Goal: Task Accomplishment & Management: Manage account settings

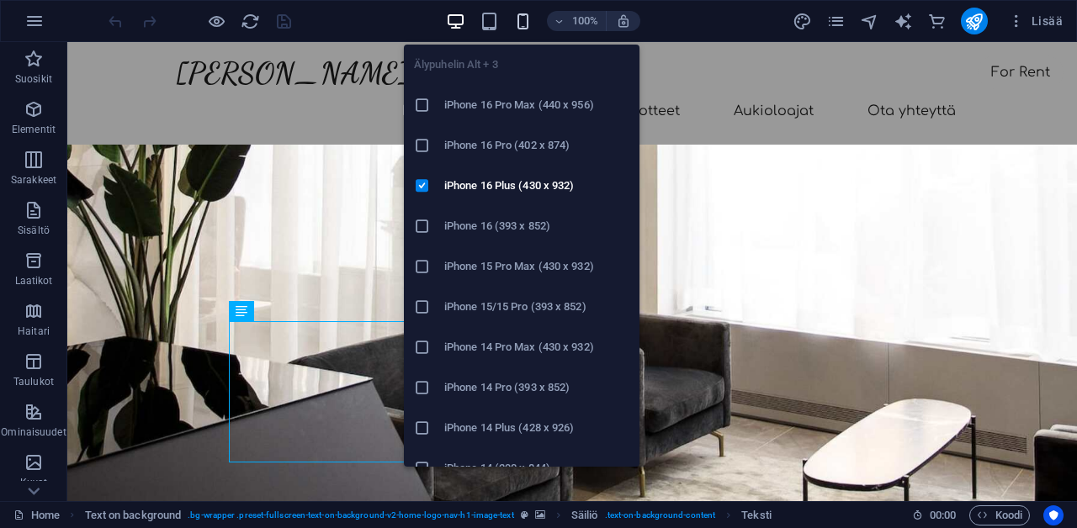
click at [520, 27] on icon "button" at bounding box center [522, 21] width 19 height 19
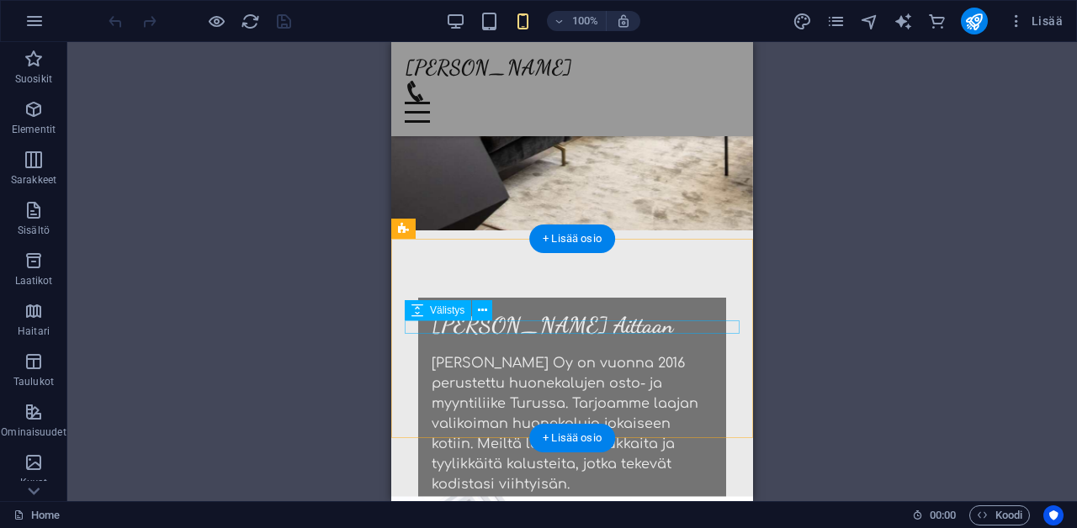
scroll to position [199, 0]
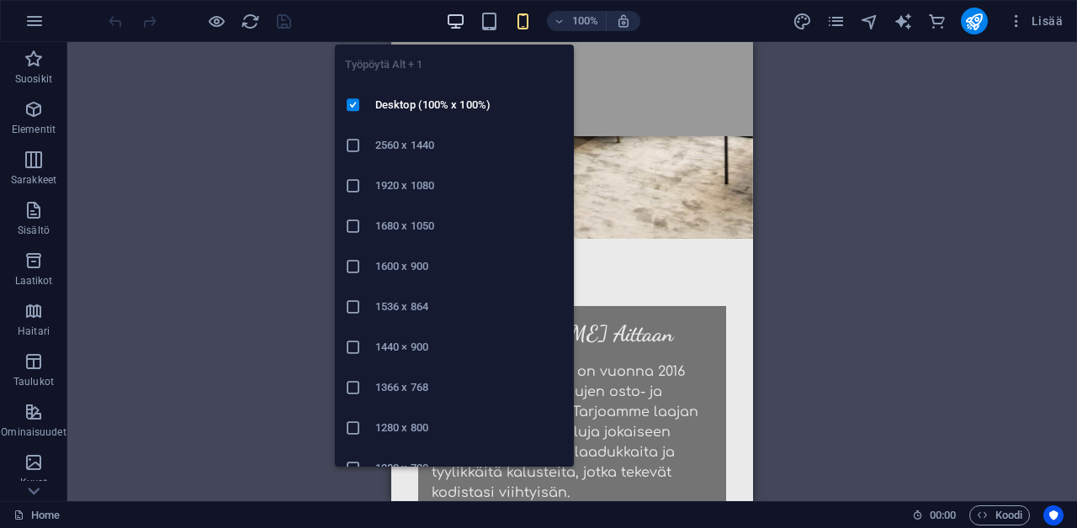
click at [456, 20] on icon "button" at bounding box center [455, 21] width 19 height 19
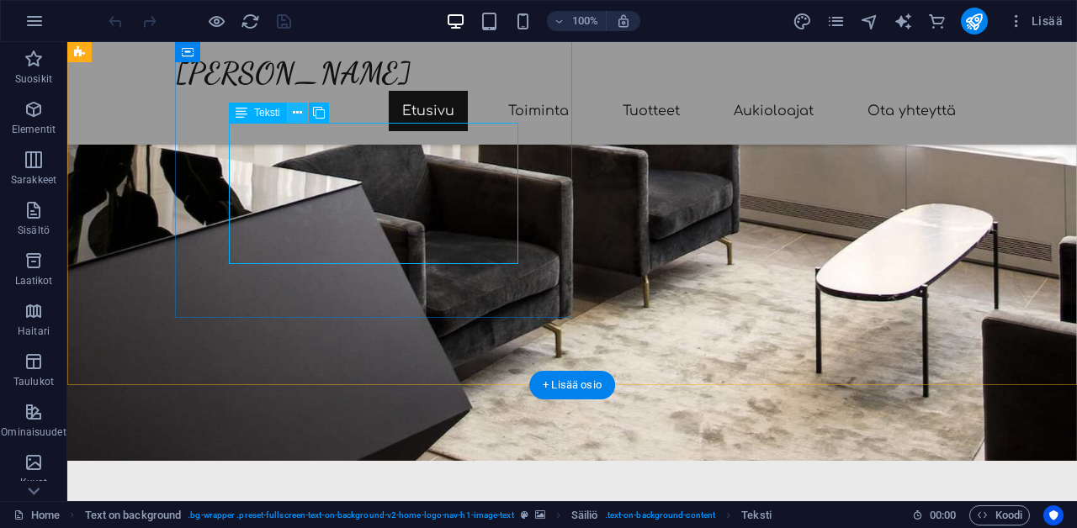
click at [296, 116] on icon at bounding box center [297, 113] width 9 height 18
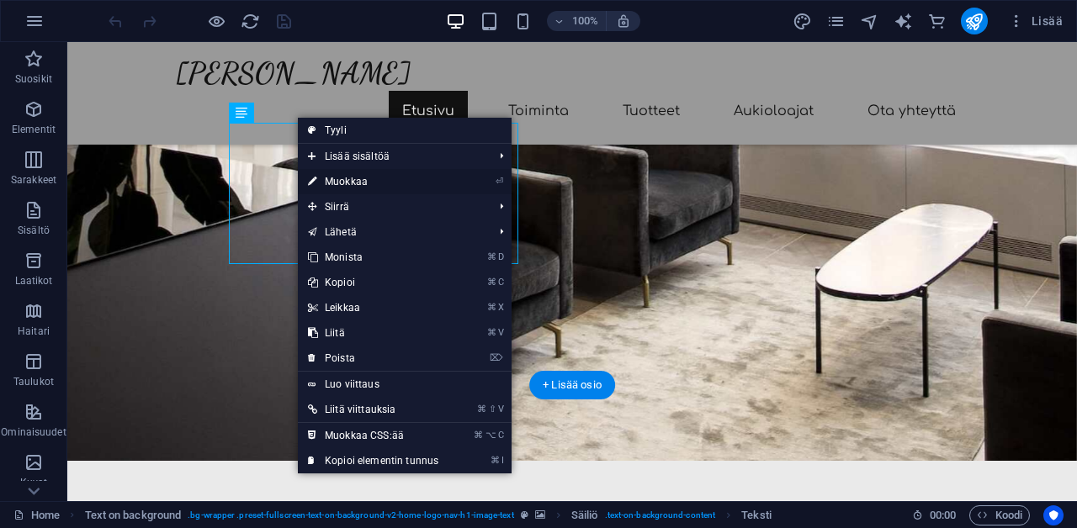
click at [328, 183] on link "⏎ Muokkaa" at bounding box center [373, 181] width 151 height 25
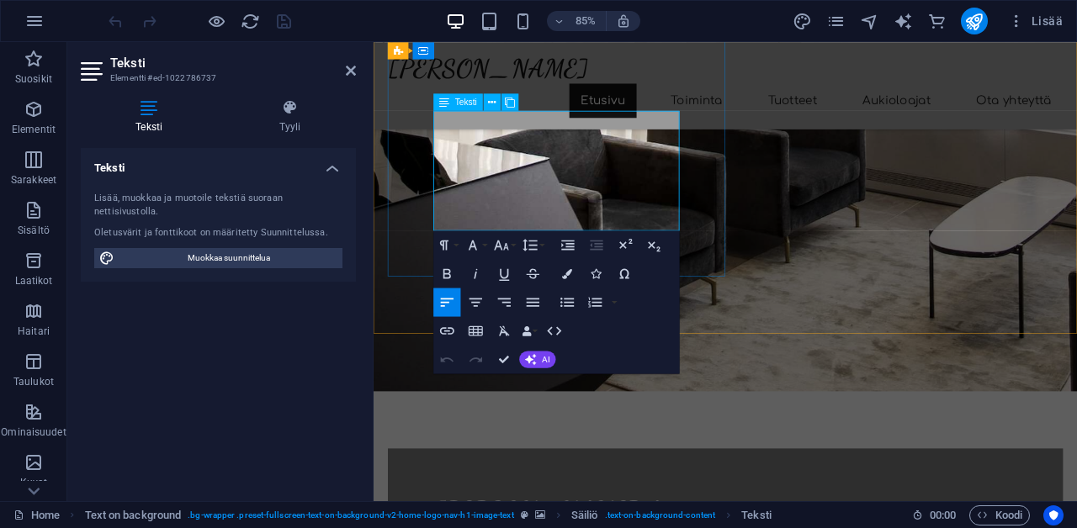
drag, startPoint x: 576, startPoint y: 244, endPoint x: 581, endPoint y: 177, distance: 67.4
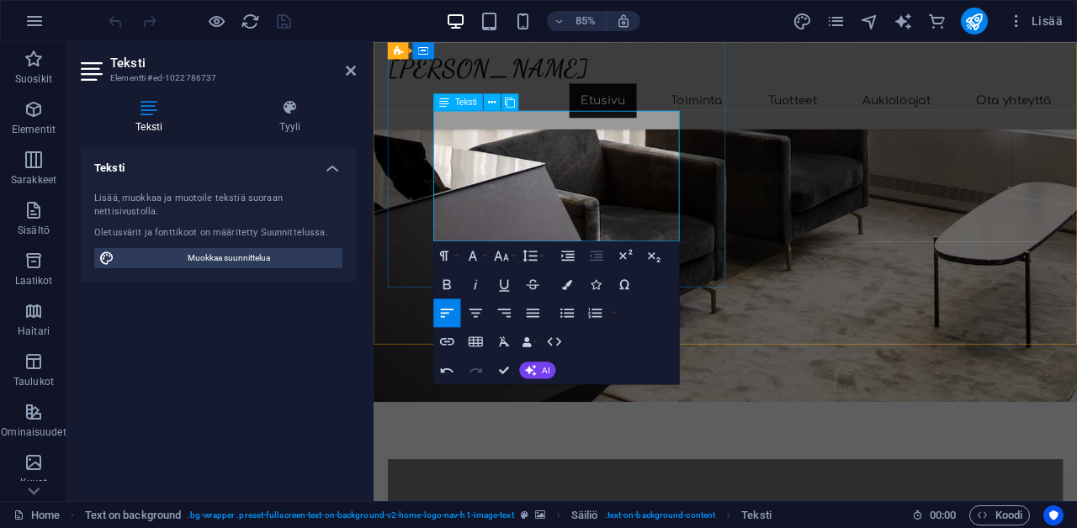
drag, startPoint x: 581, startPoint y: 177, endPoint x: 632, endPoint y: 257, distance: 95.0
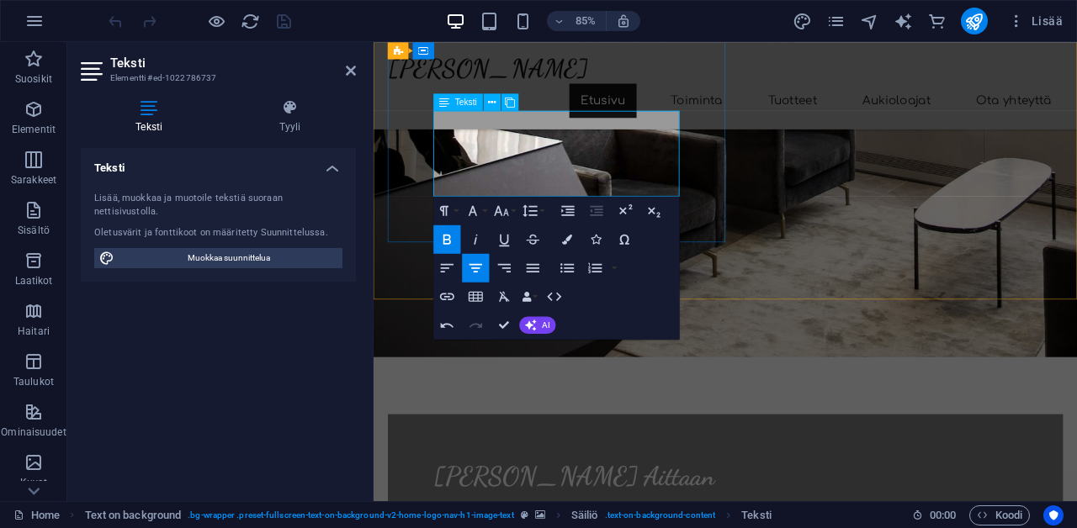
click at [454, 270] on icon "button" at bounding box center [446, 267] width 17 height 17
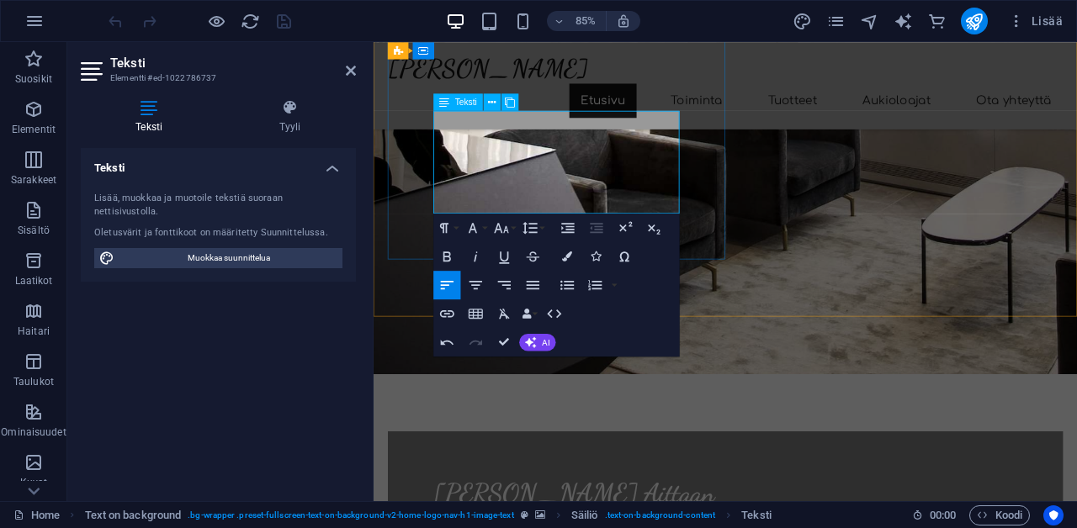
click at [487, 228] on button "Font Family" at bounding box center [475, 228] width 27 height 29
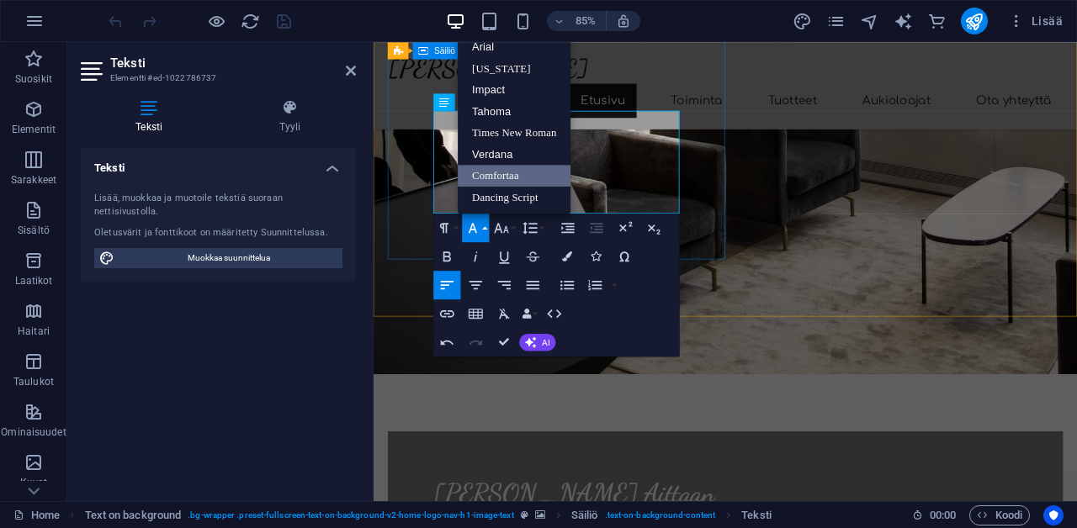
scroll to position [0, 0]
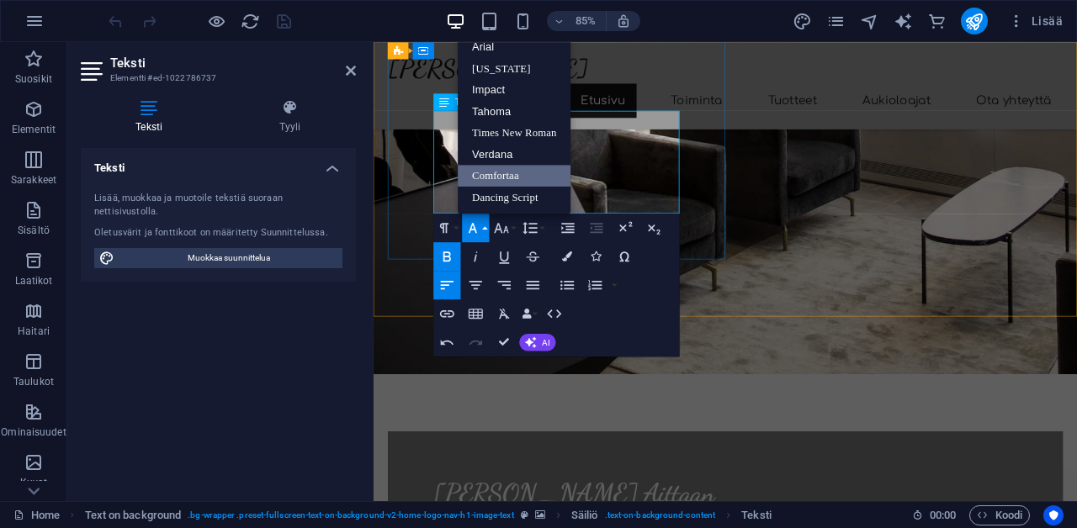
click at [544, 176] on link "Comfortaa" at bounding box center [514, 176] width 113 height 22
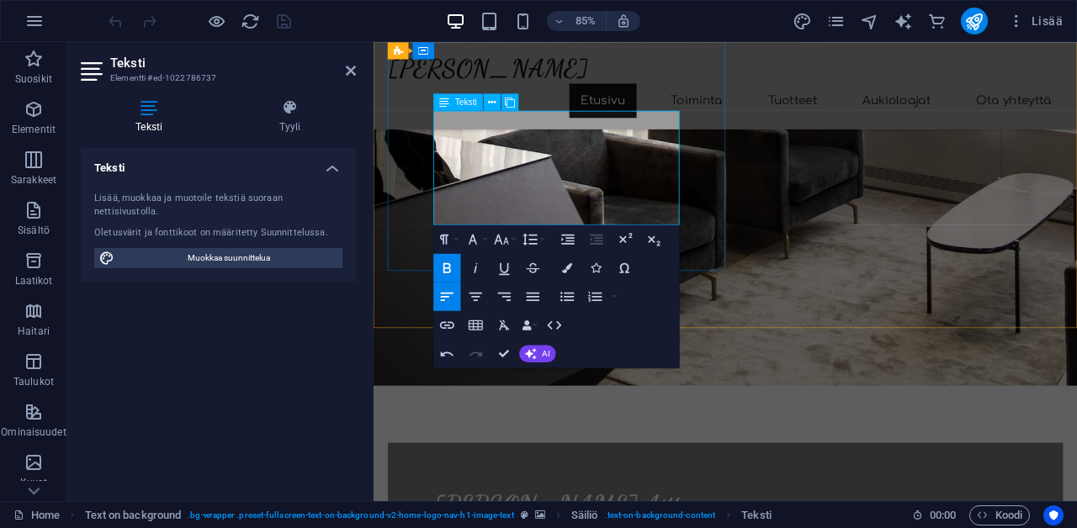
click at [517, 241] on button "Font Size" at bounding box center [504, 239] width 27 height 29
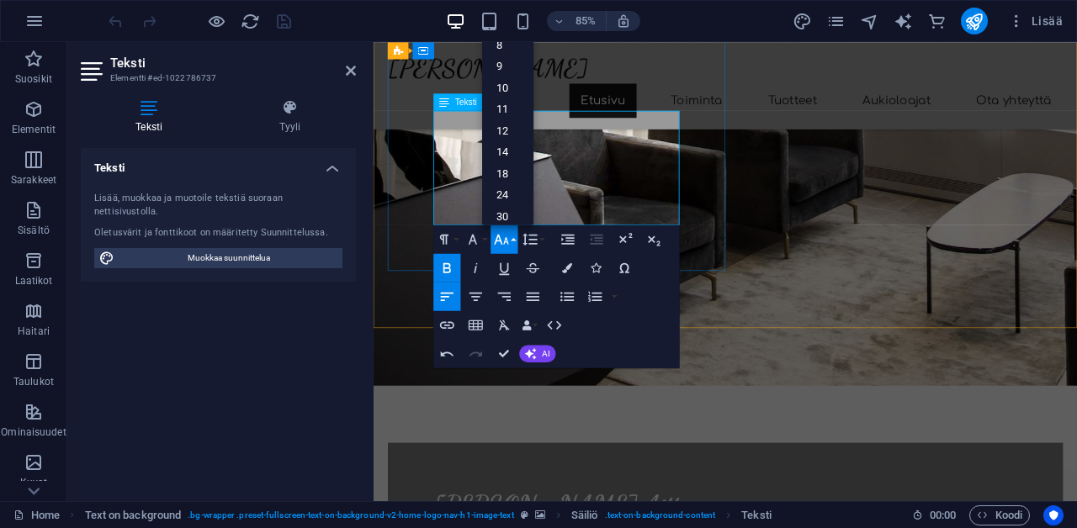
click at [505, 148] on link "14" at bounding box center [507, 152] width 51 height 22
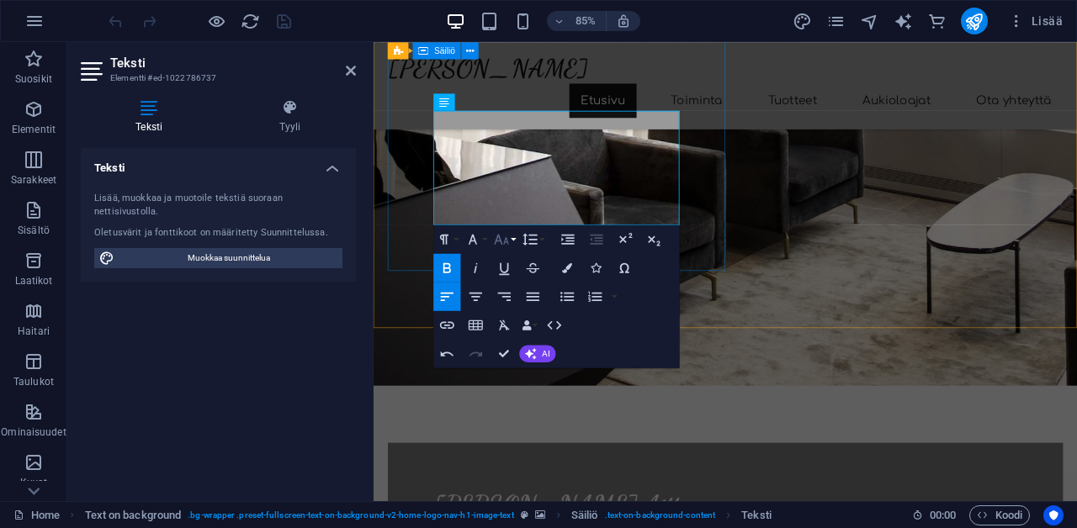
click at [512, 242] on button "Font Size" at bounding box center [504, 239] width 27 height 29
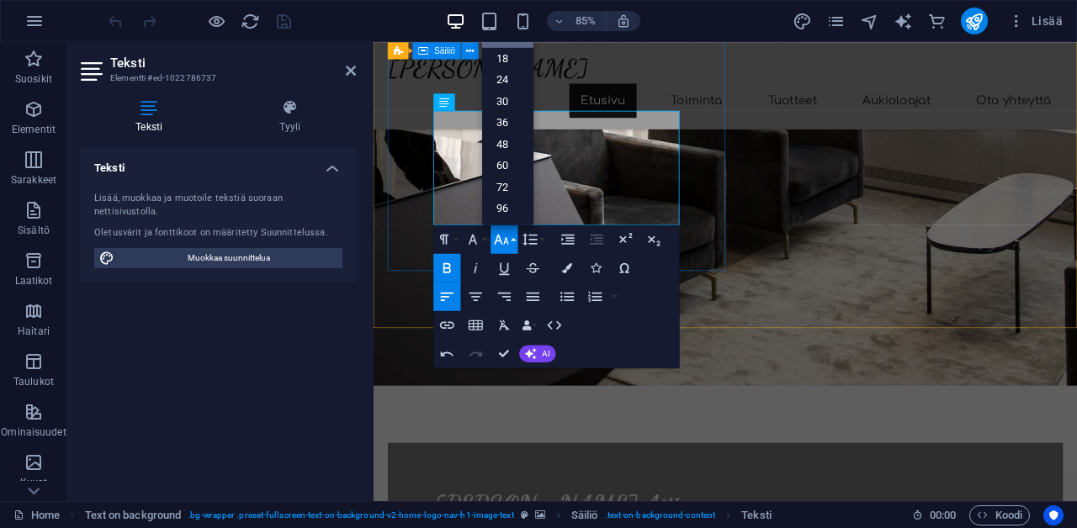
scroll to position [135, 0]
click at [499, 62] on link "18" at bounding box center [507, 59] width 51 height 22
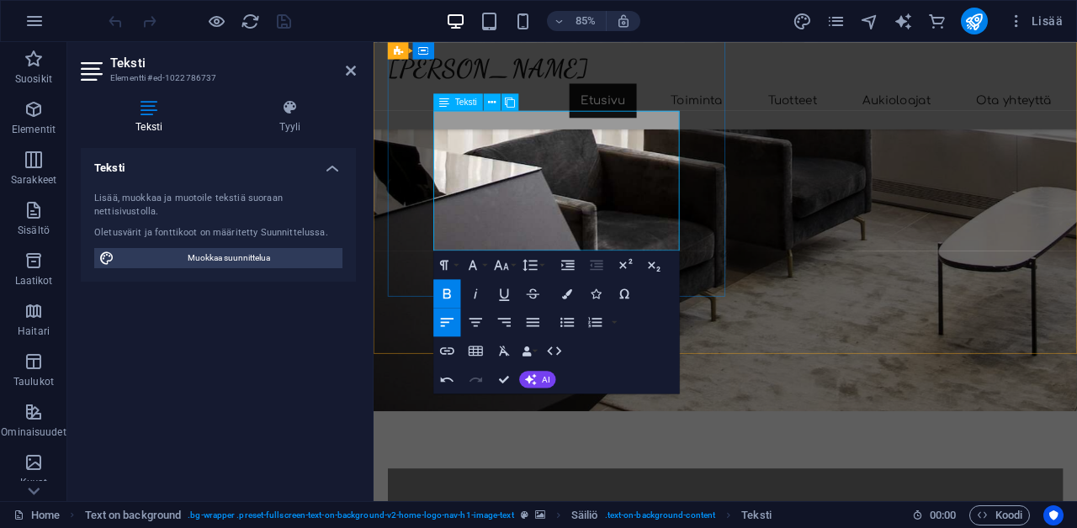
drag, startPoint x: 678, startPoint y: 273, endPoint x: 440, endPoint y: 216, distance: 244.9
click at [449, 290] on icon "button" at bounding box center [447, 294] width 8 height 10
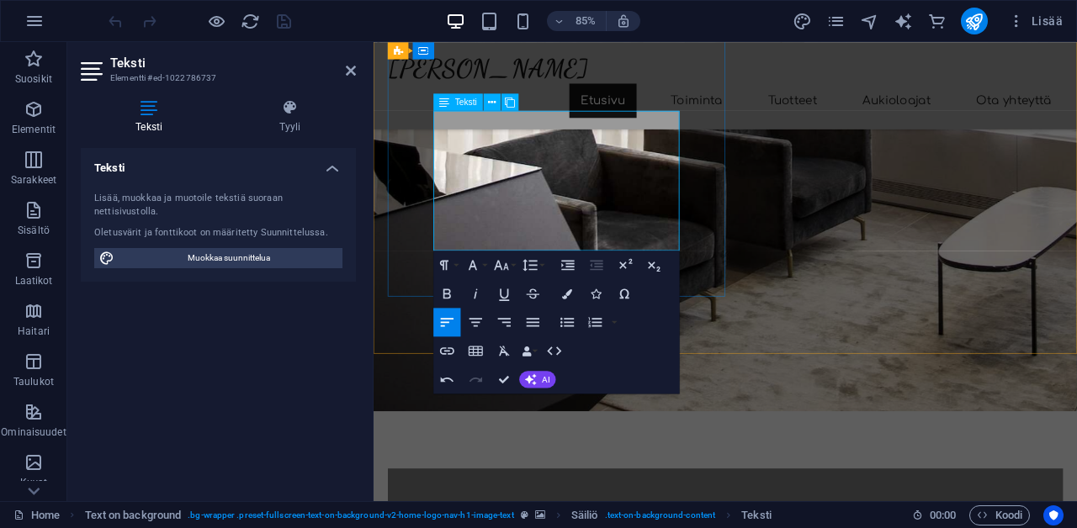
drag, startPoint x: 682, startPoint y: 278, endPoint x: 443, endPoint y: 214, distance: 247.4
click at [514, 266] on button "Font Size" at bounding box center [504, 265] width 27 height 29
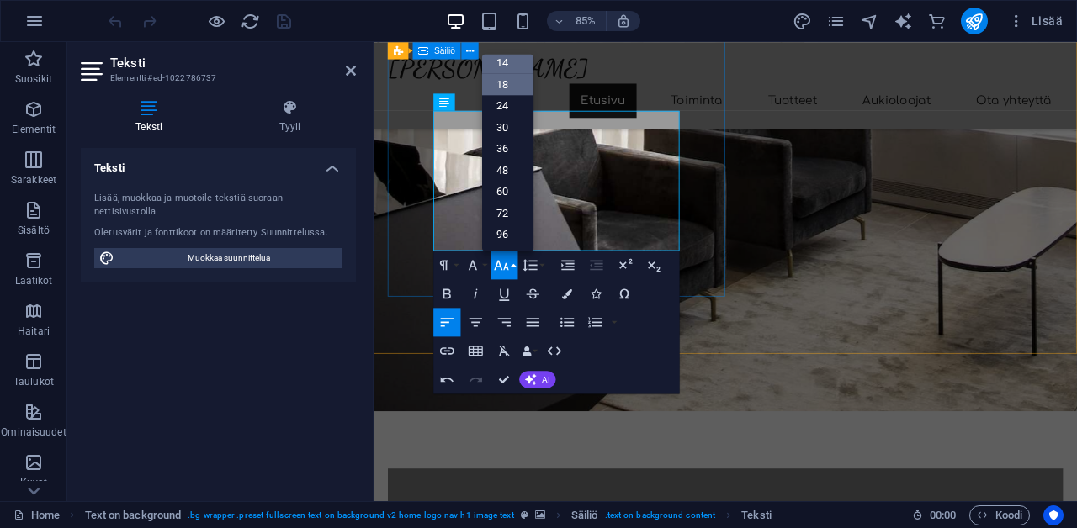
click at [493, 61] on link "14" at bounding box center [507, 63] width 51 height 22
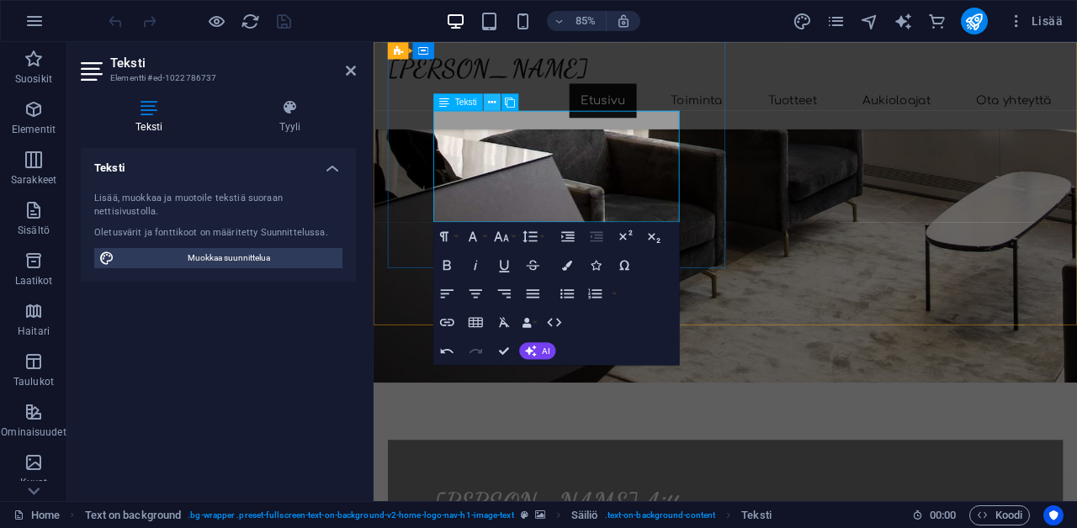
click at [492, 102] on icon at bounding box center [492, 101] width 8 height 15
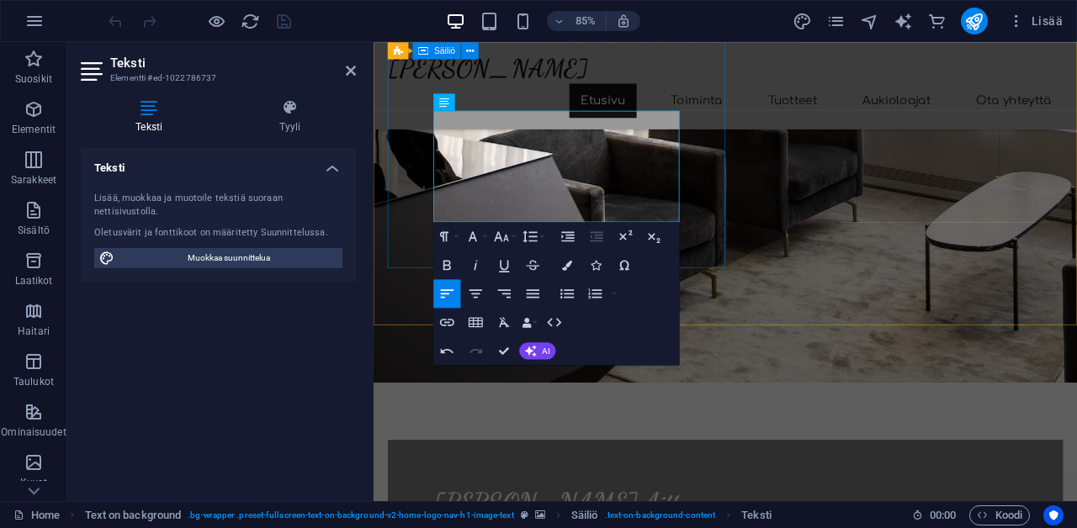
drag, startPoint x: 591, startPoint y: 245, endPoint x: 445, endPoint y: 215, distance: 148.5
click at [512, 240] on button "Font Size" at bounding box center [504, 236] width 27 height 29
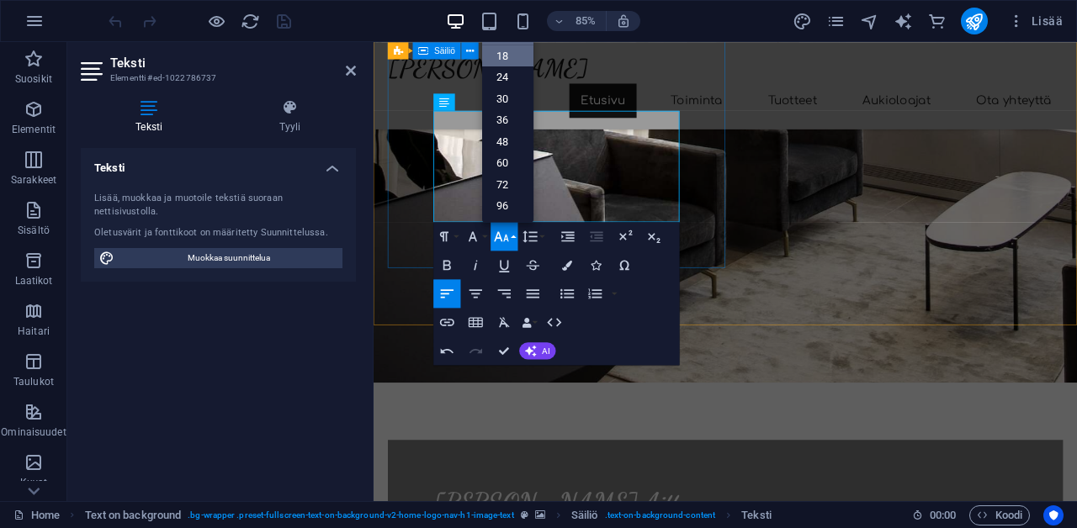
click at [490, 57] on link "18" at bounding box center [507, 56] width 51 height 22
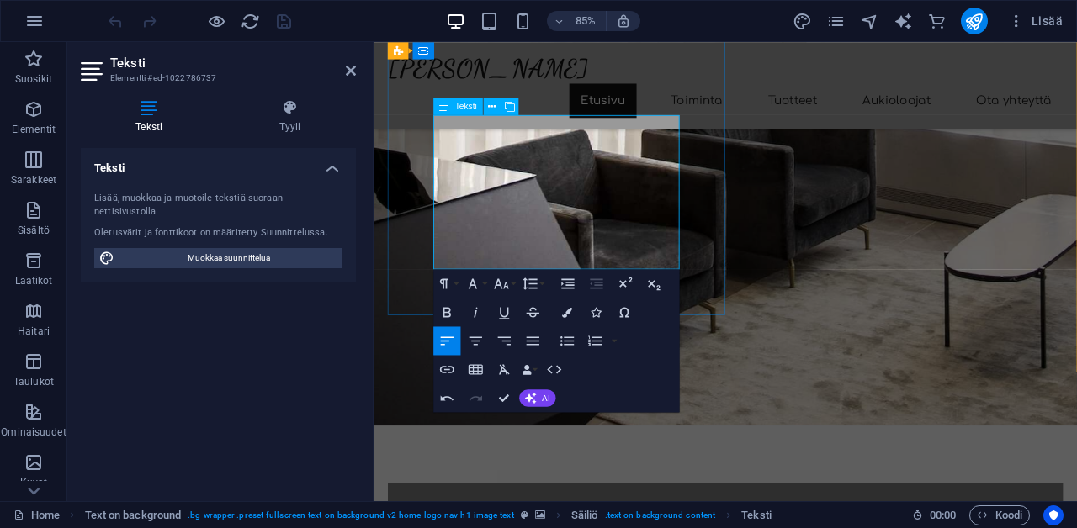
scroll to position [194, 0]
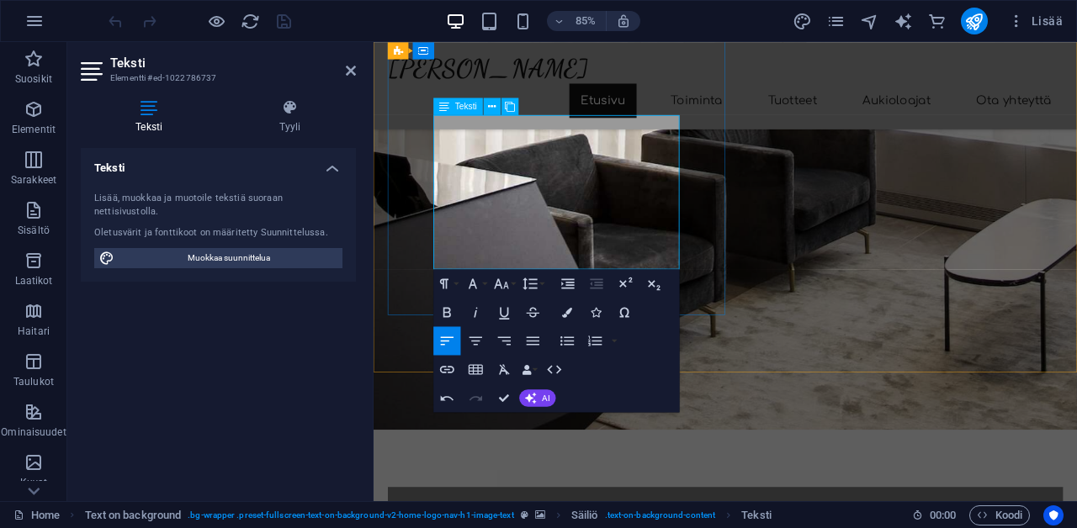
drag, startPoint x: 591, startPoint y: 177, endPoint x: 447, endPoint y: 145, distance: 147.4
click at [513, 285] on button "Font Size" at bounding box center [504, 283] width 27 height 29
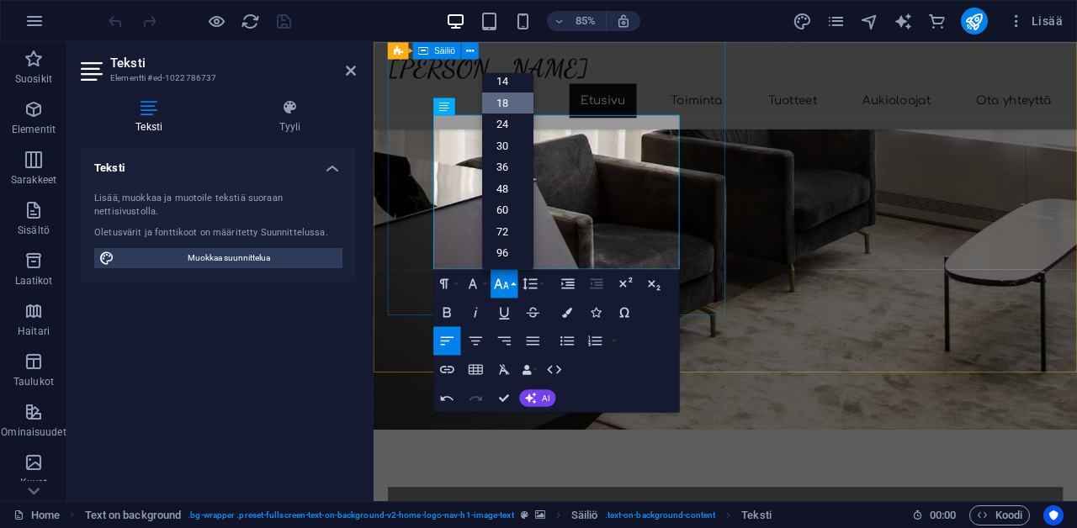
click at [501, 107] on link "18" at bounding box center [507, 104] width 51 height 22
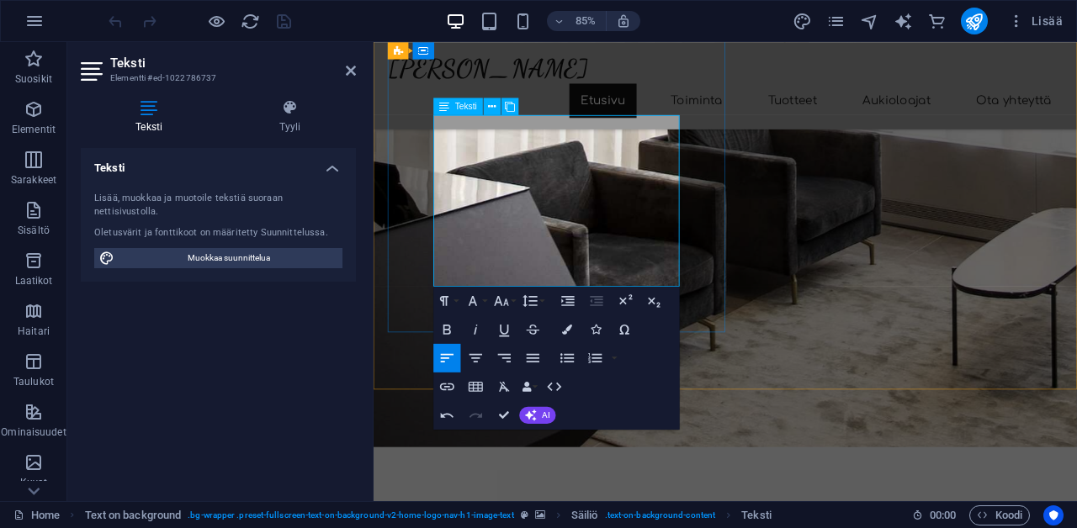
drag, startPoint x: 606, startPoint y: 324, endPoint x: 450, endPoint y: 220, distance: 186.9
click at [541, 303] on button "Line Height" at bounding box center [532, 301] width 27 height 29
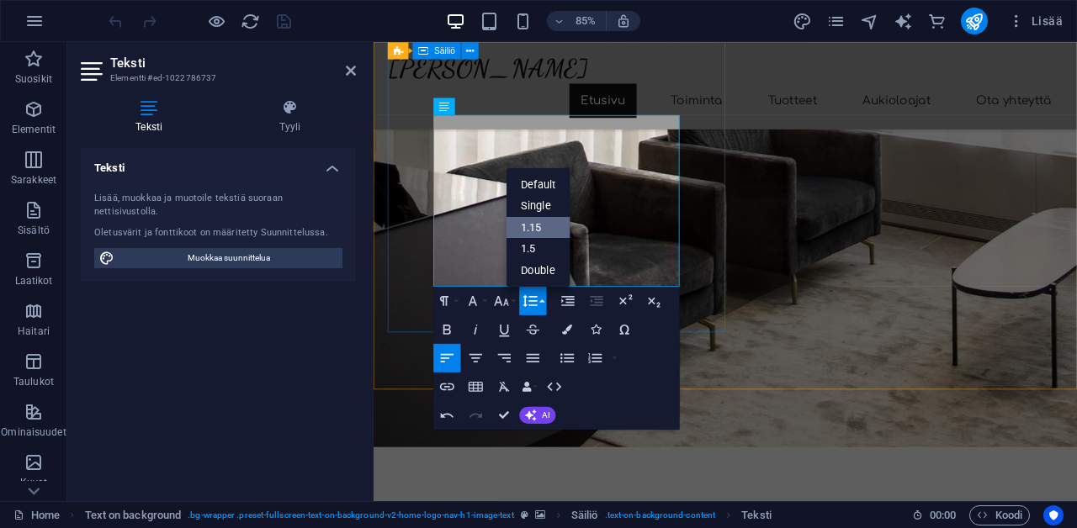
click at [538, 230] on link "1.15" at bounding box center [539, 227] width 64 height 22
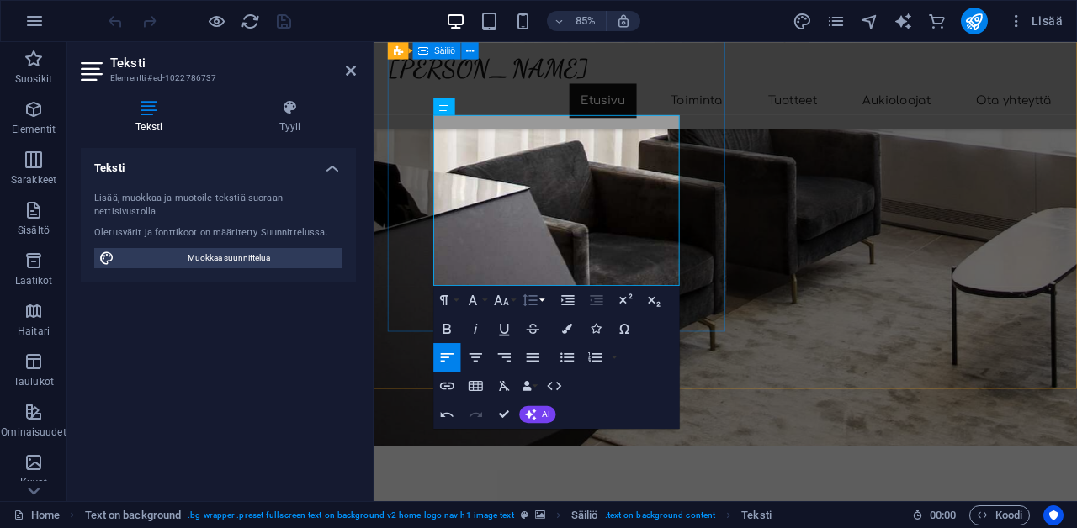
click at [546, 299] on button "Line Height" at bounding box center [532, 300] width 27 height 29
click at [549, 398] on link "1.5" at bounding box center [539, 393] width 64 height 22
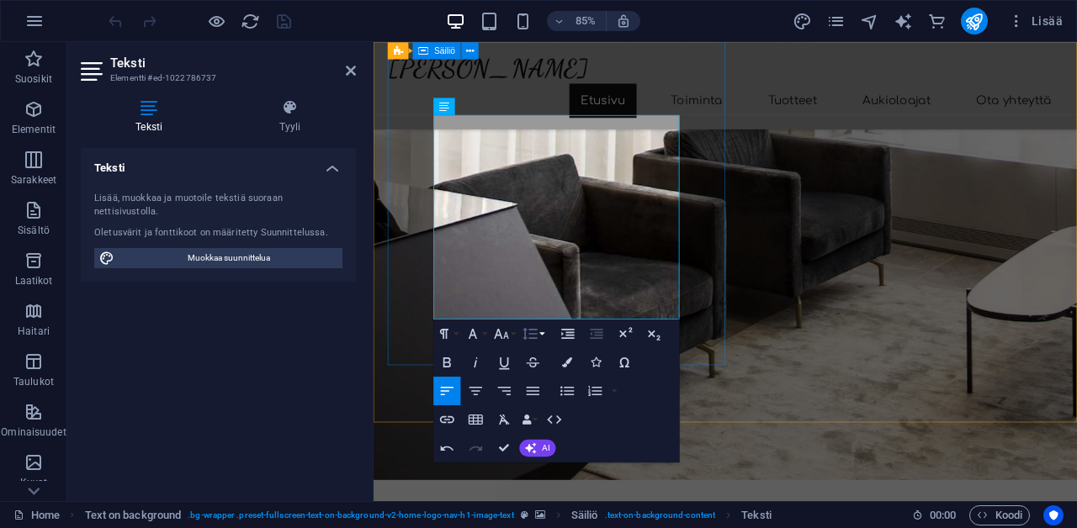
click at [544, 334] on button "Line Height" at bounding box center [532, 334] width 27 height 29
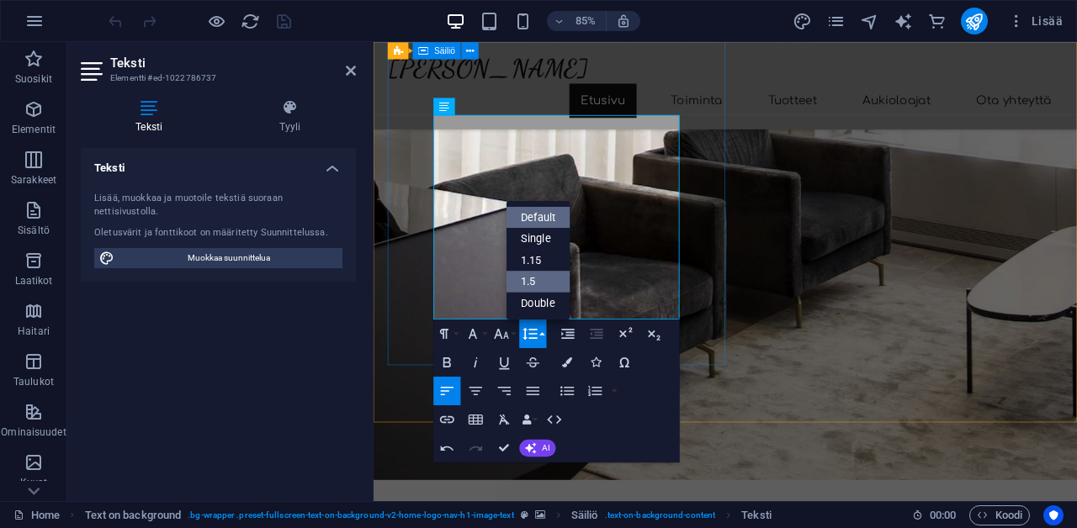
click at [534, 216] on link "Default" at bounding box center [539, 218] width 64 height 22
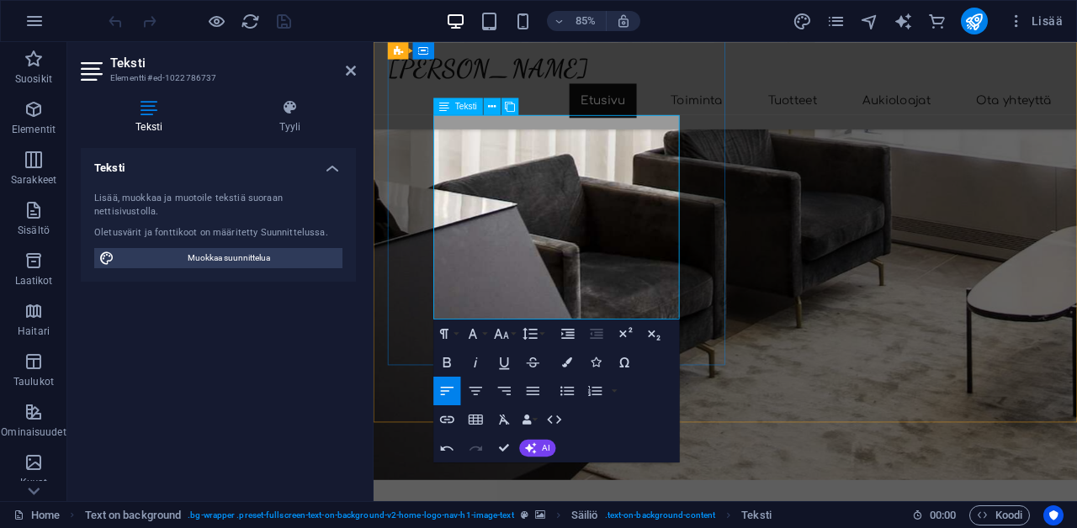
click at [514, 332] on button "Font Size" at bounding box center [504, 334] width 27 height 29
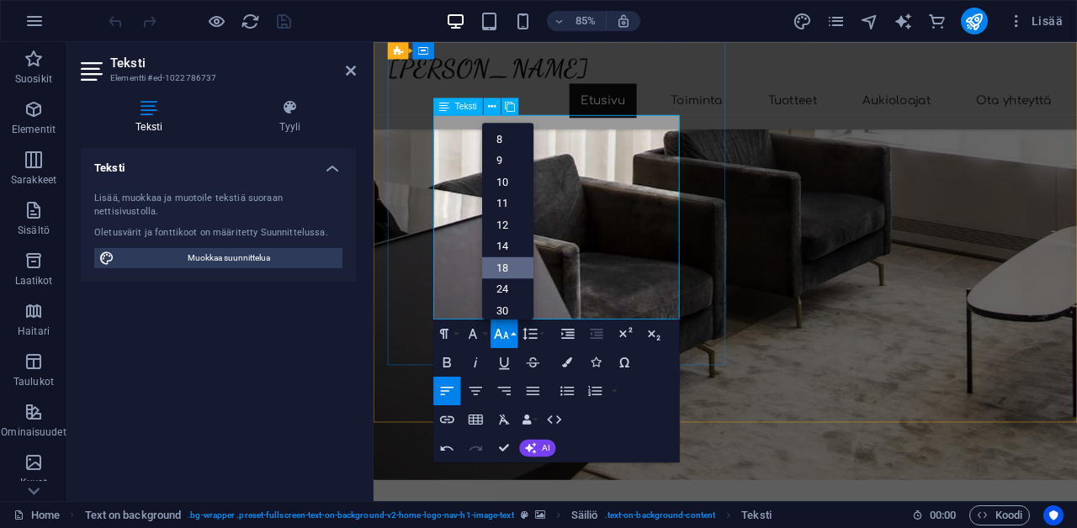
click at [514, 271] on link "18" at bounding box center [507, 268] width 51 height 22
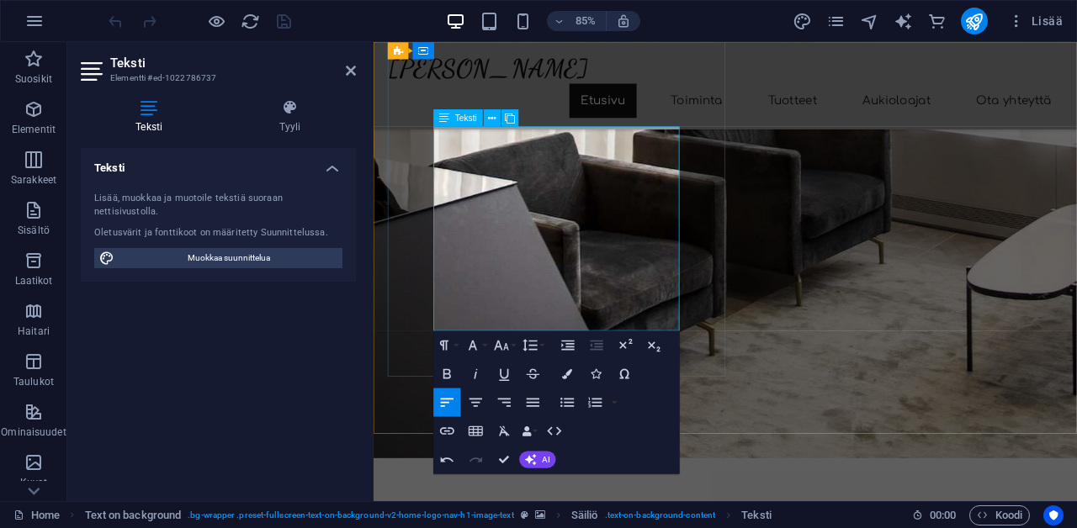
scroll to position [165, 0]
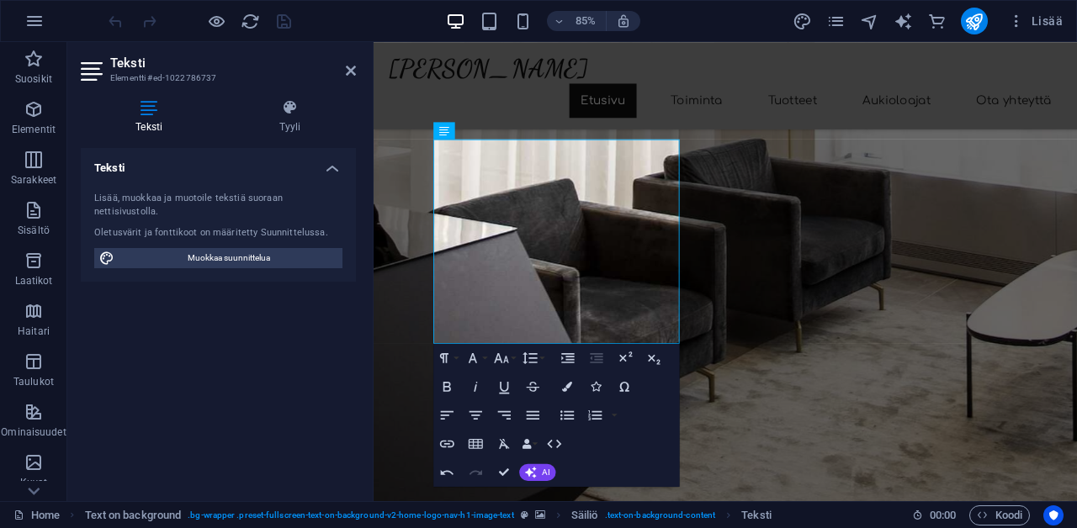
click at [847, 238] on figure at bounding box center [788, 264] width 828 height 641
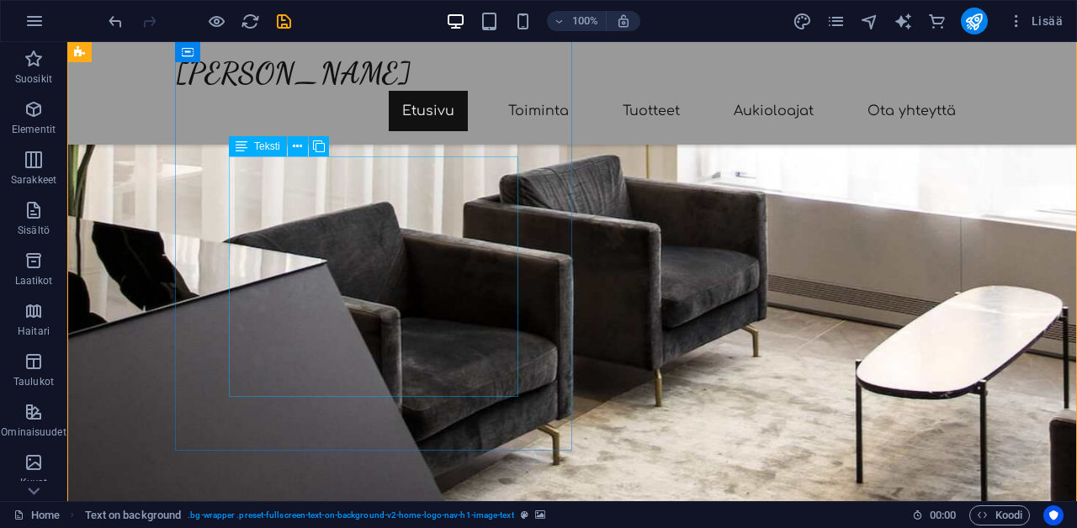
click at [300, 147] on icon at bounding box center [297, 147] width 9 height 18
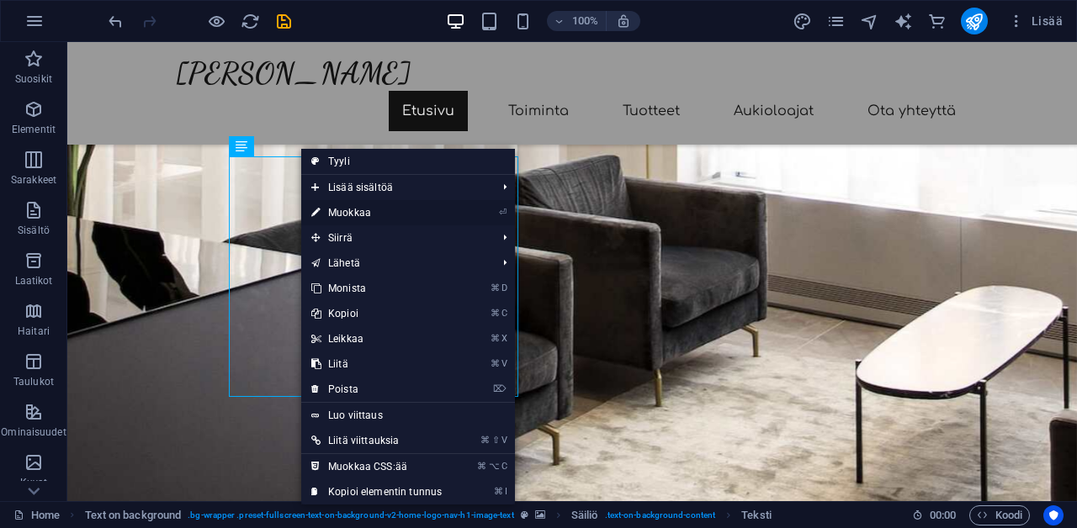
click at [340, 211] on link "⏎ Muokkaa" at bounding box center [376, 212] width 151 height 25
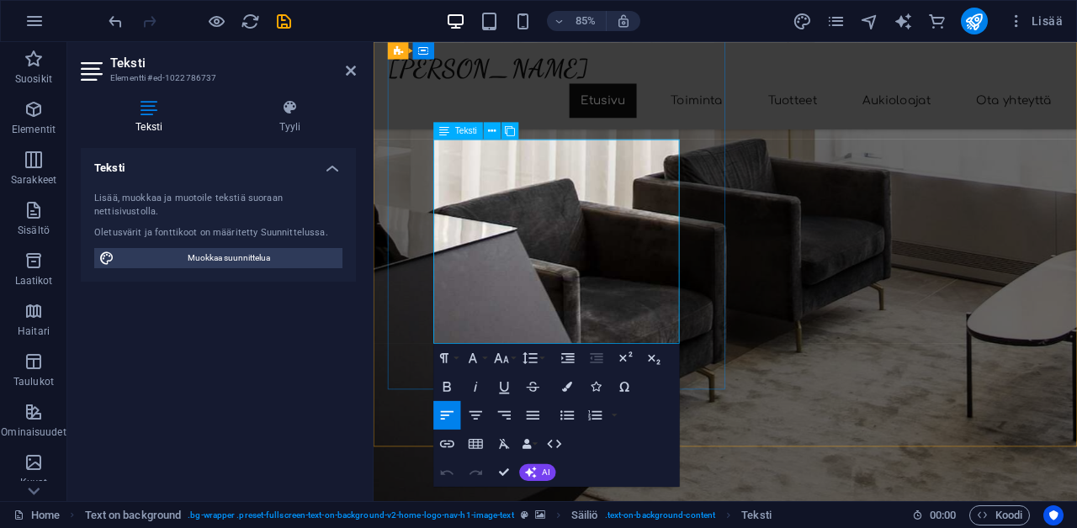
click at [801, 222] on figure at bounding box center [788, 264] width 828 height 641
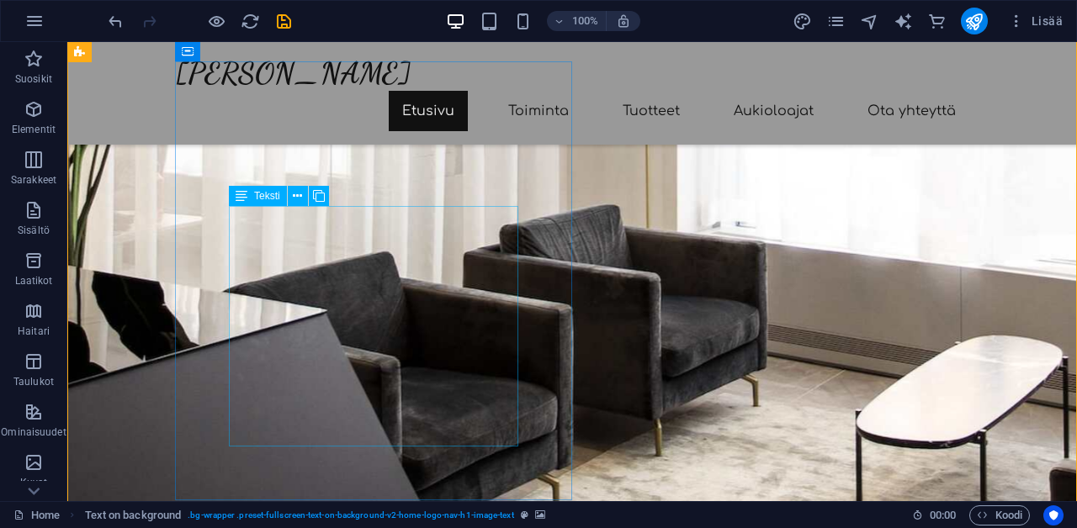
scroll to position [105, 0]
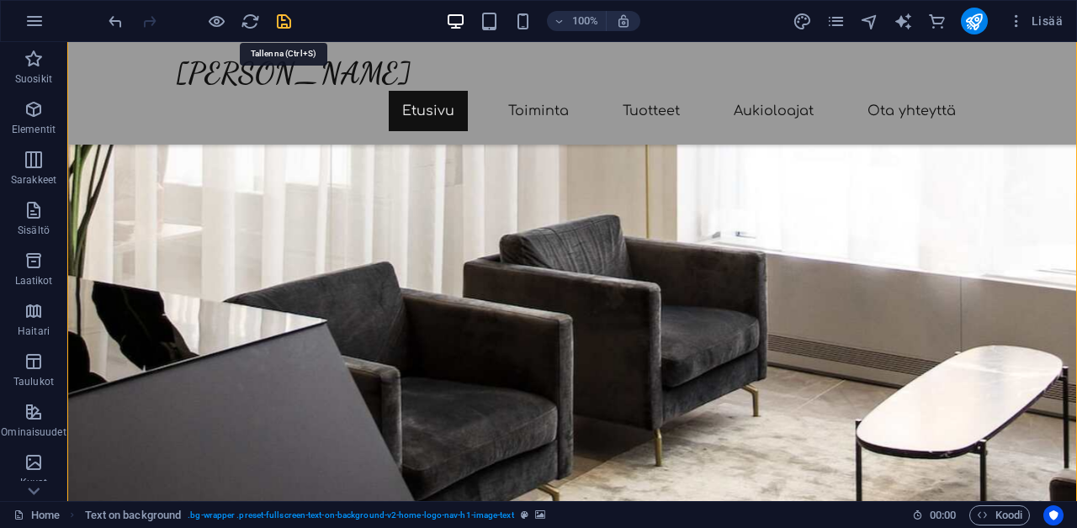
click at [284, 22] on icon "save" at bounding box center [283, 21] width 19 height 19
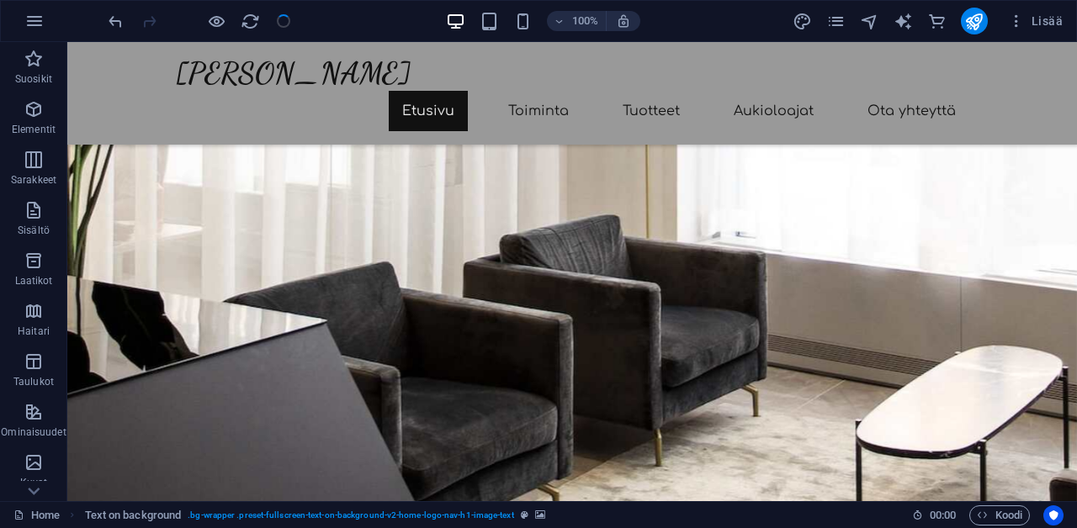
checkbox input "false"
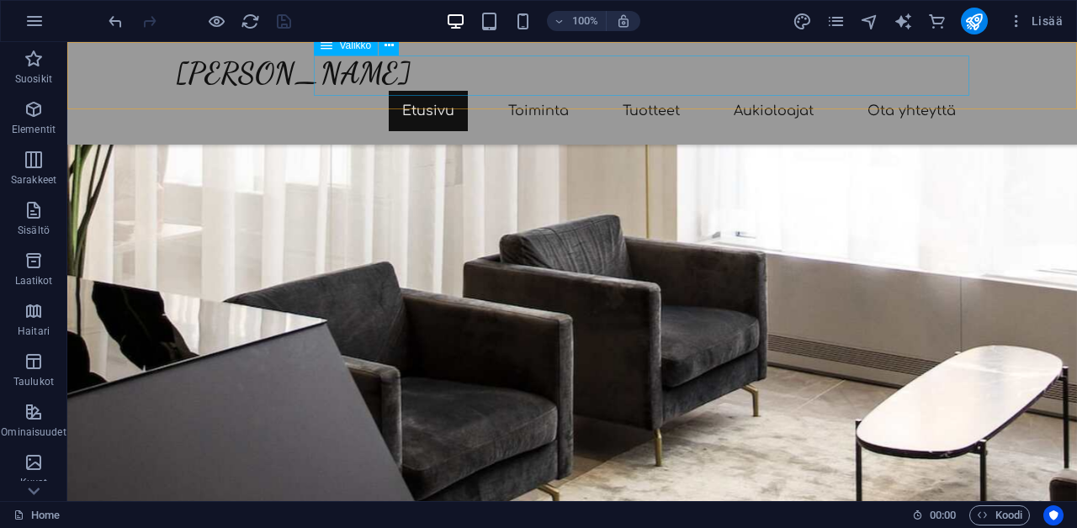
click at [522, 91] on nav "Etusivu Toiminta Tuotteet Aukioloajat Ota yhteyttä" at bounding box center [572, 111] width 794 height 40
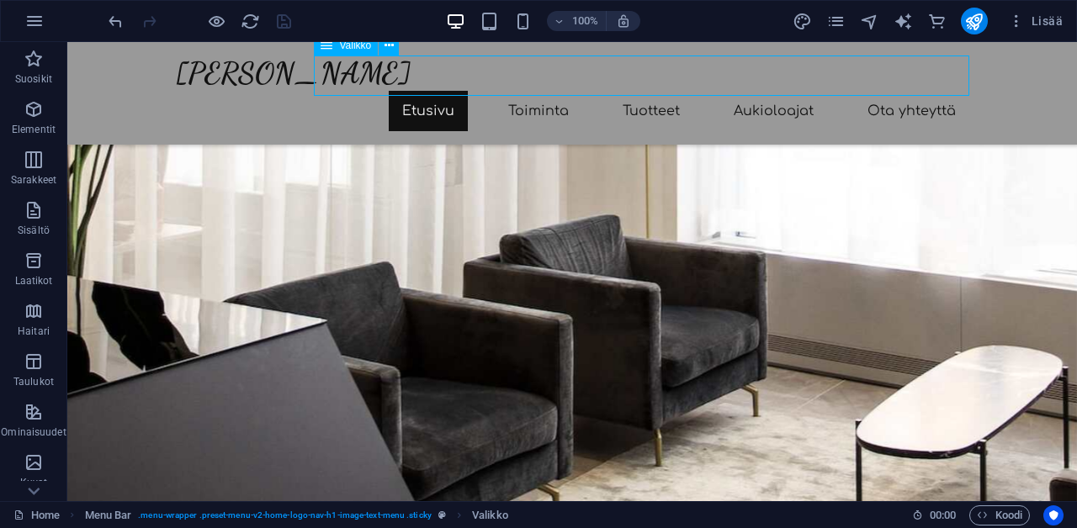
click at [528, 91] on nav "Etusivu Toiminta Tuotteet Aukioloajat Ota yhteyttä" at bounding box center [572, 111] width 794 height 40
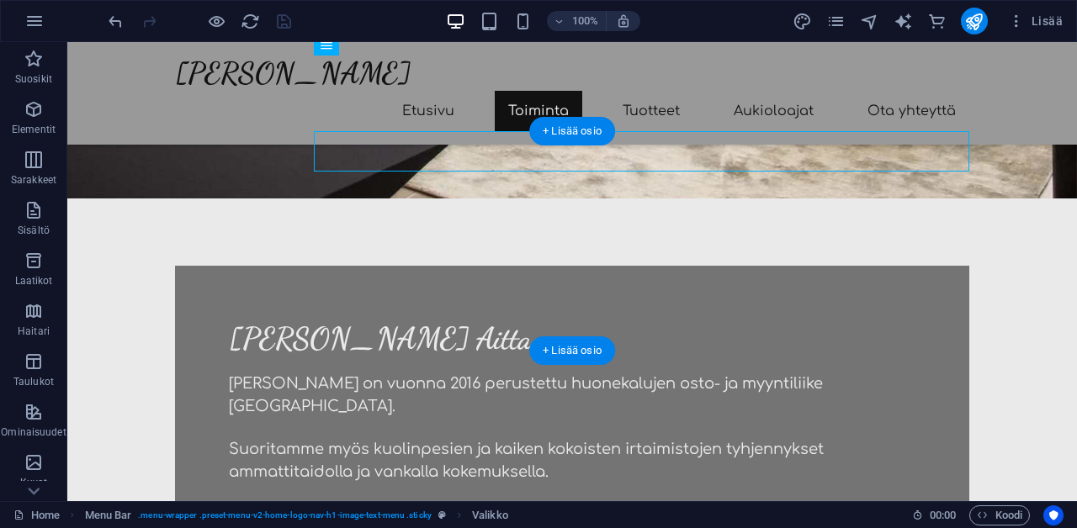
scroll to position [554, 0]
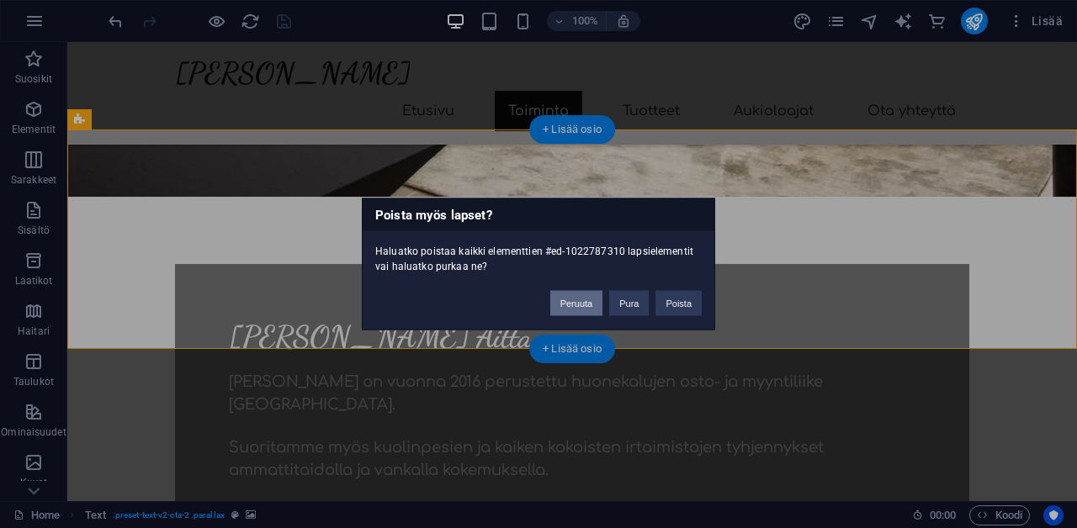
click at [585, 307] on button "Peruuta" at bounding box center [576, 303] width 53 height 25
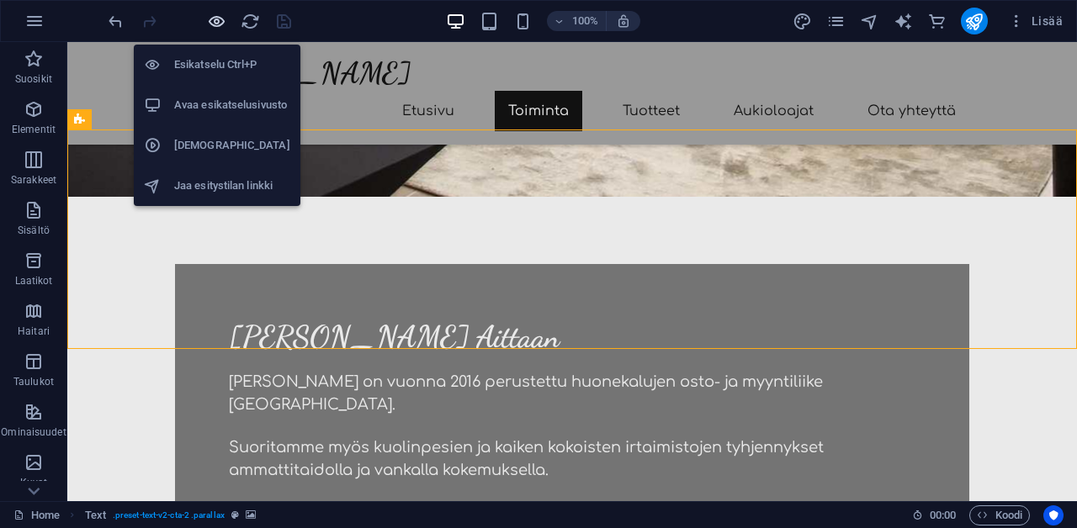
click at [220, 24] on icon "button" at bounding box center [216, 21] width 19 height 19
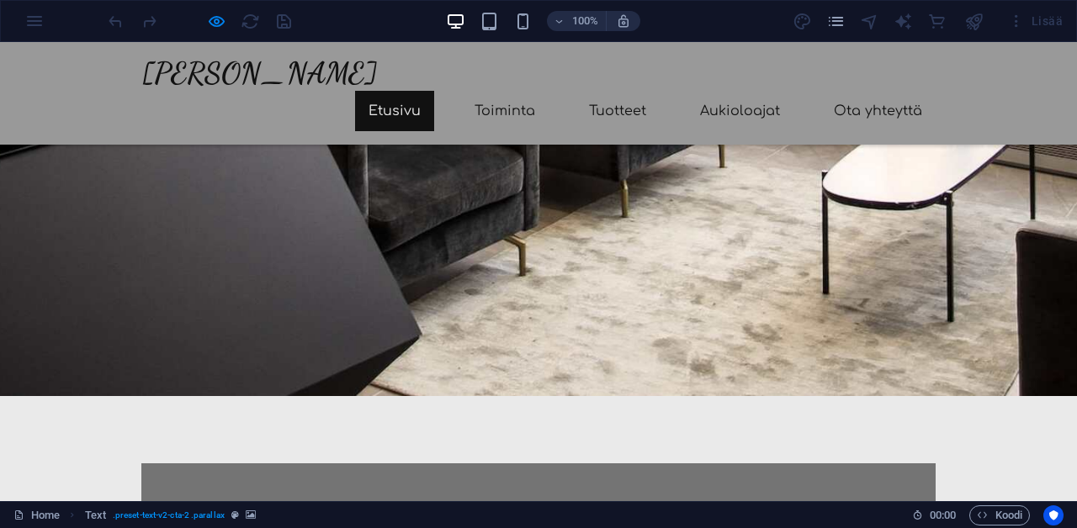
scroll to position [353, 0]
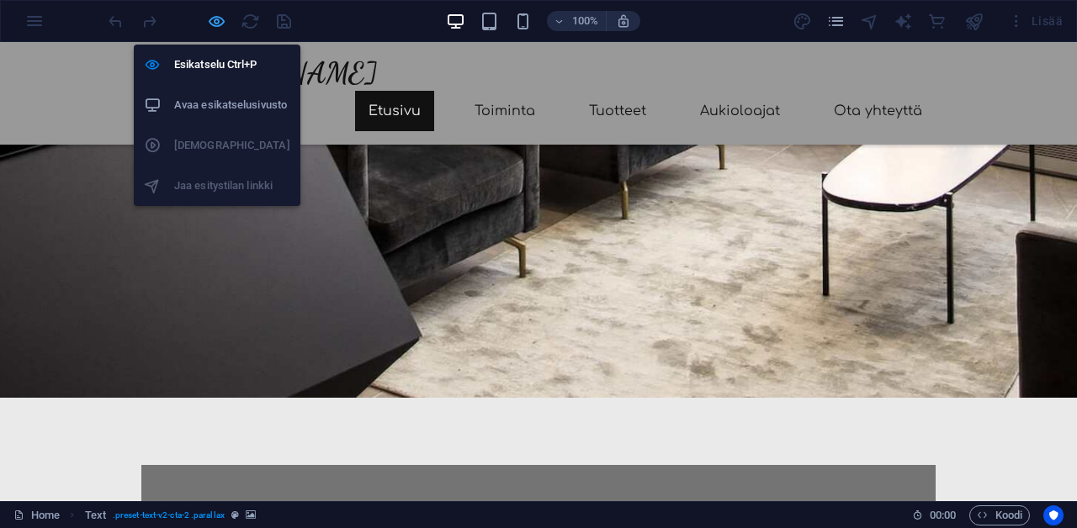
click at [220, 21] on icon "button" at bounding box center [216, 21] width 19 height 19
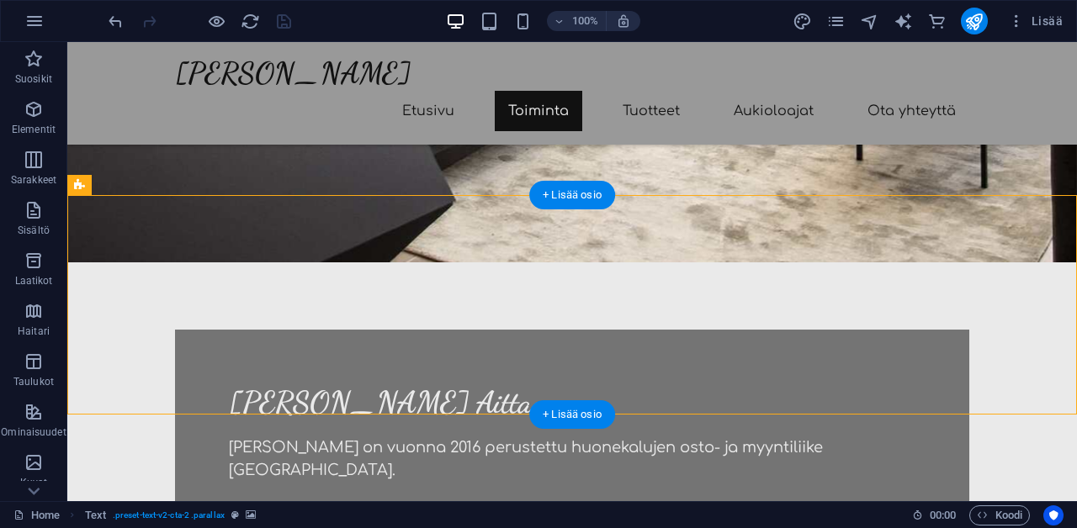
scroll to position [509, 0]
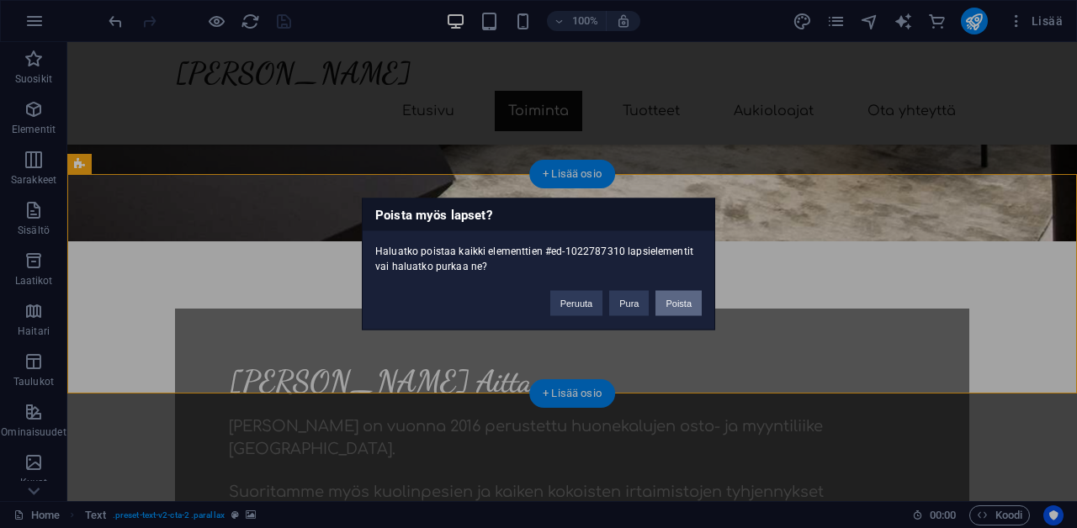
click at [678, 300] on button "Poista" at bounding box center [678, 303] width 46 height 25
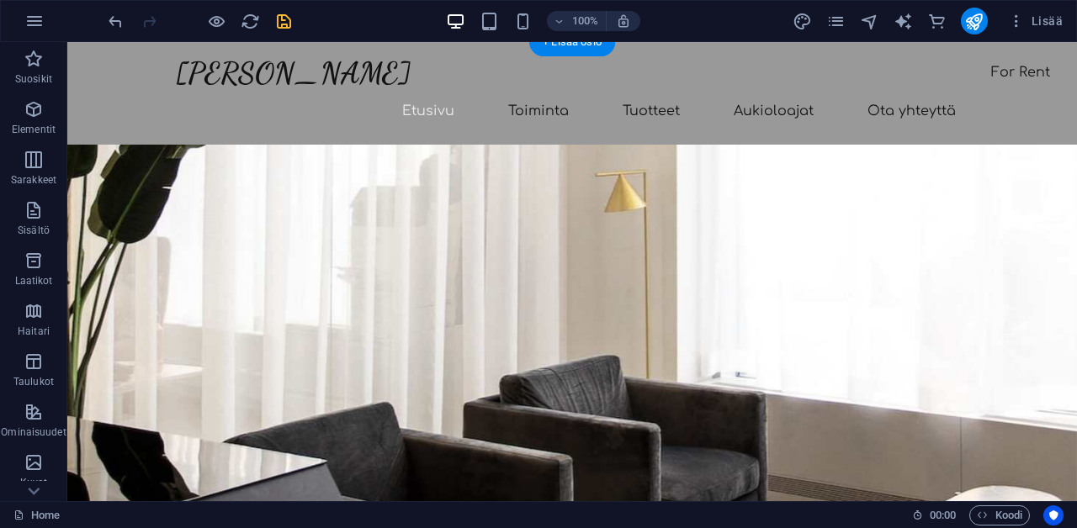
scroll to position [0, 0]
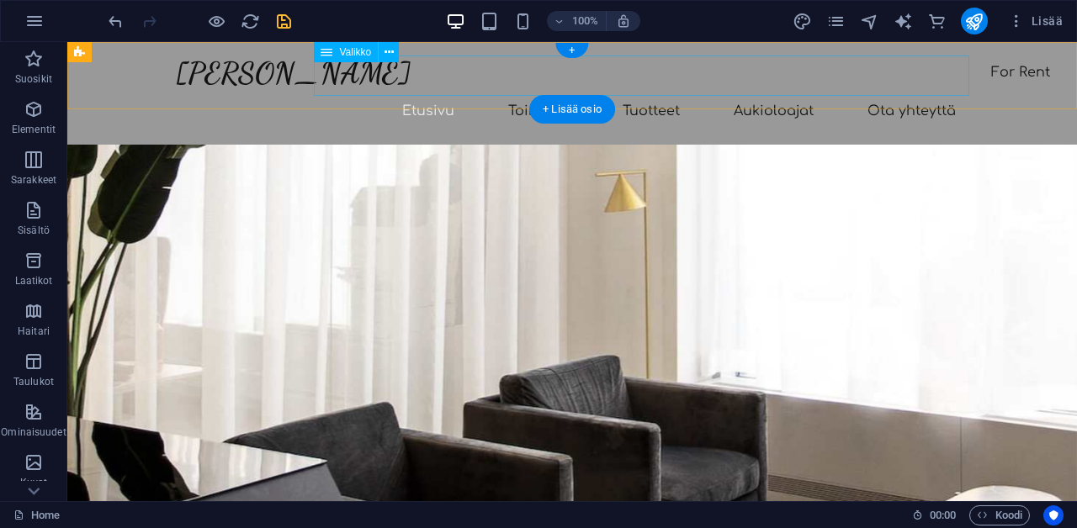
click at [661, 91] on nav "Etusivu Toiminta Tuotteet Aukioloajat Ota yhteyttä" at bounding box center [572, 111] width 794 height 40
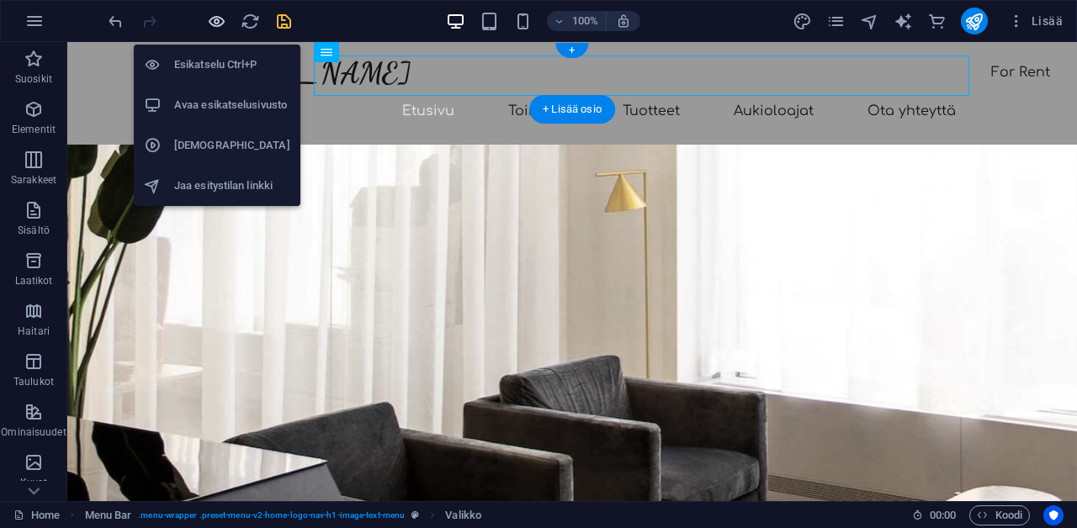
click at [220, 19] on icon "button" at bounding box center [216, 21] width 19 height 19
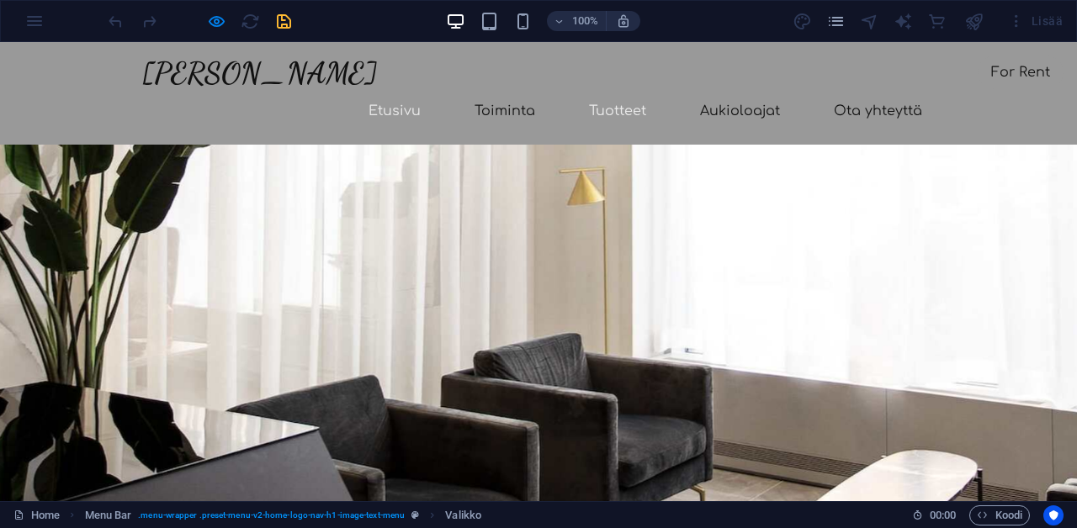
click at [633, 91] on link "Tuotteet" at bounding box center [618, 111] width 84 height 40
click at [517, 91] on link "Toiminta" at bounding box center [505, 111] width 88 height 40
click at [341, 55] on header "[PERSON_NAME] Etusivu Toiminta Tuotteet Aukioloajat Ota yhteyttä" at bounding box center [538, 93] width 821 height 103
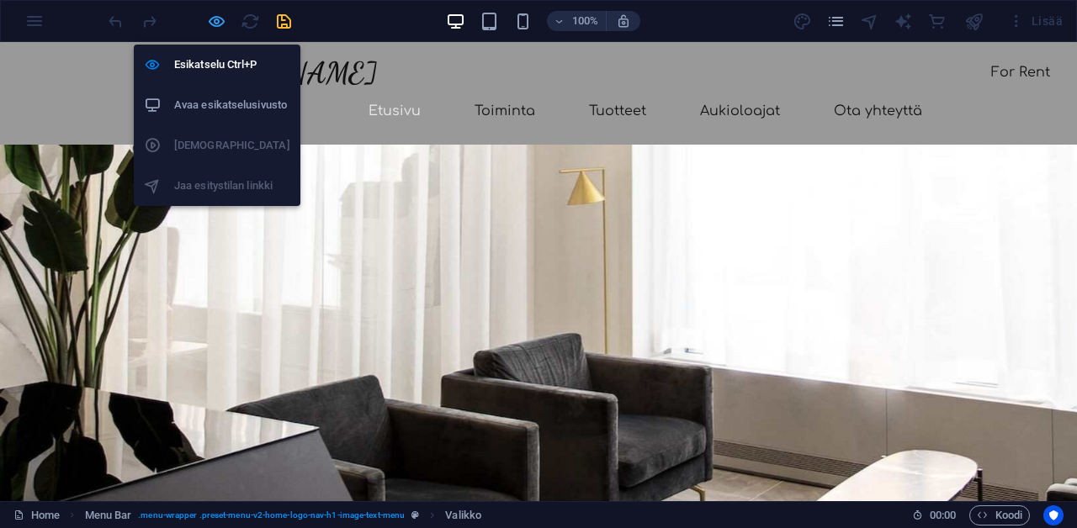
click at [214, 19] on icon "button" at bounding box center [216, 21] width 19 height 19
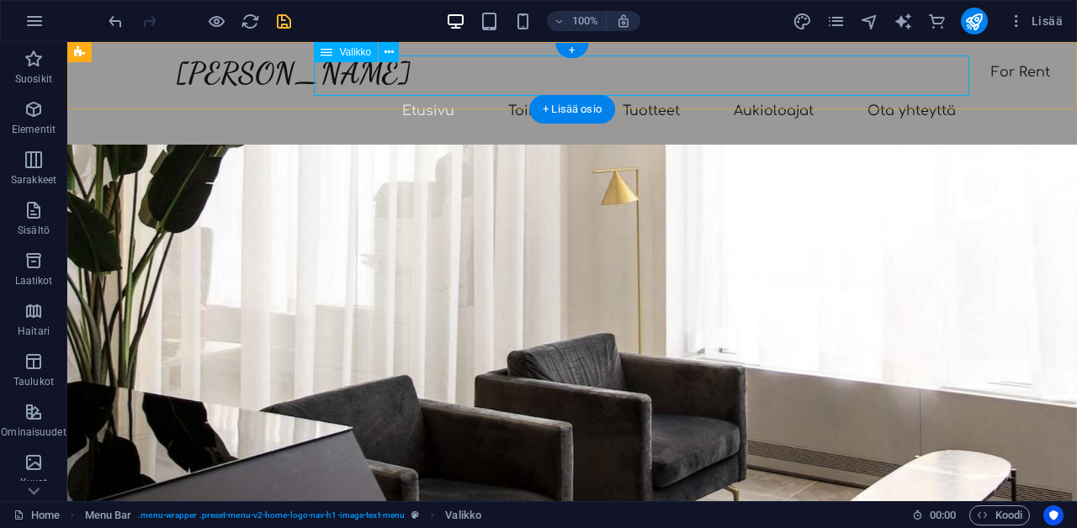
click at [544, 91] on nav "Etusivu Toiminta Tuotteet Aukioloajat Ota yhteyttä" at bounding box center [572, 111] width 794 height 40
click at [385, 51] on icon at bounding box center [389, 53] width 9 height 18
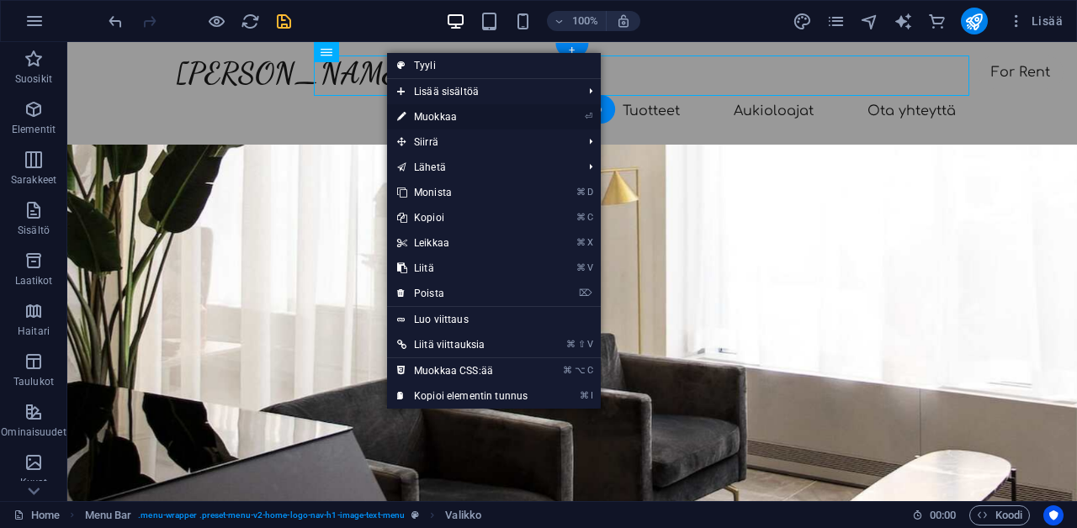
click at [422, 118] on link "⏎ Muokkaa" at bounding box center [462, 116] width 151 height 25
select select
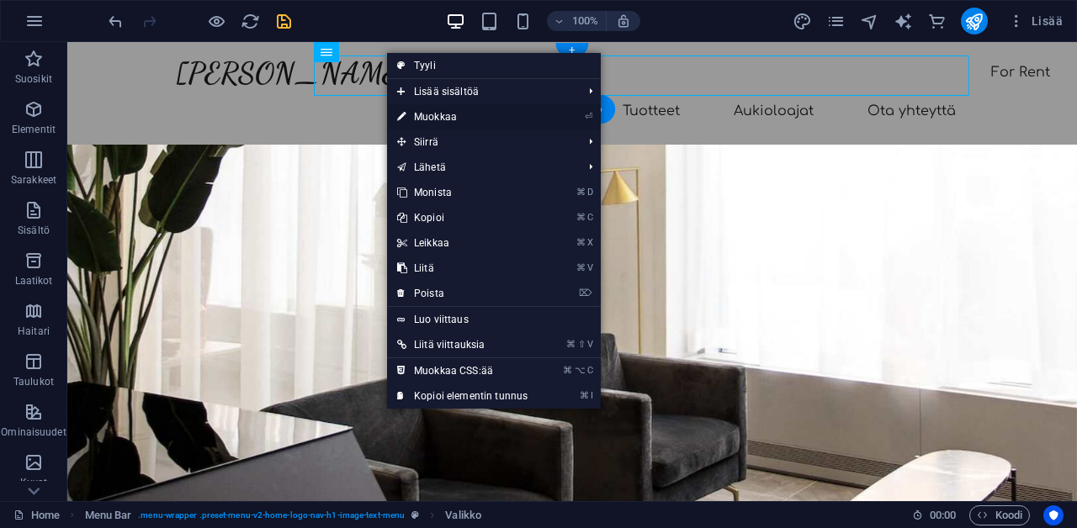
select select
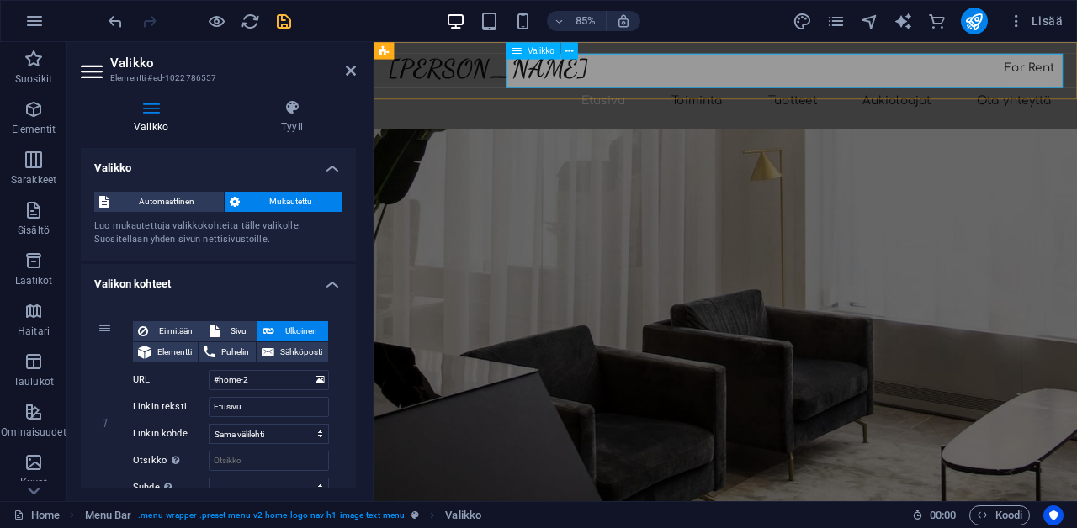
click at [770, 91] on nav "Etusivu Toiminta Tuotteet Aukioloajat Ota yhteyttä" at bounding box center [787, 111] width 794 height 40
click at [793, 91] on nav "Etusivu Toiminta Tuotteet Aukioloajat Ota yhteyttä" at bounding box center [787, 111] width 794 height 40
click at [772, 91] on nav "Etusivu Toiminta Tuotteet Aukioloajat Ota yhteyttä" at bounding box center [787, 111] width 794 height 40
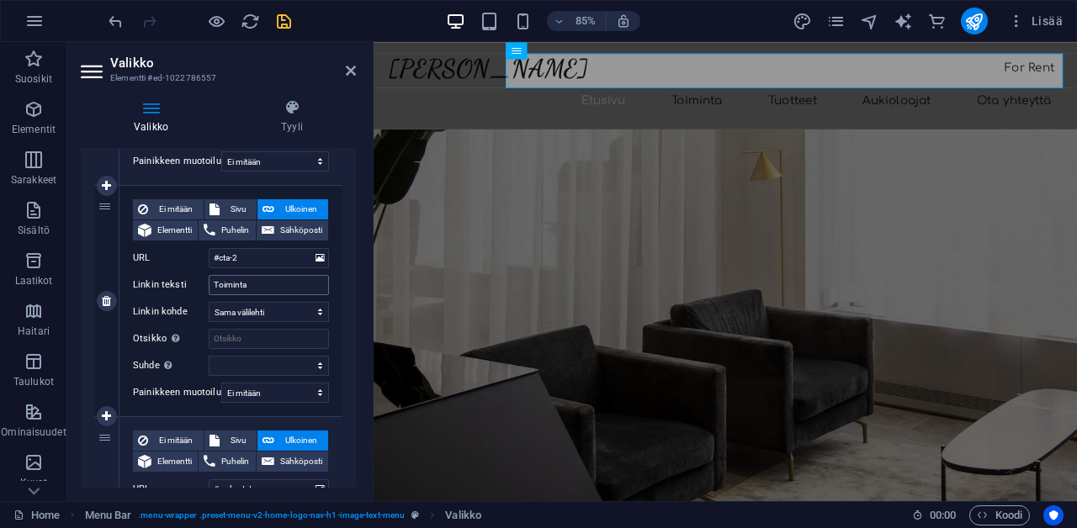
scroll to position [349, 0]
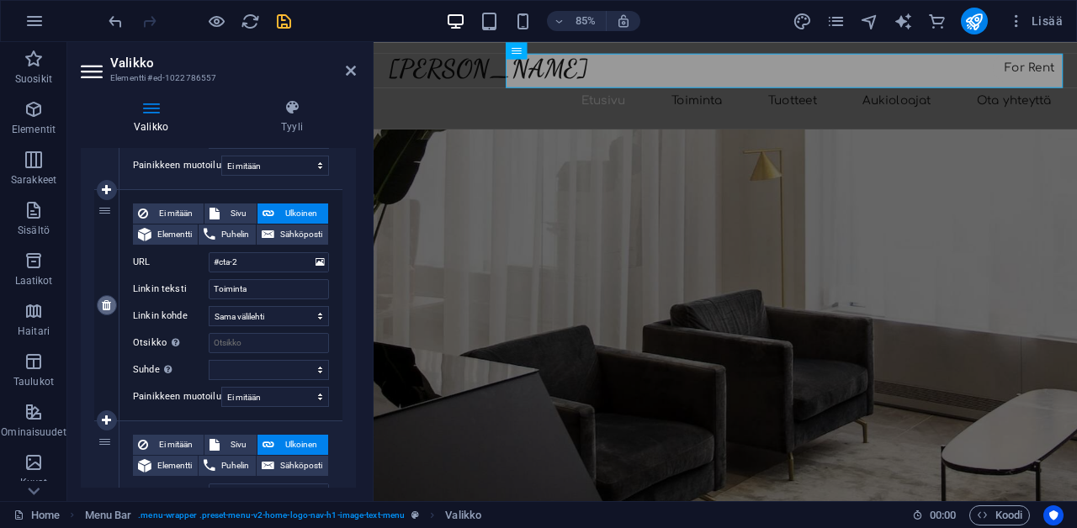
click at [111, 300] on icon at bounding box center [106, 306] width 9 height 12
select select
type input "#real-estate"
type input "Tuotteet"
select select
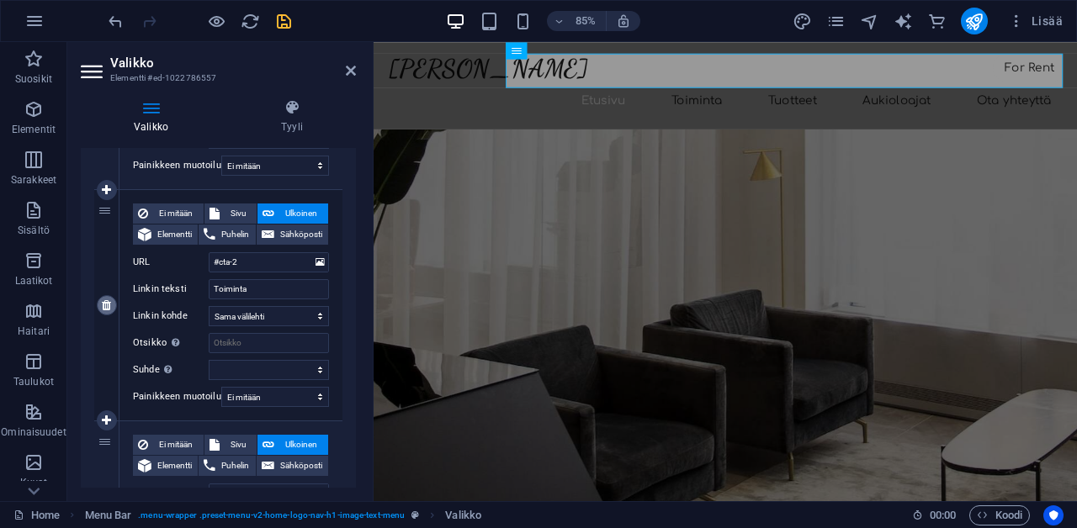
type input "#opening-hours"
type input "Aukioloajat"
select select
type input "#contact-us-5"
type input "Ota yhteyttä"
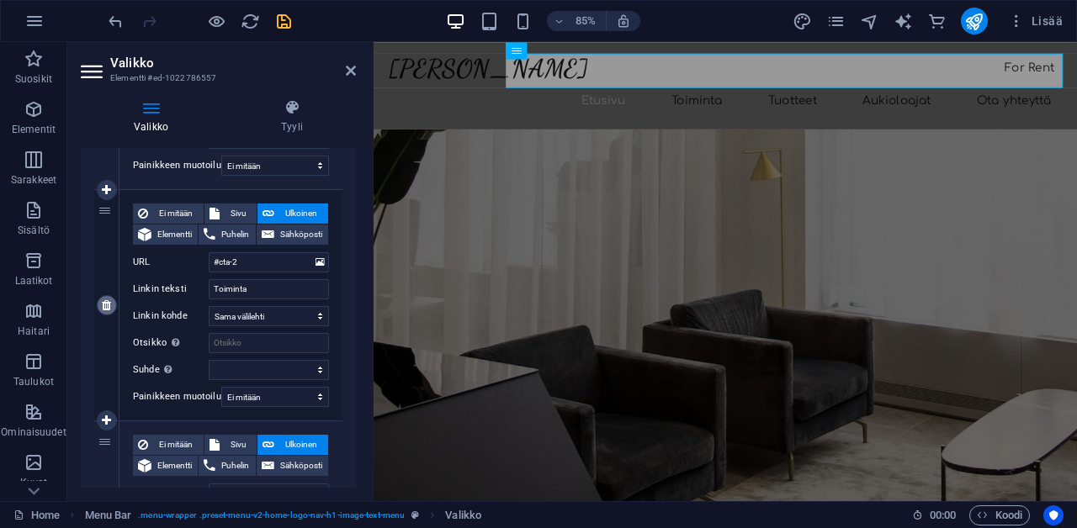
select select
click at [285, 24] on icon "save" at bounding box center [283, 21] width 19 height 19
checkbox input "false"
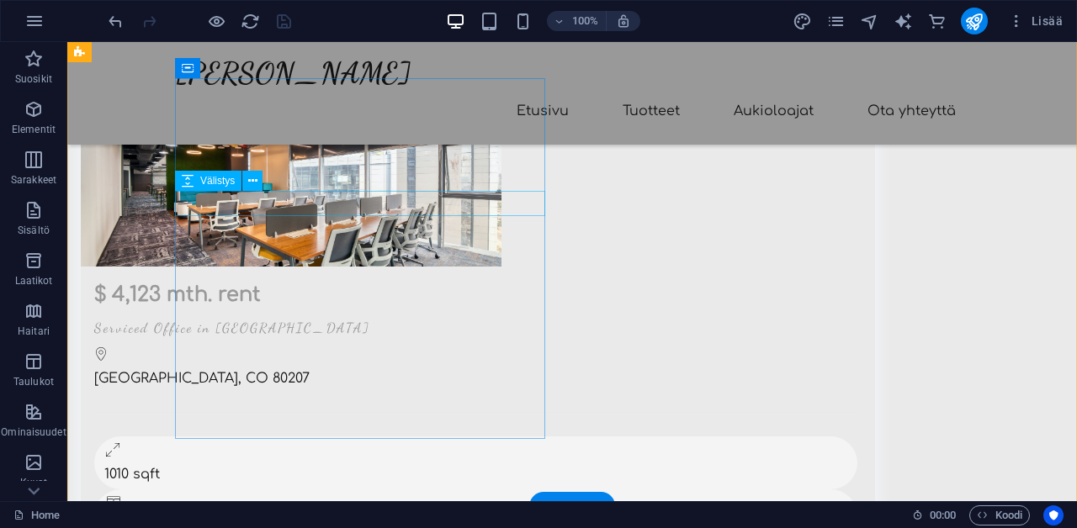
scroll to position [2215, 0]
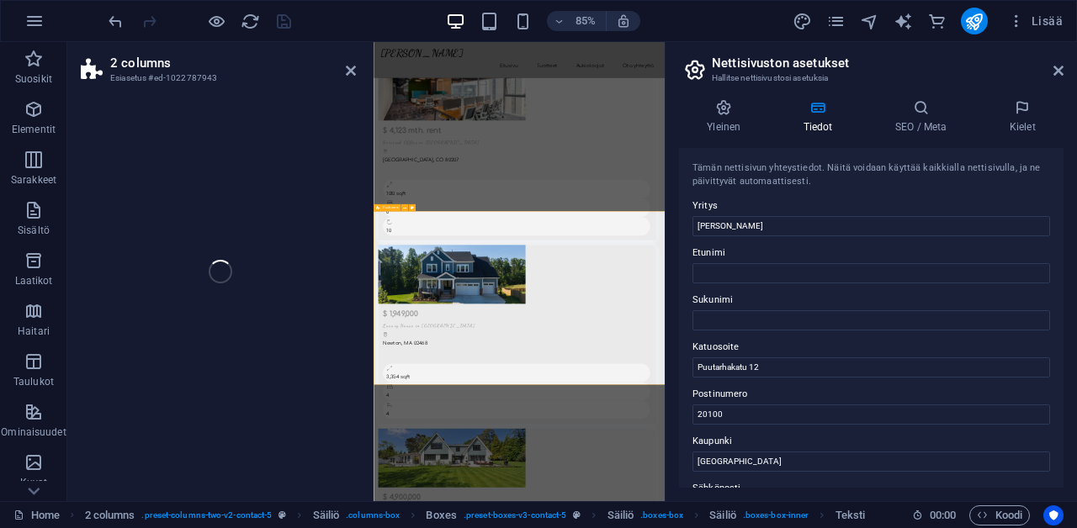
scroll to position [1700, 0]
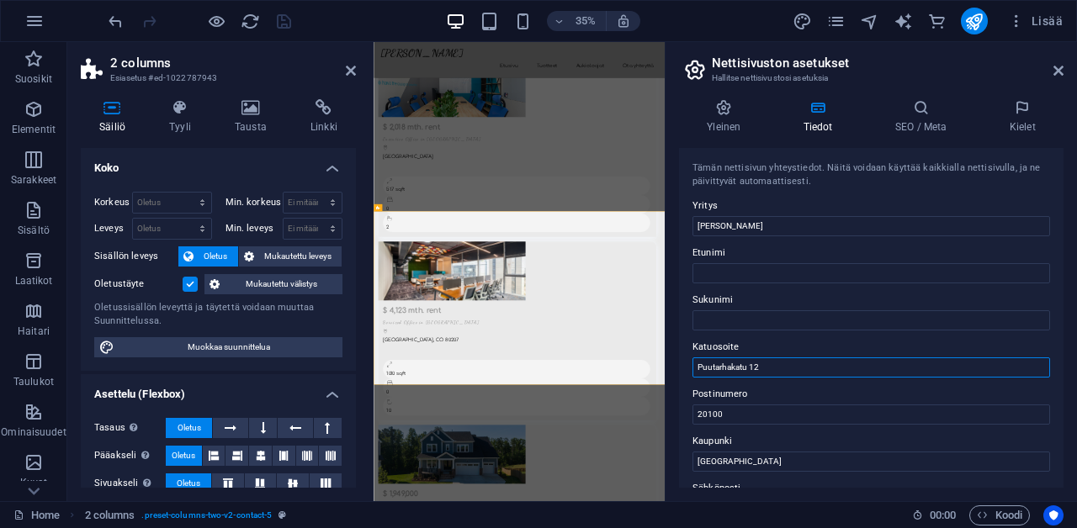
click at [818, 368] on input "Puutarhakatu 12" at bounding box center [871, 368] width 358 height 20
type input "[STREET_ADDRESS]"
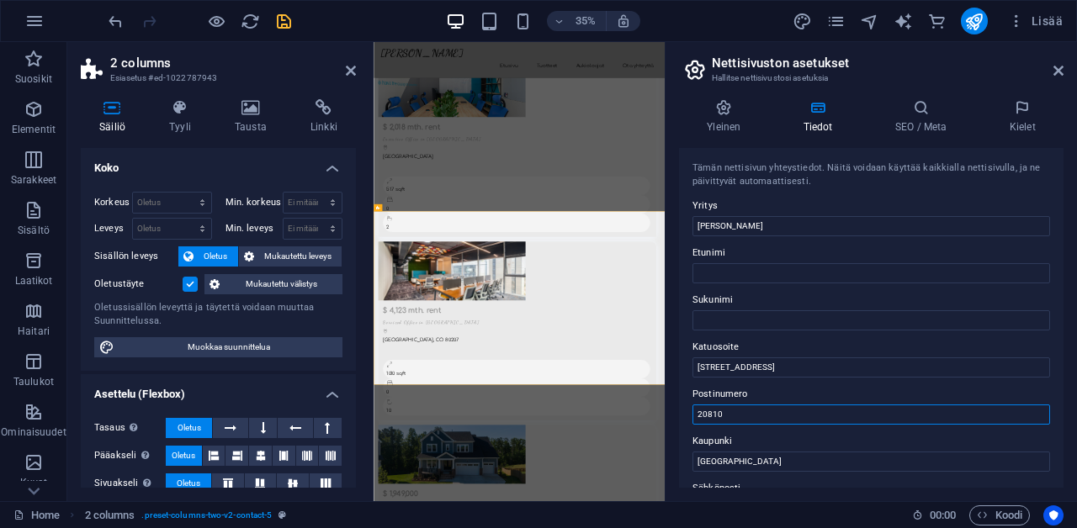
type input "20810"
click at [827, 385] on label "Postinumero" at bounding box center [871, 395] width 358 height 20
click at [827, 405] on input "20810" at bounding box center [871, 415] width 358 height 20
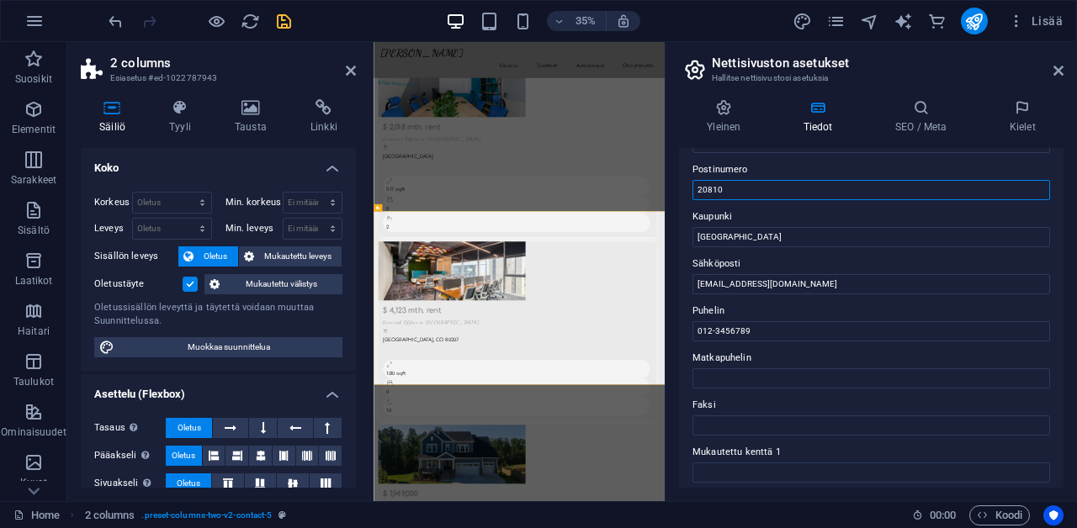
scroll to position [233, 0]
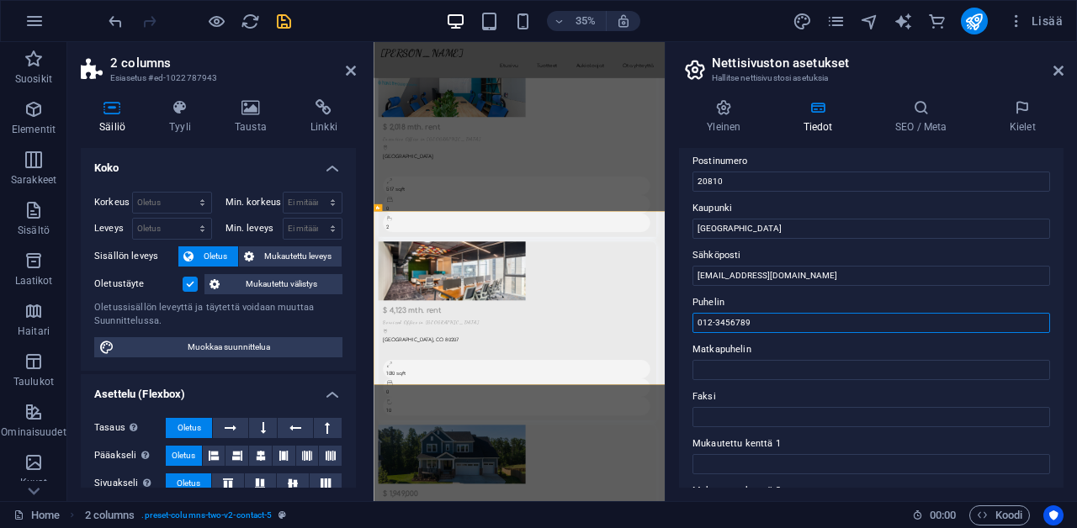
click at [804, 321] on input "012-3456789" at bounding box center [871, 323] width 358 height 20
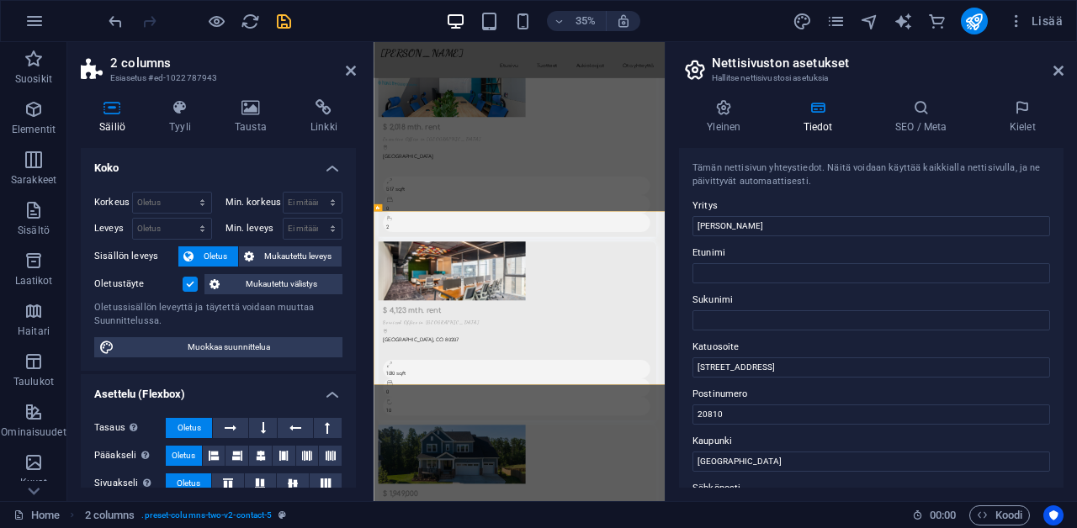
scroll to position [0, 0]
type input "040-753 0975"
click at [1058, 67] on icon at bounding box center [1058, 70] width 10 height 13
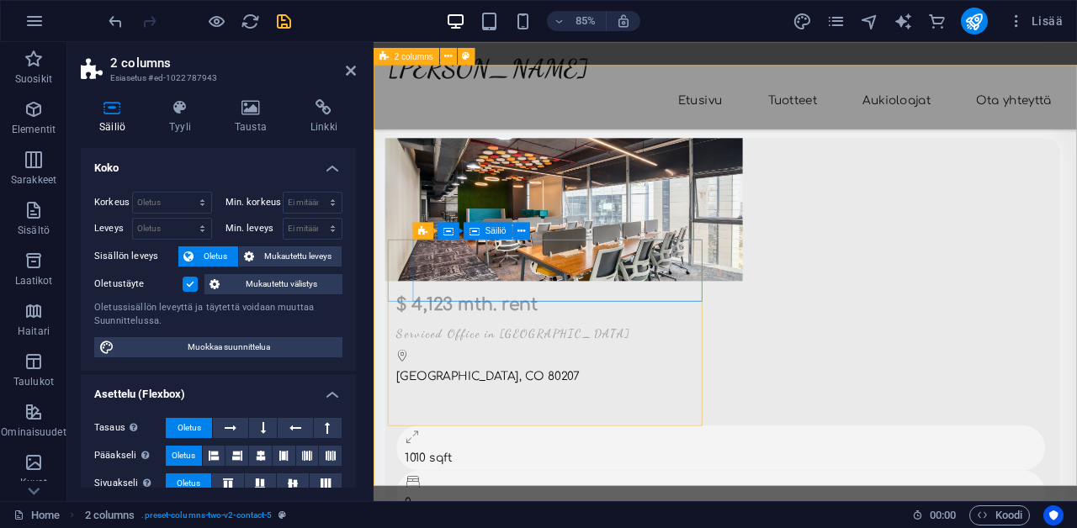
scroll to position [2156, 0]
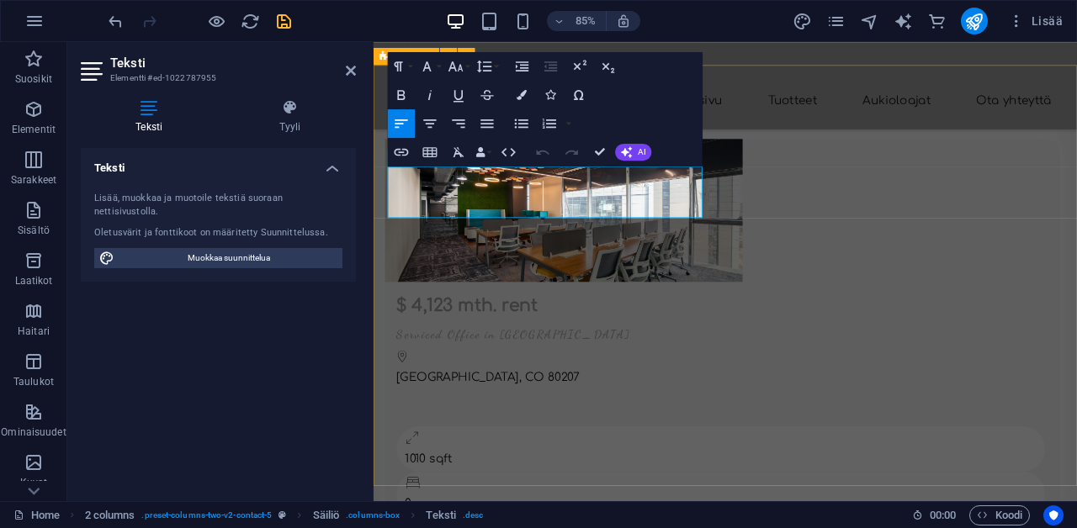
drag, startPoint x: 509, startPoint y: 236, endPoint x: 387, endPoint y: 189, distance: 130.8
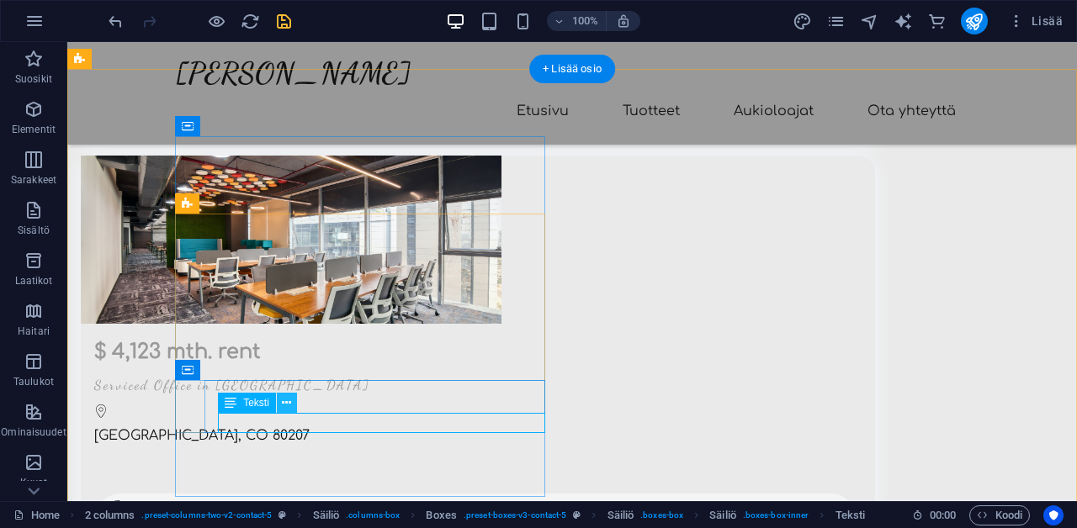
click at [289, 402] on icon at bounding box center [286, 404] width 9 height 18
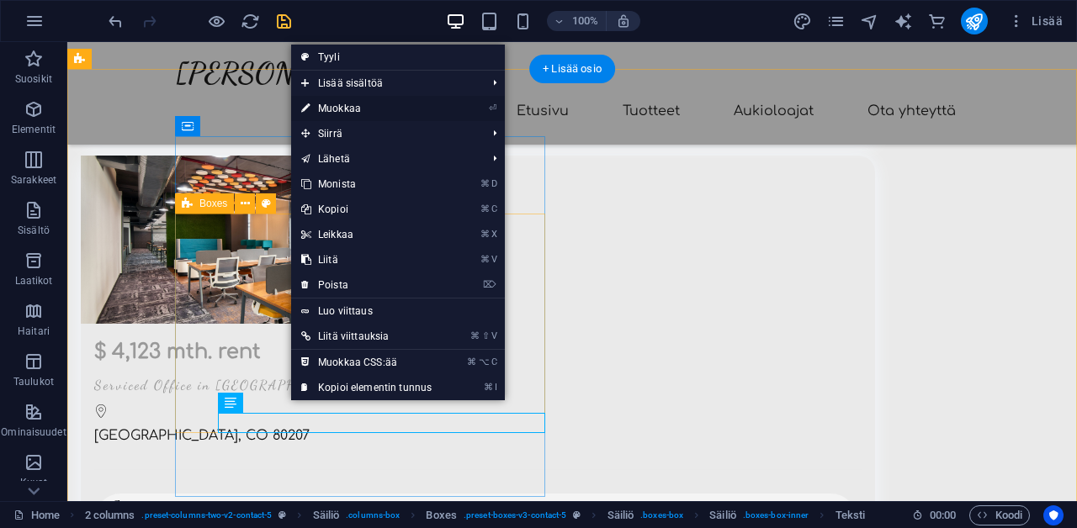
click at [358, 103] on link "⏎ Muokkaa" at bounding box center [366, 108] width 151 height 25
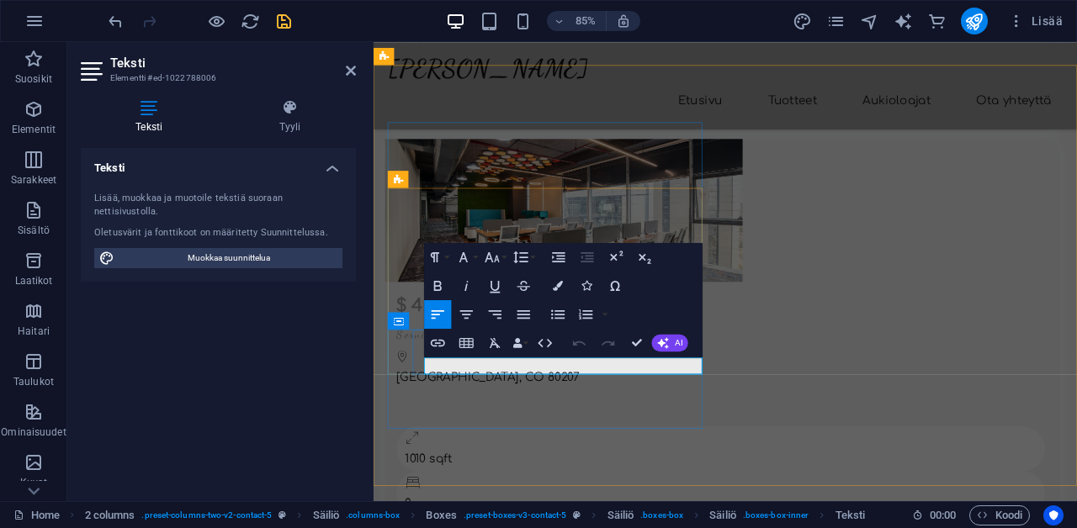
click at [348, 73] on icon at bounding box center [351, 70] width 10 height 13
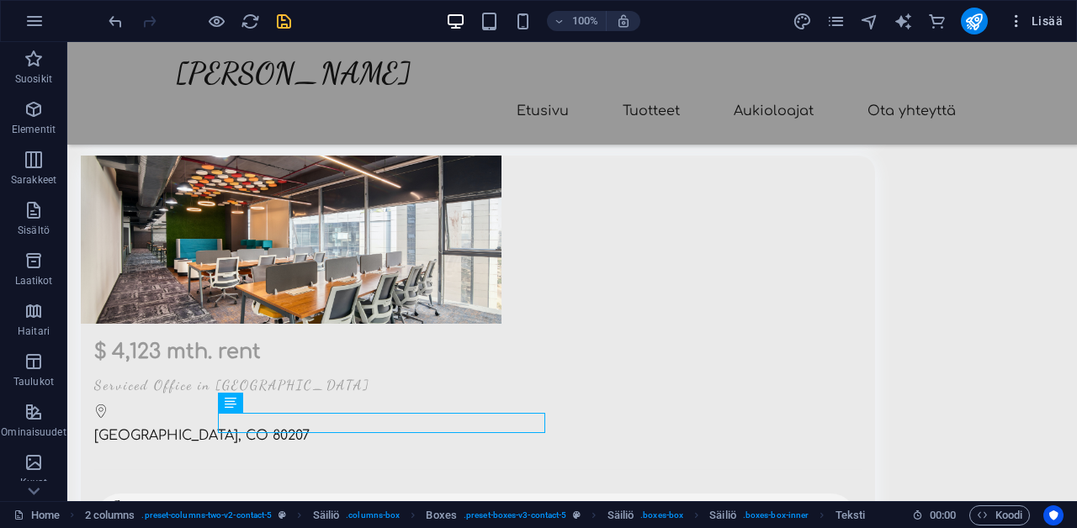
click at [1042, 24] on span "Lisää" at bounding box center [1035, 21] width 55 height 17
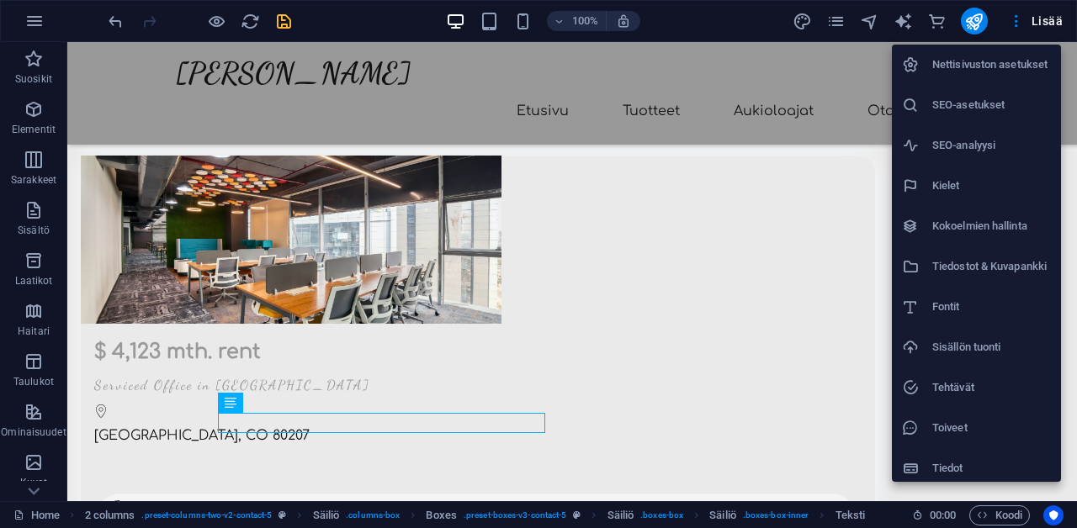
click at [1027, 61] on h6 "Nettisivuston asetukset" at bounding box center [991, 65] width 119 height 20
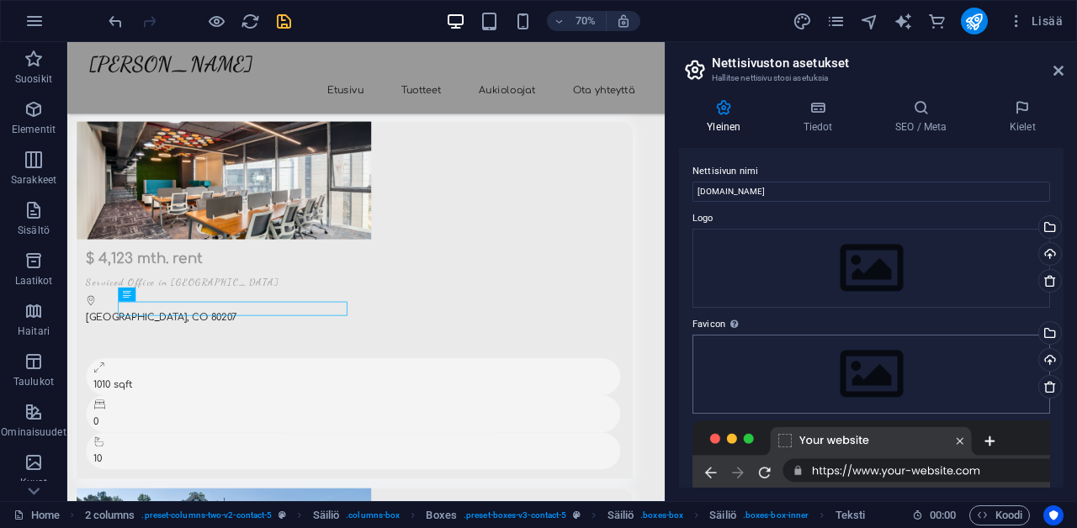
scroll to position [0, 0]
click at [821, 115] on icon at bounding box center [817, 107] width 85 height 17
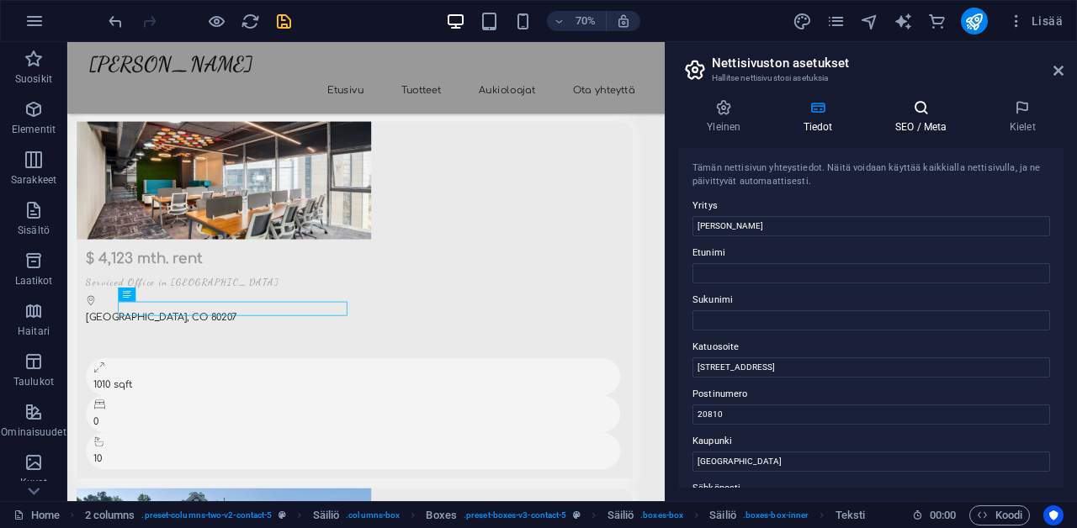
type input "[EMAIL_ADDRESS][DOMAIN_NAME]"
click at [927, 108] on icon at bounding box center [921, 107] width 108 height 17
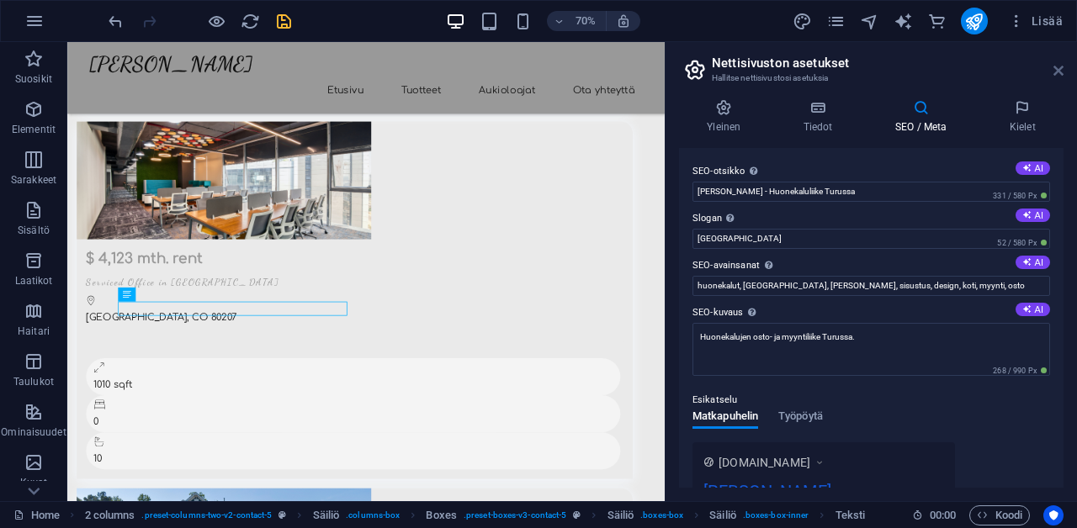
click at [1058, 73] on icon at bounding box center [1058, 70] width 10 height 13
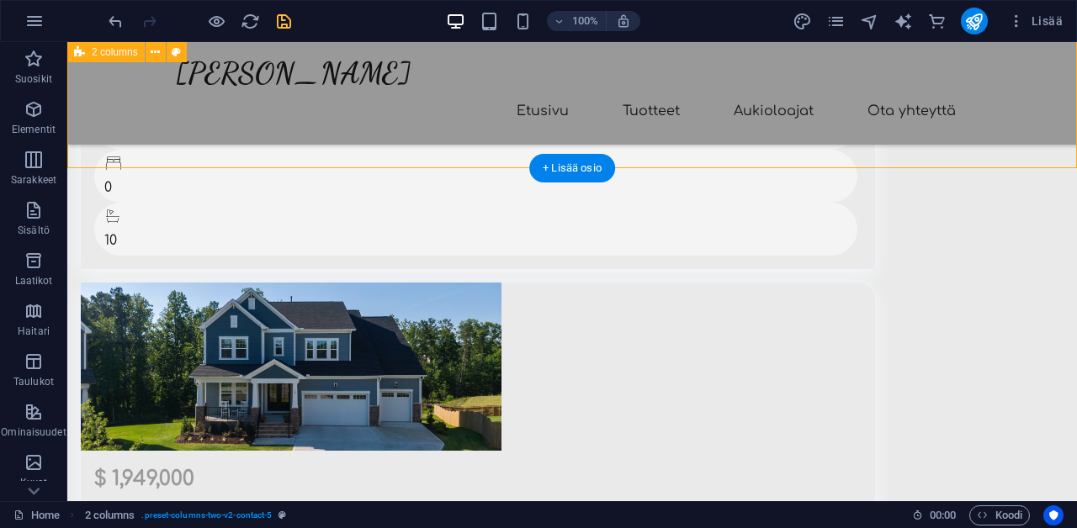
scroll to position [2553, 0]
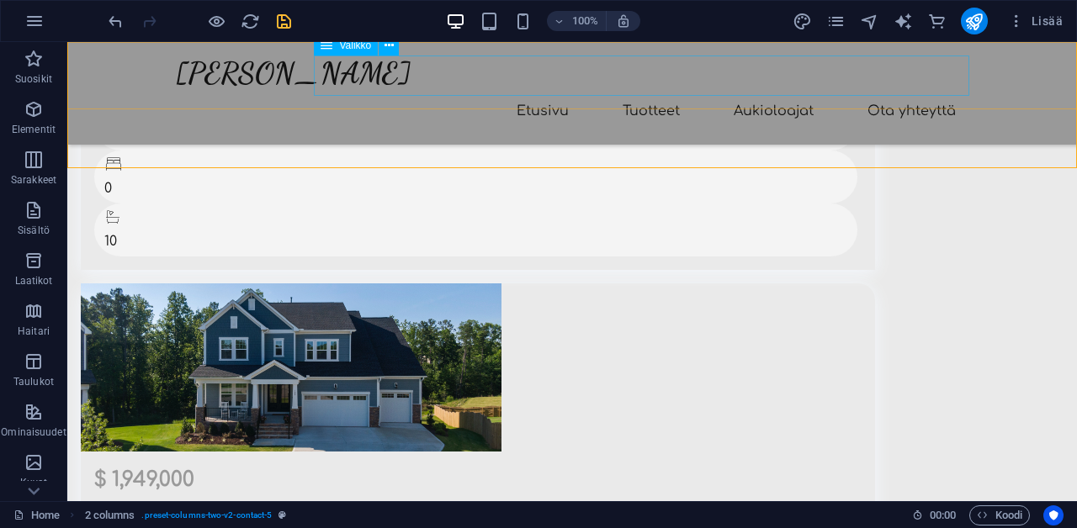
click at [939, 91] on nav "Etusivu Tuotteet Aukioloajat Ota yhteyttä" at bounding box center [572, 111] width 794 height 40
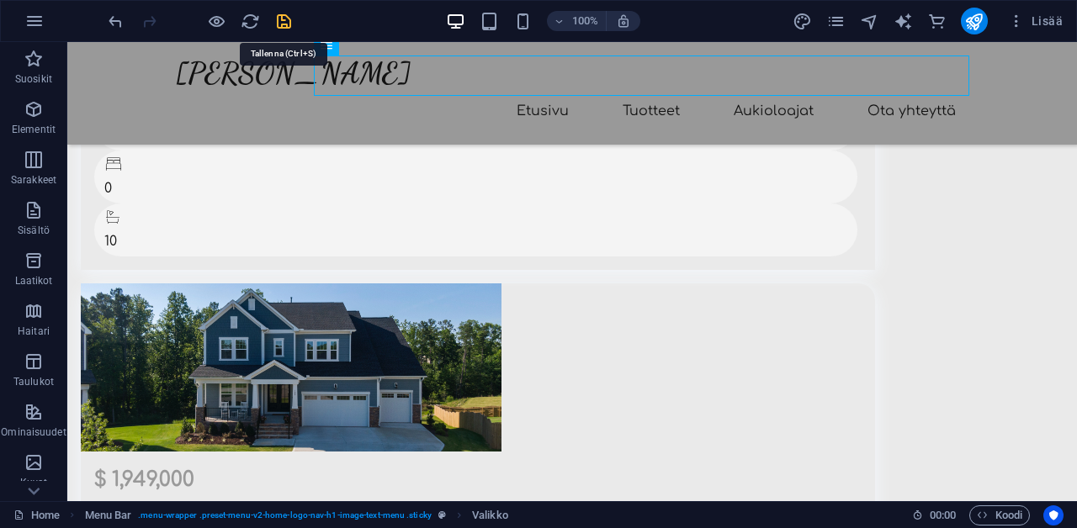
click at [284, 21] on icon "save" at bounding box center [283, 21] width 19 height 19
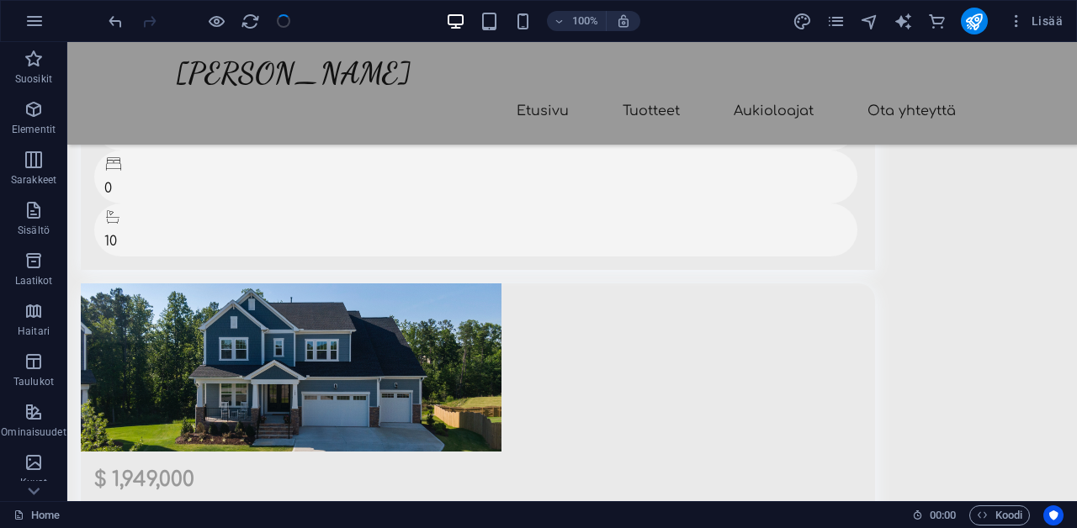
checkbox input "false"
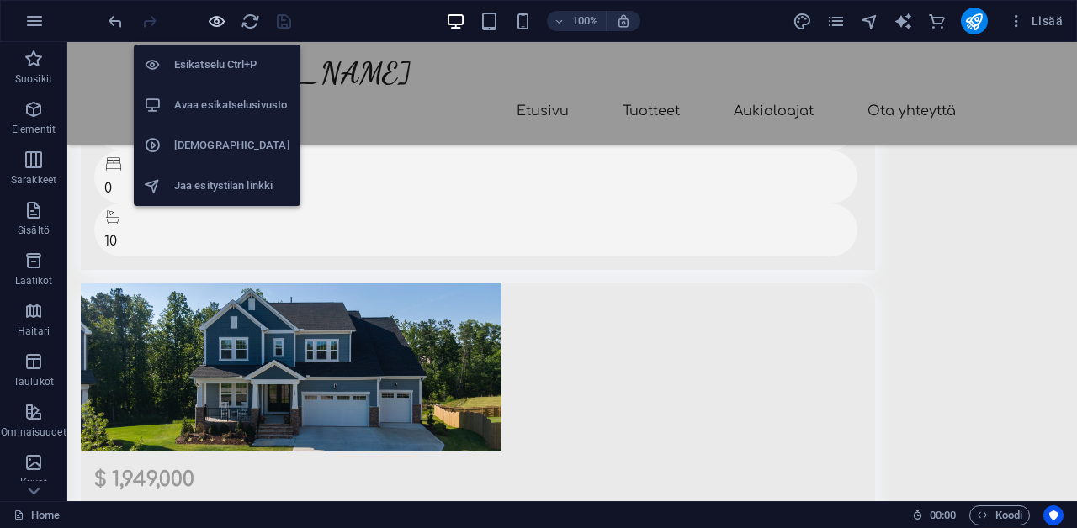
click at [220, 17] on icon "button" at bounding box center [216, 21] width 19 height 19
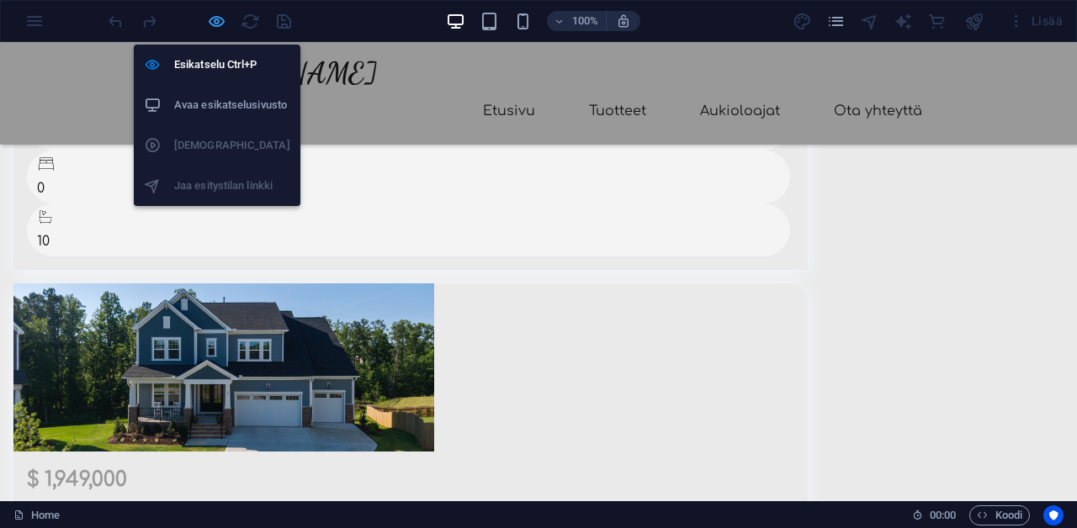
scroll to position [2491, 0]
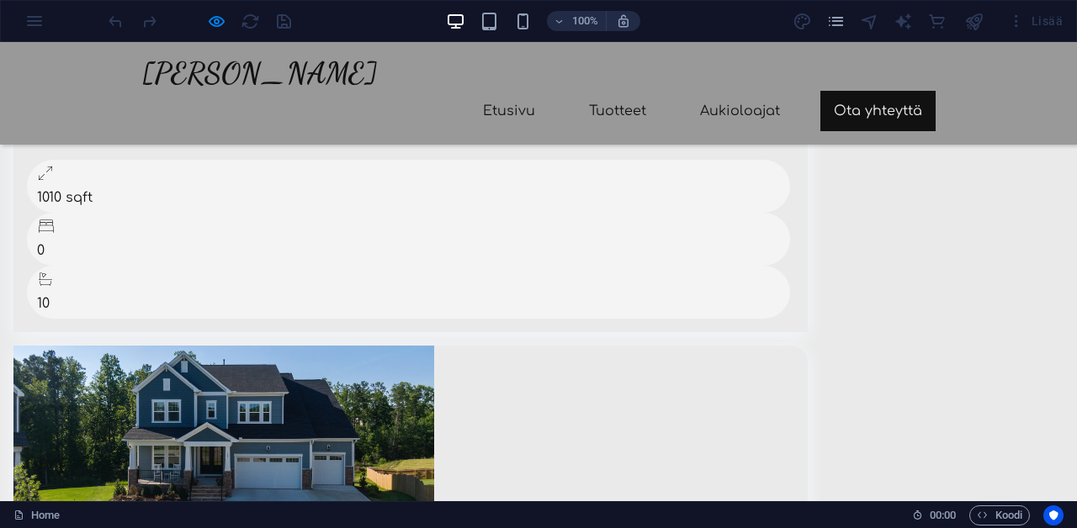
click at [916, 91] on link "Ota yhteyttä" at bounding box center [877, 111] width 115 height 40
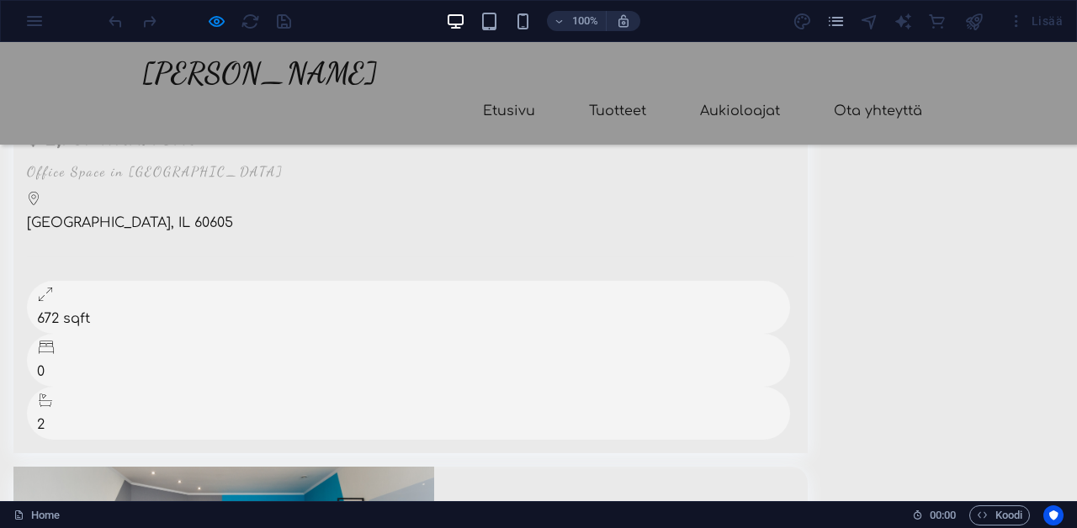
scroll to position [1252, 0]
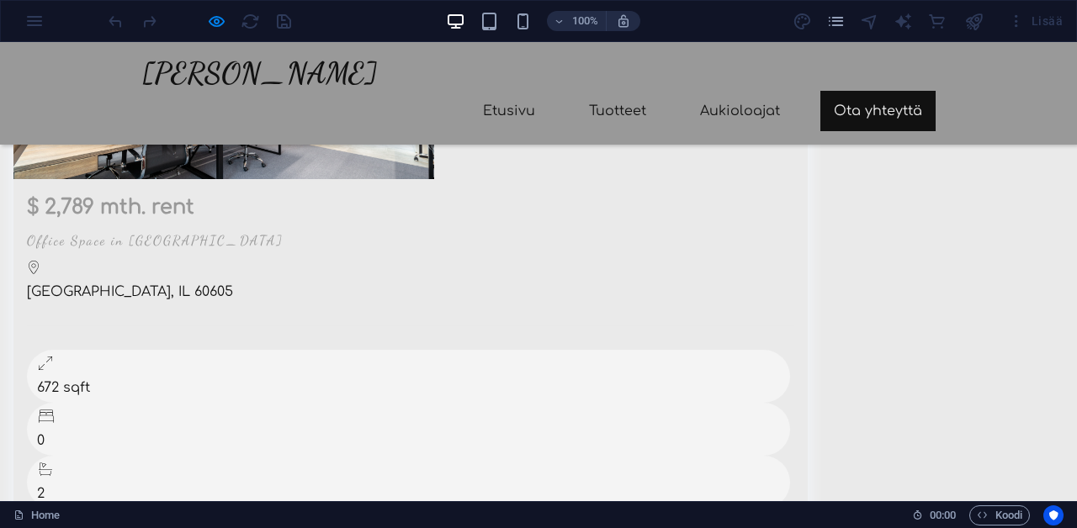
click at [897, 91] on link "Ota yhteyttä" at bounding box center [877, 111] width 115 height 40
click at [893, 91] on link "Ota yhteyttä" at bounding box center [877, 111] width 115 height 40
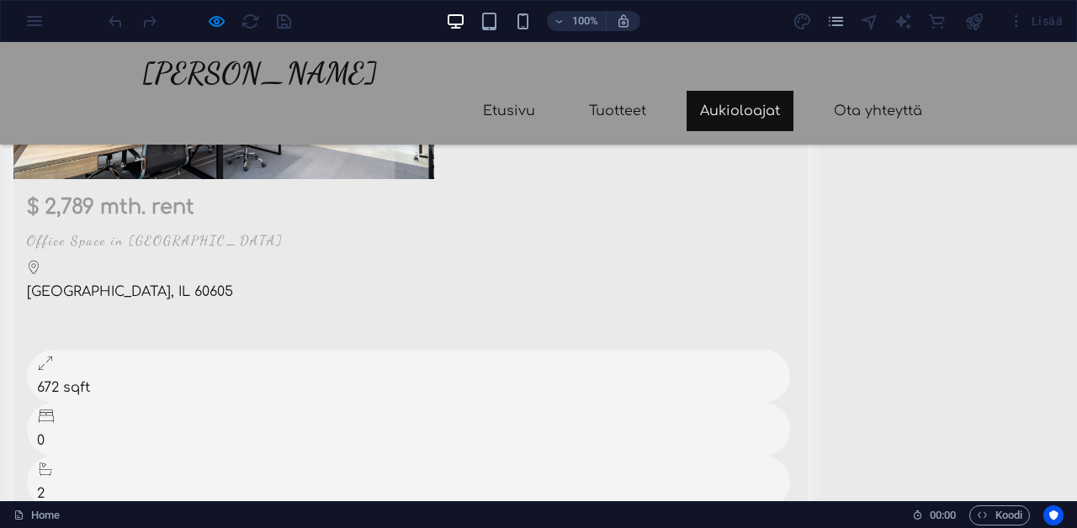
click at [755, 91] on link "Aukioloajat" at bounding box center [740, 111] width 107 height 40
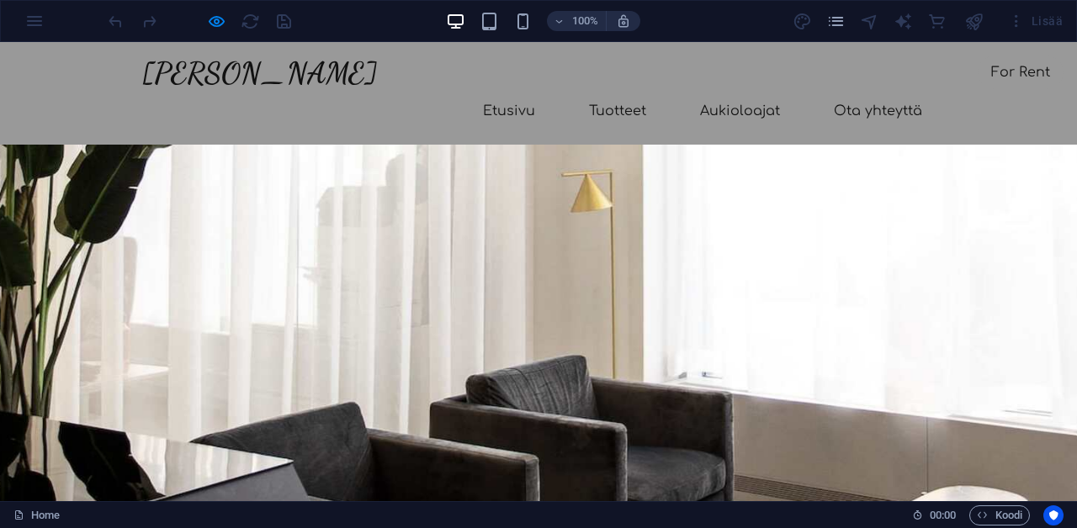
scroll to position [0, 0]
click at [874, 91] on link "Ota yhteyttä" at bounding box center [877, 111] width 115 height 40
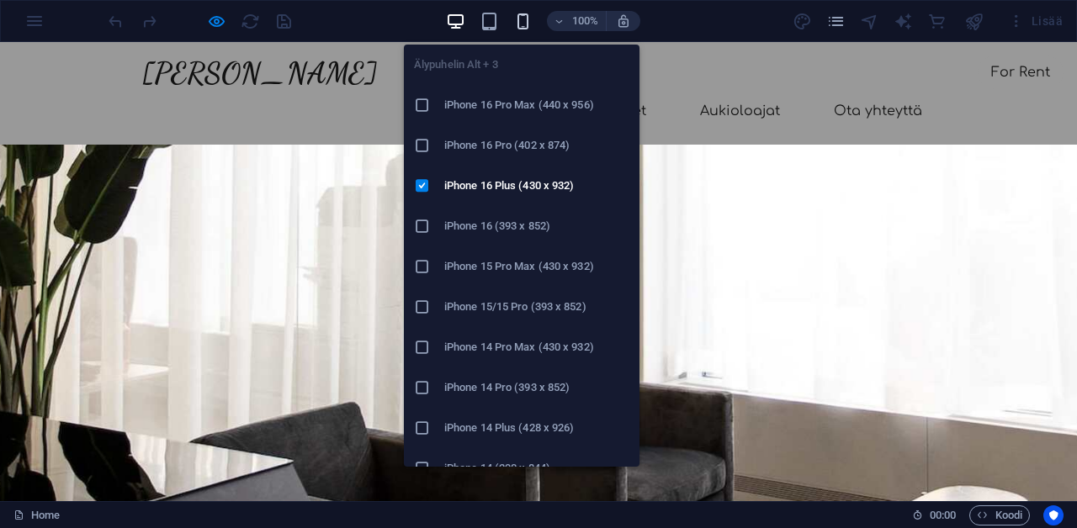
click at [525, 20] on icon "button" at bounding box center [522, 21] width 19 height 19
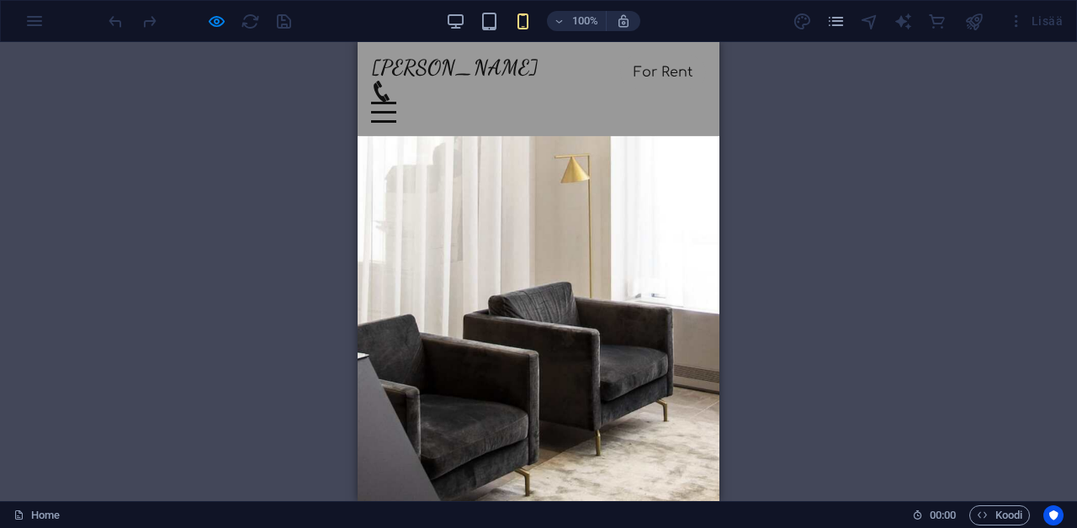
click at [396, 102] on div at bounding box center [383, 112] width 25 height 21
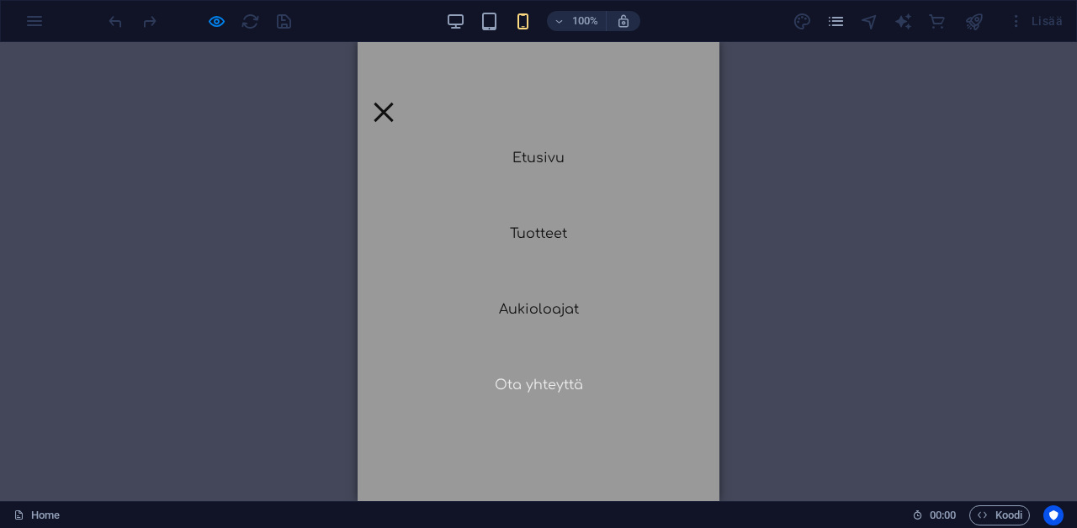
click at [540, 385] on link "Ota yhteyttä" at bounding box center [538, 385] width 115 height 40
click at [393, 102] on div at bounding box center [383, 111] width 19 height 19
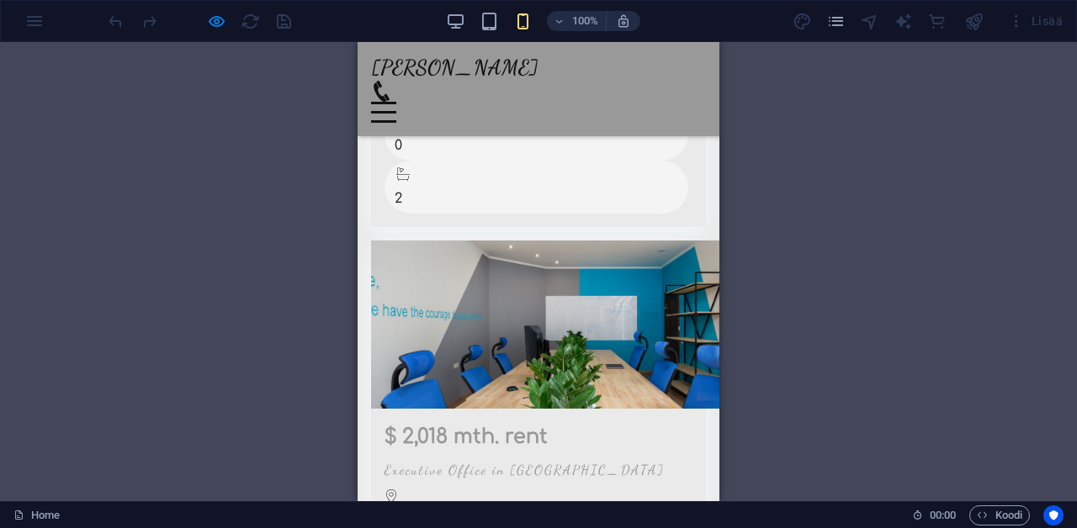
scroll to position [1318, 0]
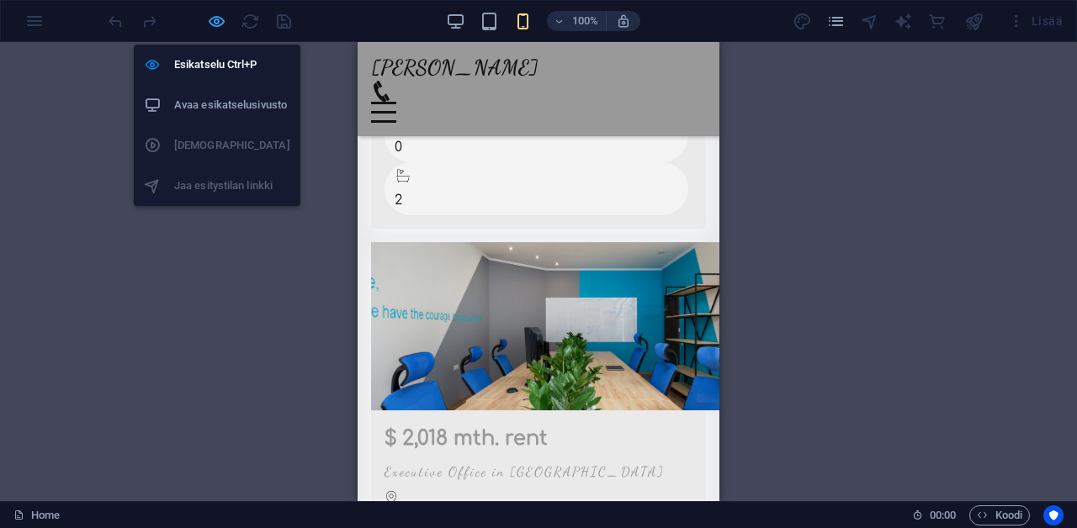
click at [219, 25] on icon "button" at bounding box center [216, 21] width 19 height 19
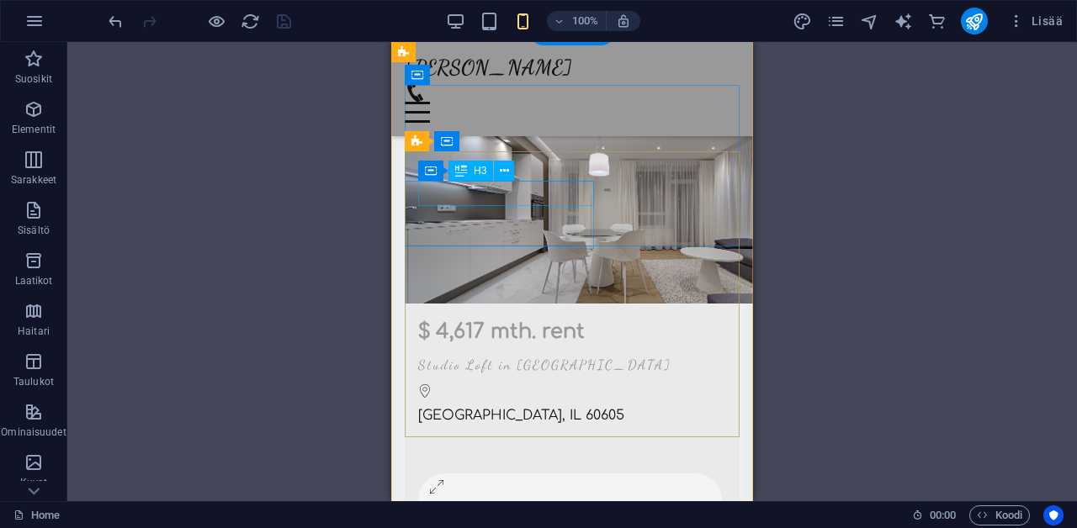
scroll to position [4625, 0]
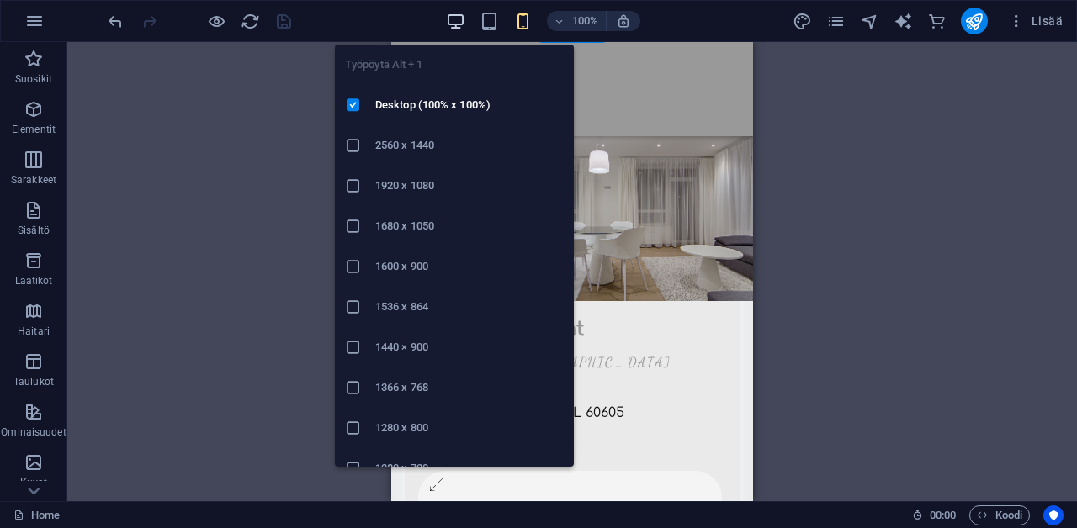
click at [455, 23] on icon "button" at bounding box center [455, 21] width 19 height 19
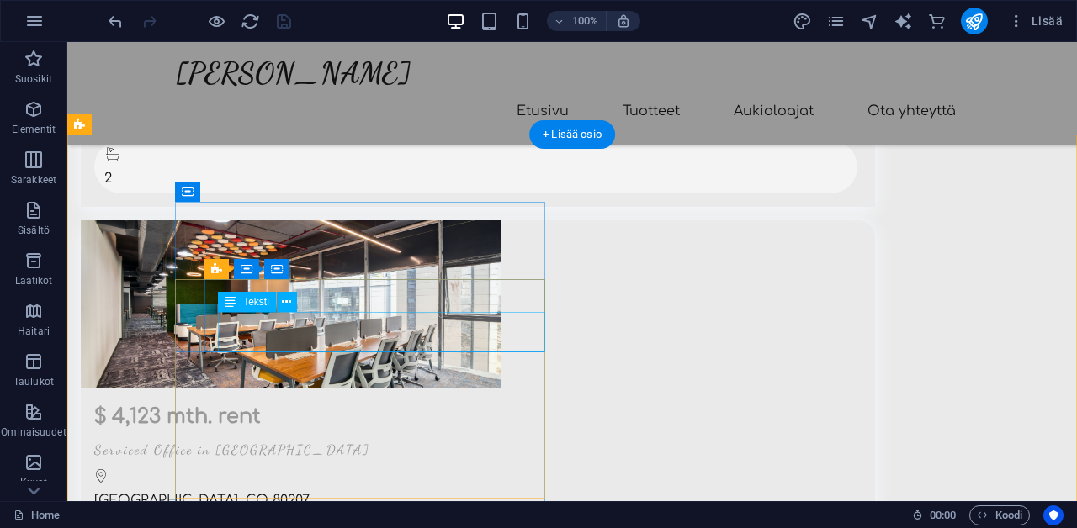
scroll to position [2091, 0]
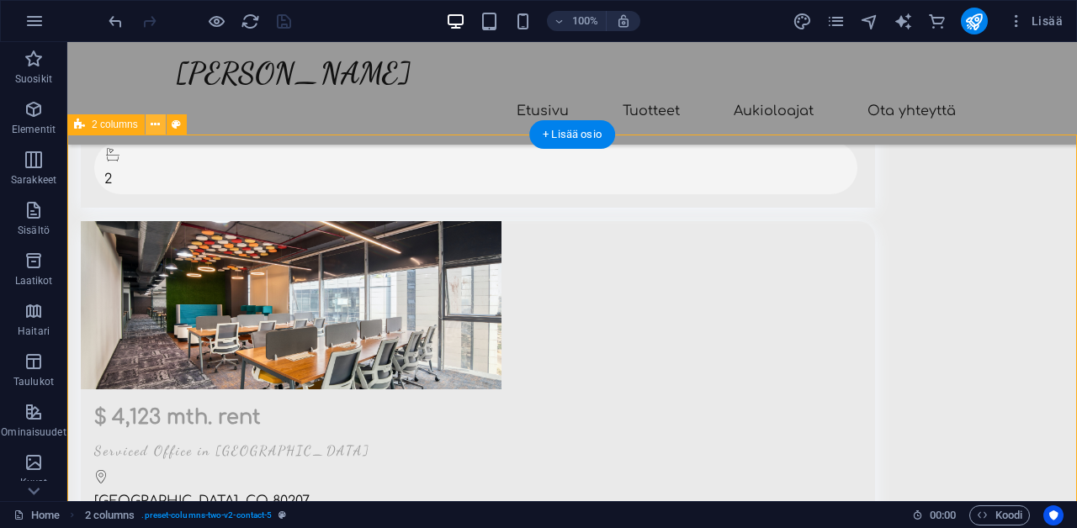
click at [156, 128] on icon at bounding box center [155, 125] width 9 height 18
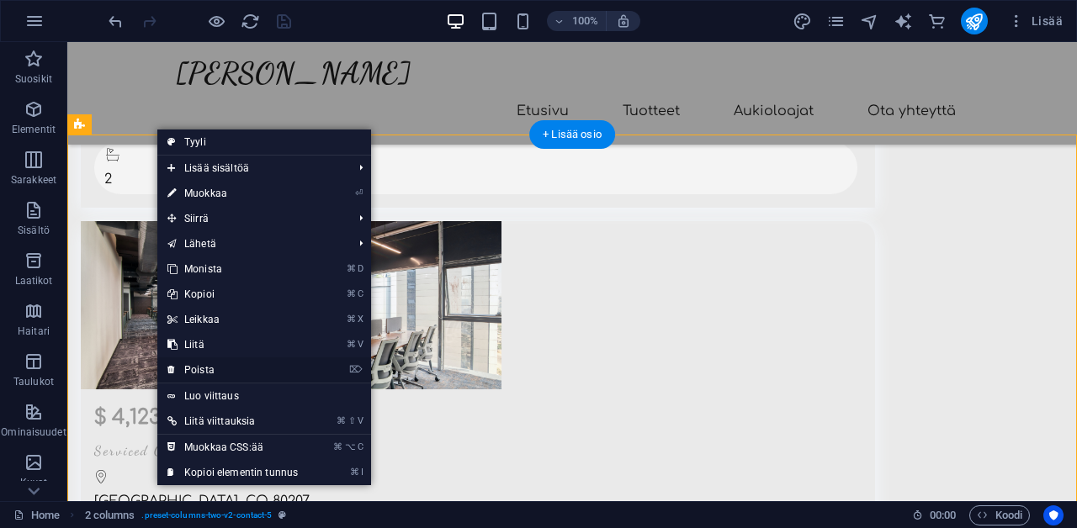
click at [224, 373] on link "⌦ Poista" at bounding box center [232, 370] width 151 height 25
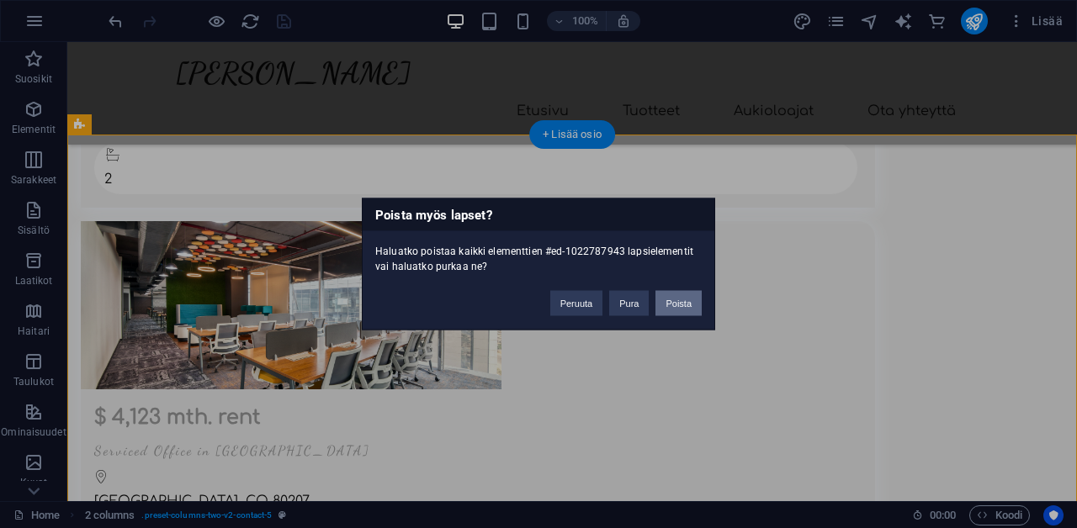
click at [670, 303] on button "Poista" at bounding box center [678, 303] width 46 height 25
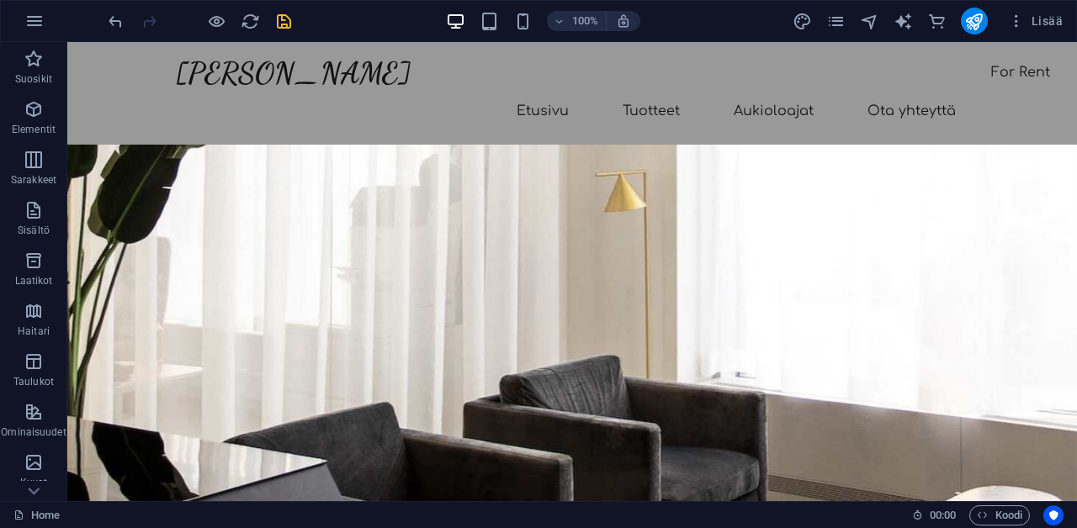
scroll to position [0, 0]
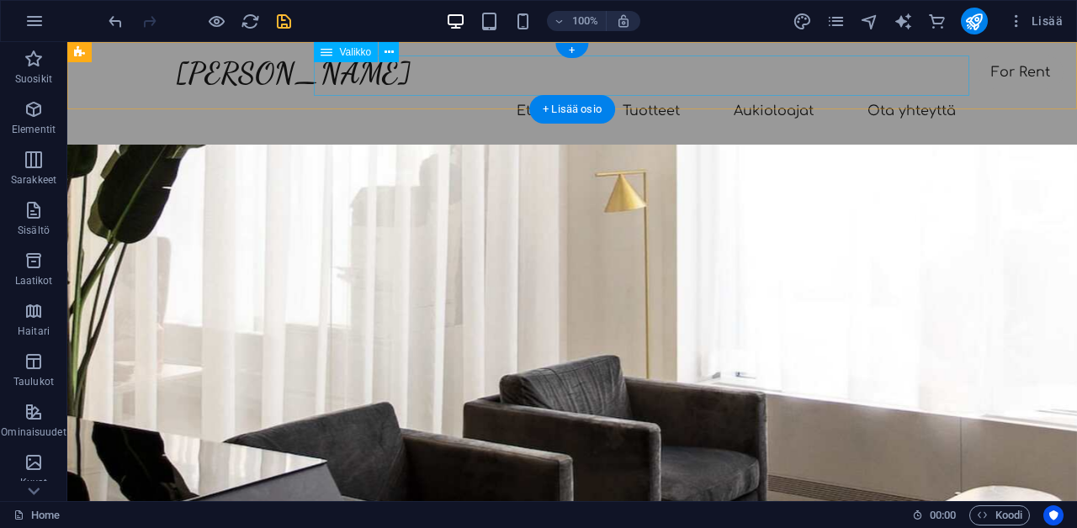
click at [883, 91] on nav "Etusivu Tuotteet Aukioloajat Ota yhteyttä" at bounding box center [572, 111] width 794 height 40
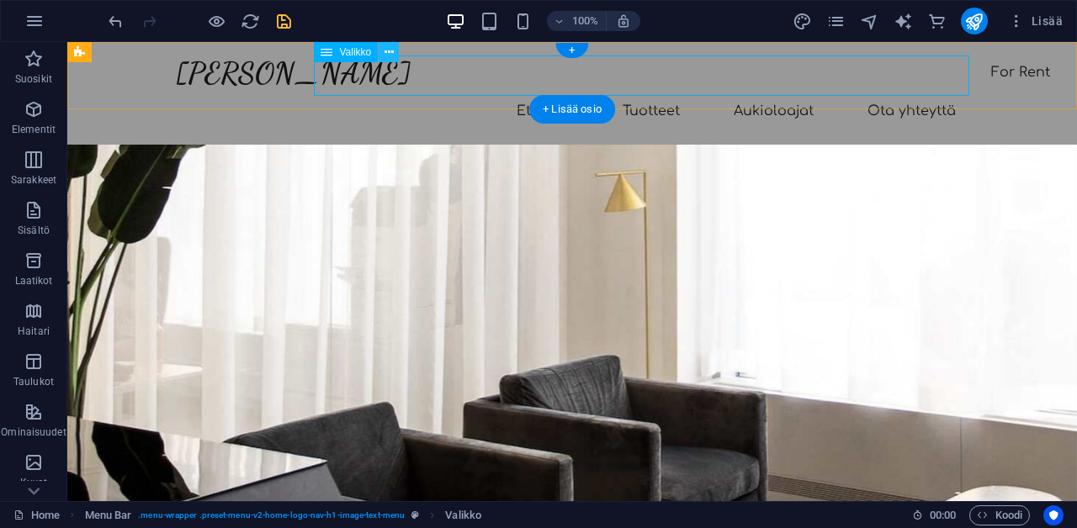
click at [388, 57] on icon at bounding box center [389, 53] width 9 height 18
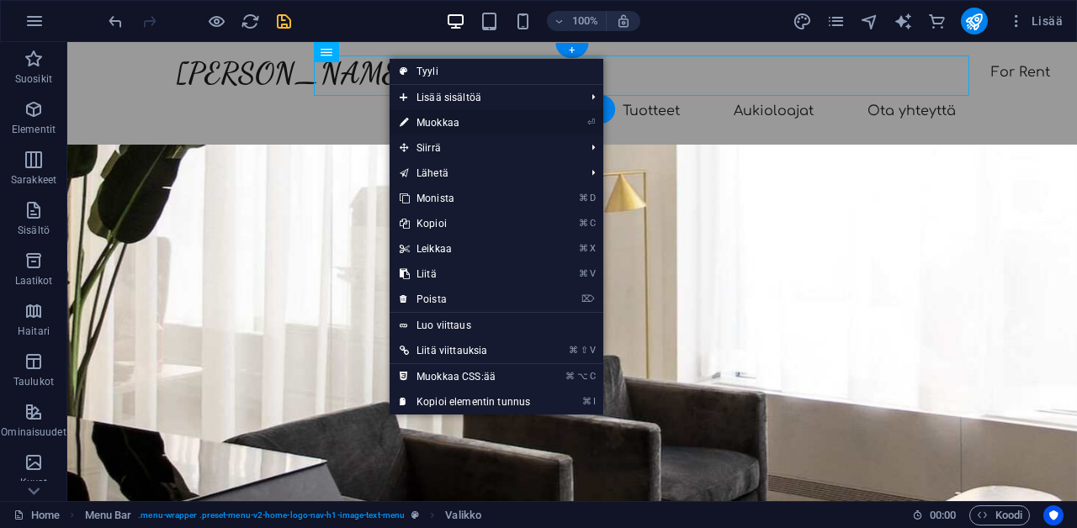
click at [454, 124] on link "⏎ Muokkaa" at bounding box center [465, 122] width 151 height 25
select select
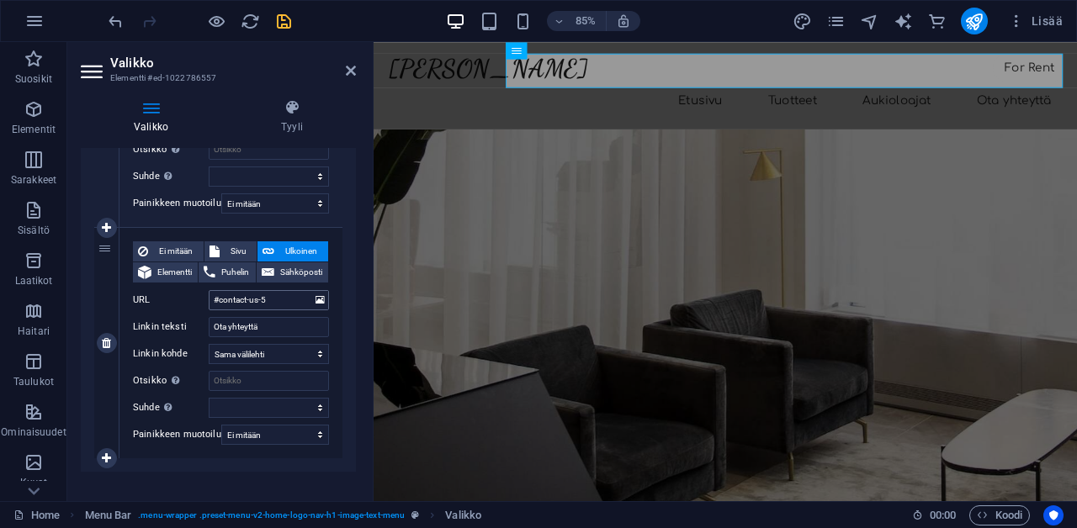
scroll to position [771, 0]
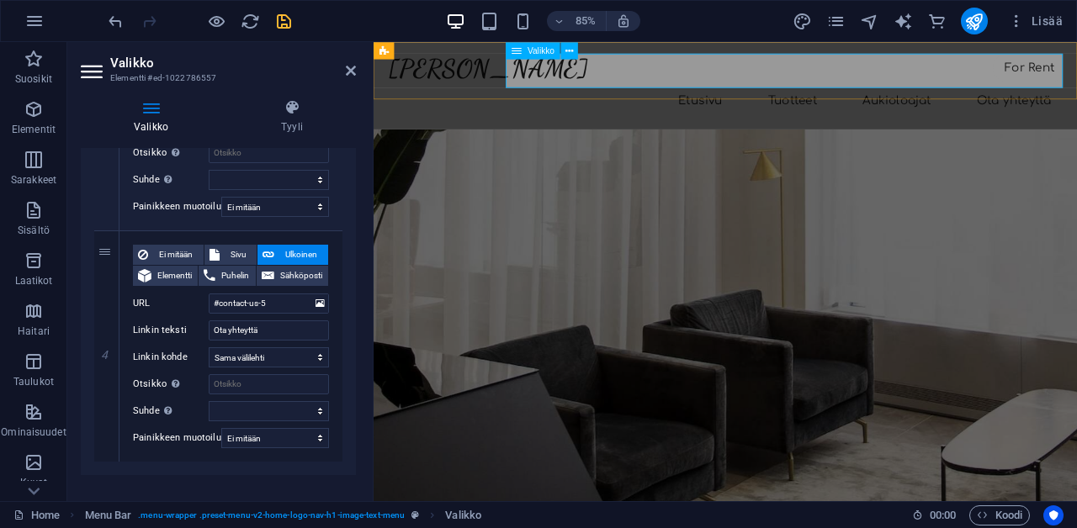
click at [979, 91] on nav "Etusivu Tuotteet Aukioloajat Ota yhteyttä" at bounding box center [787, 111] width 794 height 40
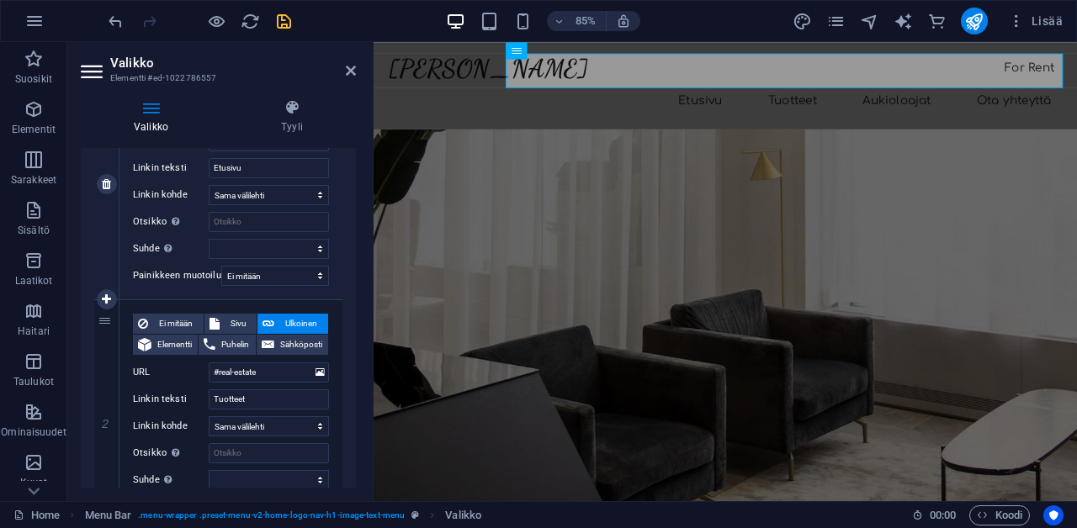
scroll to position [257, 0]
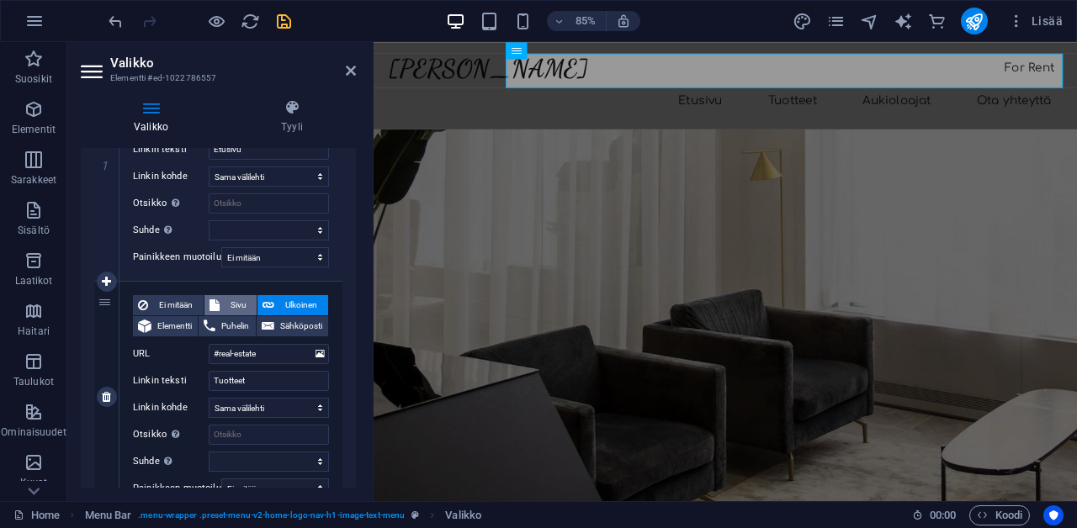
click at [228, 301] on span "Sivu" at bounding box center [239, 305] width 28 height 20
select select
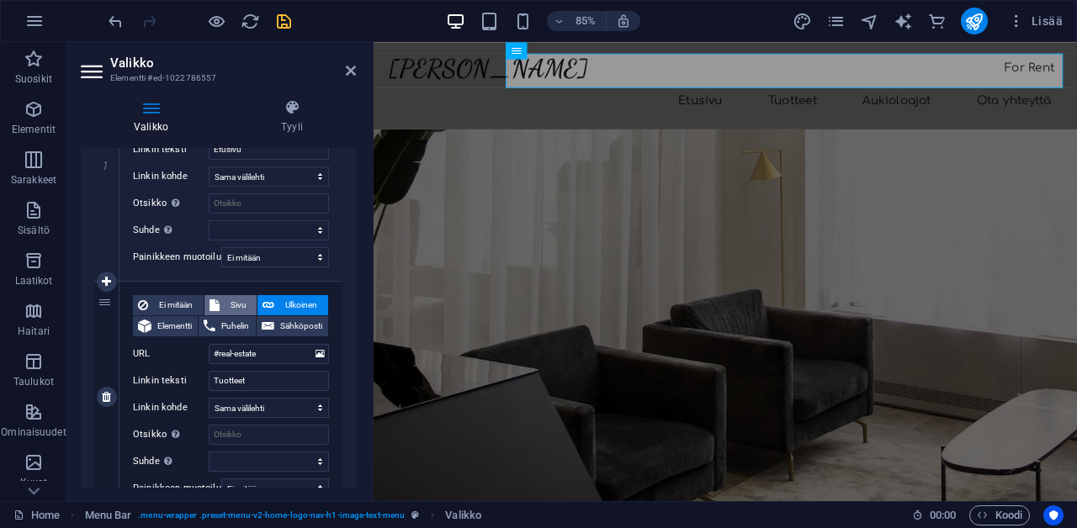
select select
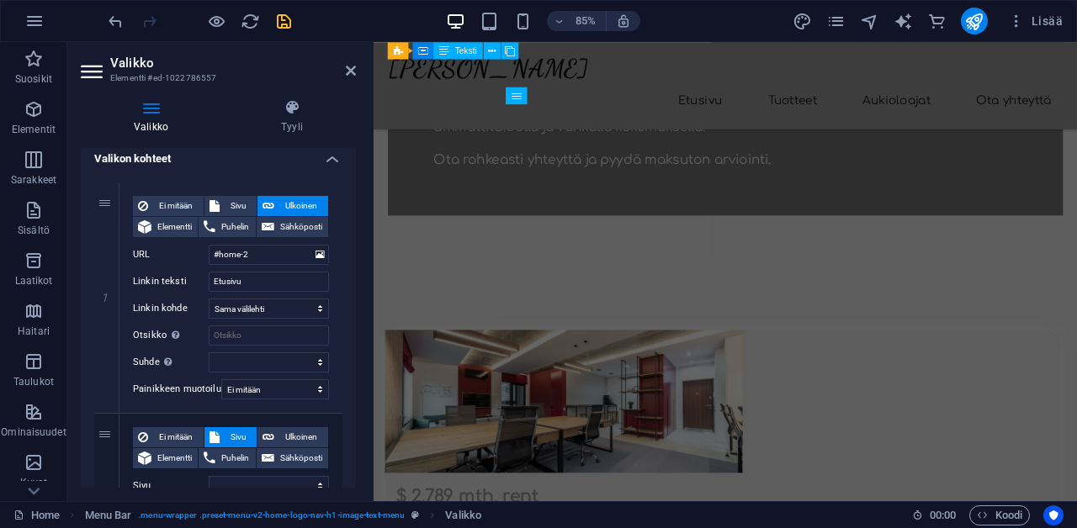
scroll to position [471, 0]
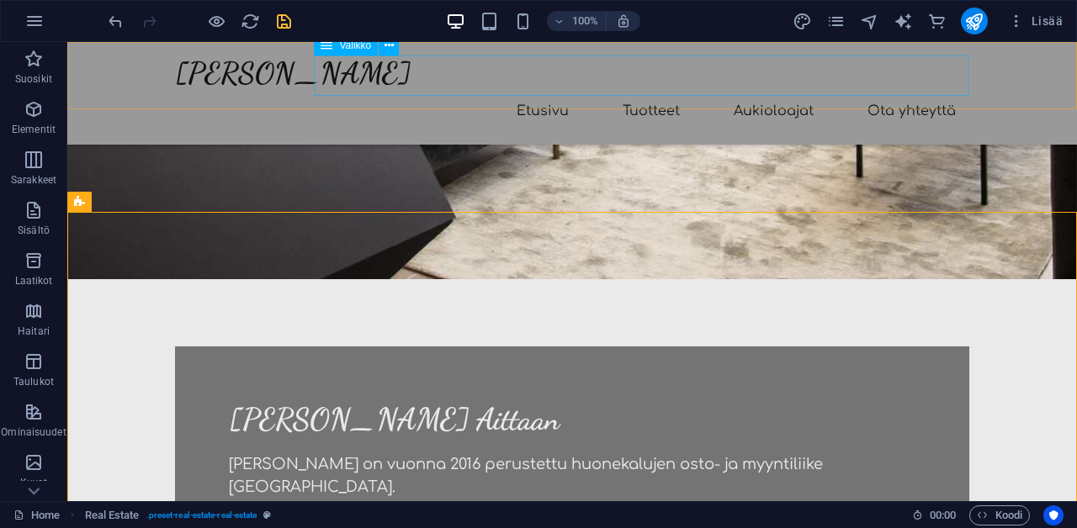
click at [666, 91] on nav "Etusivu Tuotteet Aukioloajat Ota yhteyttä" at bounding box center [572, 111] width 794 height 40
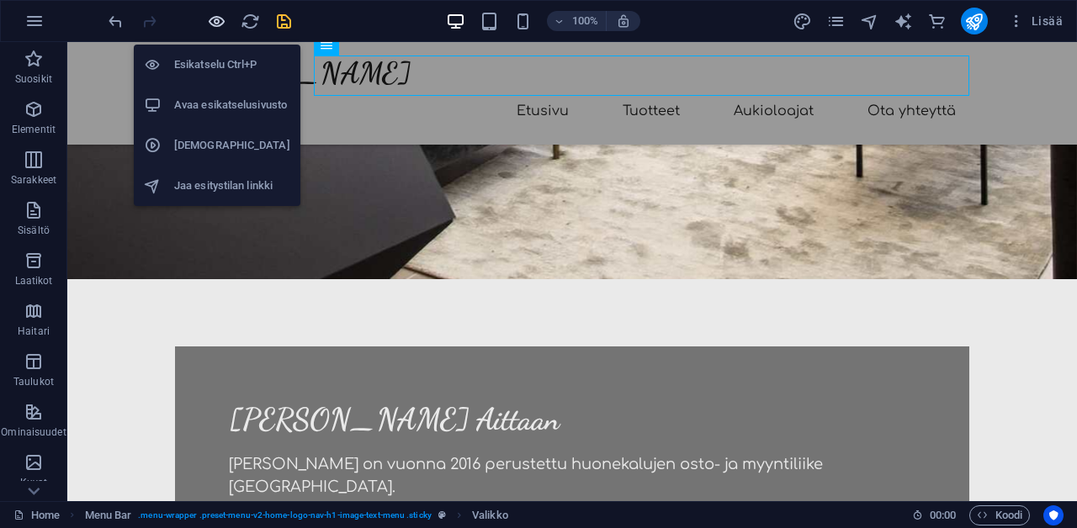
click at [216, 28] on icon "button" at bounding box center [216, 21] width 19 height 19
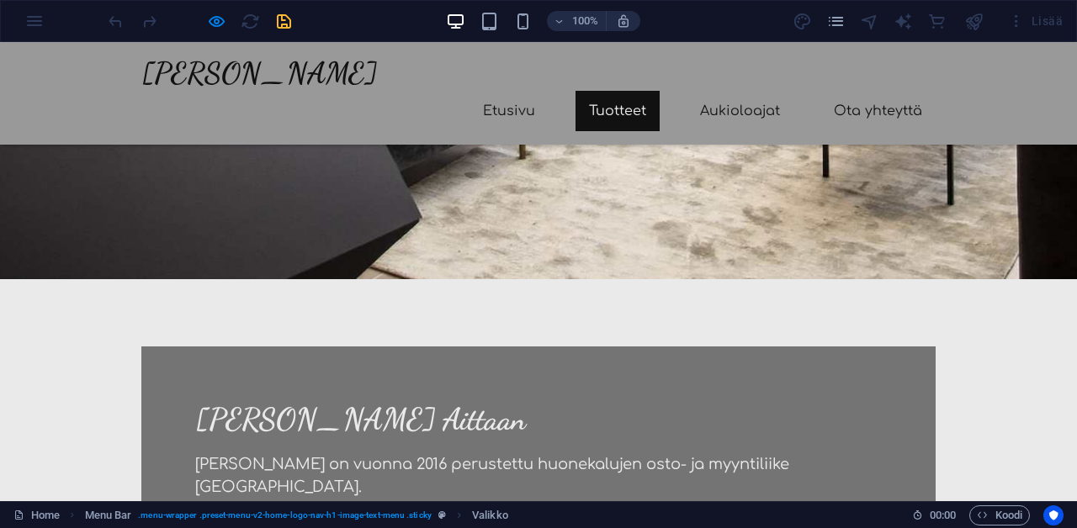
click at [629, 91] on link "Tuotteet" at bounding box center [618, 111] width 84 height 40
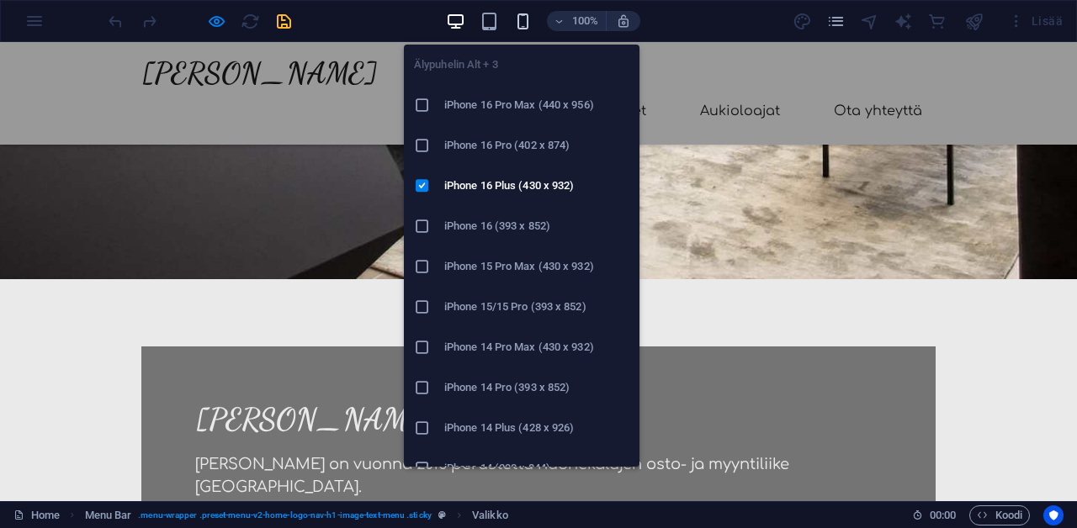
click at [523, 21] on icon "button" at bounding box center [522, 21] width 19 height 19
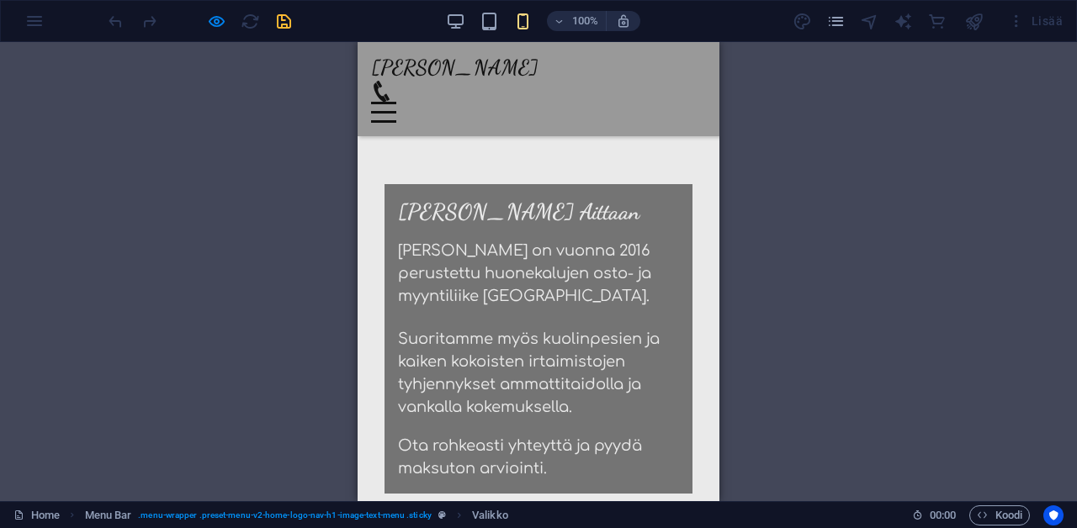
click at [396, 102] on div at bounding box center [383, 112] width 25 height 21
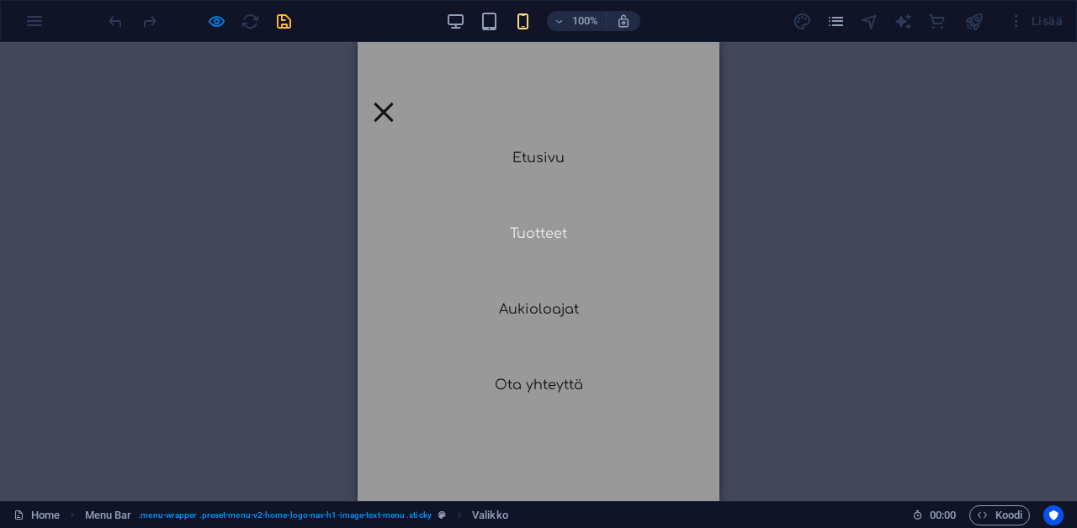
click at [562, 234] on link "Tuotteet" at bounding box center [538, 234] width 84 height 40
click at [393, 102] on div at bounding box center [383, 111] width 19 height 19
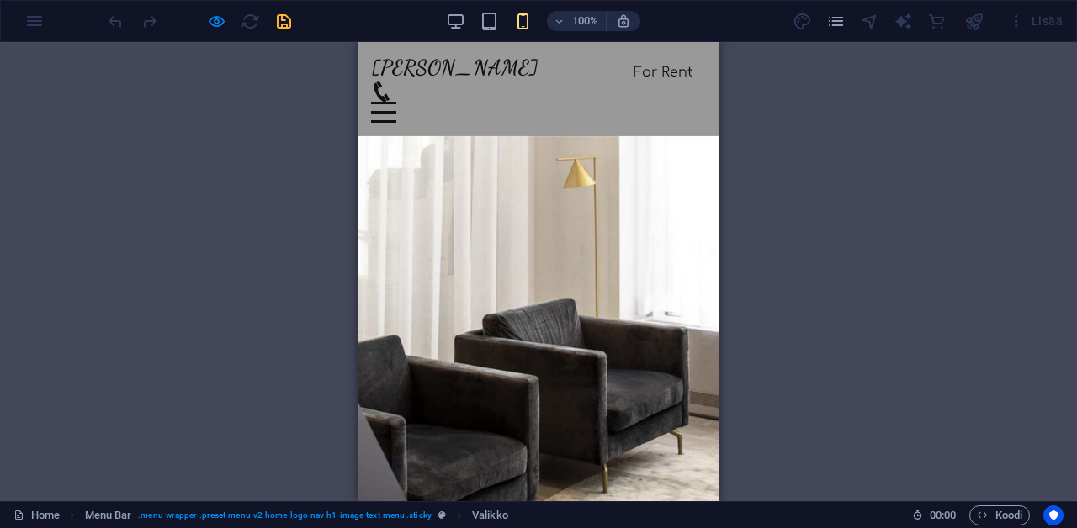
scroll to position [0, 0]
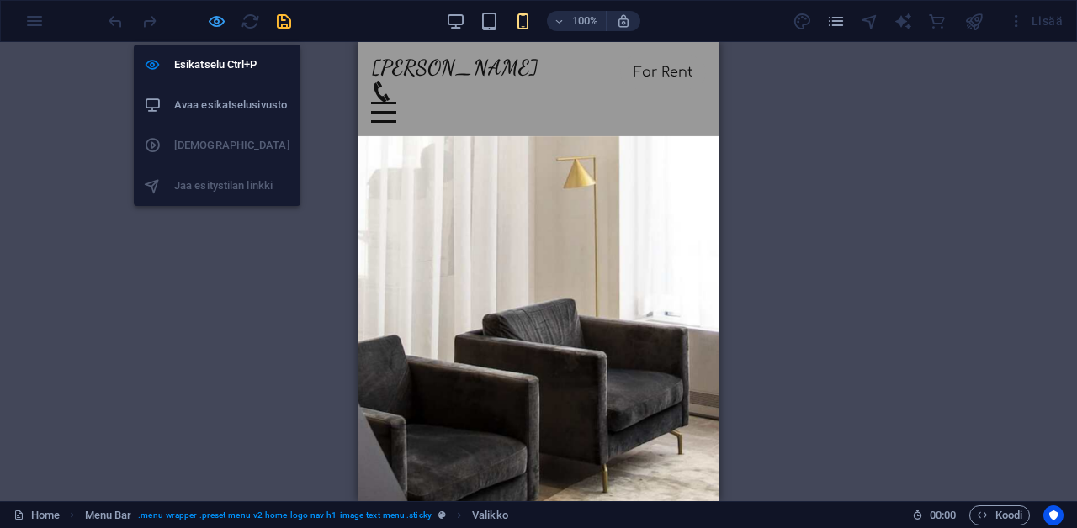
click at [214, 27] on icon "button" at bounding box center [216, 21] width 19 height 19
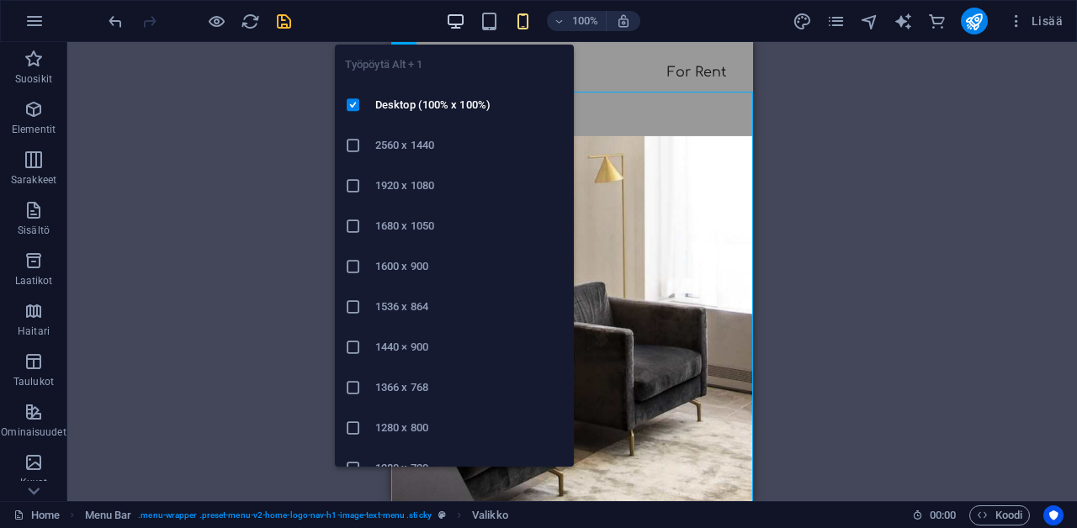
click at [452, 18] on icon "button" at bounding box center [455, 21] width 19 height 19
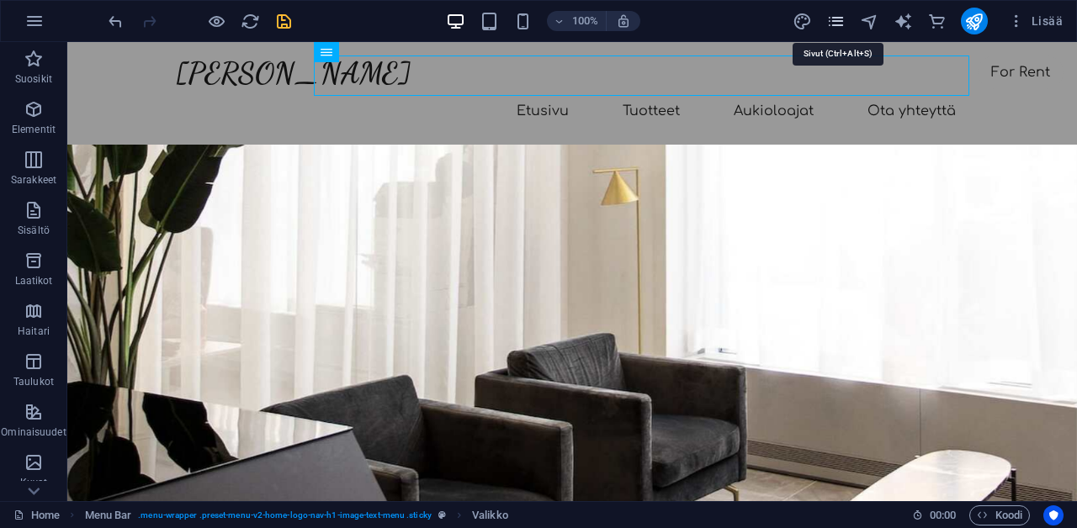
click at [846, 24] on icon "pages" at bounding box center [835, 21] width 19 height 19
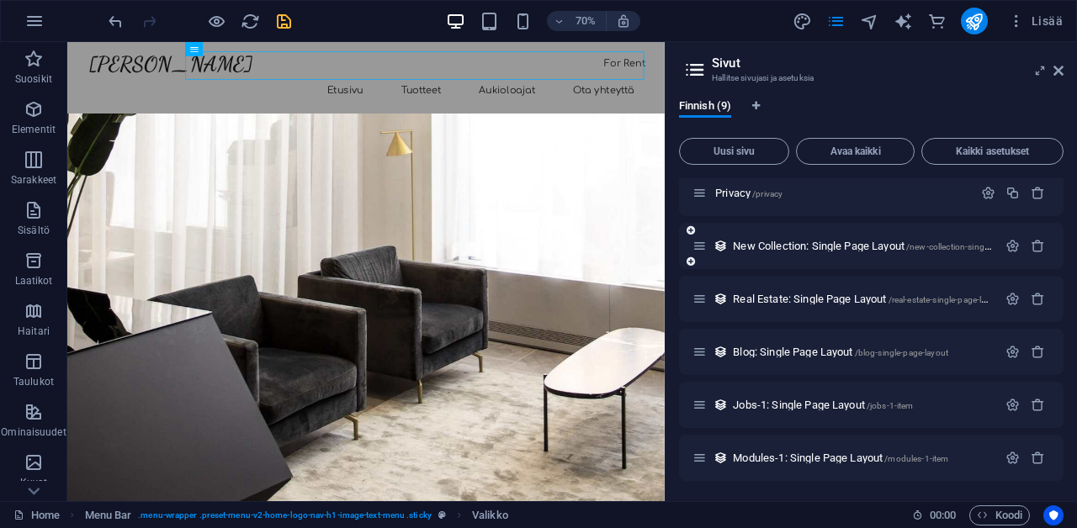
scroll to position [167, 0]
click at [818, 294] on span "Real Estate: Single Page Layout /real-estate-single-page-layout" at bounding box center [868, 299] width 270 height 13
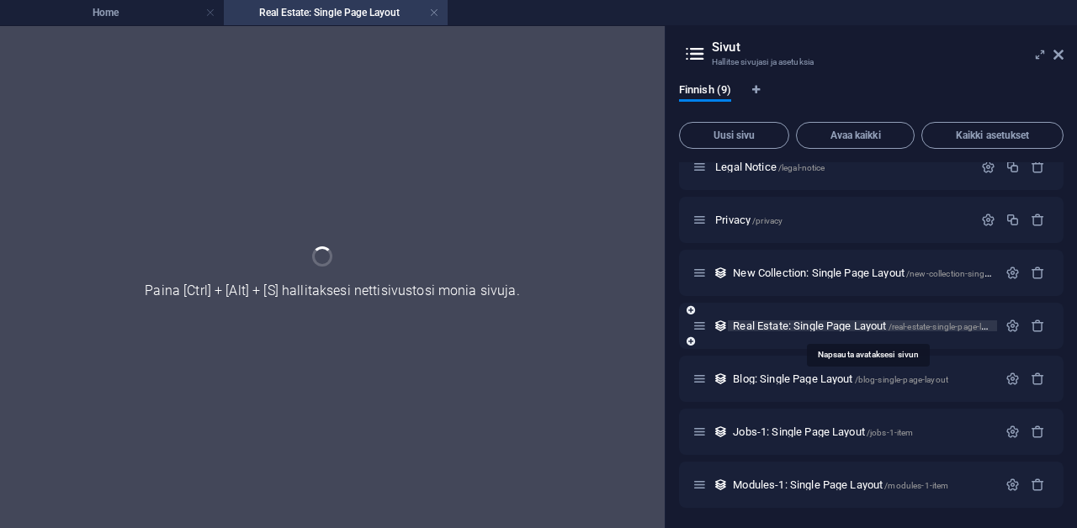
scroll to position [125, 0]
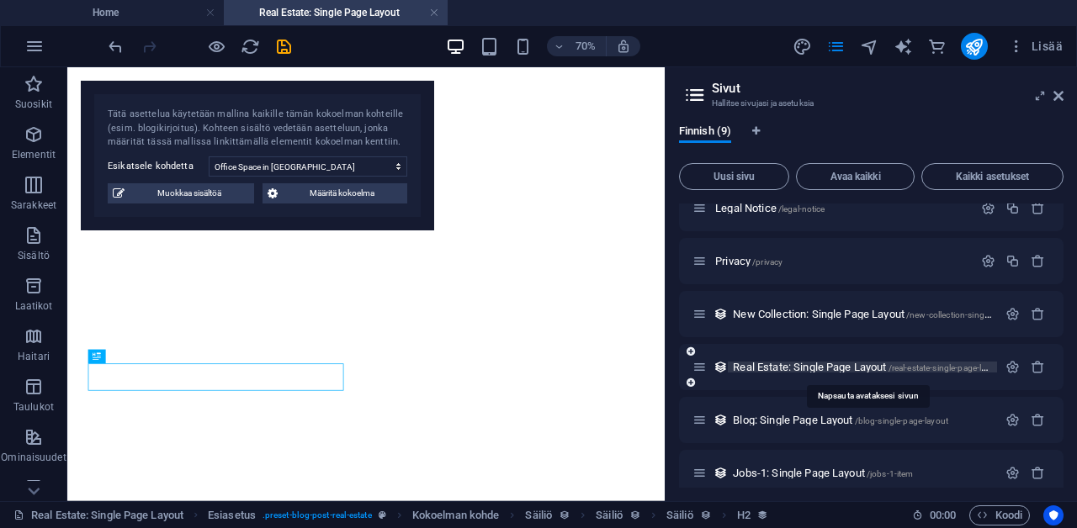
select select "68e4d136d73bde90b100c063"
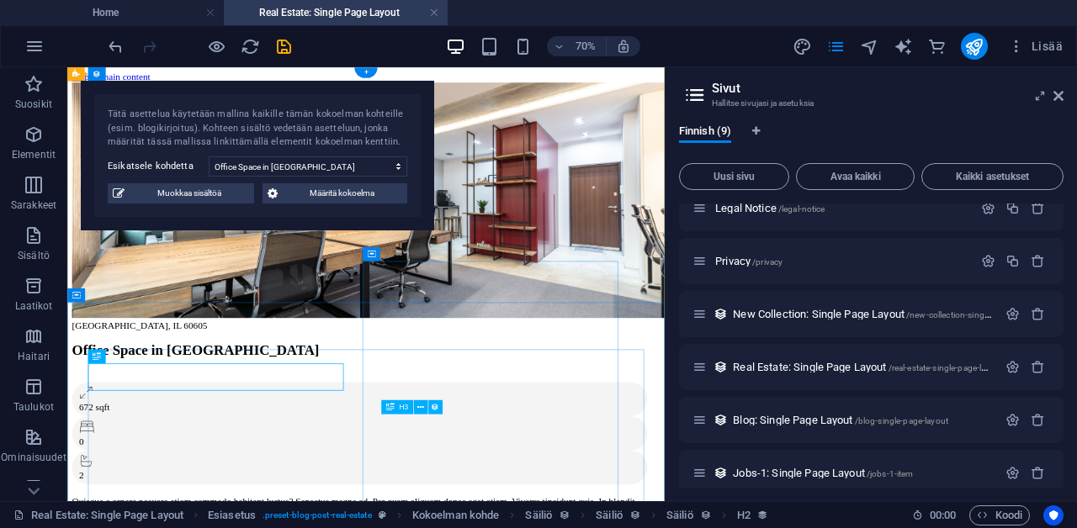
scroll to position [0, 0]
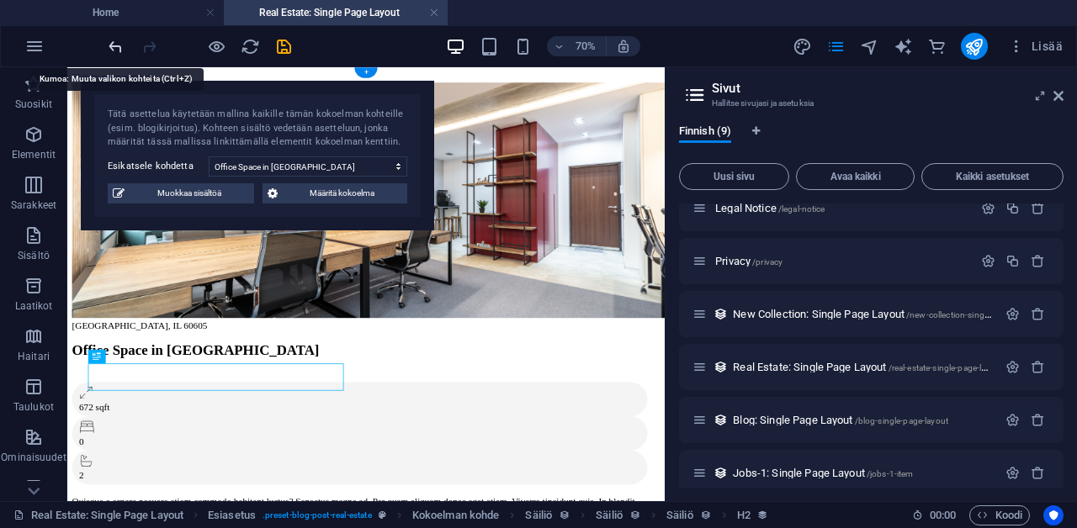
click at [110, 48] on icon "undo" at bounding box center [115, 46] width 19 height 19
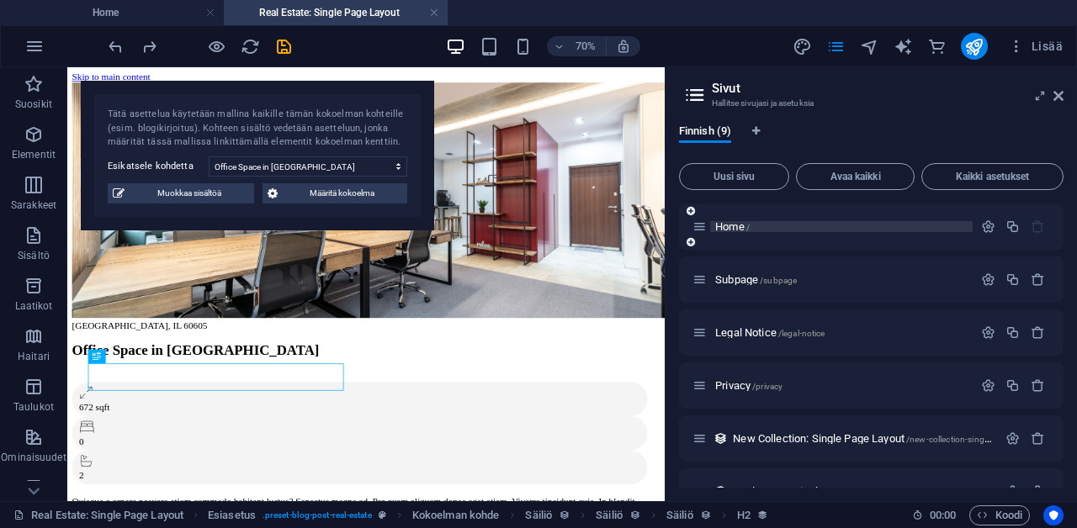
click at [735, 227] on span "Home /" at bounding box center [732, 226] width 34 height 13
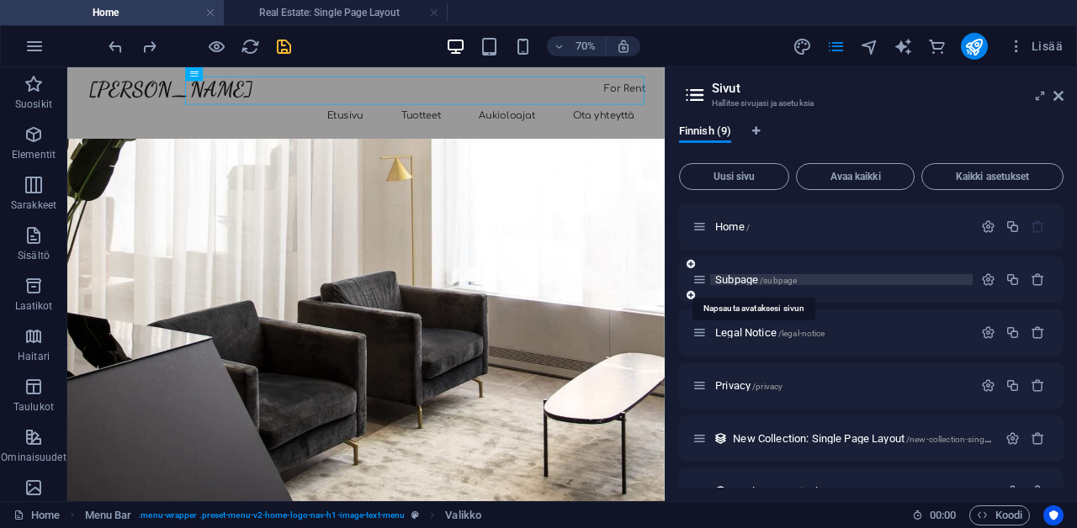
click at [740, 277] on span "Subpage /subpage" at bounding box center [756, 279] width 82 height 13
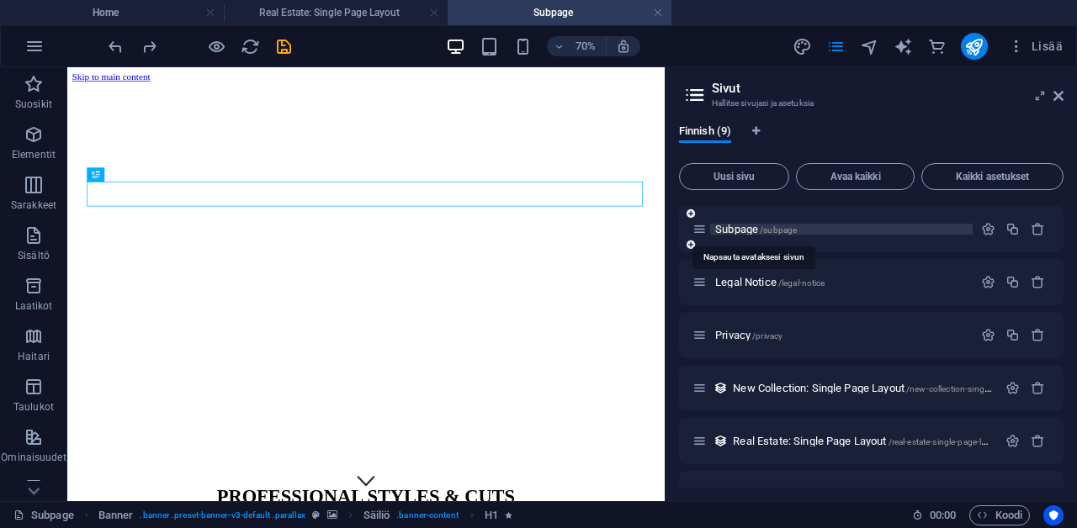
scroll to position [64, 0]
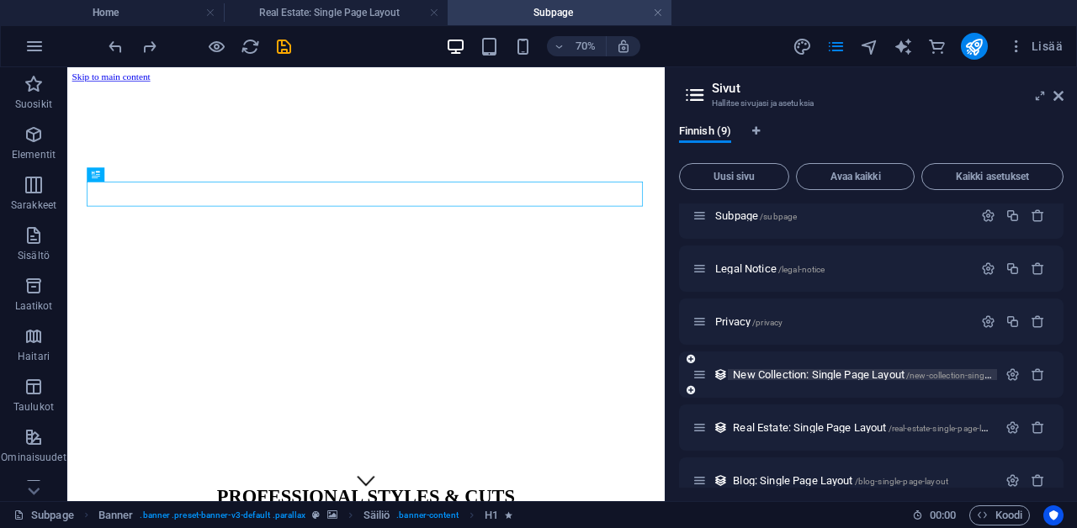
click at [761, 374] on span "New Collection: Single Page Layout /new-collection-single-page-layout" at bounding box center [885, 375] width 305 height 13
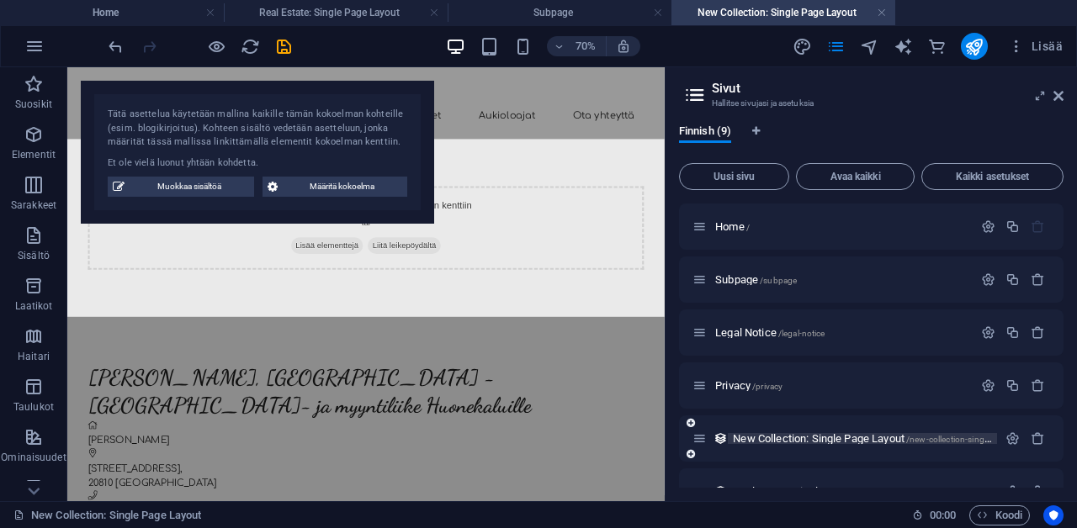
scroll to position [0, 0]
click at [750, 178] on span "Uusi sivu" at bounding box center [734, 177] width 95 height 10
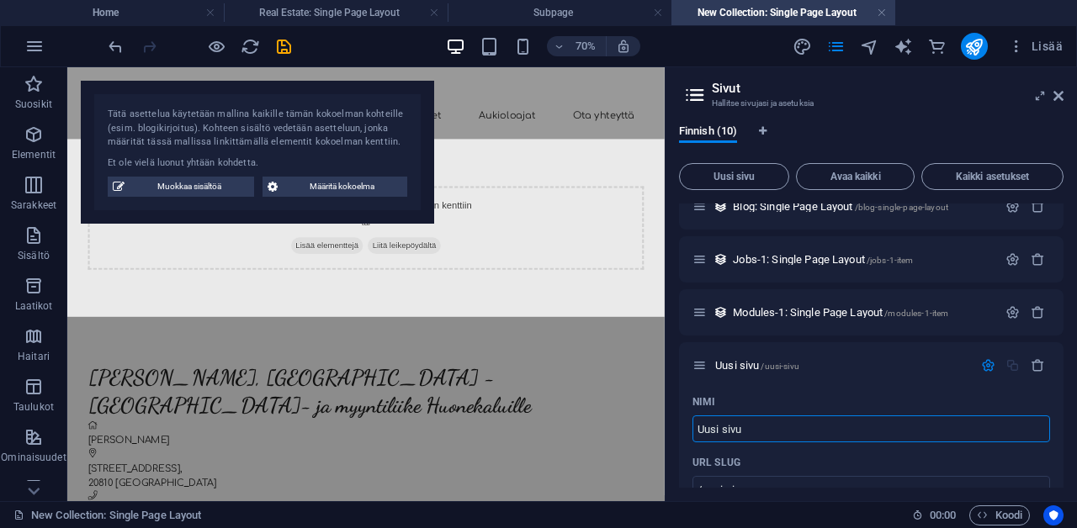
scroll to position [339, 0]
type input "Tuotteet"
type input "/tuotteet"
click at [857, 389] on div "Nimi" at bounding box center [871, 401] width 358 height 27
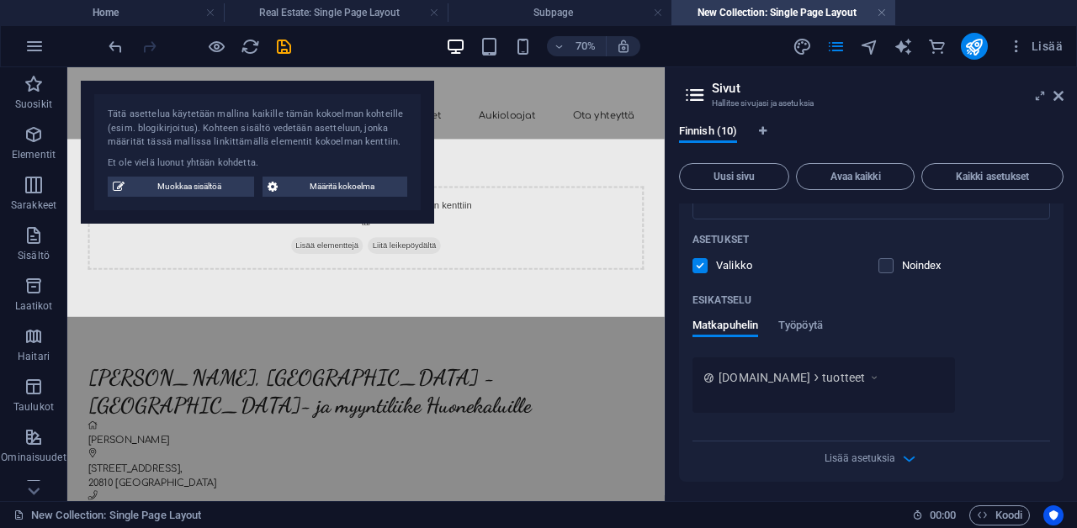
scroll to position [830, 0]
click at [1062, 94] on icon at bounding box center [1058, 95] width 10 height 13
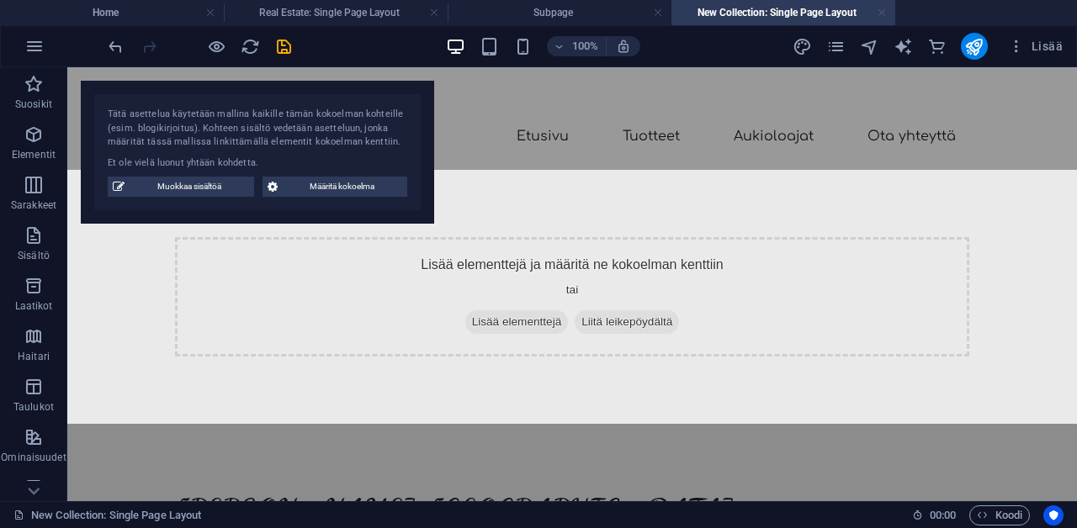
click at [883, 12] on link at bounding box center [882, 13] width 10 height 16
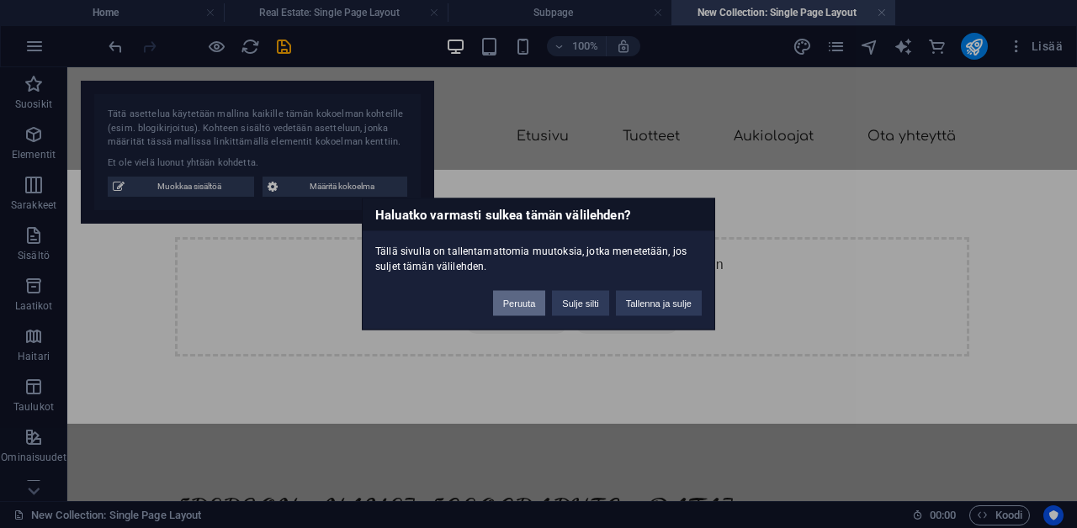
click at [526, 304] on button "Peruuta" at bounding box center [519, 303] width 53 height 25
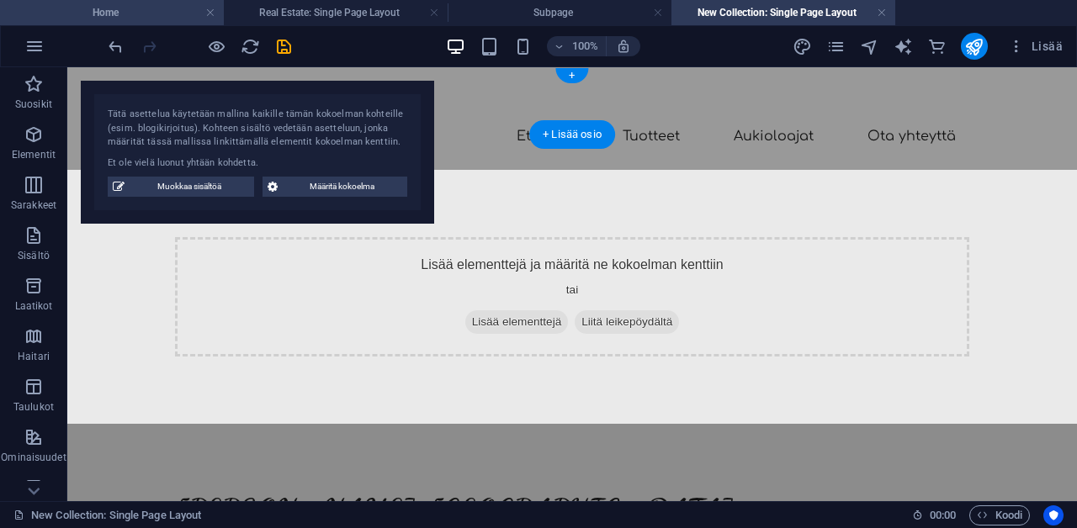
click at [128, 13] on h4 "Home" at bounding box center [112, 12] width 224 height 19
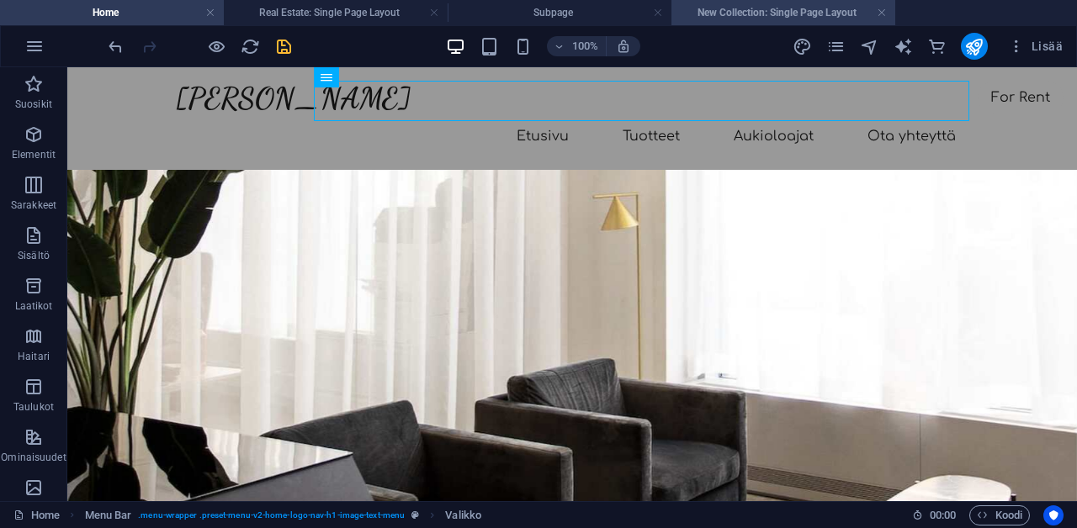
click at [756, 13] on h4 "New Collection: Single Page Layout" at bounding box center [783, 12] width 224 height 19
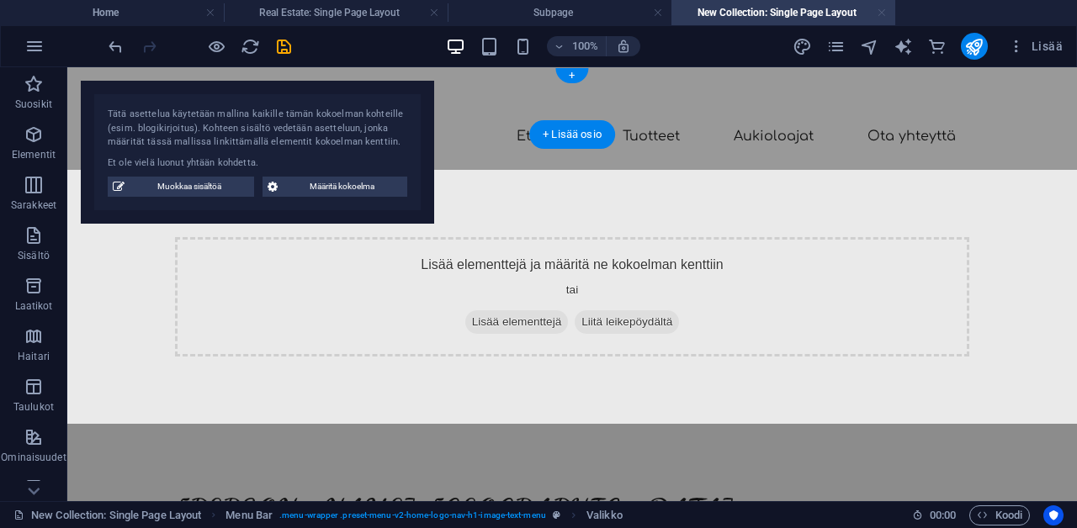
click at [878, 17] on link at bounding box center [882, 13] width 10 height 16
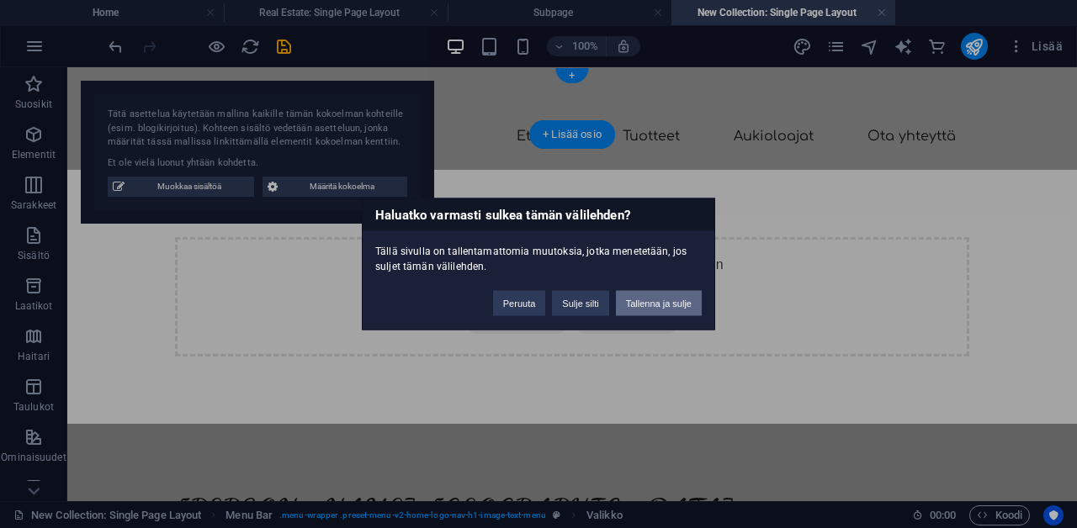
click at [690, 299] on button "Tallenna ja sulje" at bounding box center [659, 303] width 86 height 25
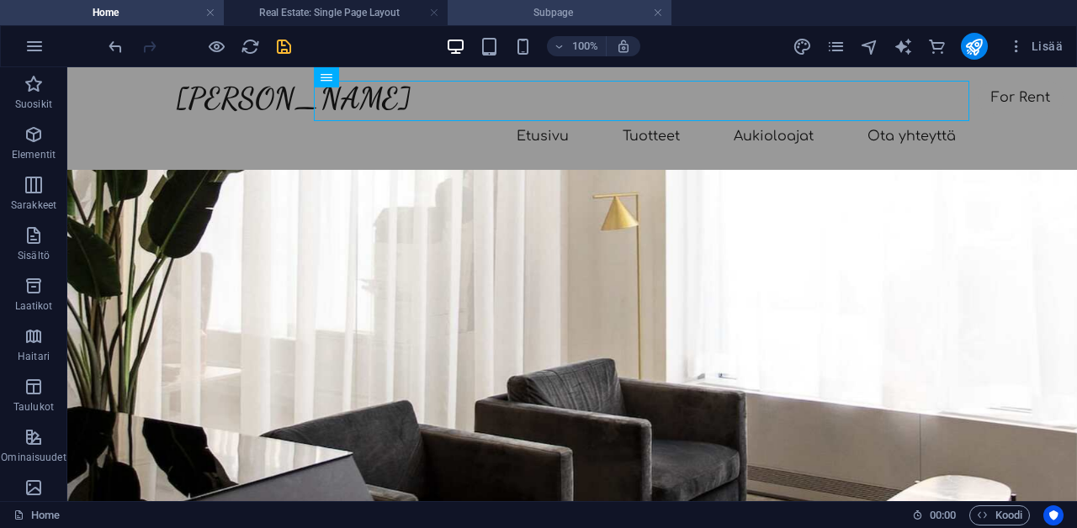
click at [597, 17] on h4 "Subpage" at bounding box center [560, 12] width 224 height 19
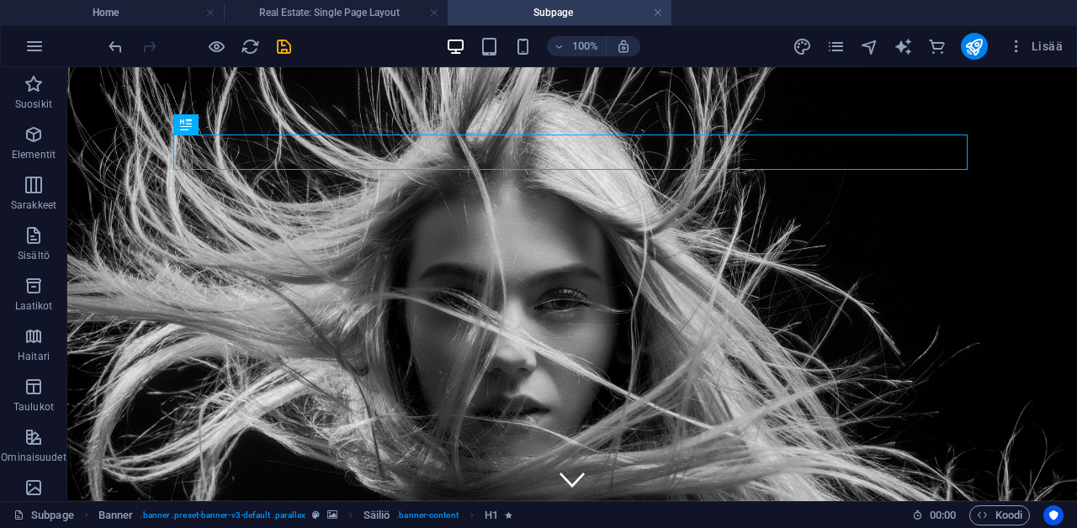
click at [663, 12] on h4 "Subpage" at bounding box center [560, 12] width 224 height 19
click at [659, 15] on link at bounding box center [658, 13] width 10 height 16
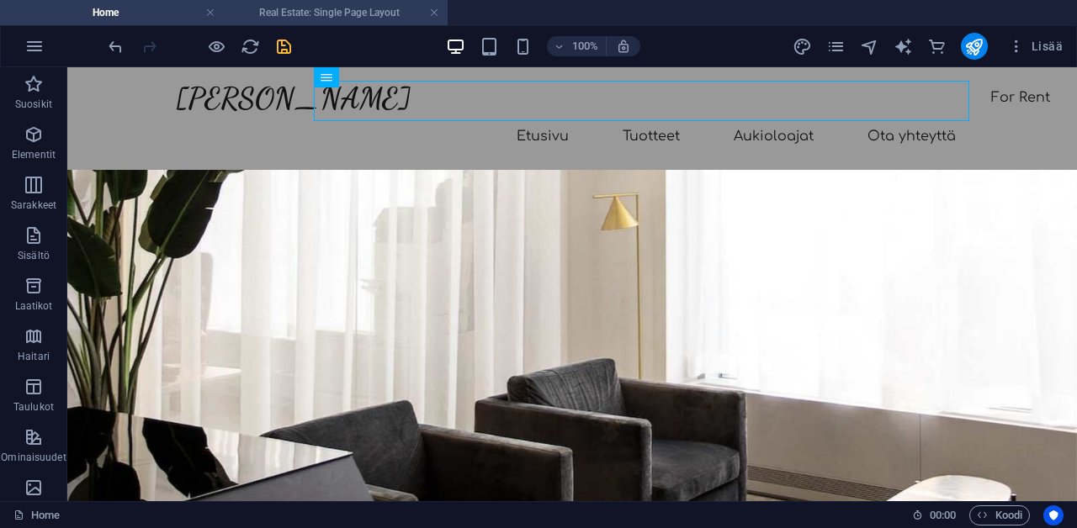
click at [405, 11] on h4 "Real Estate: Single Page Layout" at bounding box center [336, 12] width 224 height 19
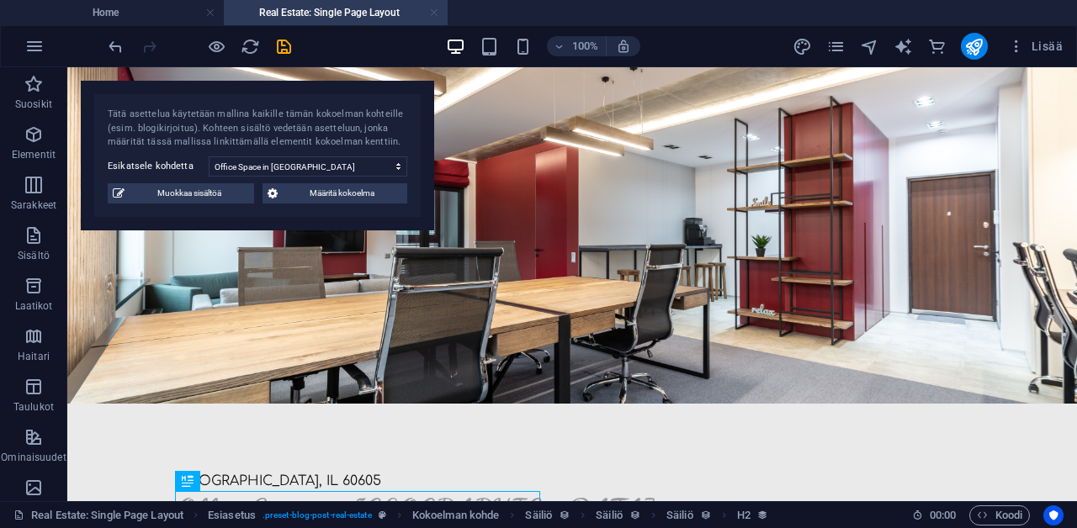
click at [434, 13] on link at bounding box center [434, 13] width 10 height 16
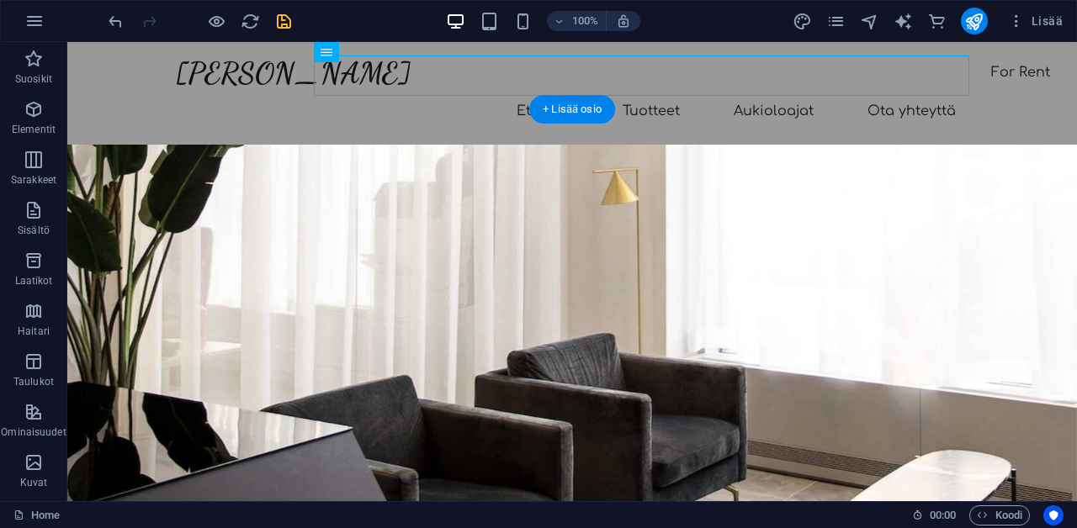
scroll to position [0, 0]
click at [289, 18] on icon "save" at bounding box center [283, 21] width 19 height 19
click at [430, 91] on nav "Etusivu Tuotteet Aukioloajat Ota yhteyttä" at bounding box center [572, 111] width 794 height 40
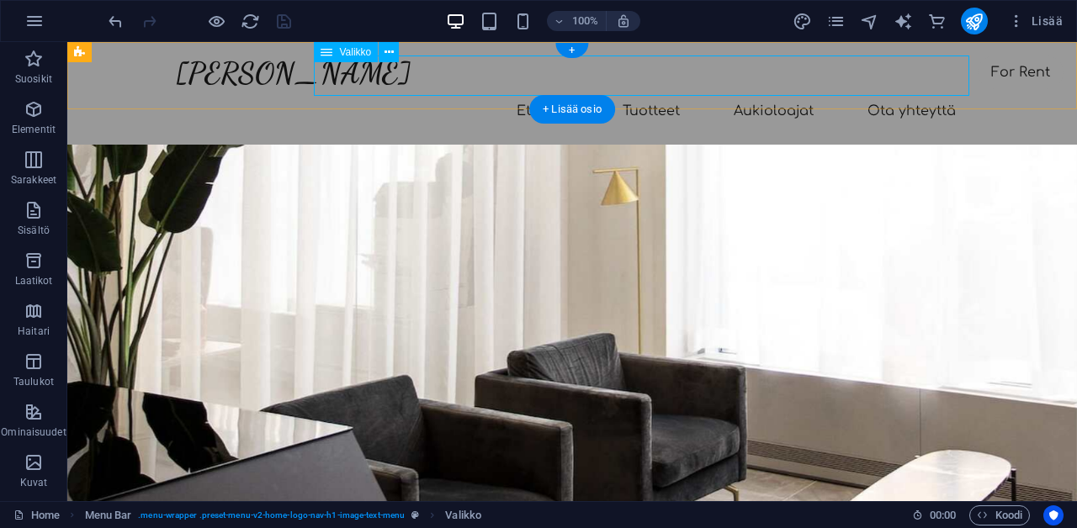
click at [356, 55] on span "Valikko" at bounding box center [355, 52] width 32 height 10
click at [391, 46] on icon at bounding box center [389, 53] width 9 height 18
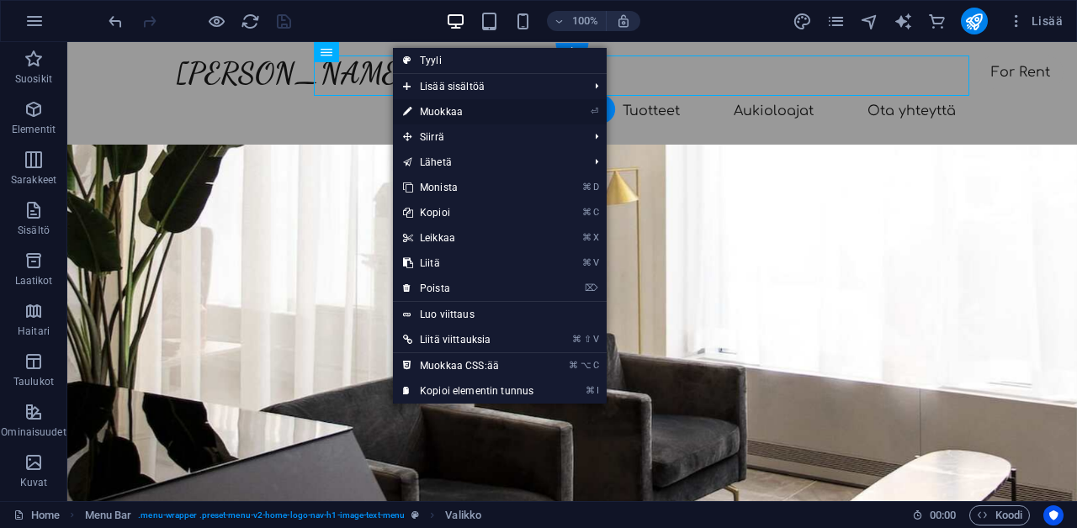
click at [425, 109] on link "⏎ Muokkaa" at bounding box center [468, 111] width 151 height 25
select select
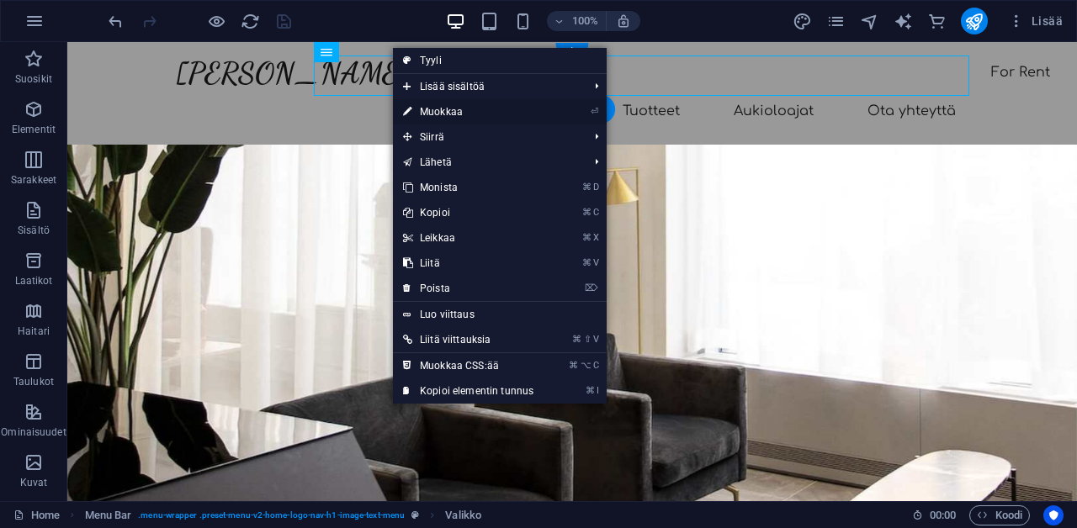
select select
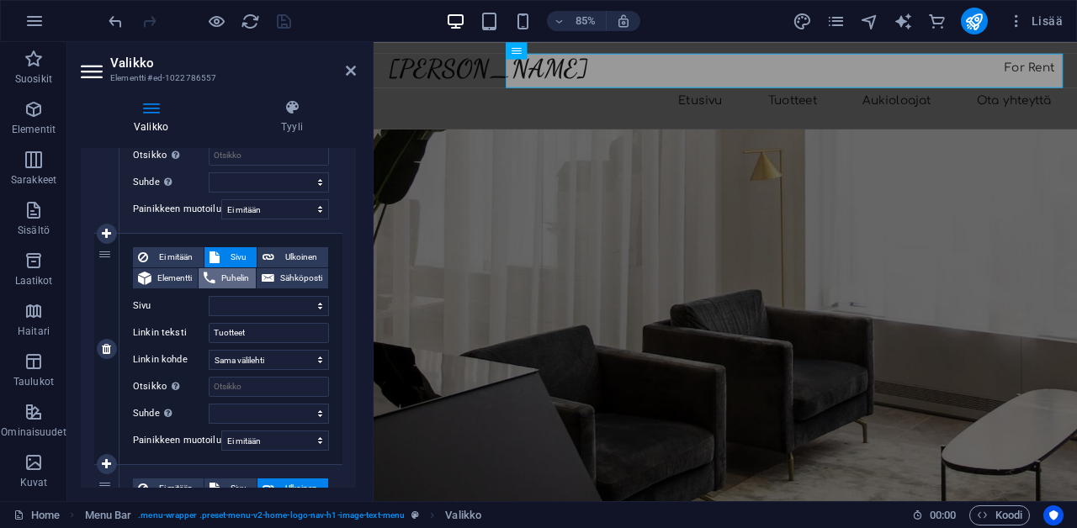
scroll to position [311, 0]
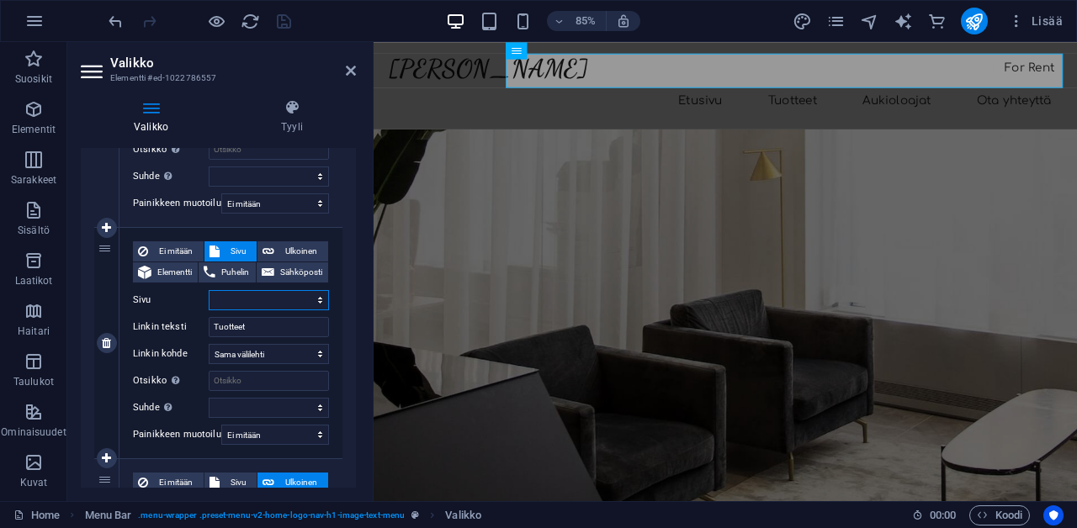
select select "4"
select select
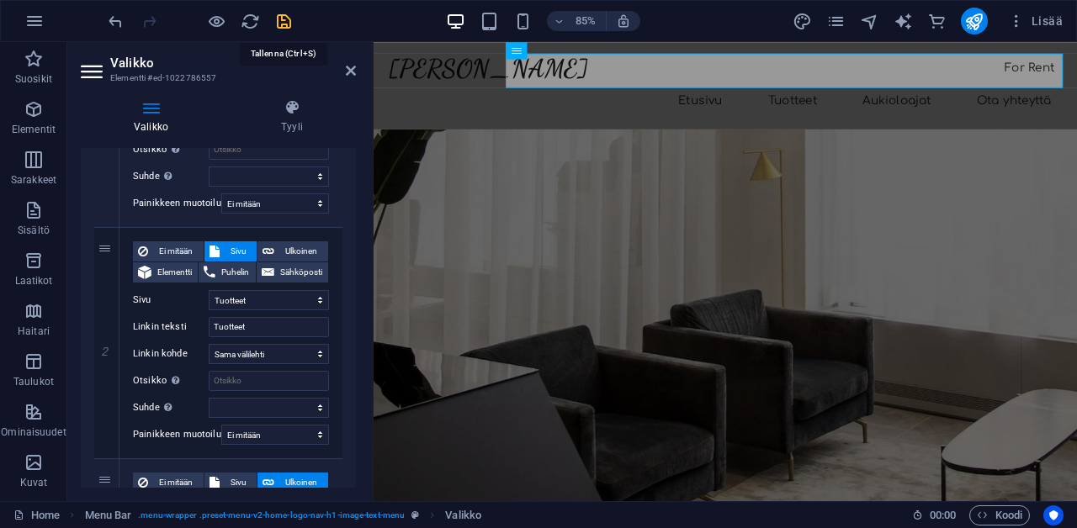
click at [286, 19] on icon "save" at bounding box center [283, 21] width 19 height 19
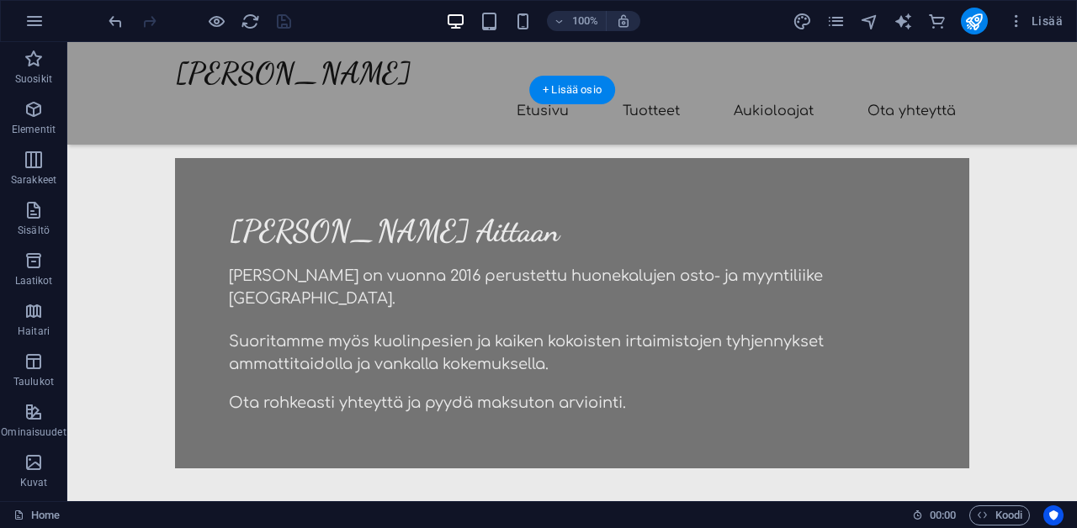
scroll to position [593, 0]
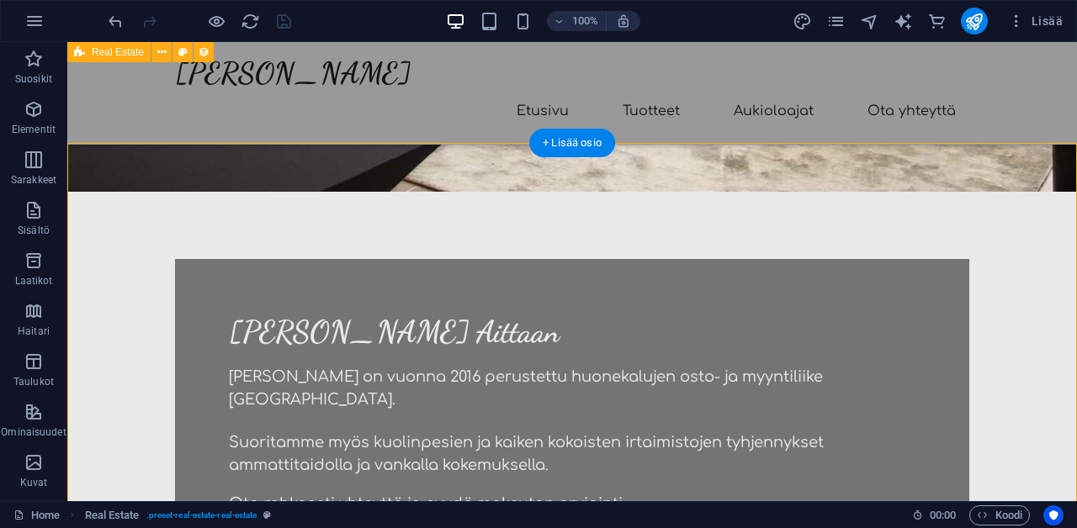
scroll to position [512, 0]
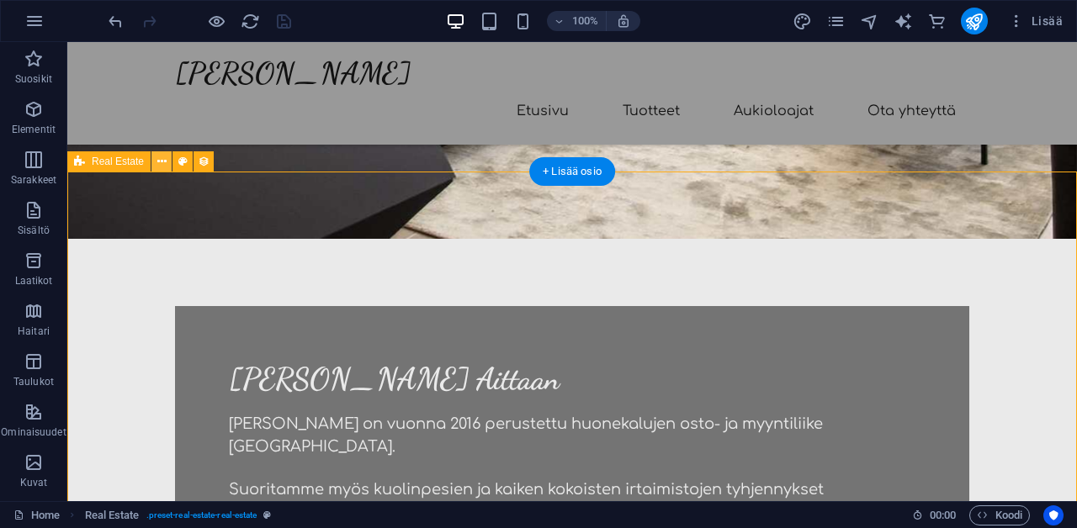
click at [167, 158] on button at bounding box center [161, 161] width 20 height 20
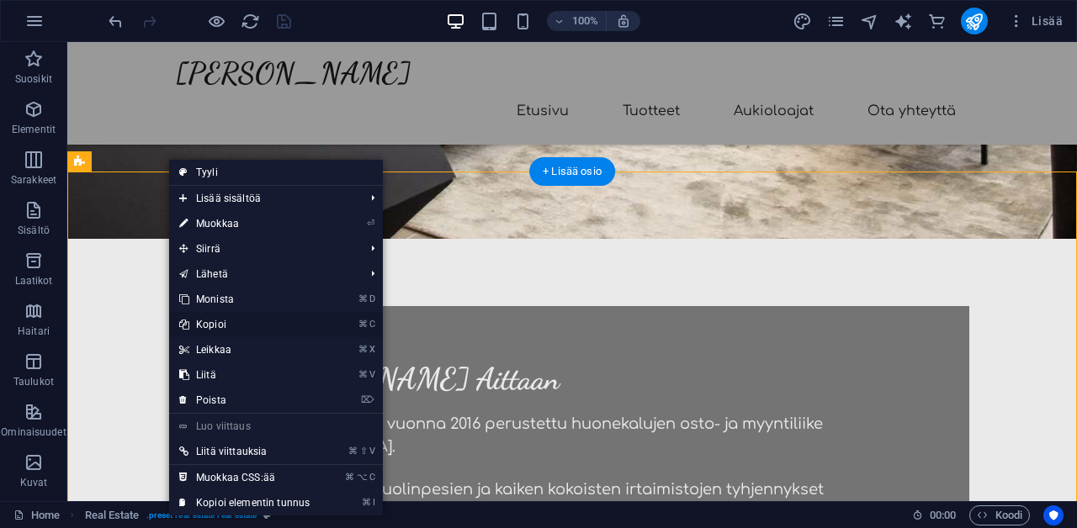
click at [206, 323] on link "⌘ C Kopioi" at bounding box center [244, 324] width 151 height 25
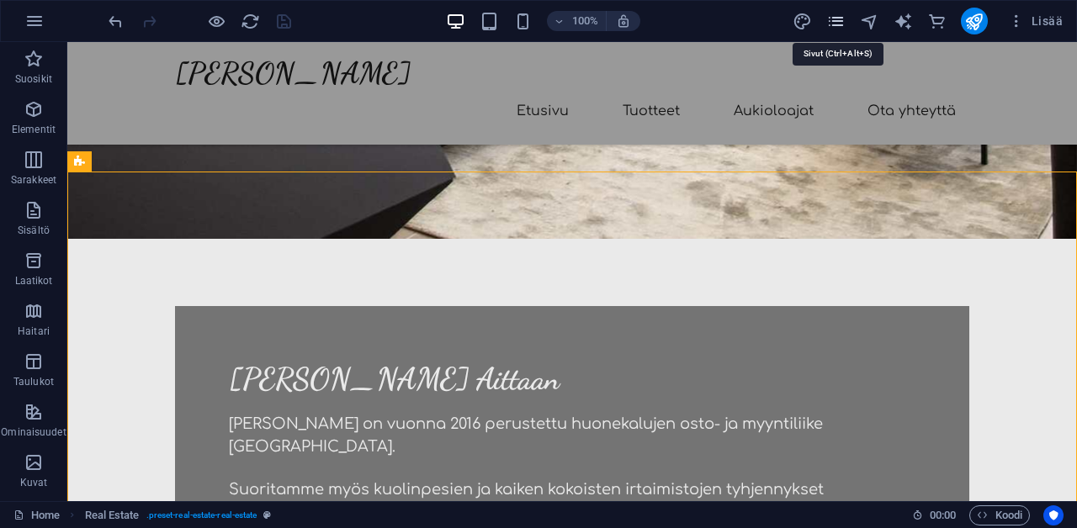
click at [839, 22] on icon "pages" at bounding box center [835, 21] width 19 height 19
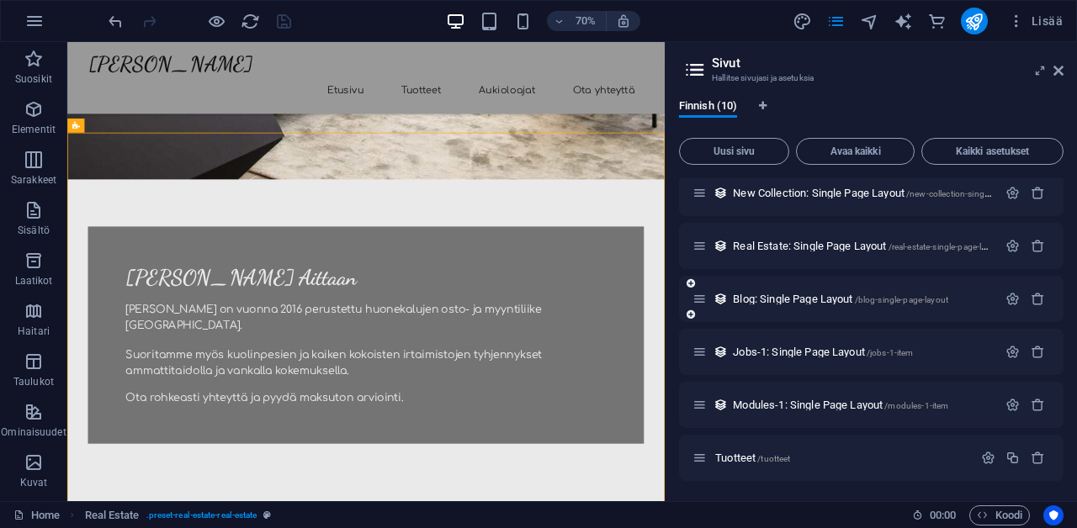
scroll to position [220, 0]
click at [735, 461] on span "Tuotteet /tuotteet" at bounding box center [752, 458] width 75 height 13
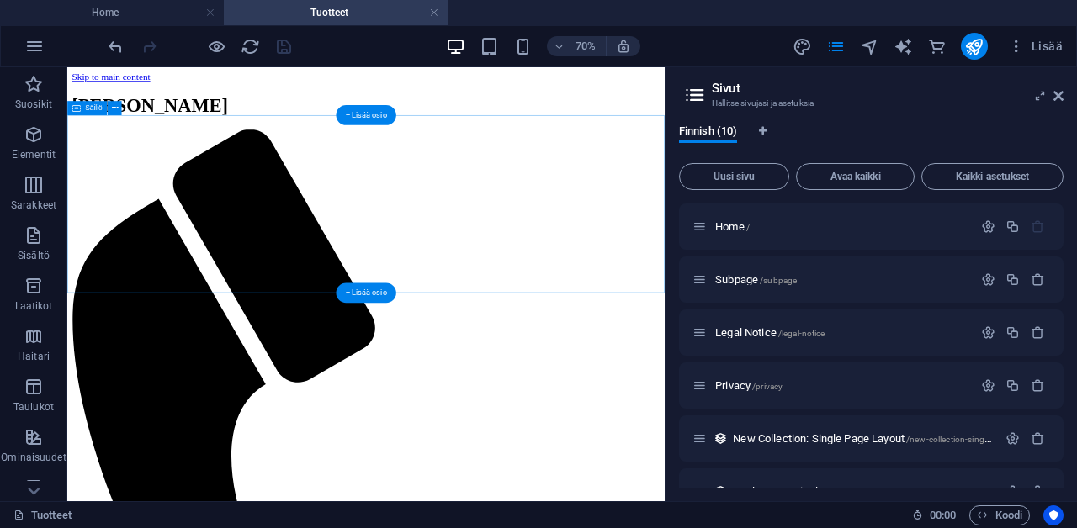
scroll to position [0, 0]
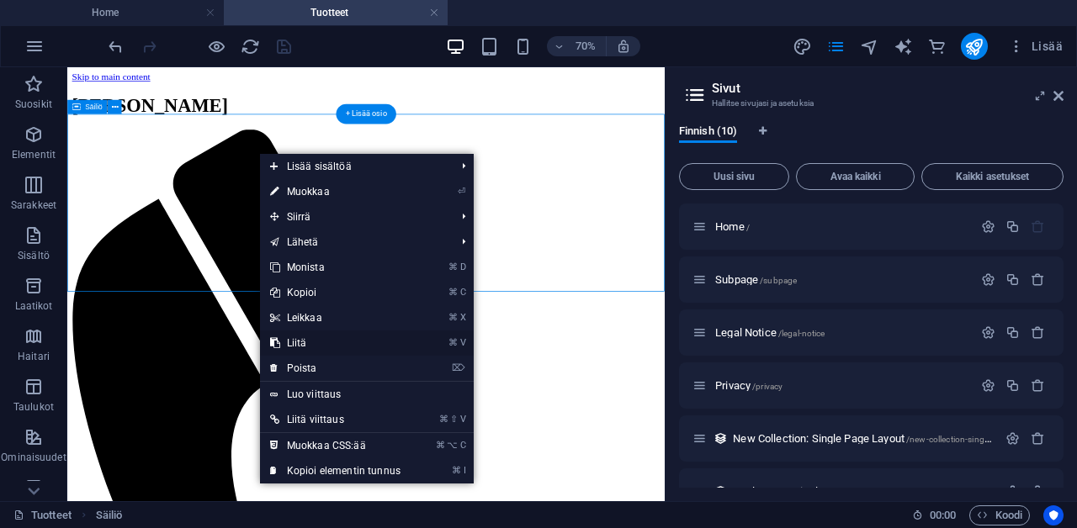
click at [326, 350] on link "⌘ V Liitä" at bounding box center [335, 343] width 151 height 25
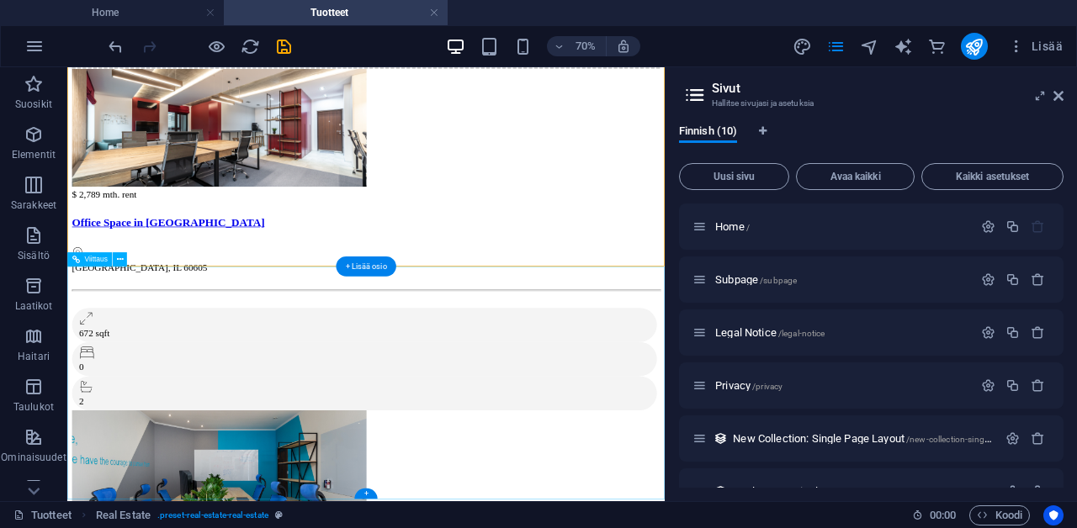
scroll to position [1393, 0]
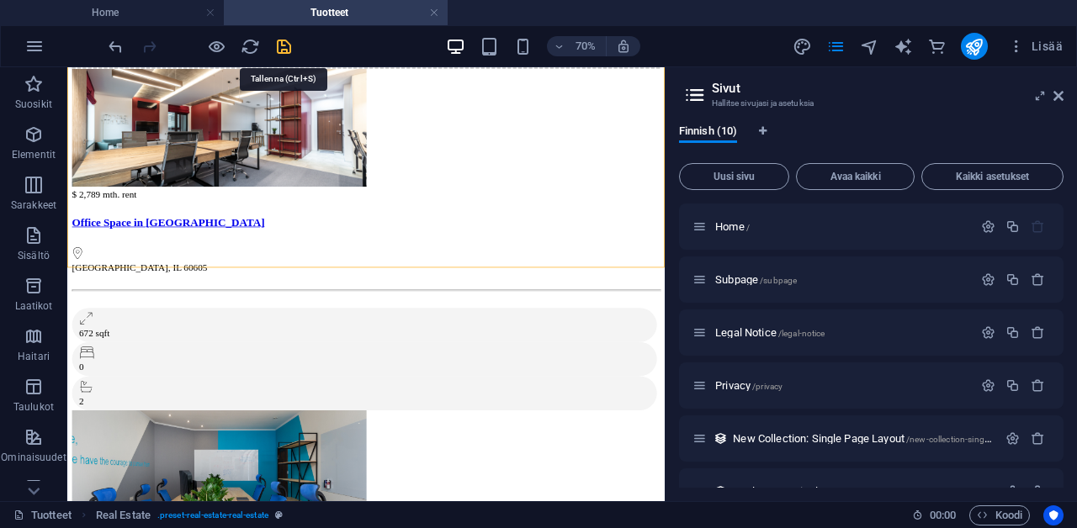
click at [284, 47] on icon "save" at bounding box center [283, 46] width 19 height 19
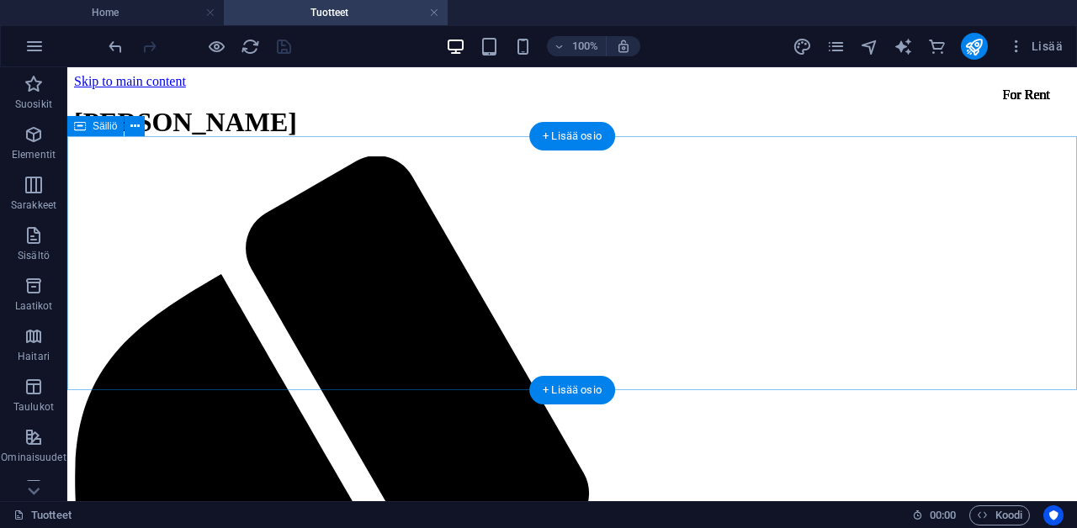
scroll to position [0, 0]
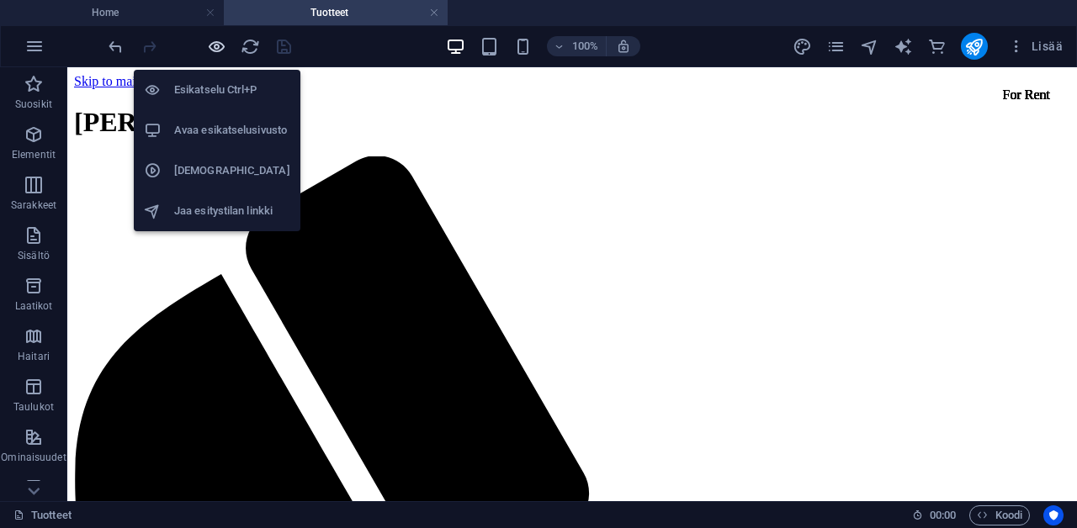
click at [215, 41] on icon "button" at bounding box center [216, 46] width 19 height 19
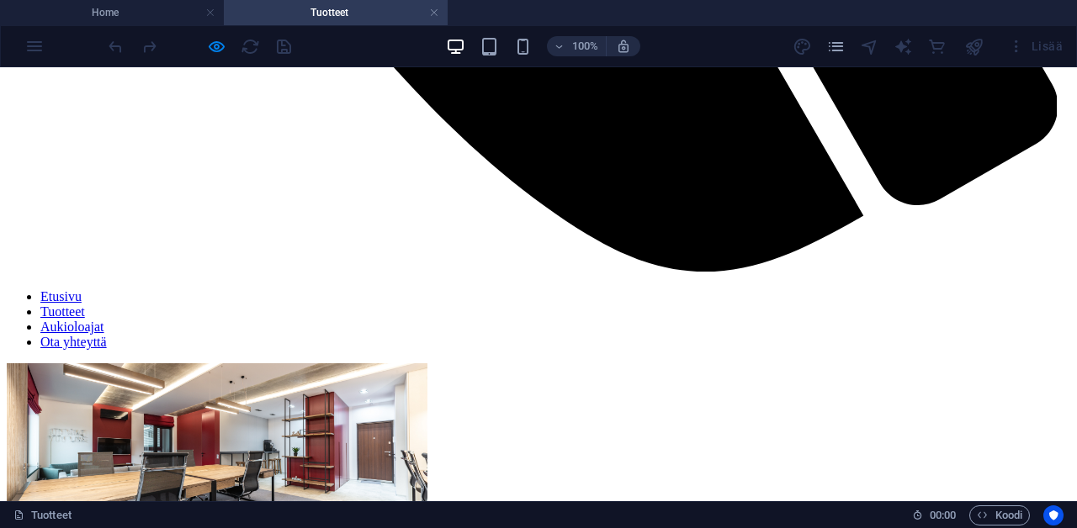
scroll to position [1267, 0]
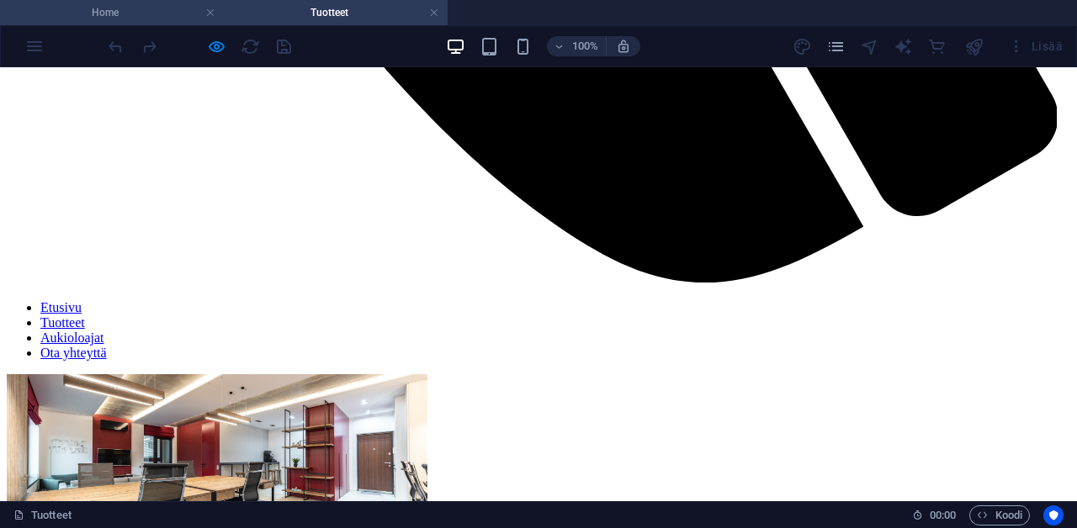
click at [135, 11] on h4 "Home" at bounding box center [112, 12] width 224 height 19
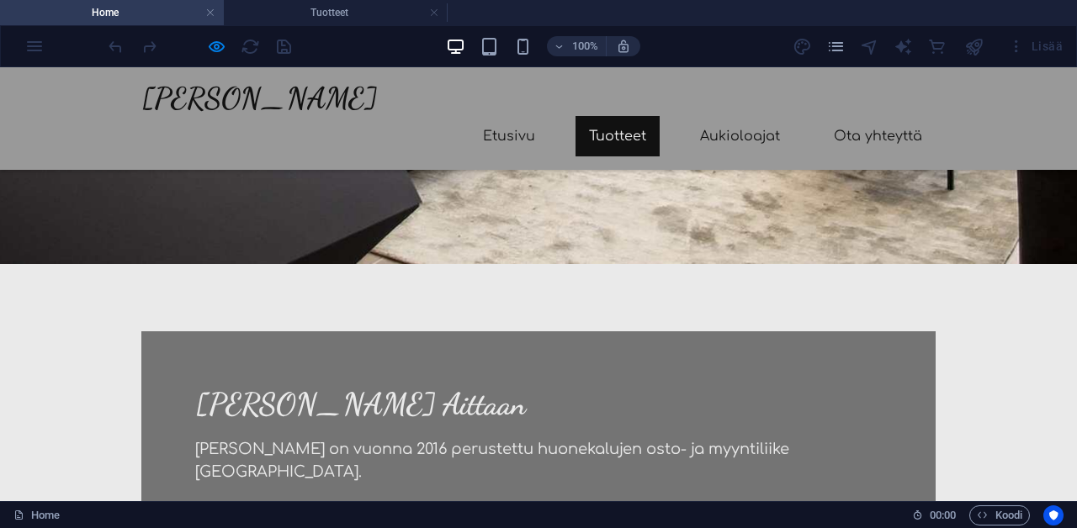
click at [638, 116] on link "Tuotteet" at bounding box center [618, 136] width 84 height 40
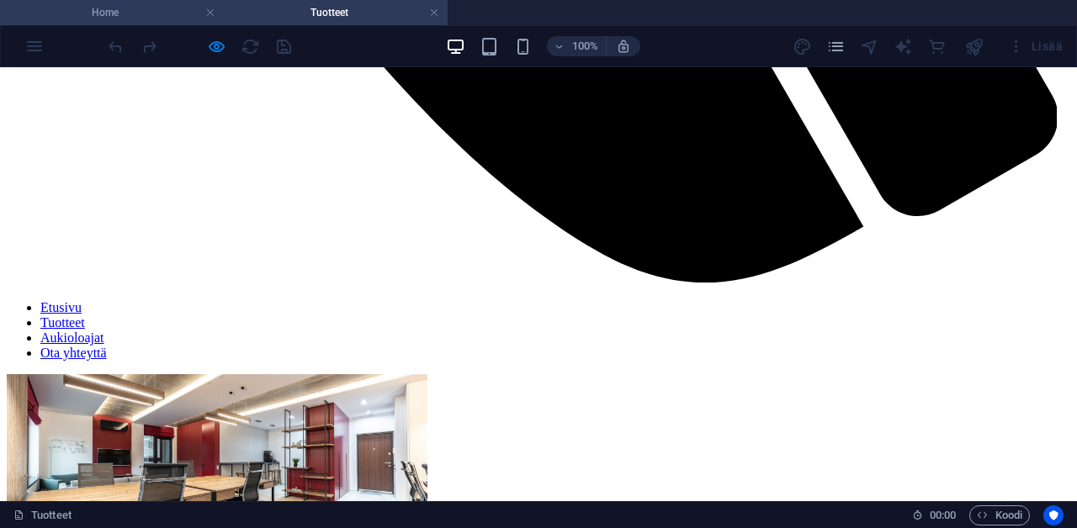
click at [167, 16] on h4 "Home" at bounding box center [112, 12] width 224 height 19
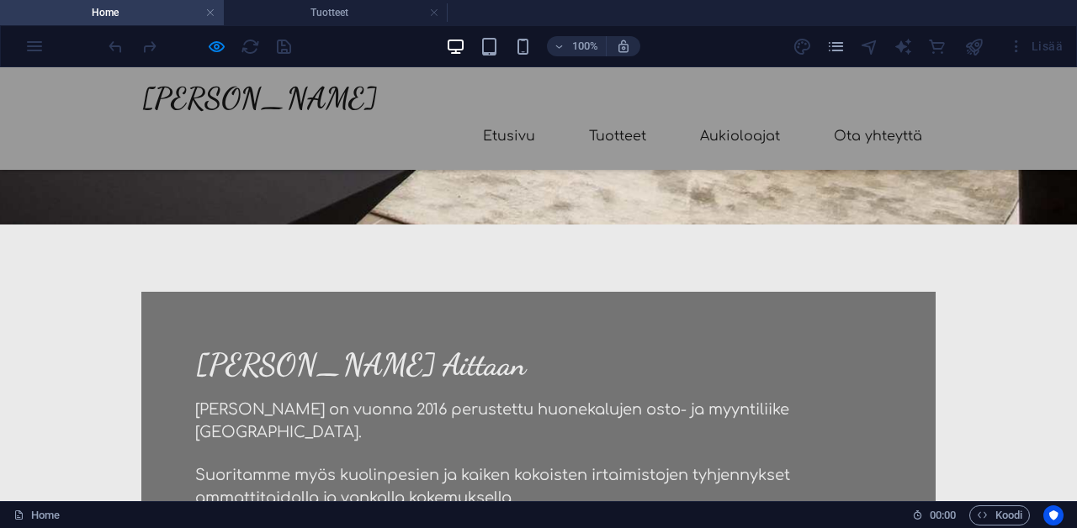
scroll to position [560, 0]
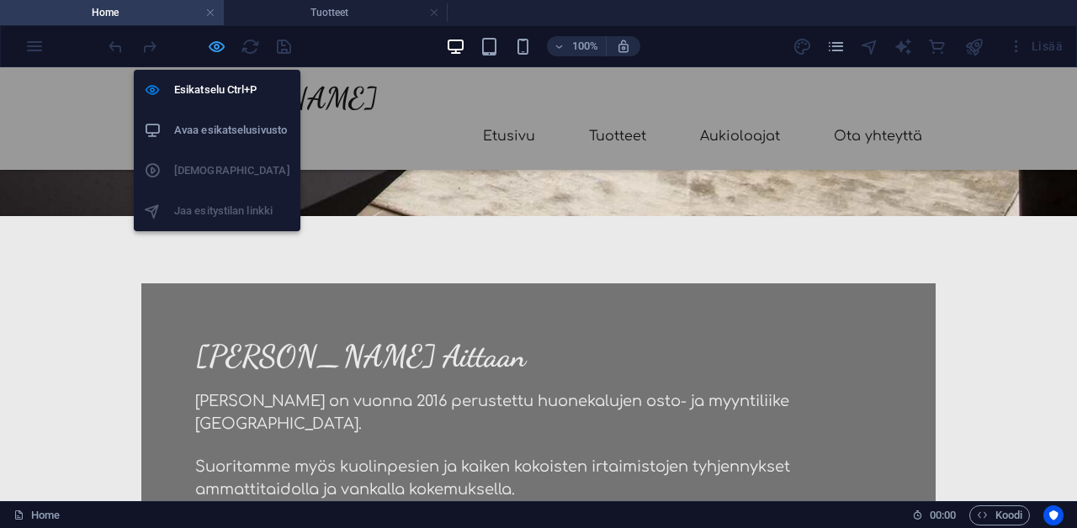
click at [218, 45] on icon "button" at bounding box center [216, 46] width 19 height 19
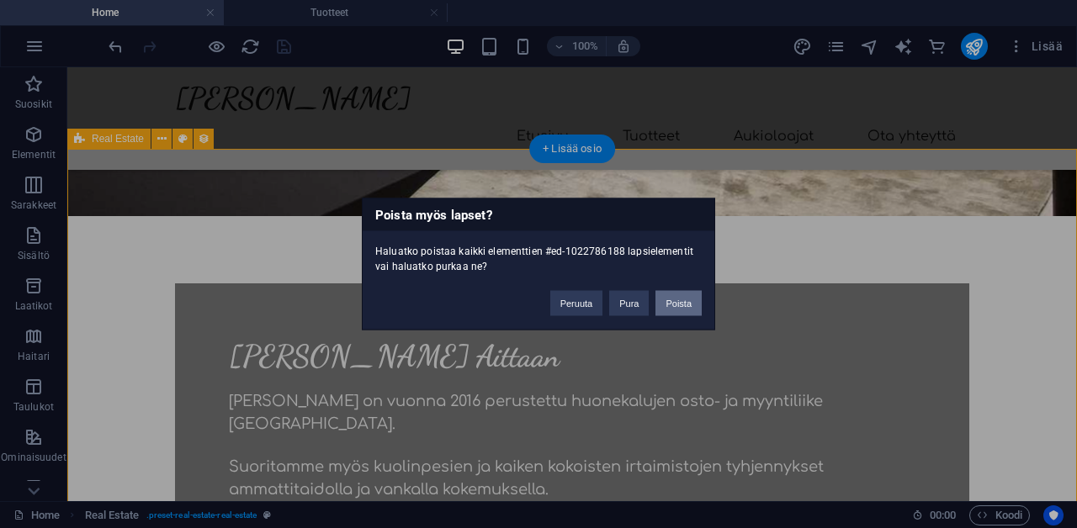
click at [696, 305] on button "Poista" at bounding box center [678, 303] width 46 height 25
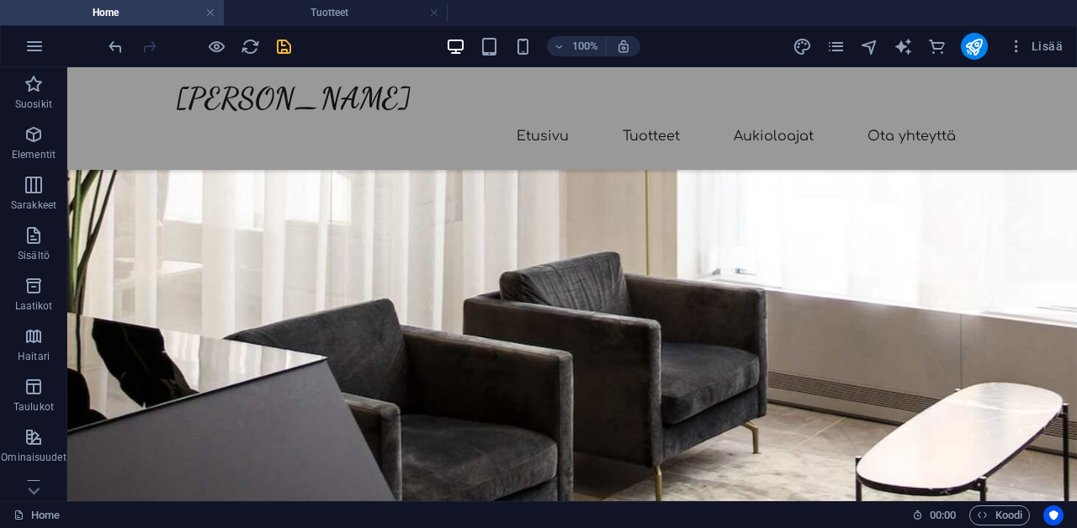
scroll to position [0, 0]
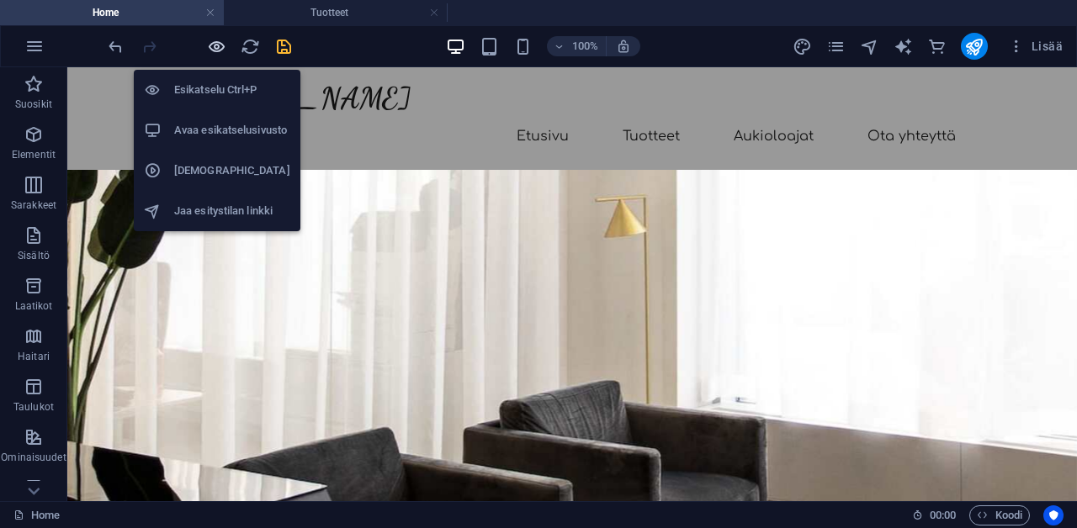
click at [216, 50] on icon "button" at bounding box center [216, 46] width 19 height 19
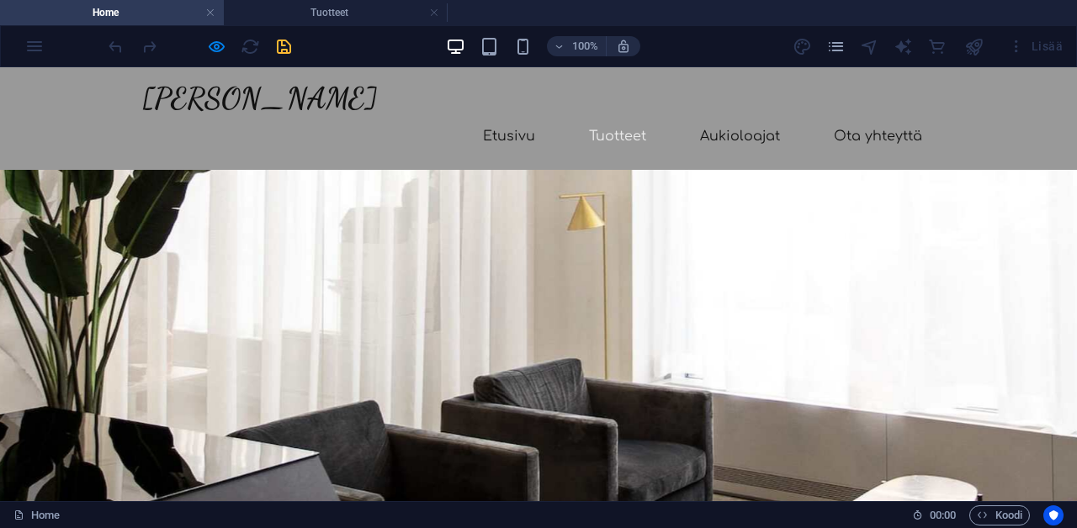
click at [633, 116] on link "Tuotteet" at bounding box center [618, 136] width 84 height 40
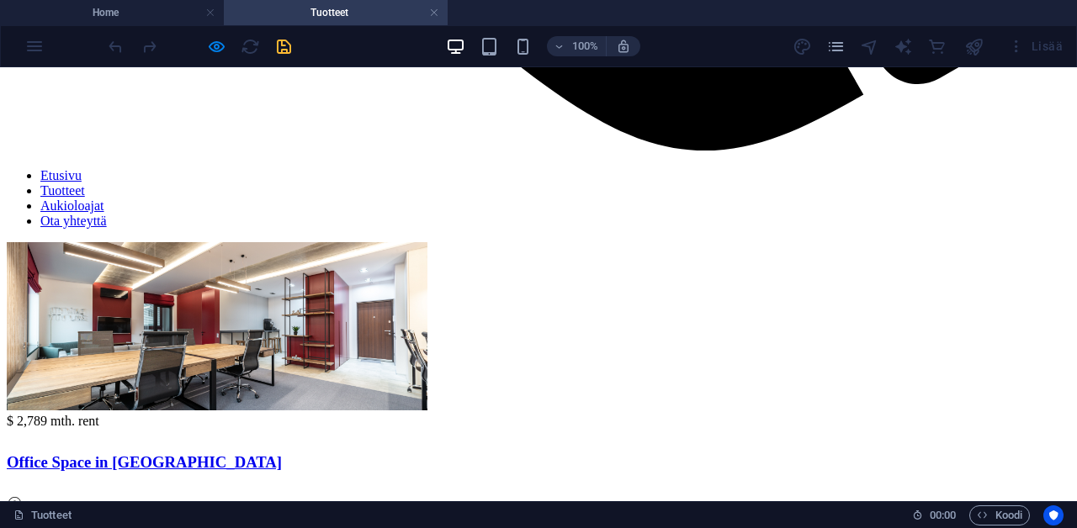
scroll to position [1398, 0]
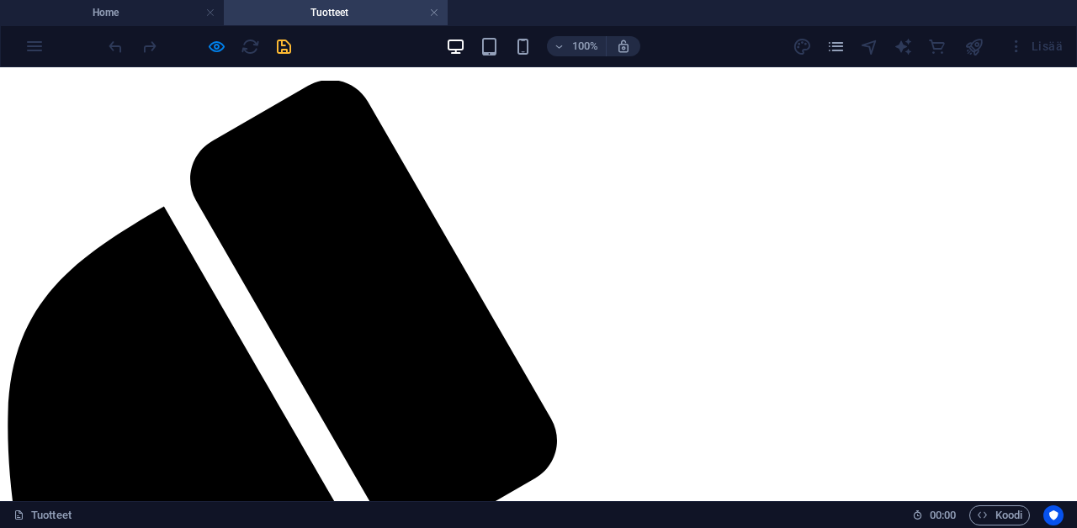
scroll to position [53, 0]
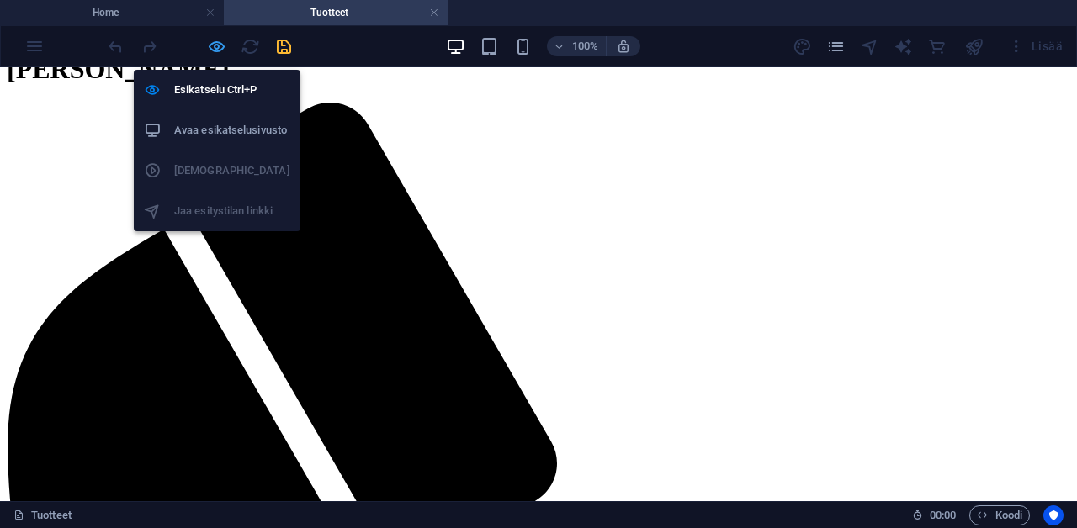
click at [212, 42] on icon "button" at bounding box center [216, 46] width 19 height 19
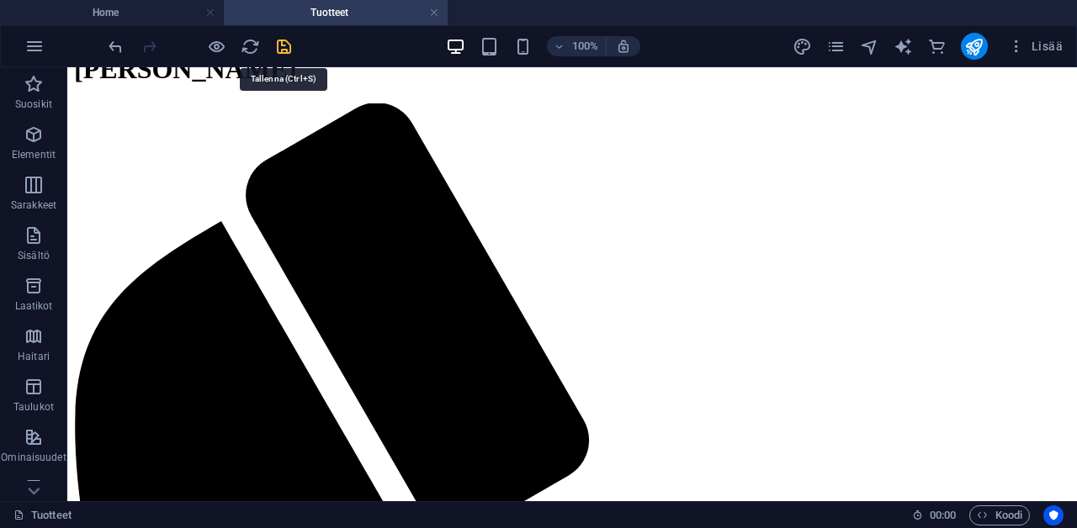
click at [277, 47] on icon "save" at bounding box center [283, 46] width 19 height 19
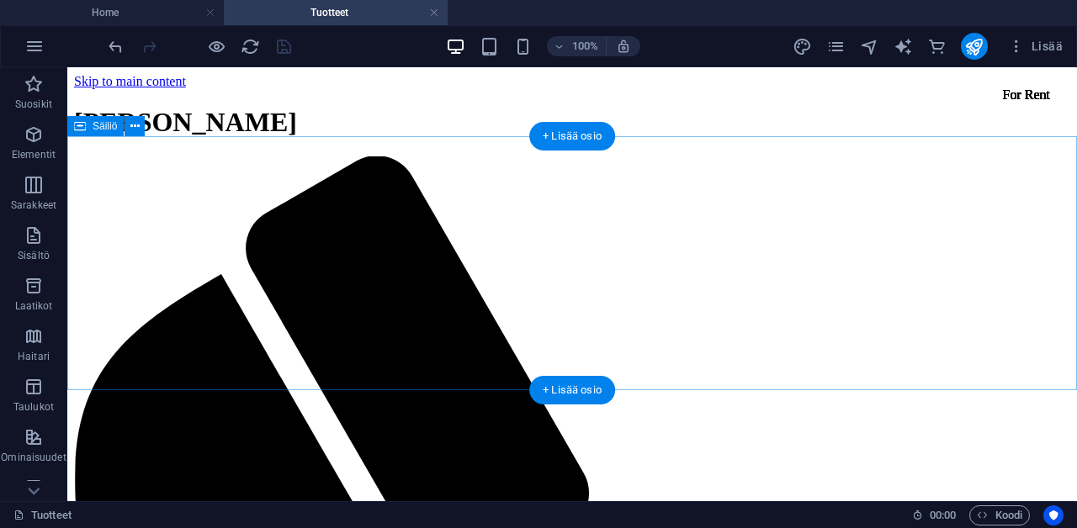
scroll to position [0, 0]
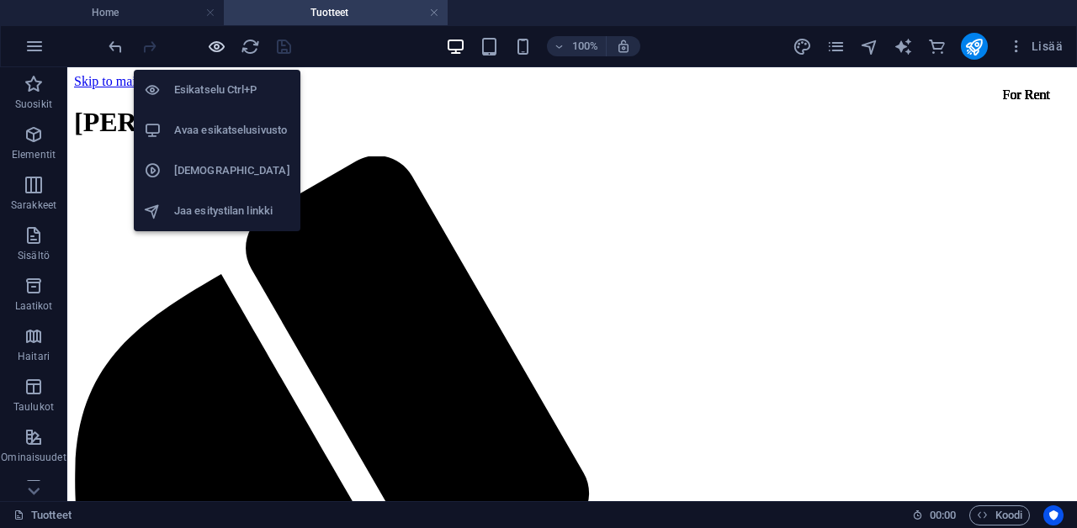
click at [220, 45] on icon "button" at bounding box center [216, 46] width 19 height 19
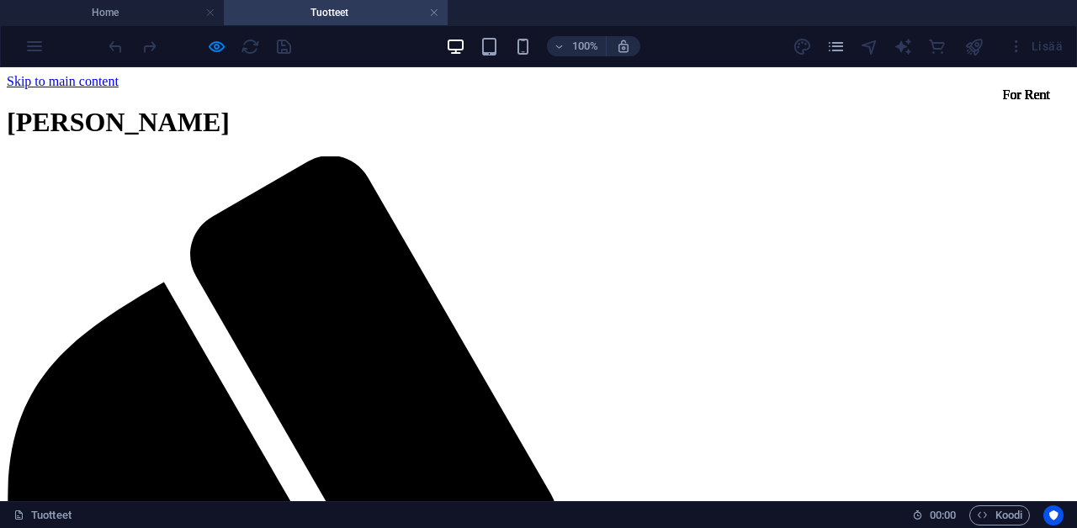
click at [162, 13] on h4 "Home" at bounding box center [112, 12] width 224 height 19
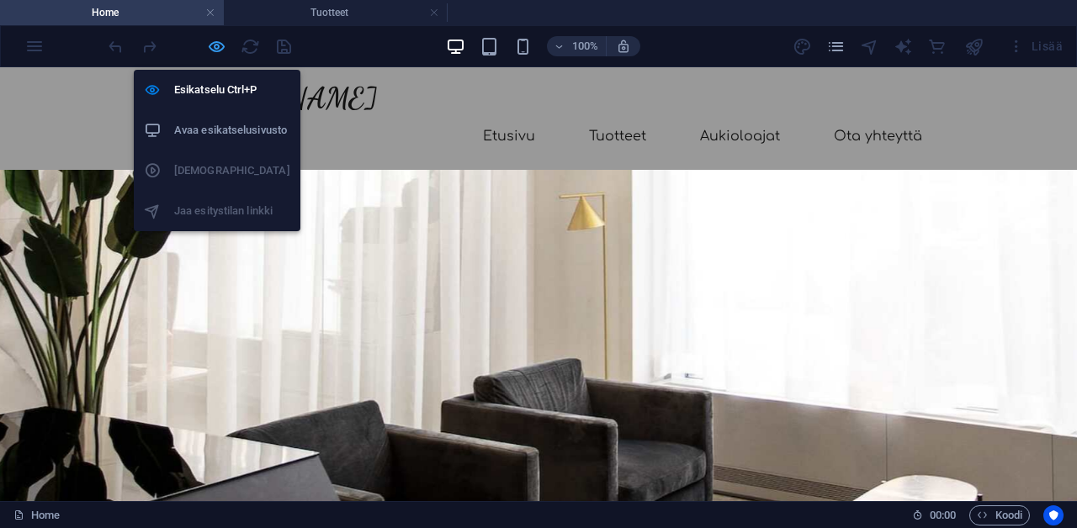
click at [216, 49] on icon "button" at bounding box center [216, 46] width 19 height 19
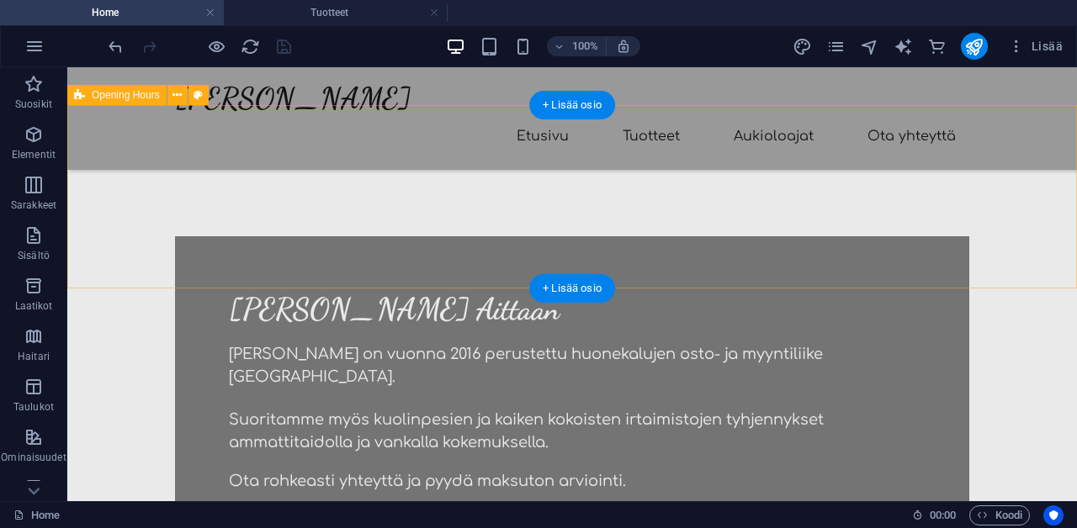
scroll to position [613, 0]
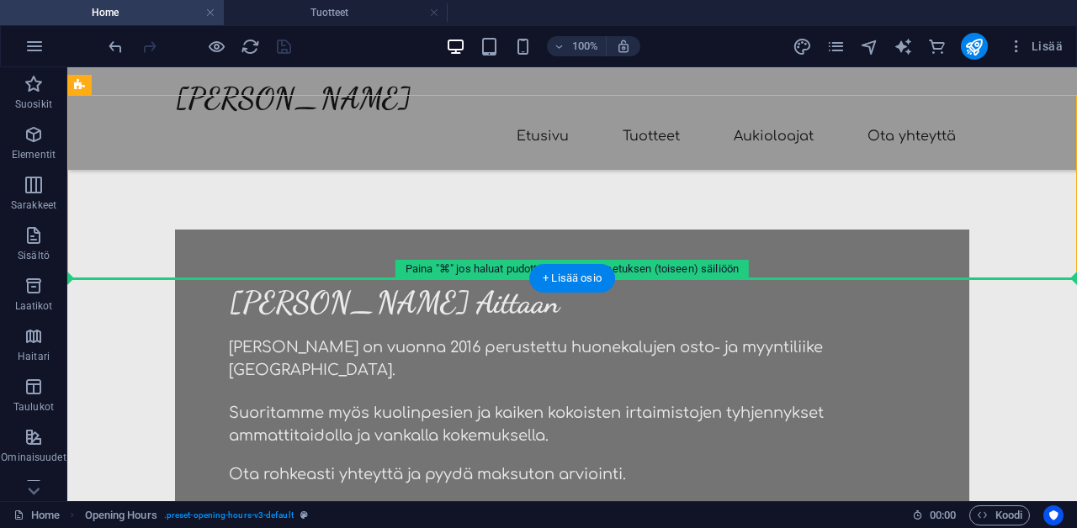
drag, startPoint x: 167, startPoint y: 210, endPoint x: 174, endPoint y: 432, distance: 221.4
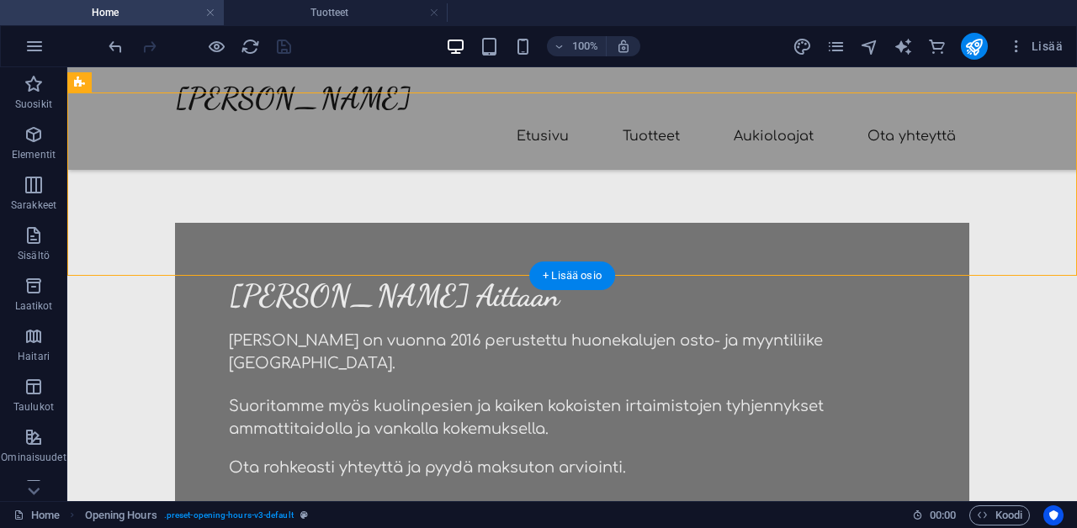
scroll to position [616, 0]
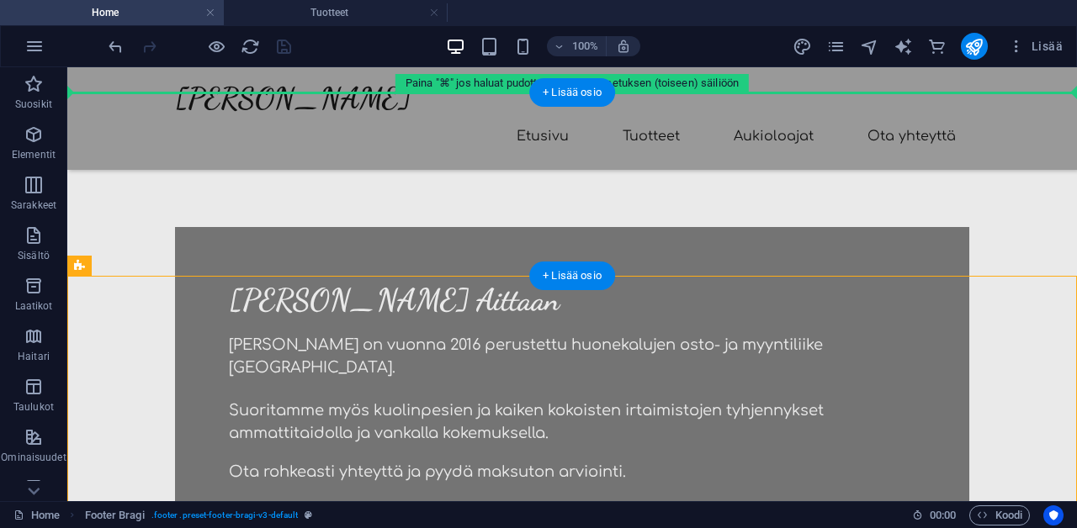
drag, startPoint x: 145, startPoint y: 406, endPoint x: 144, endPoint y: 156, distance: 250.7
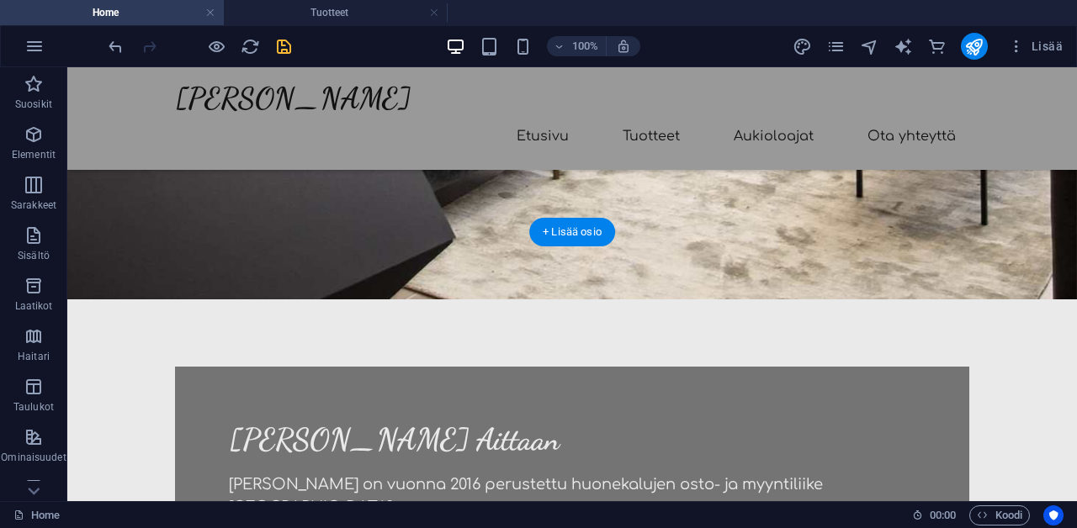
scroll to position [477, 0]
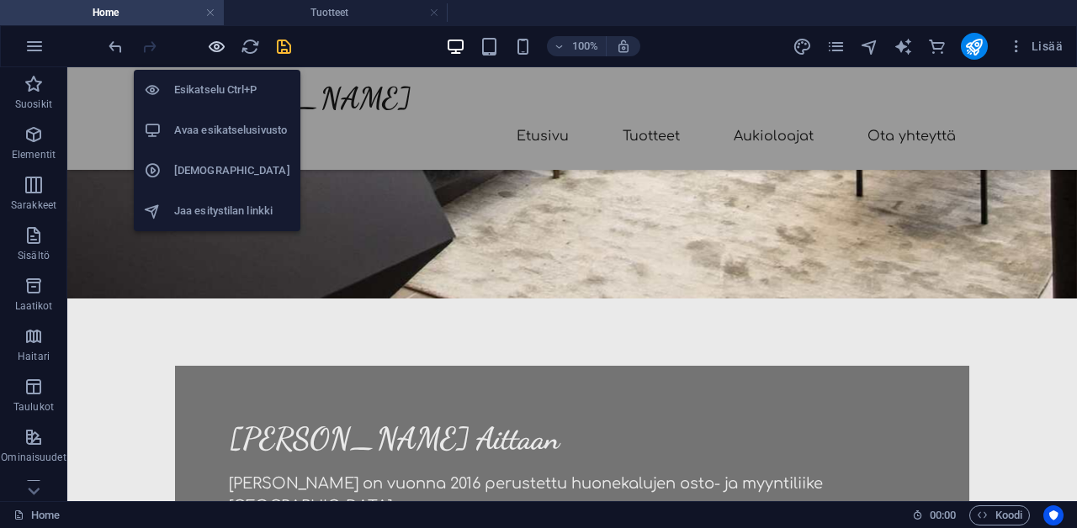
click at [210, 41] on icon "button" at bounding box center [216, 46] width 19 height 19
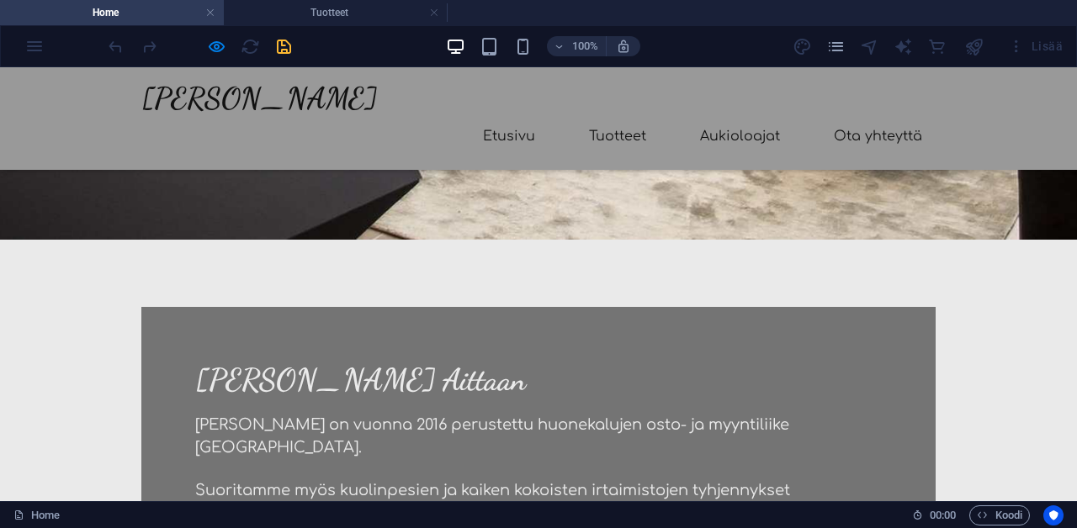
scroll to position [522, 0]
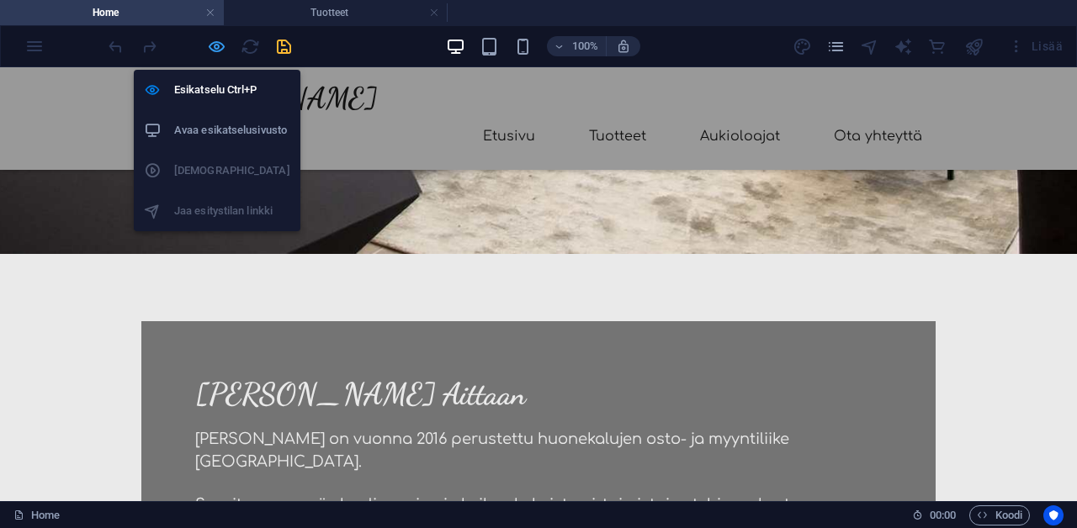
click at [219, 50] on icon "button" at bounding box center [216, 46] width 19 height 19
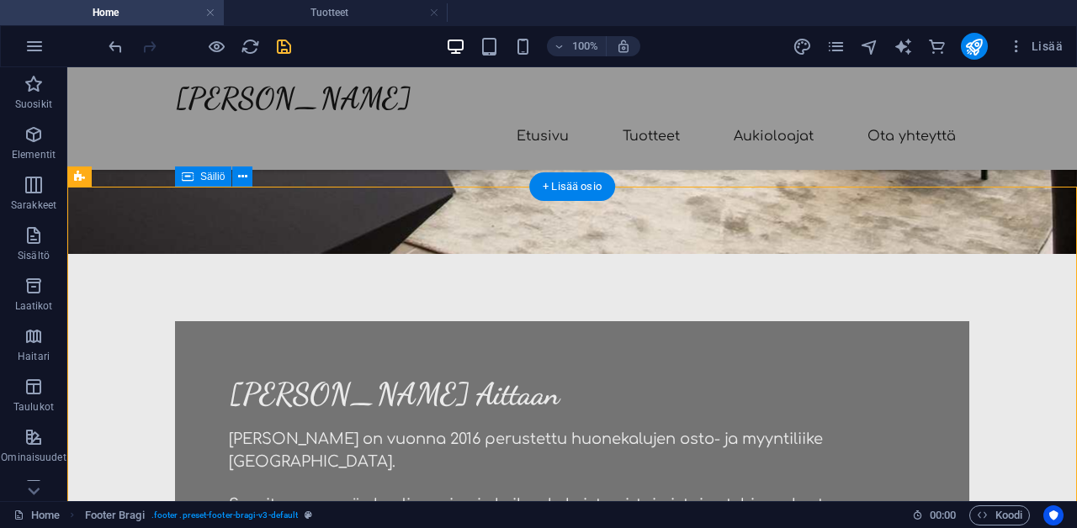
drag, startPoint x: 467, startPoint y: 236, endPoint x: 469, endPoint y: 292, distance: 55.6
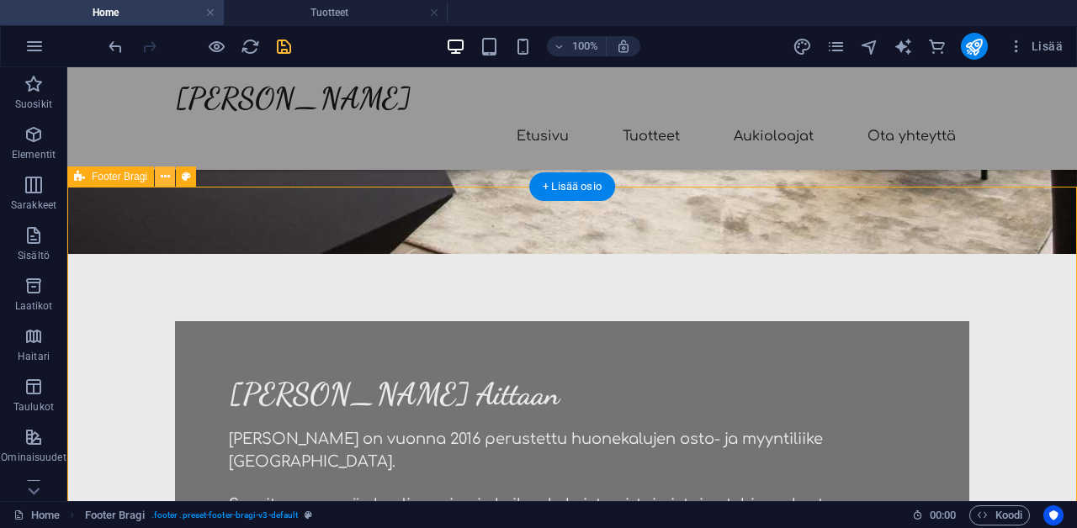
click at [164, 183] on icon at bounding box center [165, 177] width 9 height 18
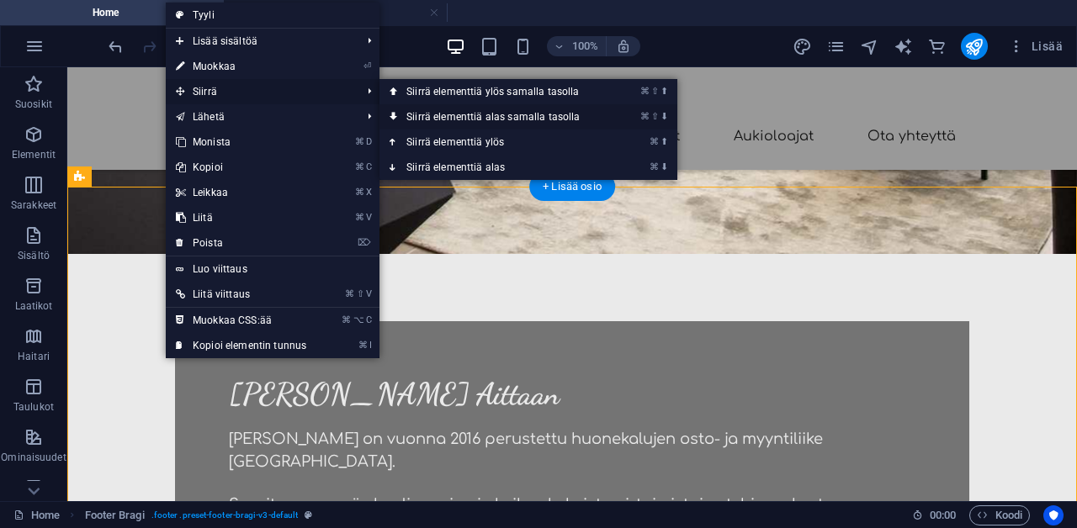
click at [436, 121] on link "⌘ ⇧ ⬇ Siirrä elementtiä alas samalla tasolla" at bounding box center [496, 116] width 234 height 25
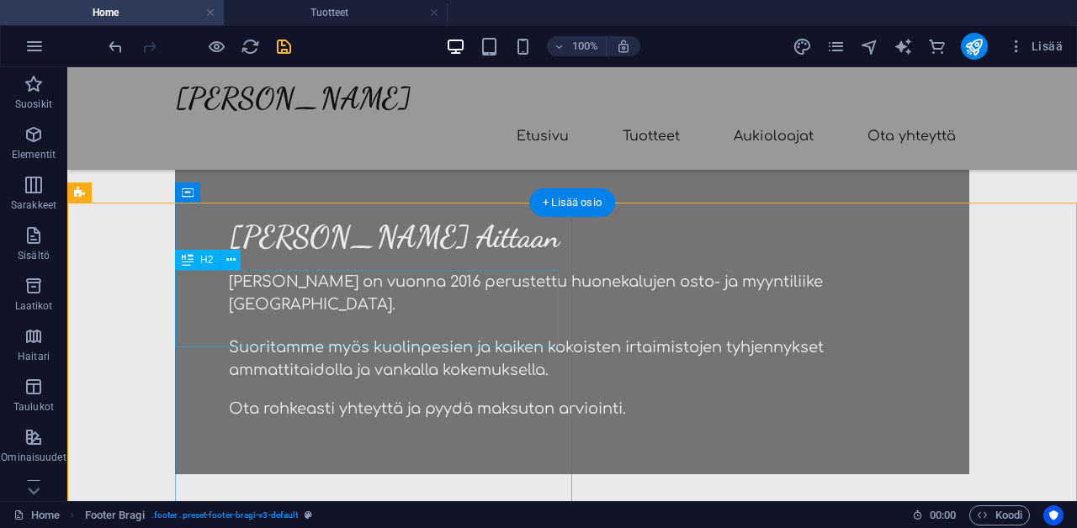
scroll to position [689, 0]
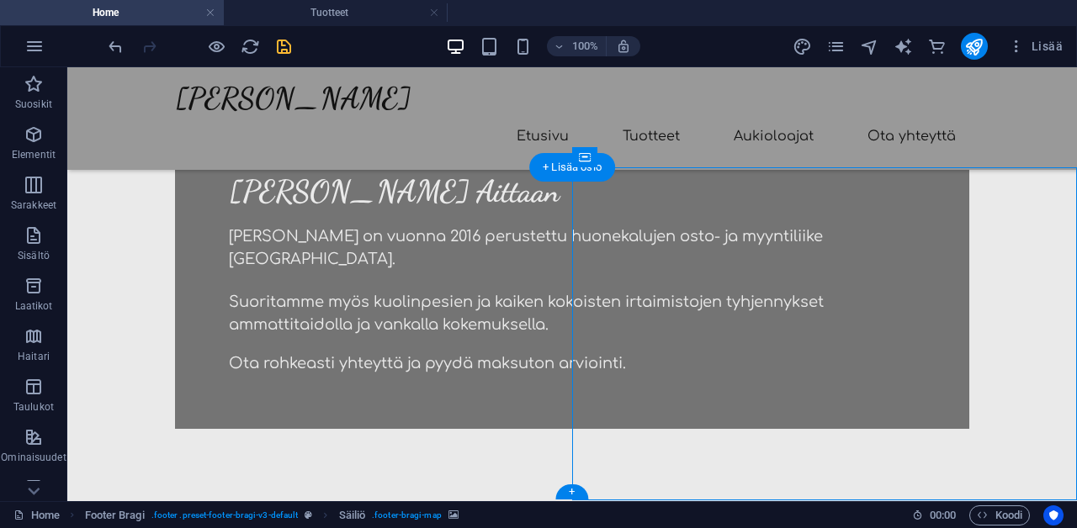
scroll to position [724, 0]
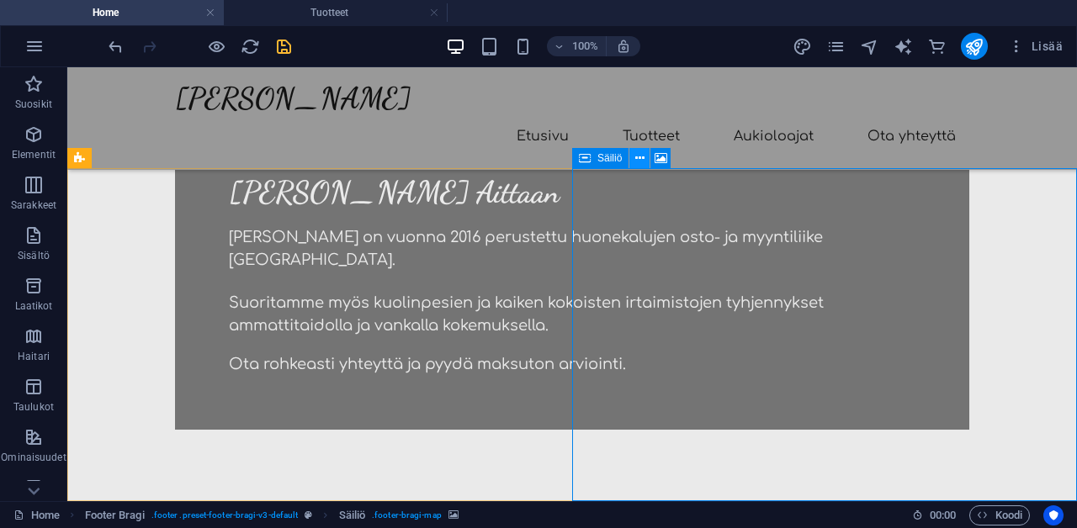
click at [641, 159] on icon at bounding box center [639, 159] width 9 height 18
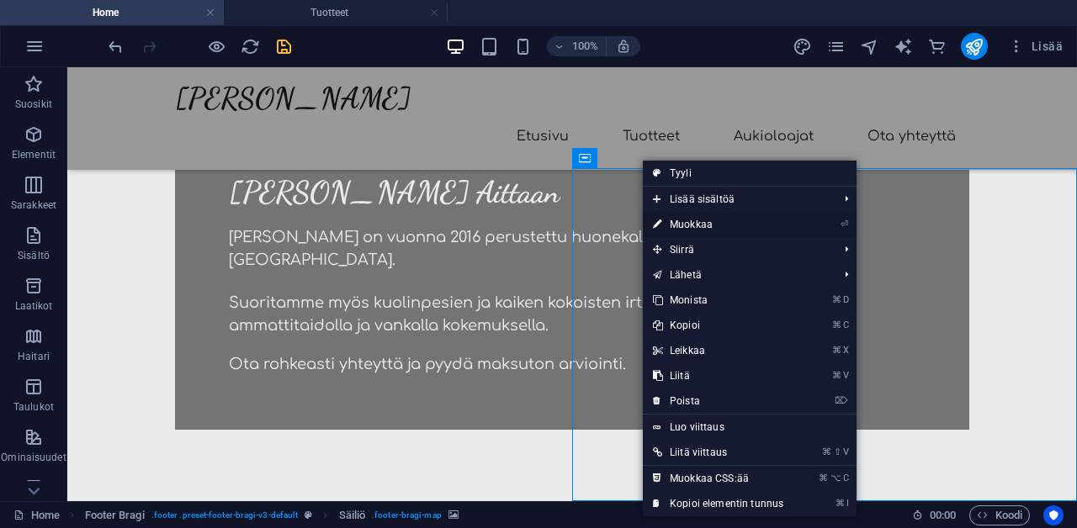
drag, startPoint x: 669, startPoint y: 220, endPoint x: 347, endPoint y: 179, distance: 323.9
click at [669, 220] on link "⏎ Muokkaa" at bounding box center [718, 224] width 151 height 25
select select "px"
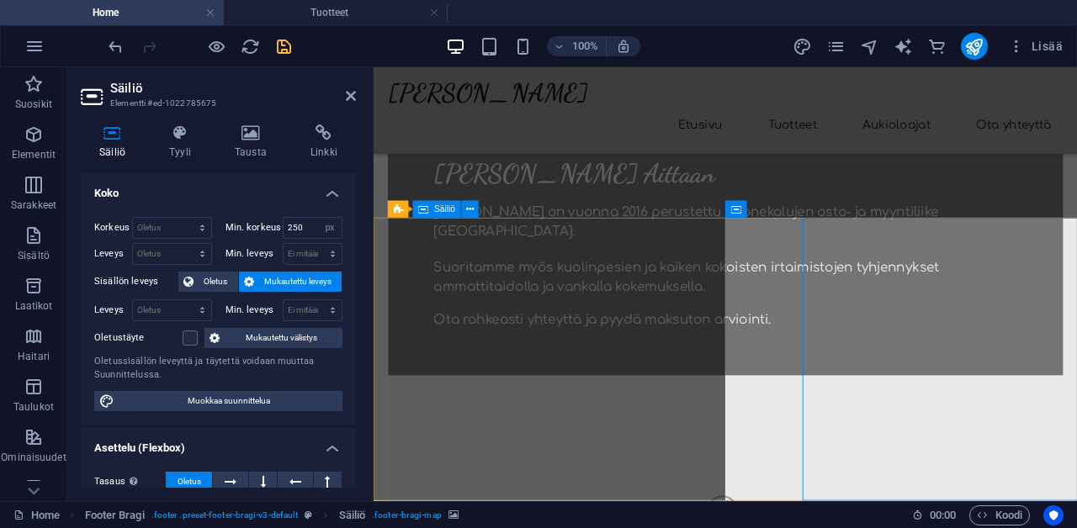
scroll to position [647, 0]
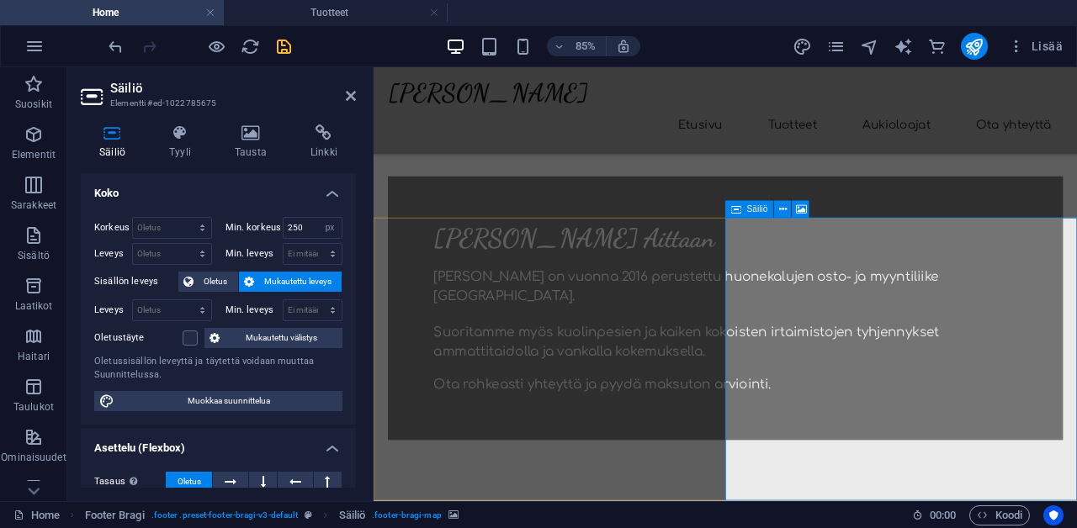
click at [354, 92] on icon at bounding box center [351, 95] width 10 height 13
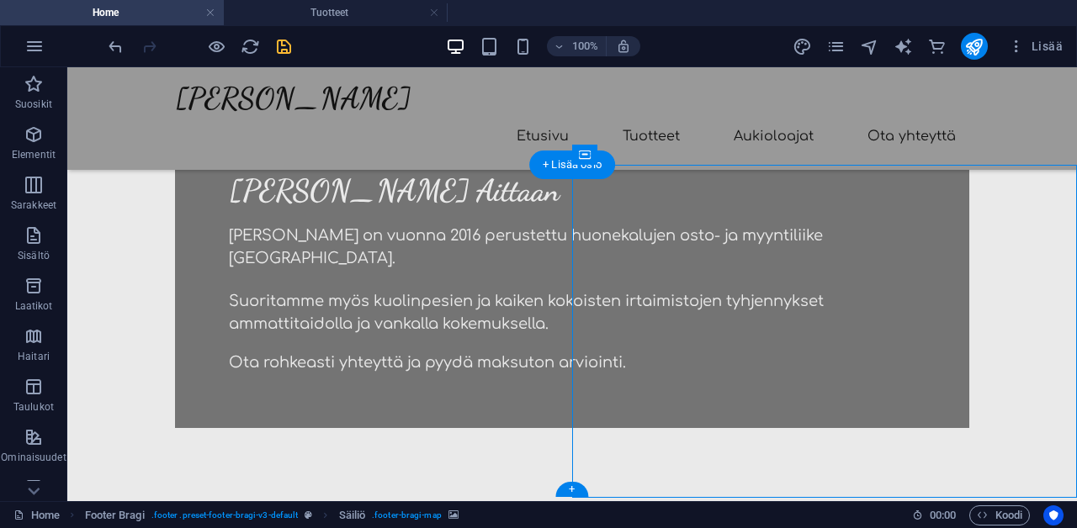
scroll to position [724, 0]
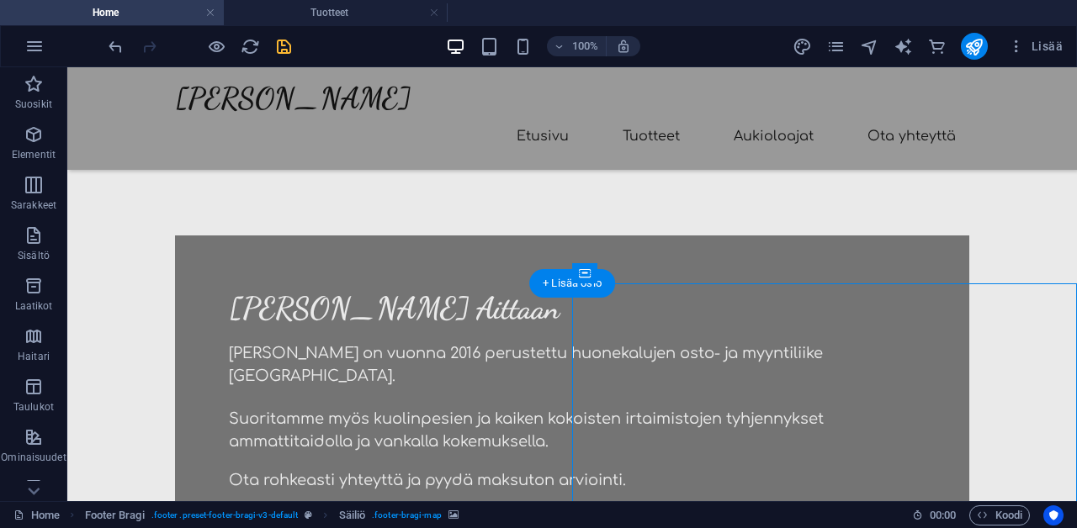
scroll to position [608, 0]
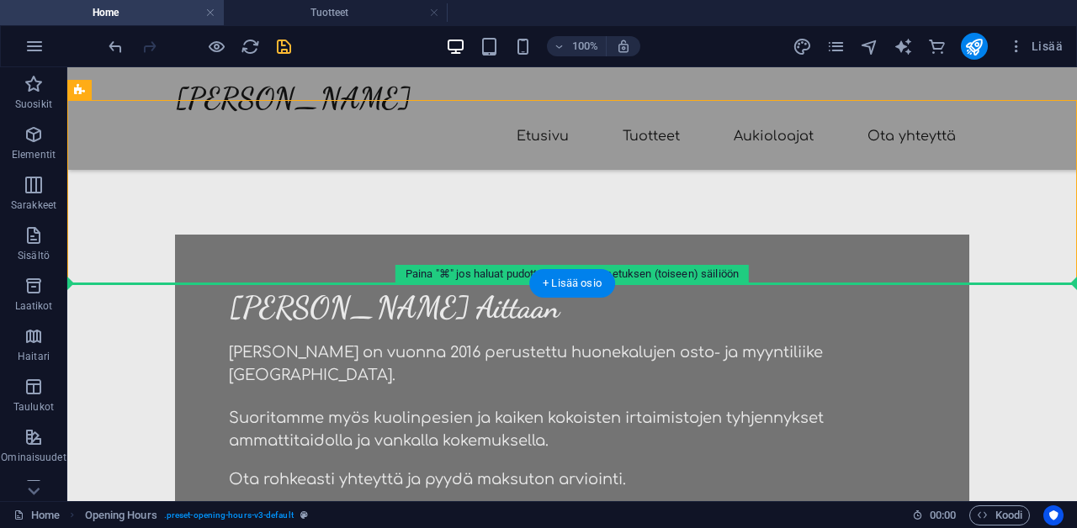
drag, startPoint x: 143, startPoint y: 209, endPoint x: 164, endPoint y: 434, distance: 226.5
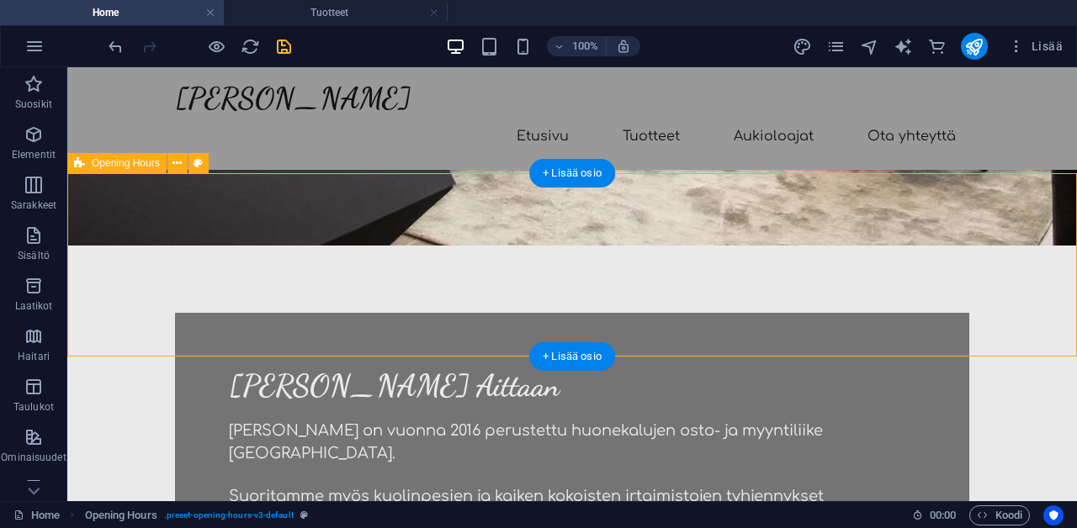
scroll to position [535, 0]
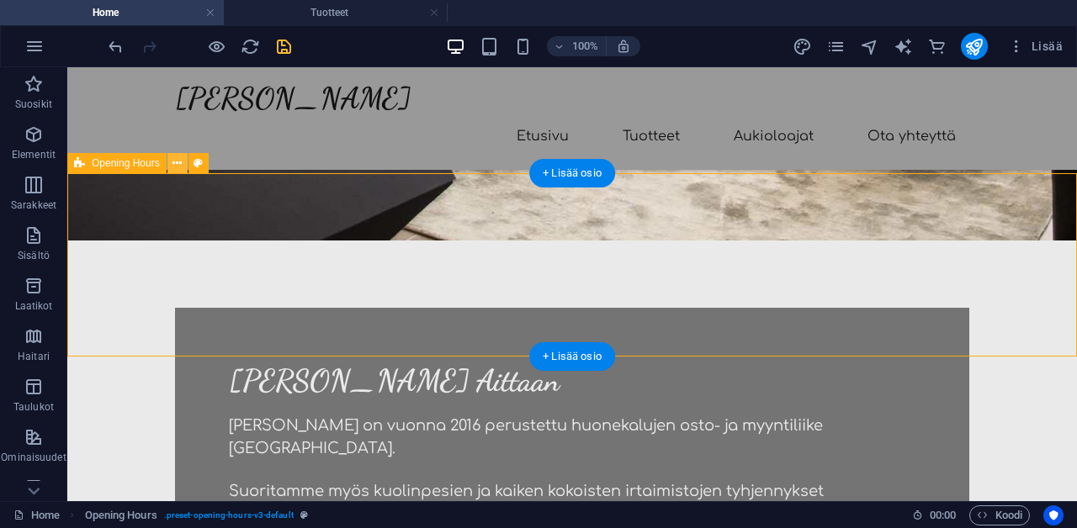
click at [172, 165] on icon at bounding box center [176, 164] width 9 height 18
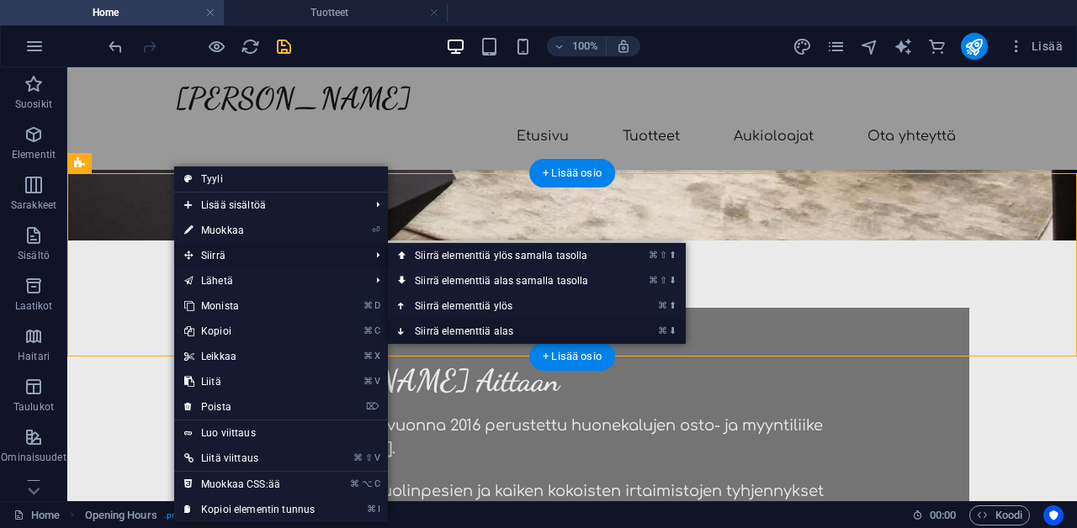
click at [439, 328] on link "⌘ ⬇ Siirrä elementtiä alas" at bounding box center [505, 331] width 234 height 25
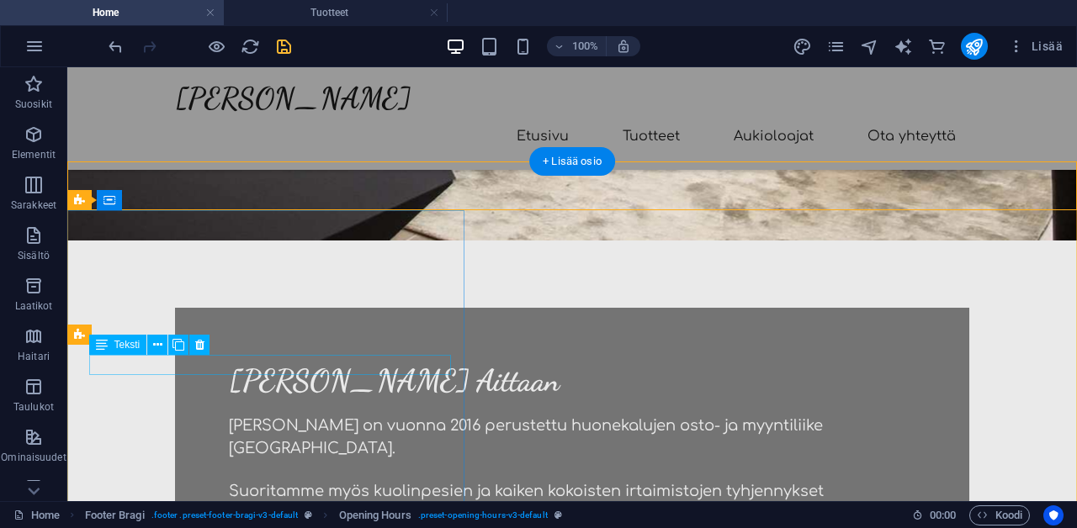
scroll to position [571, 0]
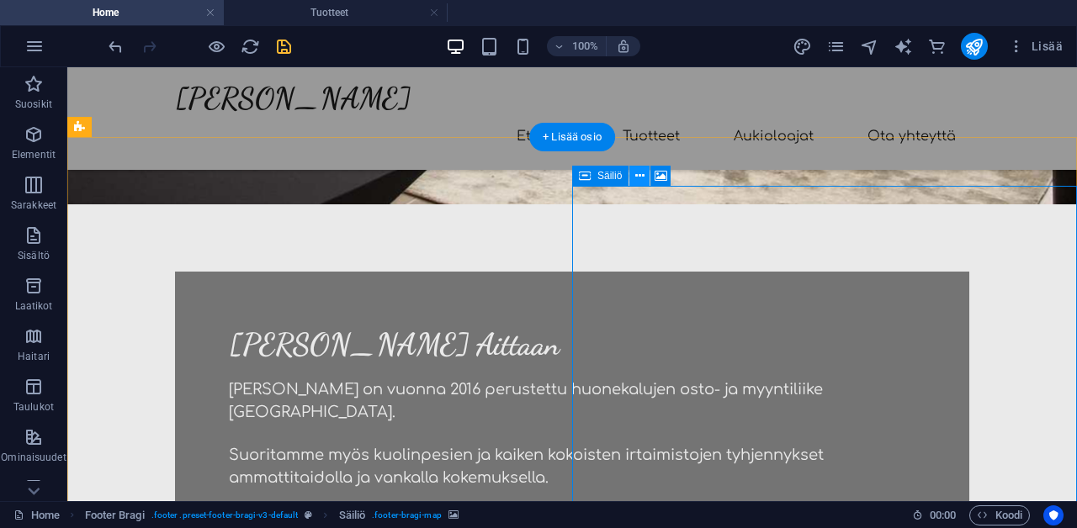
click at [634, 179] on button at bounding box center [639, 176] width 20 height 20
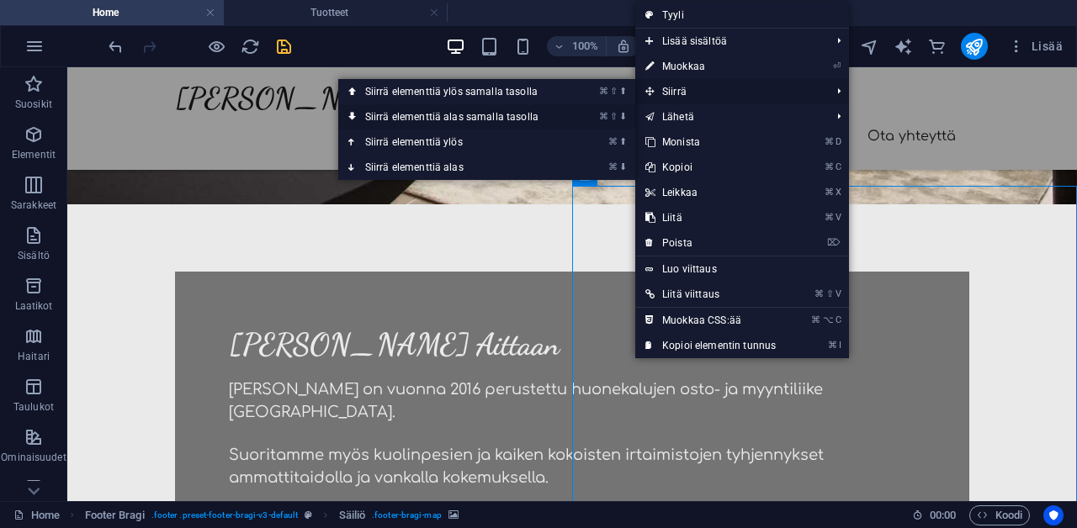
click at [533, 120] on link "⌘ ⇧ ⬇ Siirrä elementtiä alas samalla tasolla" at bounding box center [455, 116] width 234 height 25
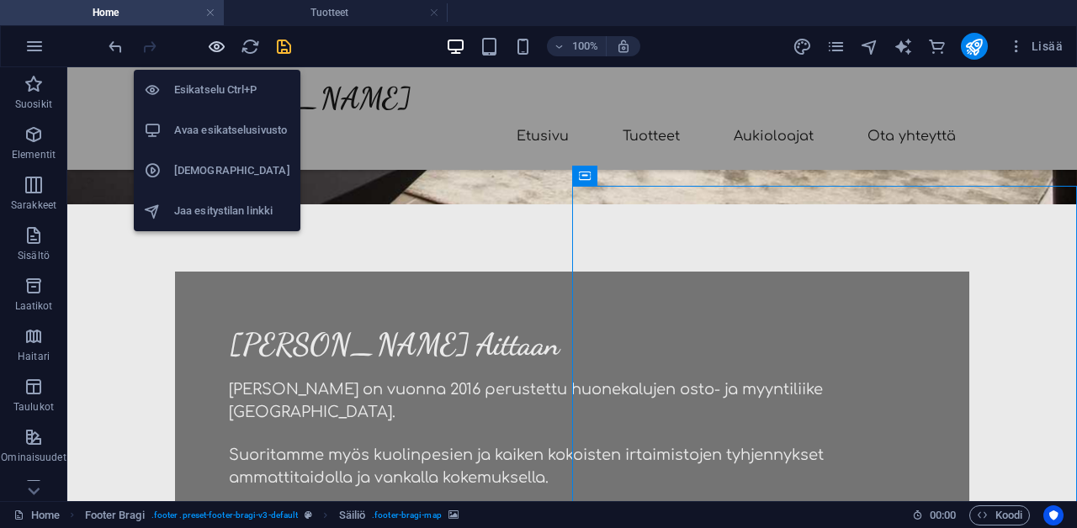
click at [221, 49] on icon "button" at bounding box center [216, 46] width 19 height 19
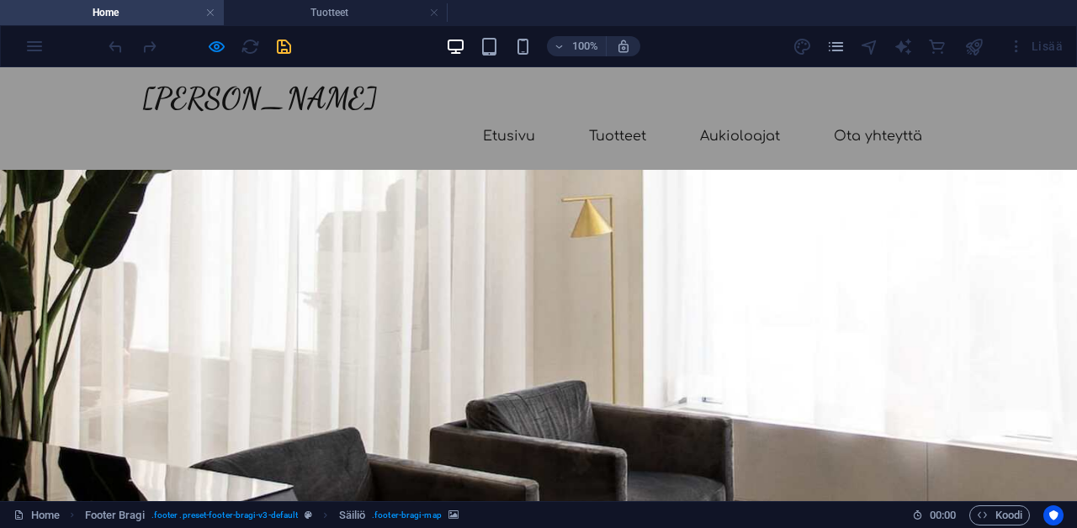
scroll to position [0, 0]
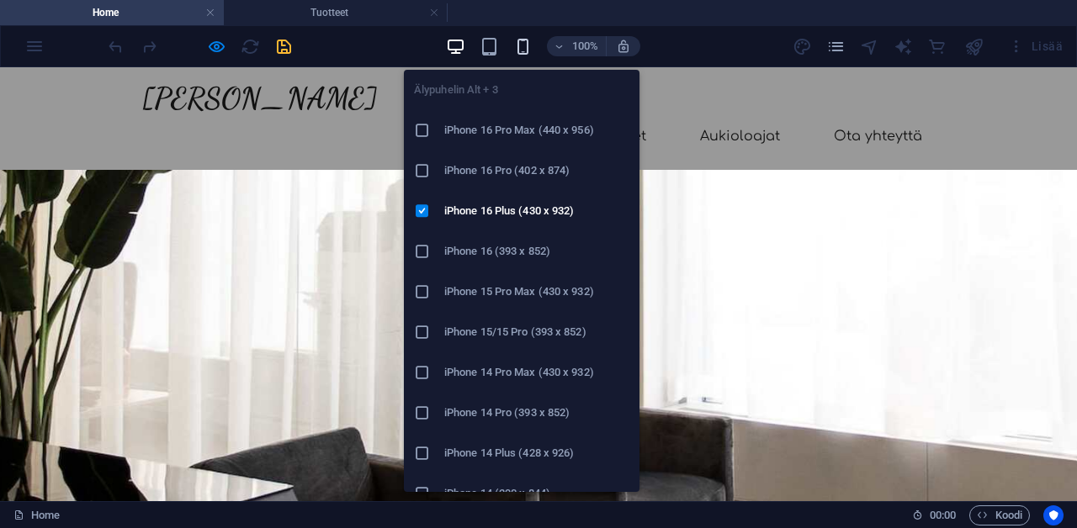
click at [528, 40] on icon "button" at bounding box center [522, 46] width 19 height 19
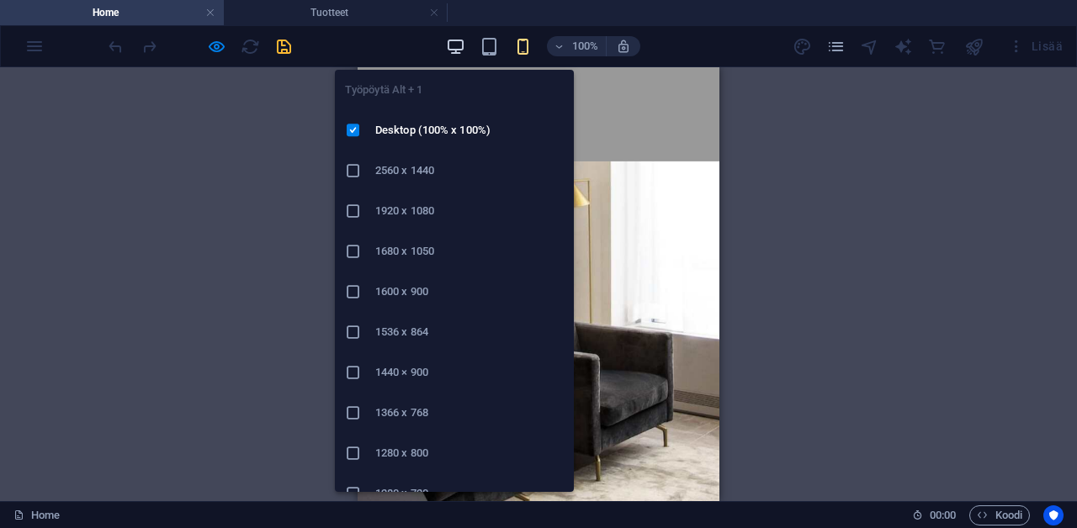
click at [461, 43] on icon "button" at bounding box center [455, 46] width 19 height 19
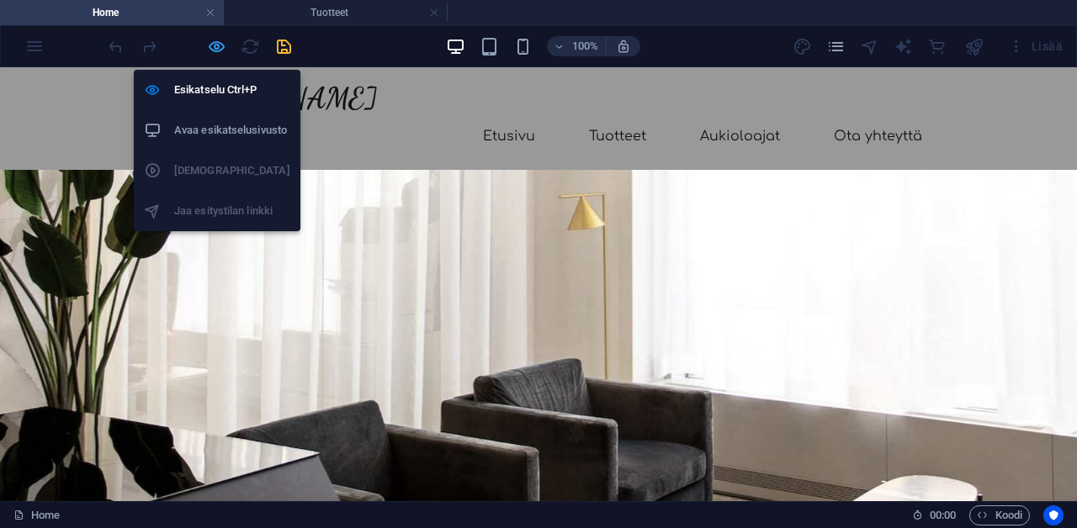
click at [210, 45] on icon "button" at bounding box center [216, 46] width 19 height 19
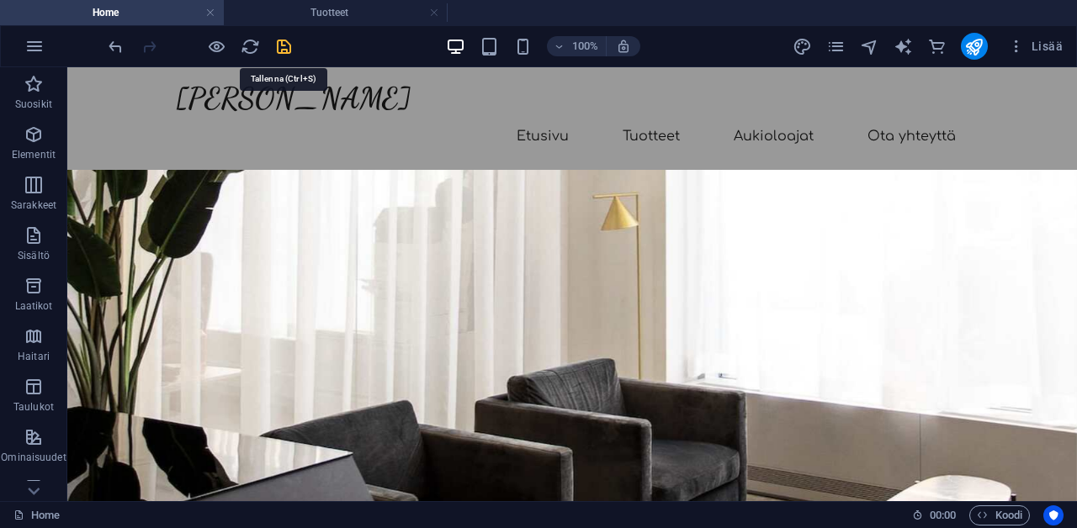
click at [287, 50] on icon "save" at bounding box center [283, 46] width 19 height 19
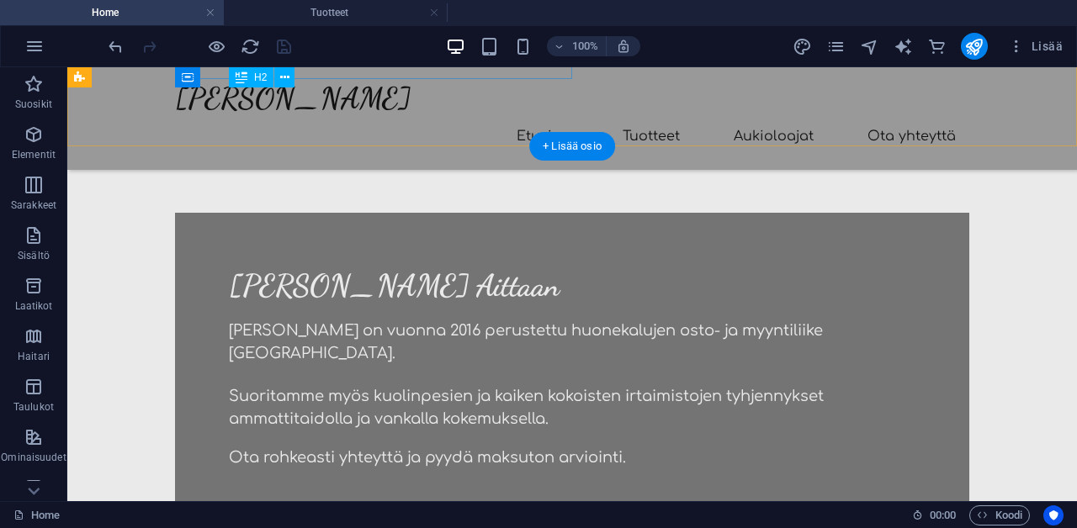
scroll to position [564, 0]
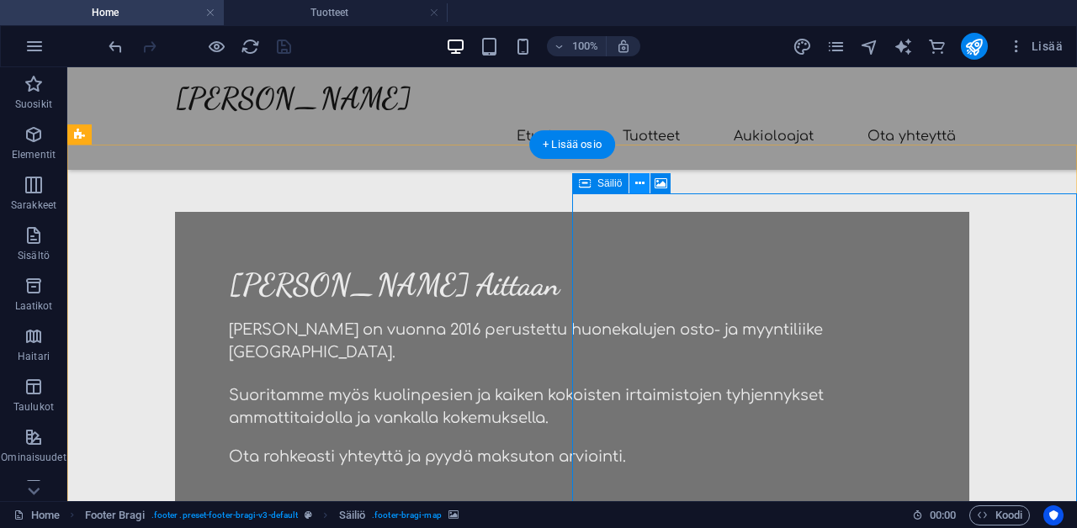
click at [640, 188] on icon at bounding box center [639, 184] width 9 height 18
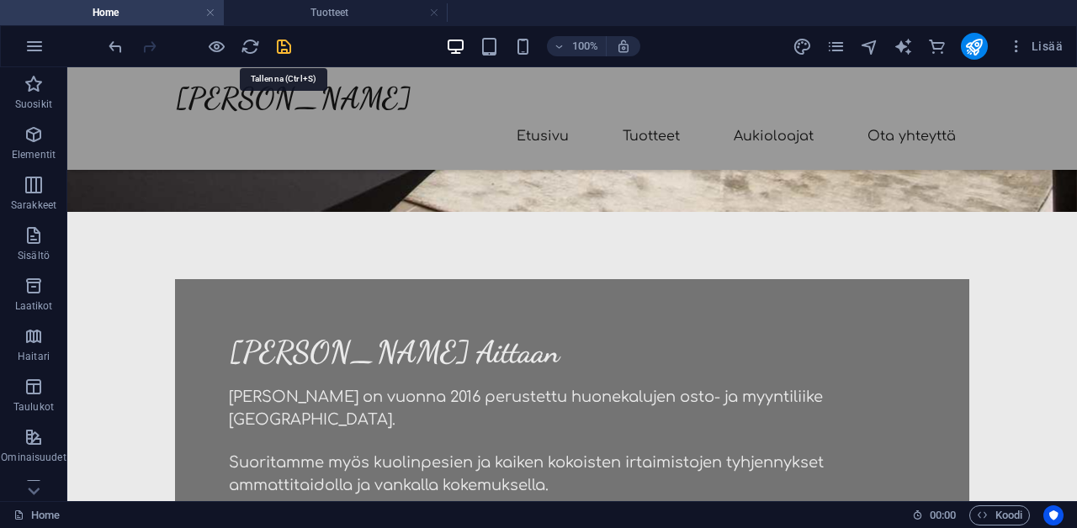
click at [279, 47] on icon "save" at bounding box center [283, 46] width 19 height 19
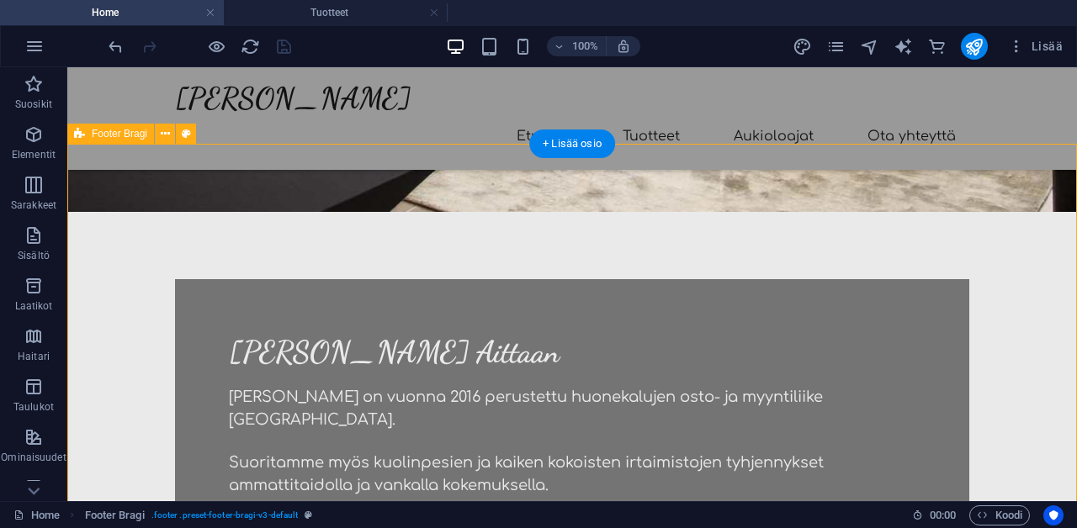
scroll to position [565, 0]
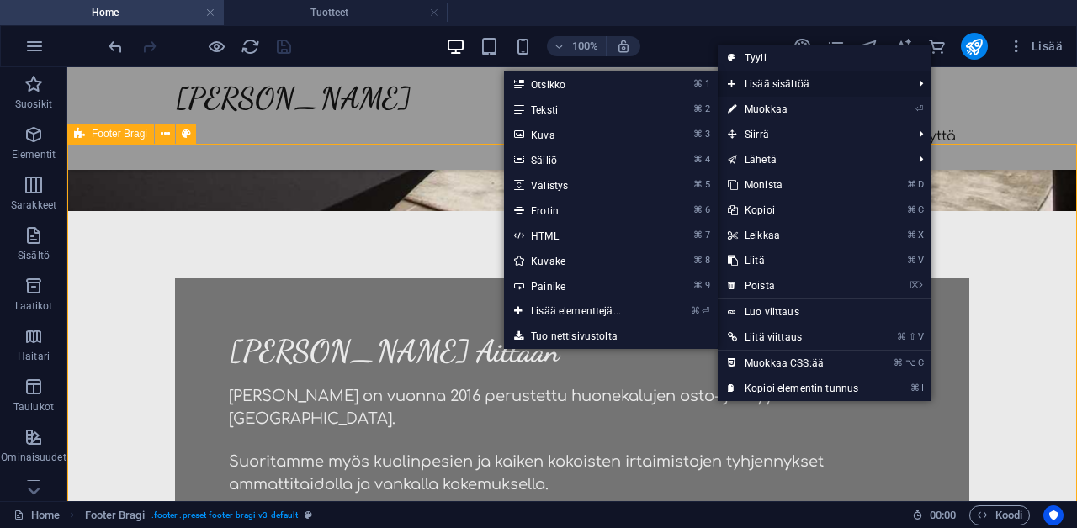
click at [779, 83] on span "Lisää sisältöä" at bounding box center [812, 84] width 188 height 25
click at [576, 310] on link "⌘ ⏎ Lisää elementtejä..." at bounding box center [579, 311] width 151 height 25
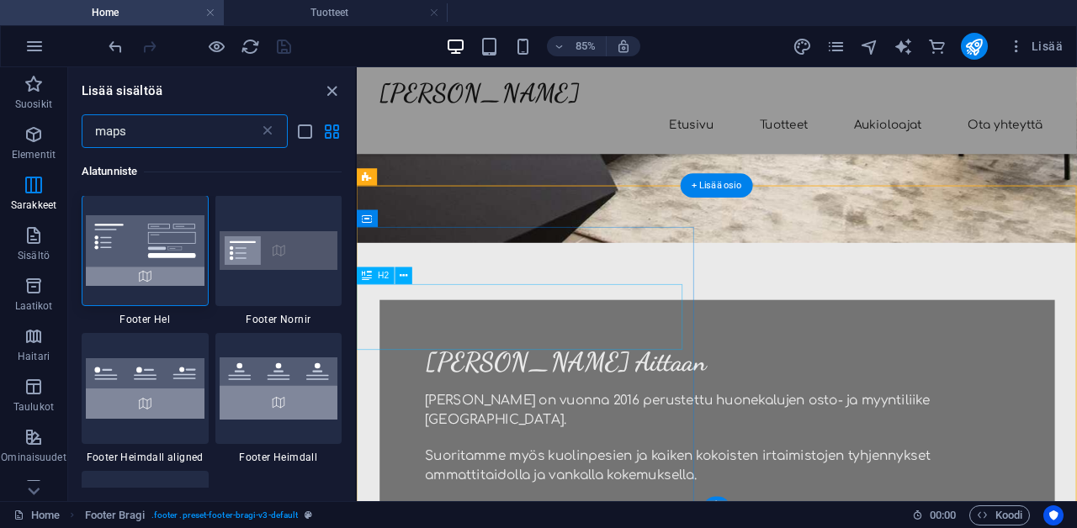
scroll to position [0, 0]
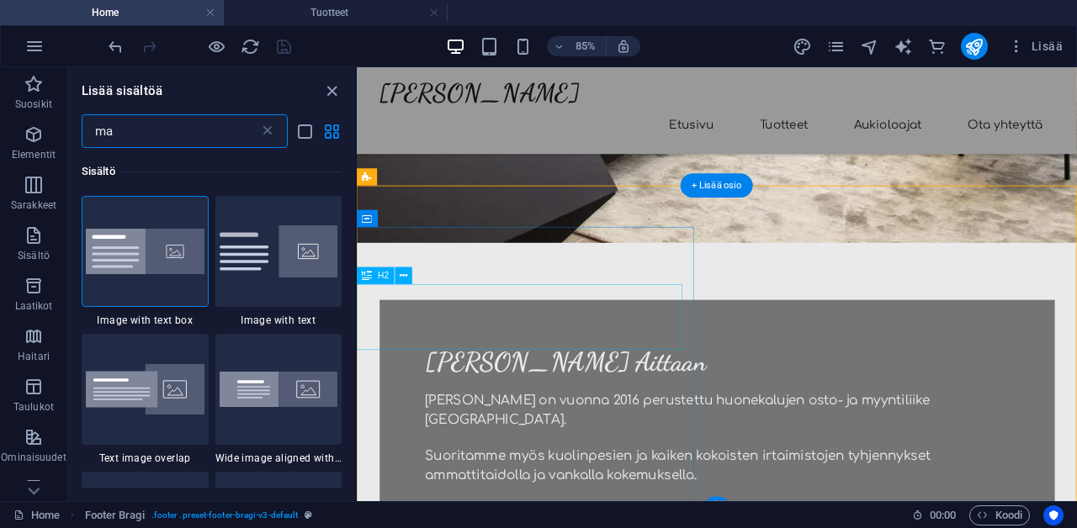
type input "m"
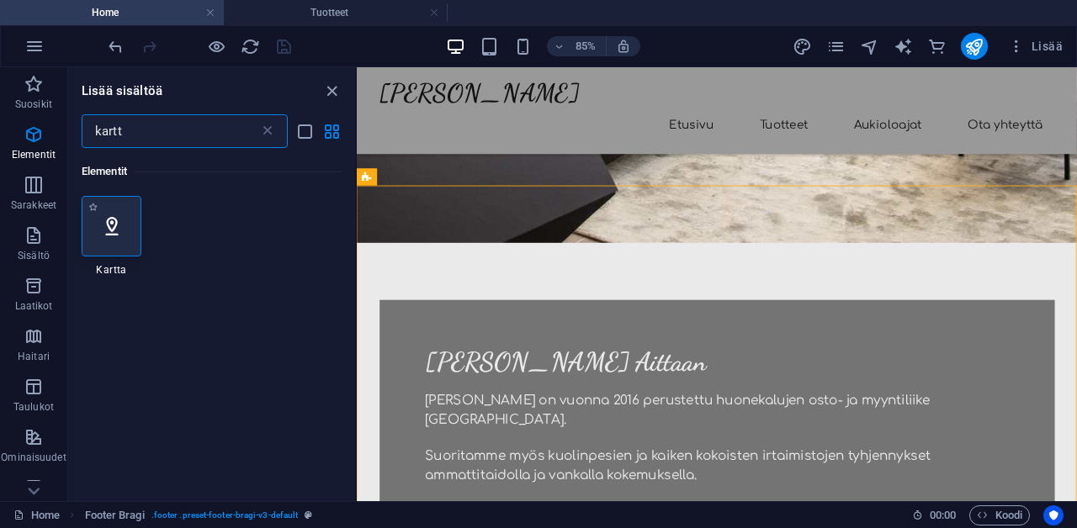
type input "kartt"
click at [109, 226] on icon at bounding box center [112, 226] width 22 height 22
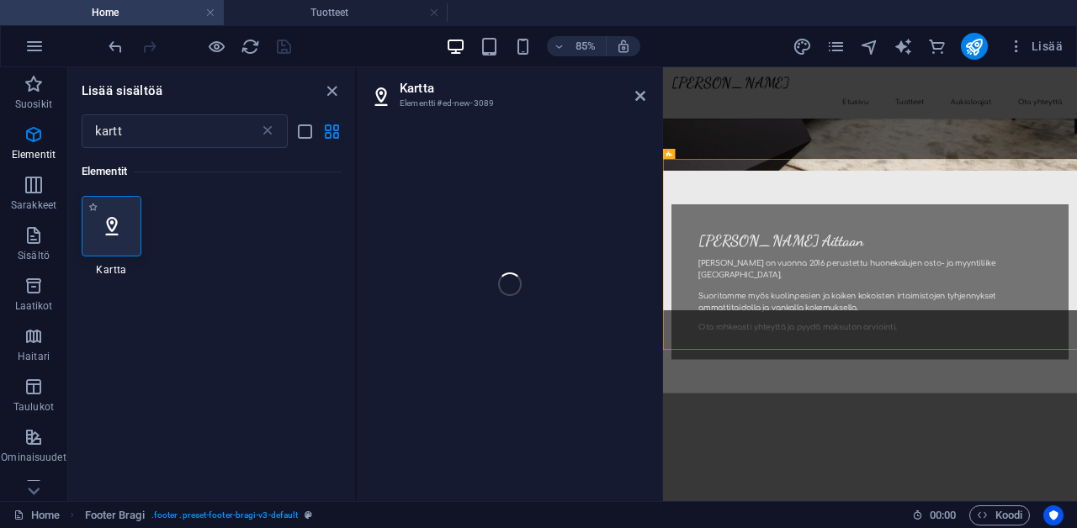
scroll to position [458, 0]
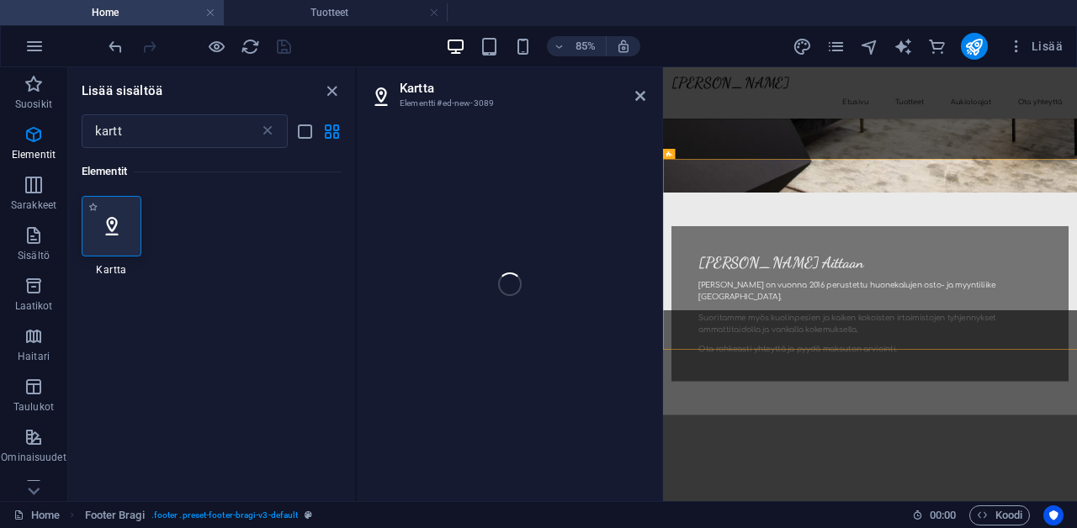
select select "1"
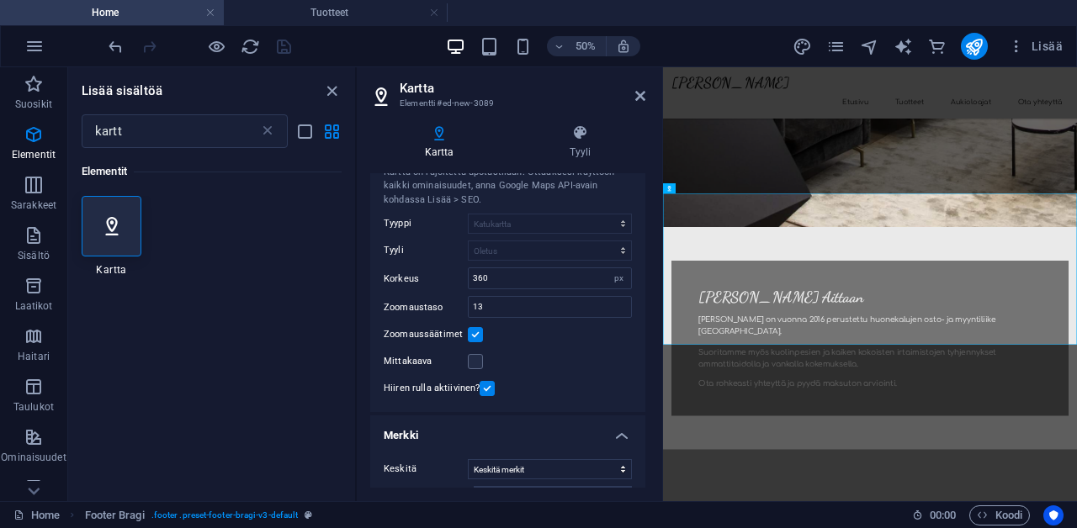
scroll to position [59, 0]
click at [581, 282] on input "360" at bounding box center [550, 278] width 162 height 20
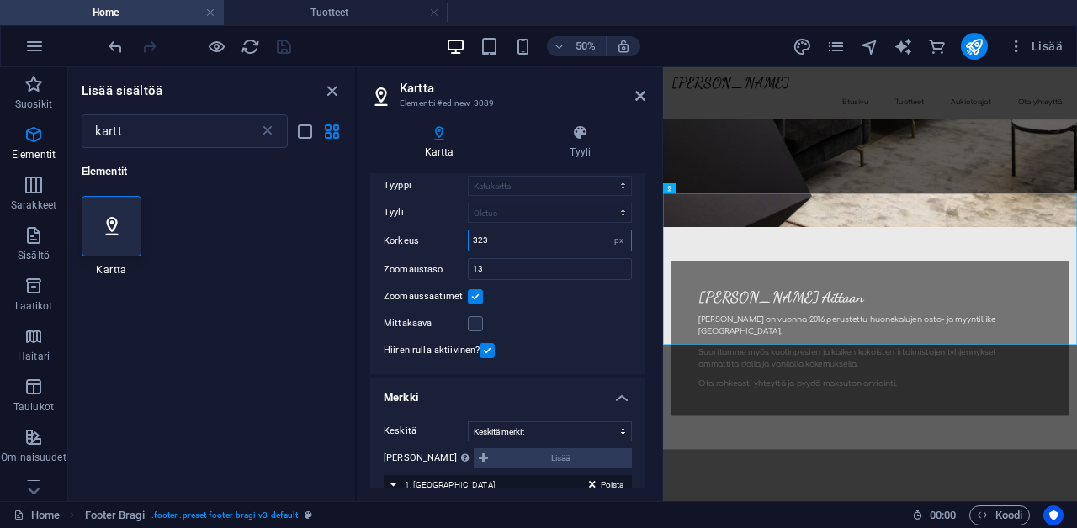
scroll to position [61, 0]
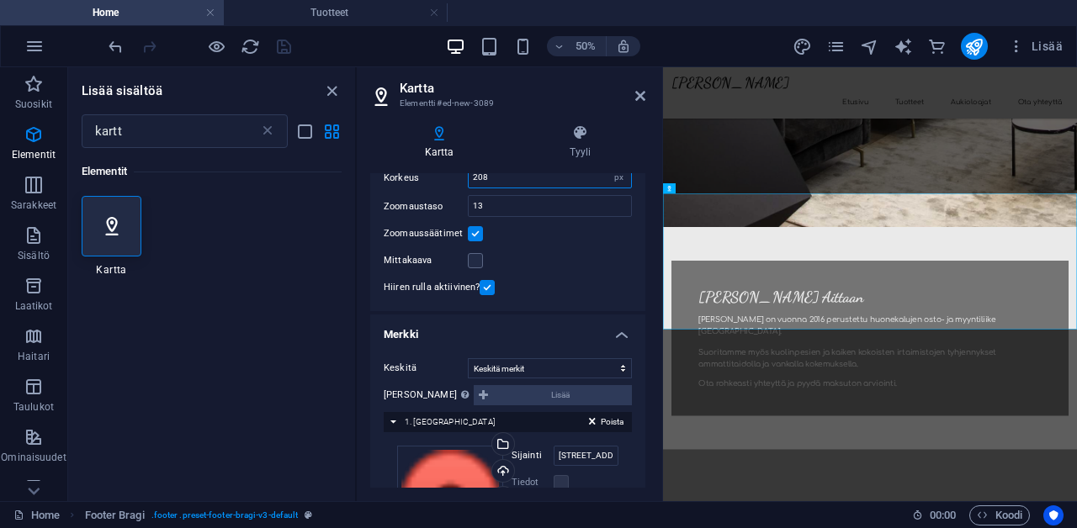
type input "207"
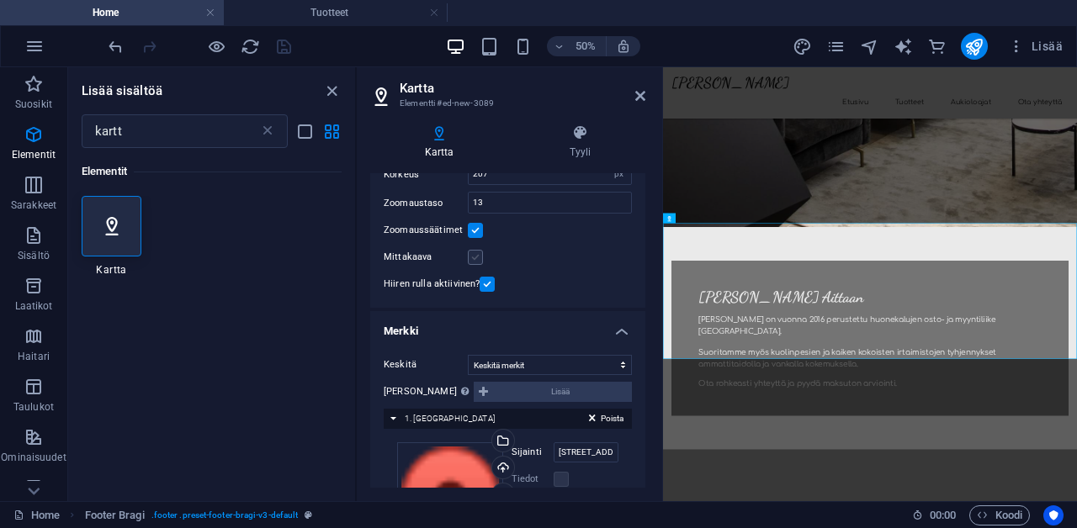
scroll to position [329, 0]
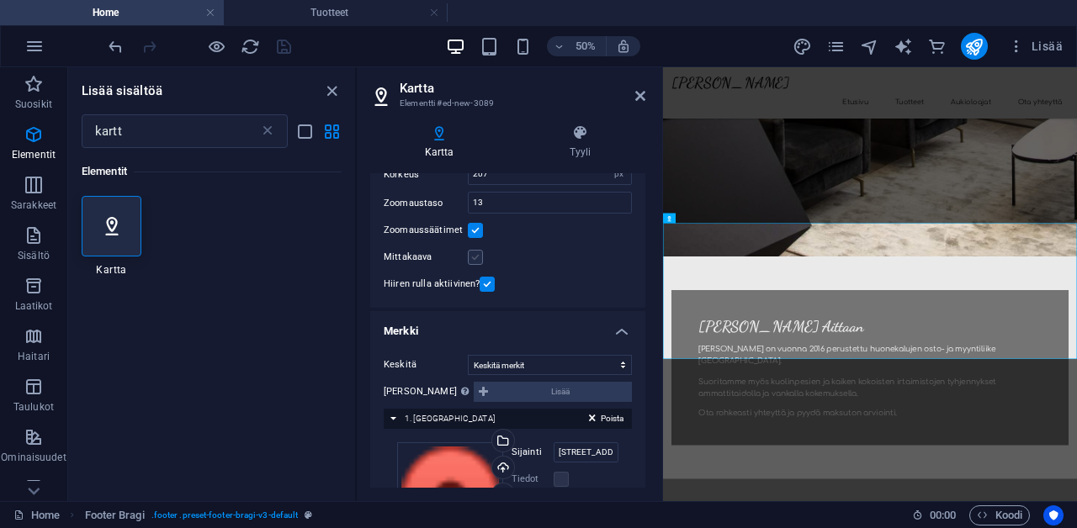
click at [478, 251] on label at bounding box center [475, 257] width 15 height 15
click at [0, 0] on input "Mittakaava" at bounding box center [0, 0] width 0 height 0
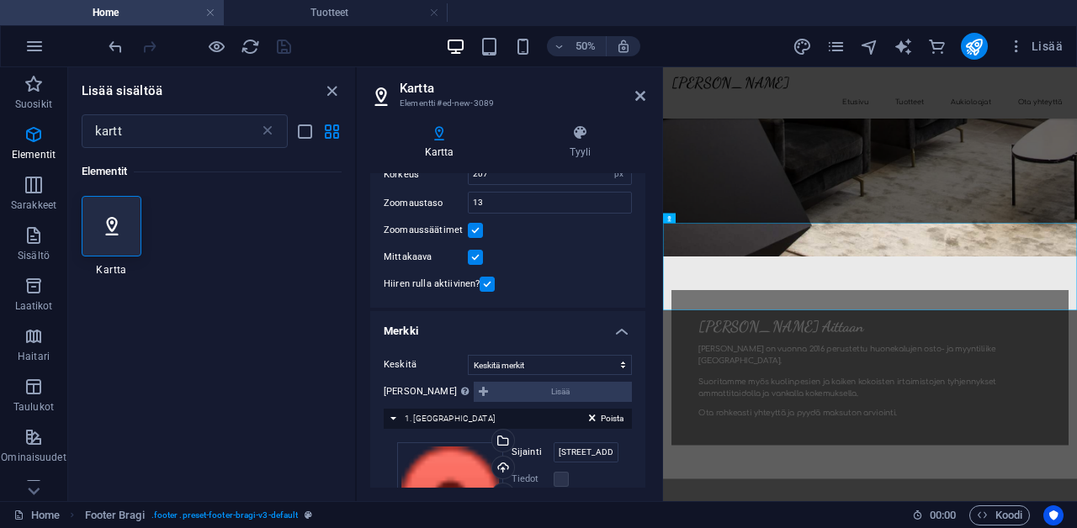
click at [478, 251] on label at bounding box center [475, 257] width 15 height 15
click at [0, 0] on input "Mittakaava" at bounding box center [0, 0] width 0 height 0
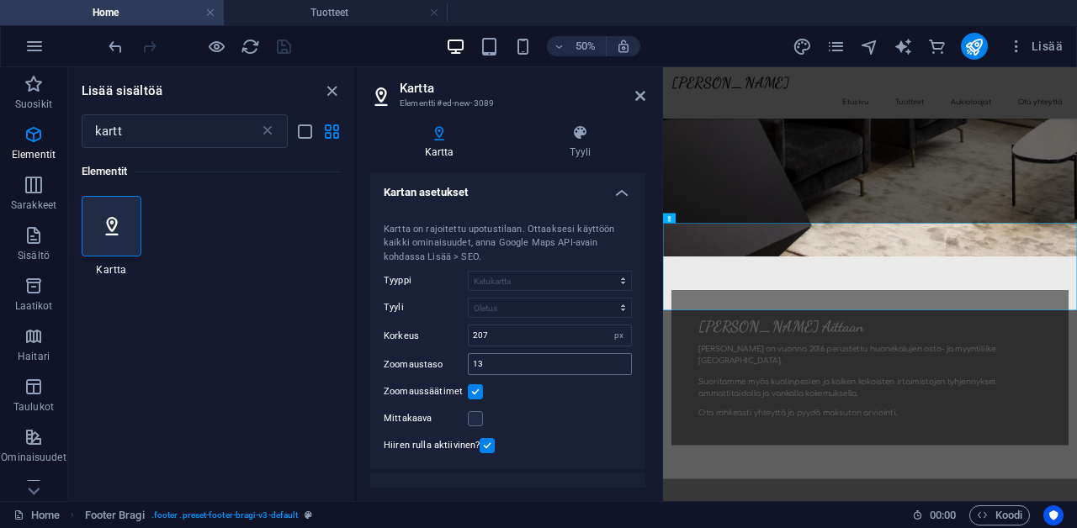
scroll to position [3, 0]
click at [591, 144] on h4 "Tyyli" at bounding box center [580, 142] width 130 height 35
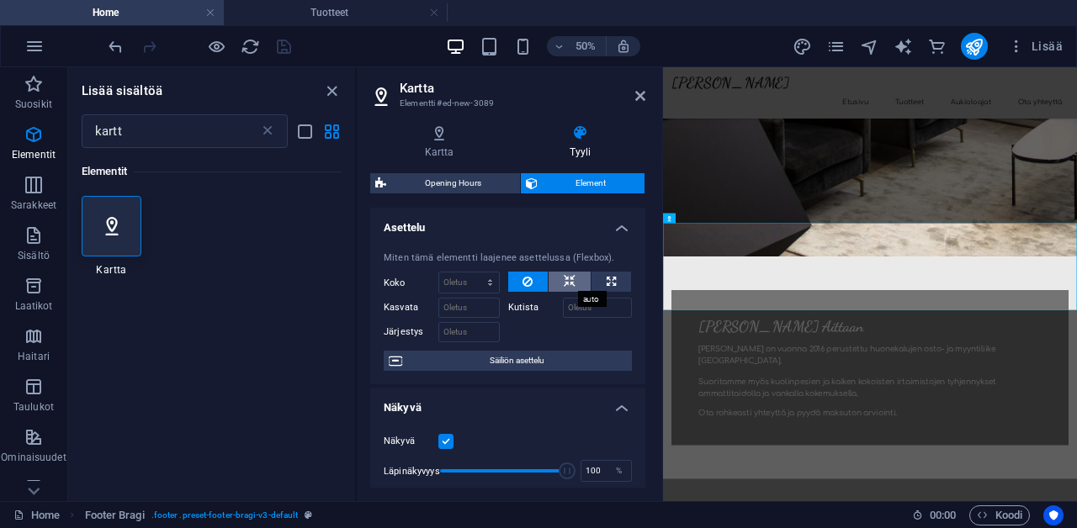
click at [580, 279] on button at bounding box center [570, 282] width 42 height 20
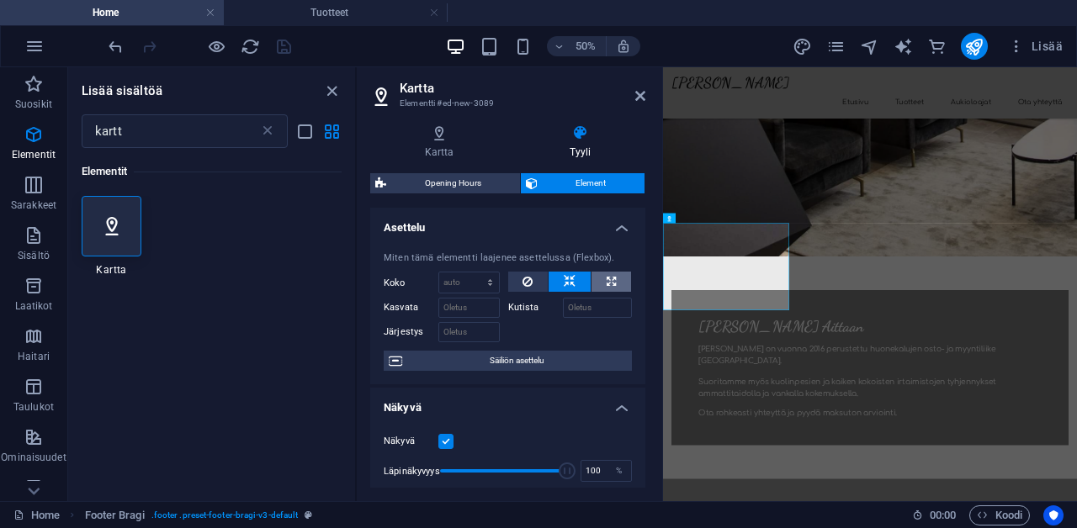
click at [611, 279] on icon at bounding box center [611, 282] width 9 height 20
type input "100"
select select "%"
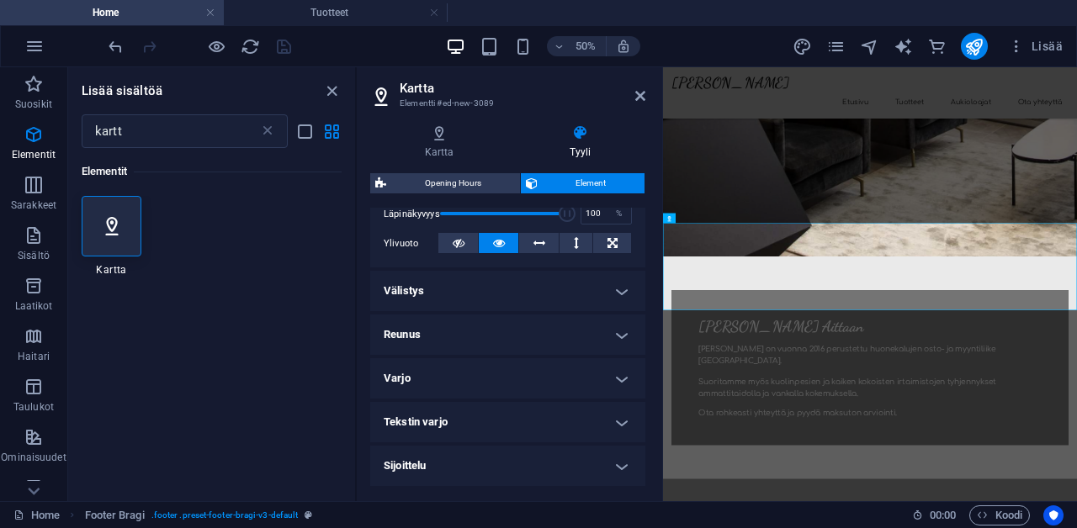
scroll to position [259, 0]
click at [545, 332] on h4 "Reunus" at bounding box center [507, 333] width 275 height 40
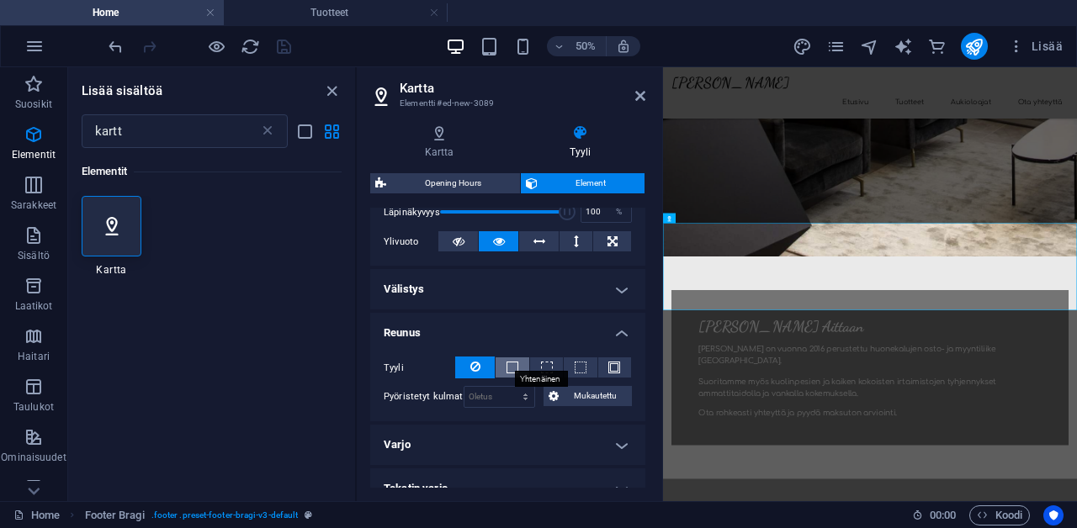
click at [515, 368] on span at bounding box center [513, 368] width 12 height 12
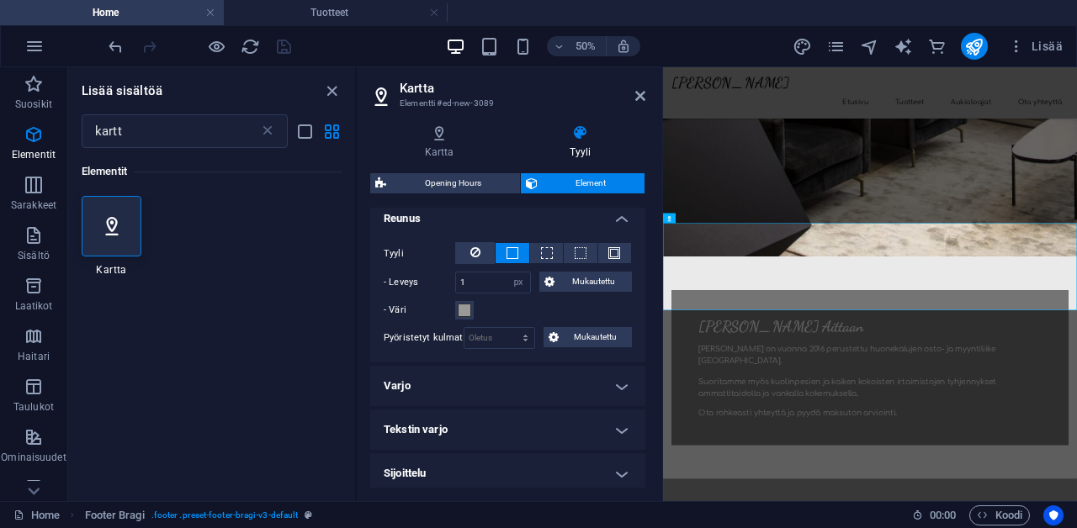
scroll to position [392, 0]
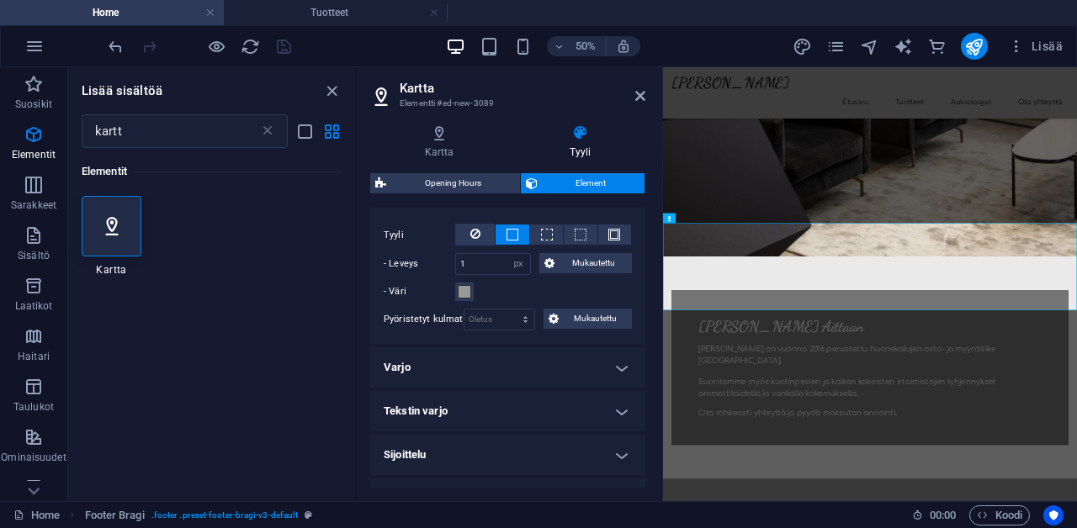
click at [517, 457] on h4 "Sijoittelu" at bounding box center [507, 455] width 275 height 40
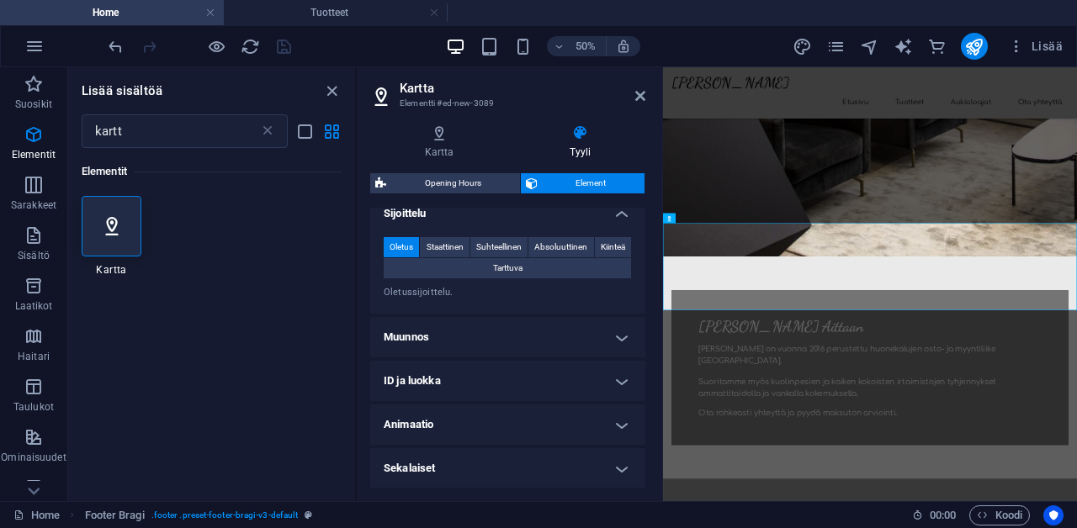
scroll to position [633, 0]
click at [439, 138] on icon at bounding box center [439, 133] width 138 height 17
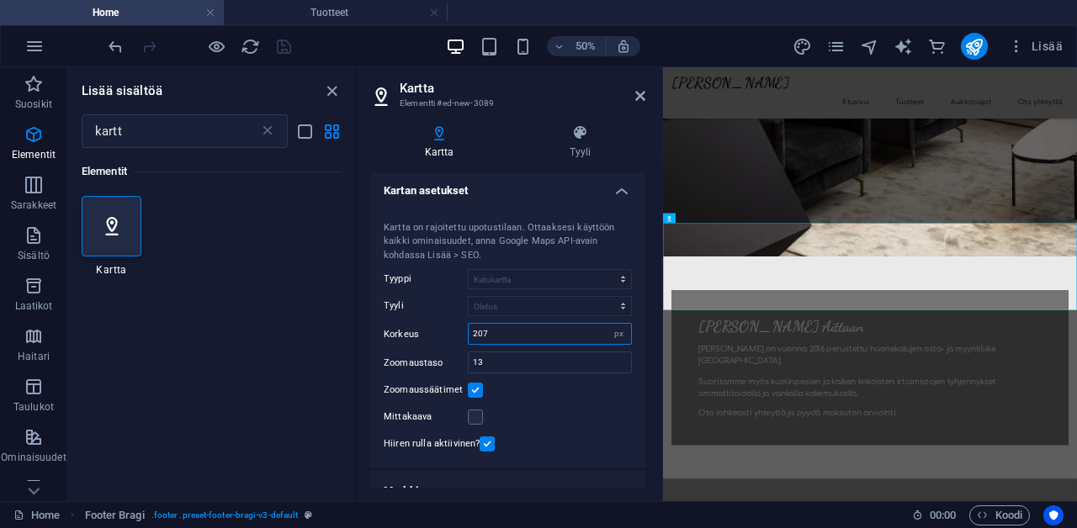
click at [514, 332] on input "207" at bounding box center [550, 334] width 162 height 20
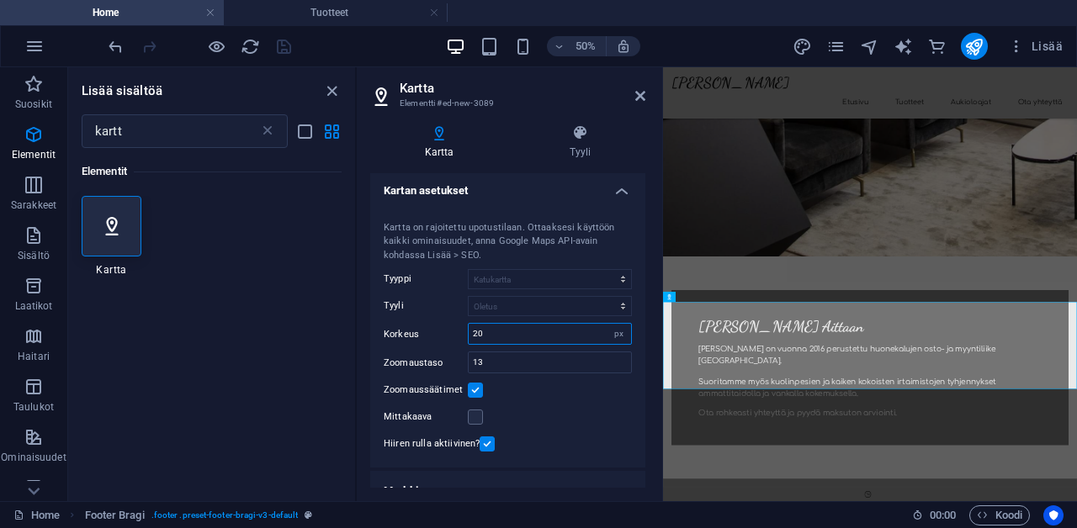
type input "2"
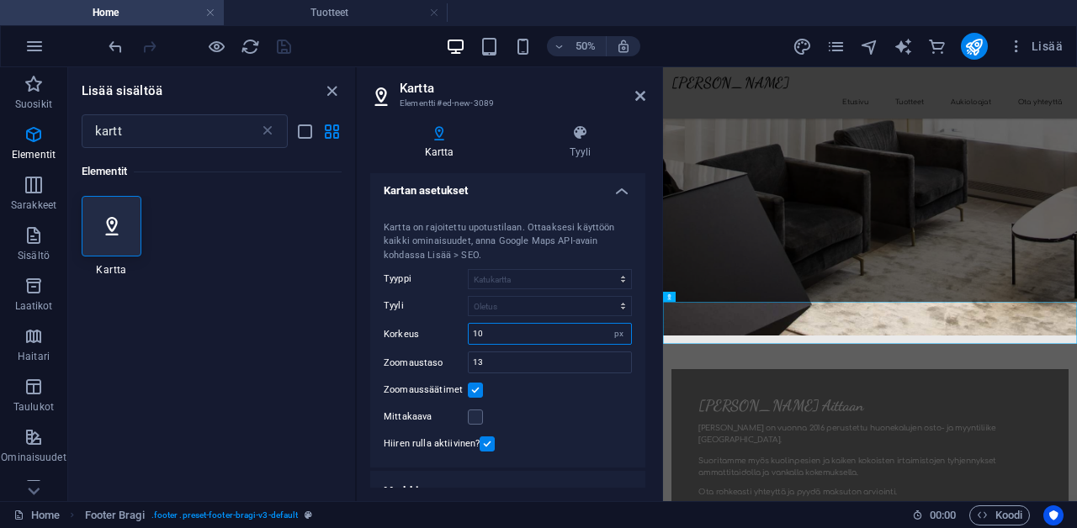
type input "1"
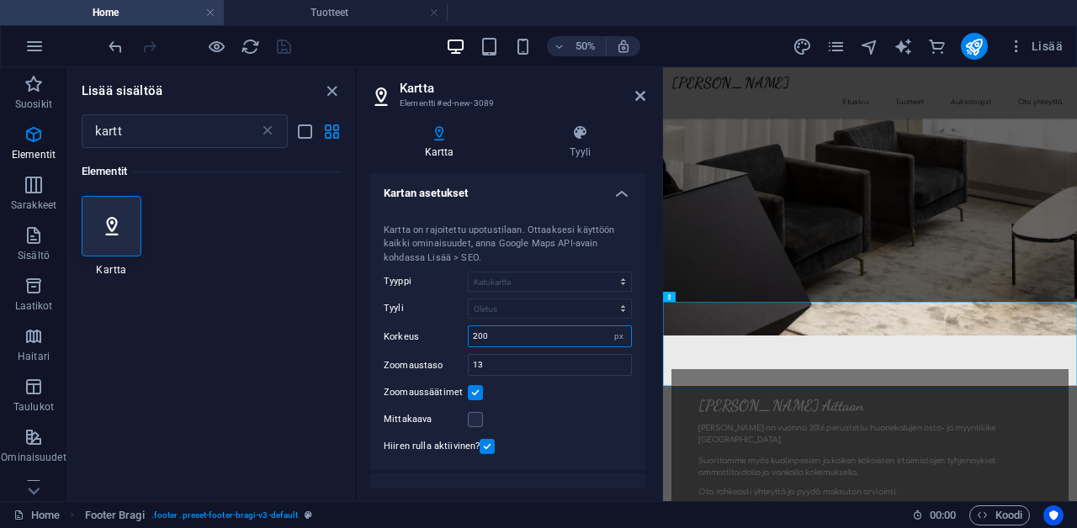
scroll to position [0, 0]
type input "200"
click at [577, 147] on h4 "Tyyli" at bounding box center [580, 142] width 130 height 35
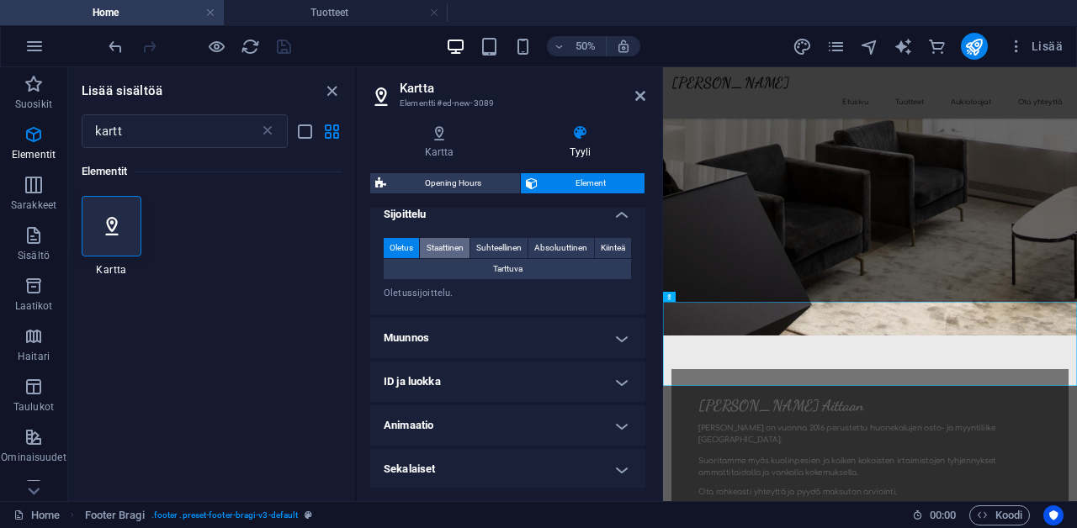
click at [448, 252] on span "Staattinen" at bounding box center [445, 248] width 37 height 20
click at [481, 246] on span "Suhteellinen" at bounding box center [498, 248] width 45 height 20
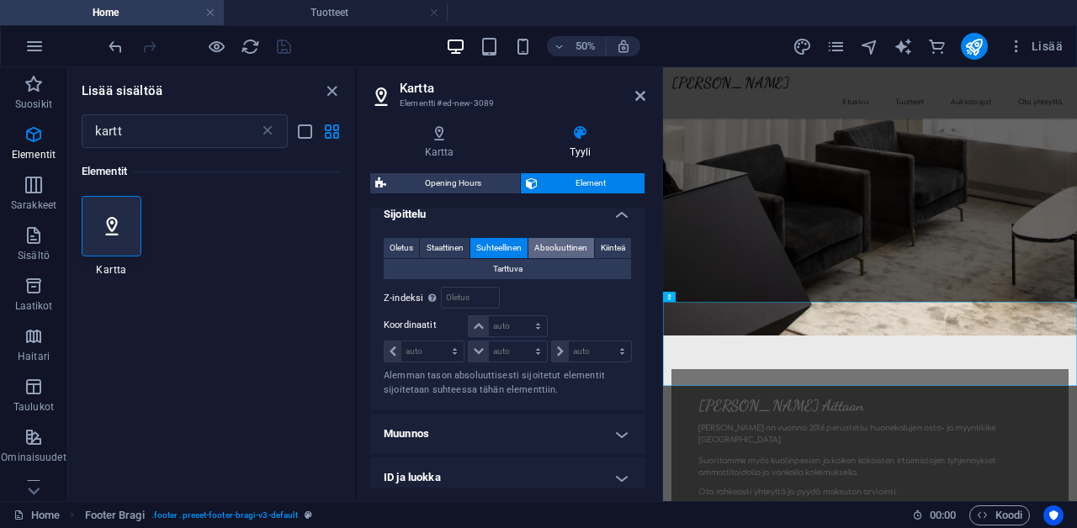
click at [538, 247] on span "Absoluuttinen" at bounding box center [560, 248] width 53 height 20
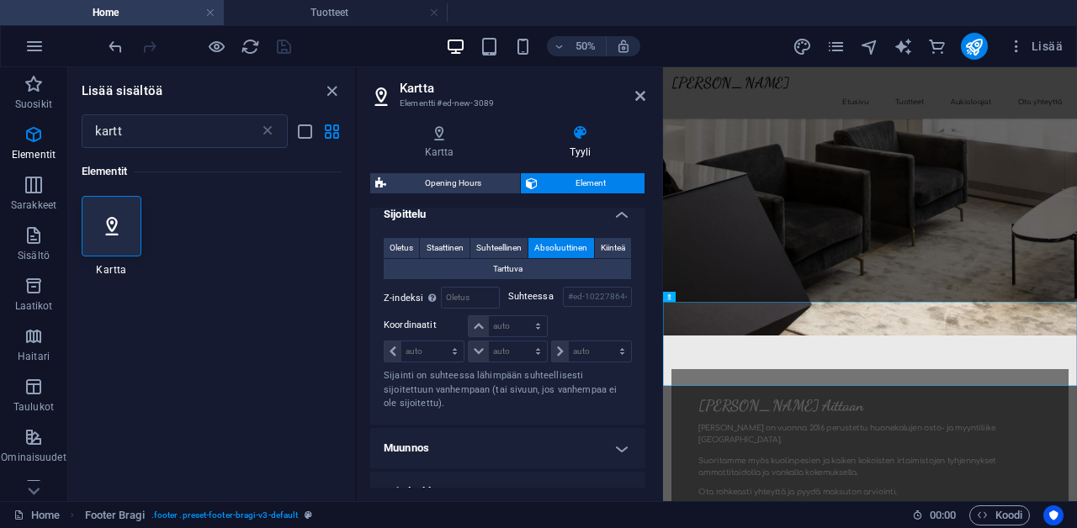
scroll to position [155, 0]
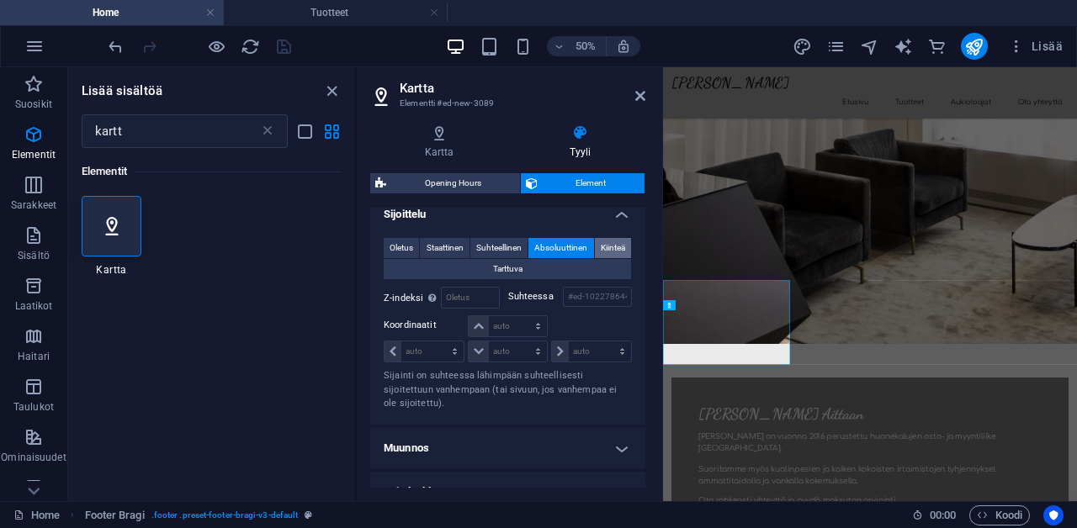
click at [602, 247] on span "Kiinteä" at bounding box center [613, 248] width 24 height 20
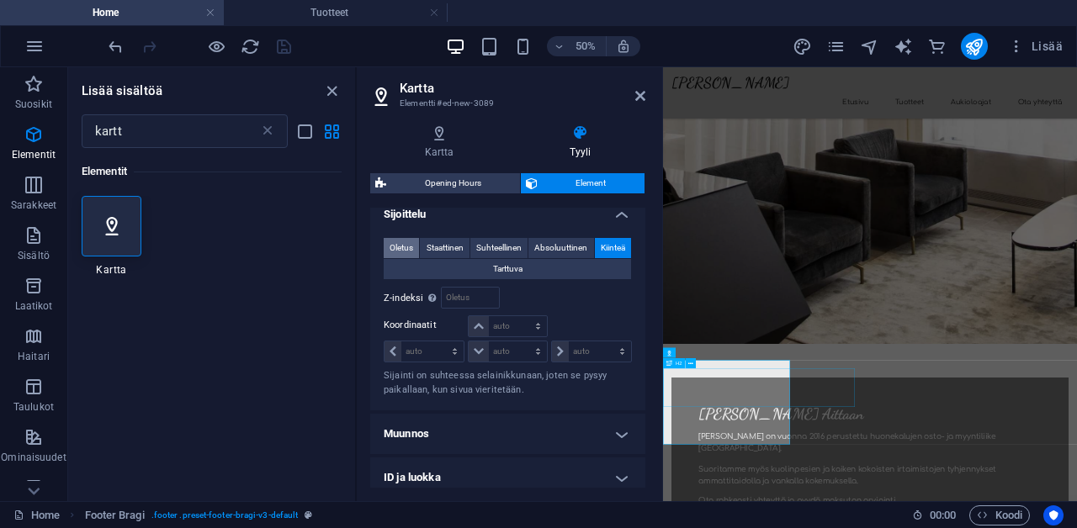
click at [395, 238] on span "Oletus" at bounding box center [402, 248] width 24 height 20
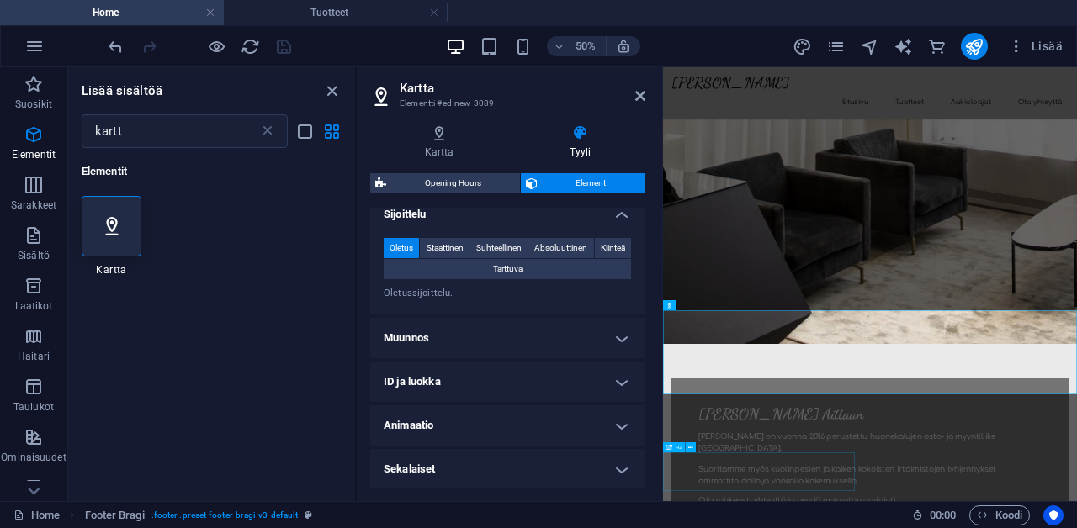
click at [472, 337] on h4 "Muunnos" at bounding box center [507, 338] width 275 height 40
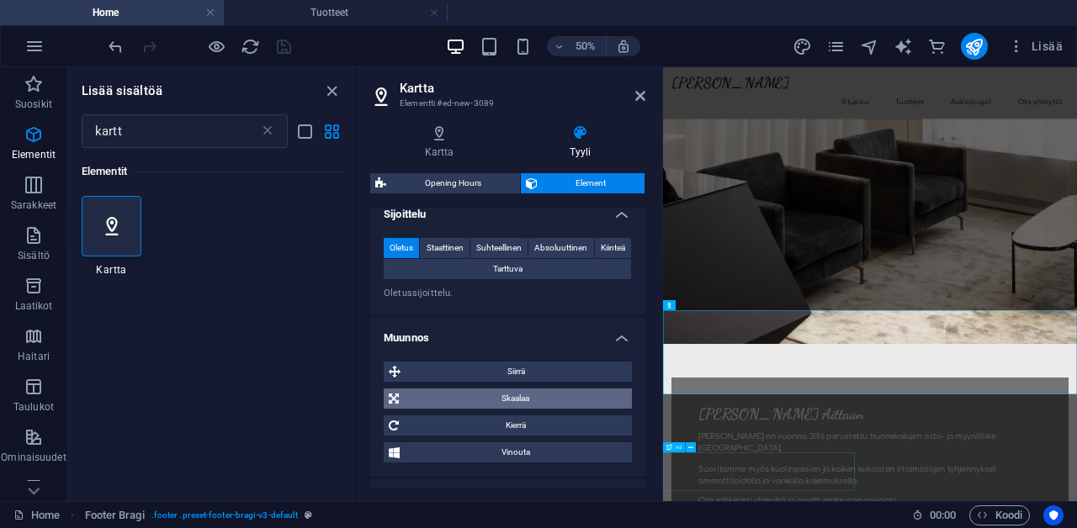
click at [476, 397] on span "Skaalaa" at bounding box center [515, 399] width 223 height 20
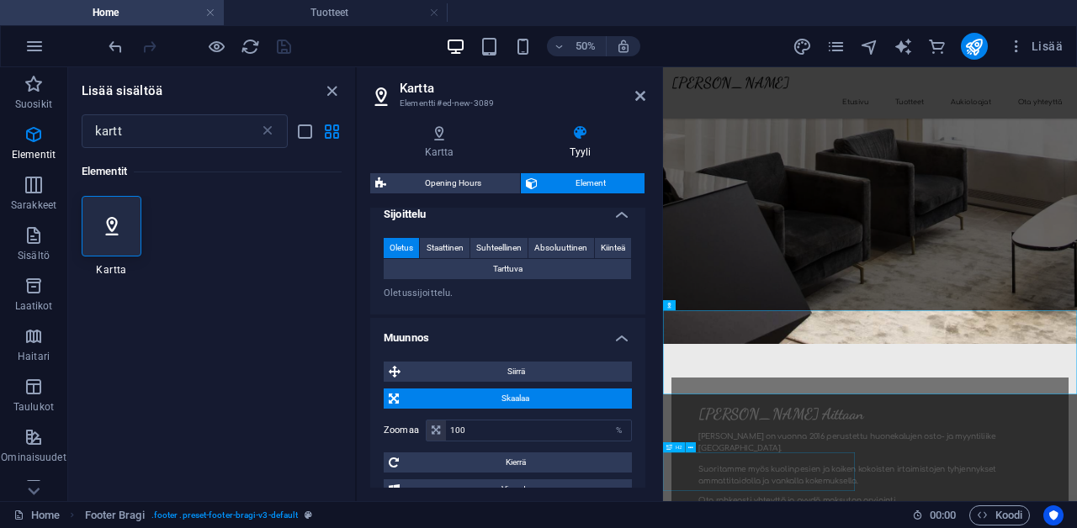
scroll to position [637, 0]
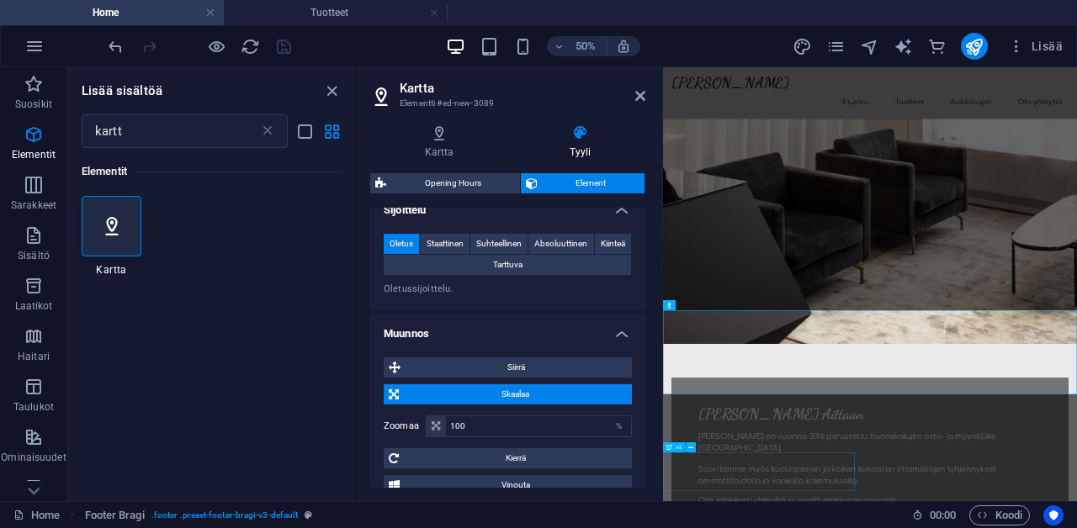
click at [476, 399] on span "Skaalaa" at bounding box center [515, 395] width 223 height 20
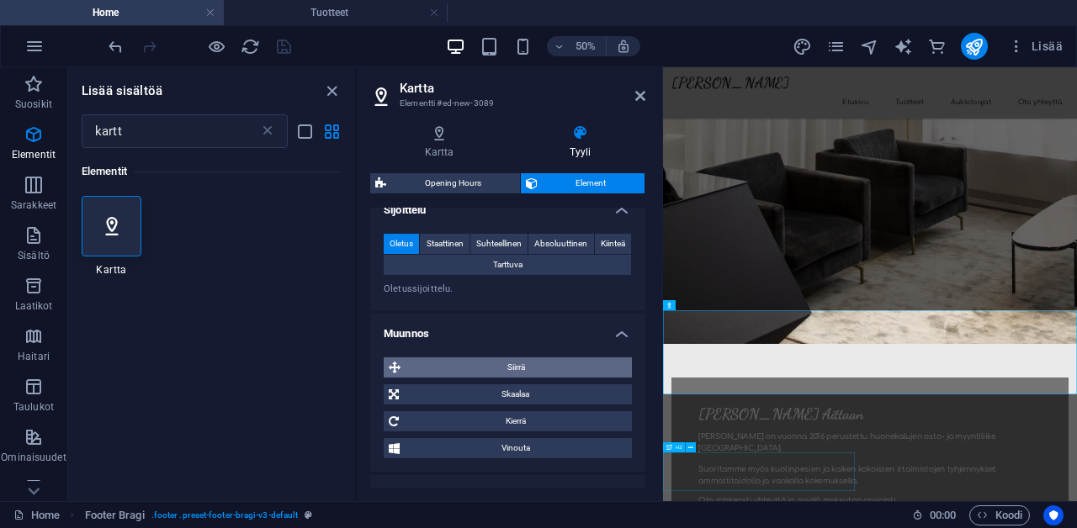
click at [482, 360] on span "Siirrä" at bounding box center [516, 368] width 221 height 20
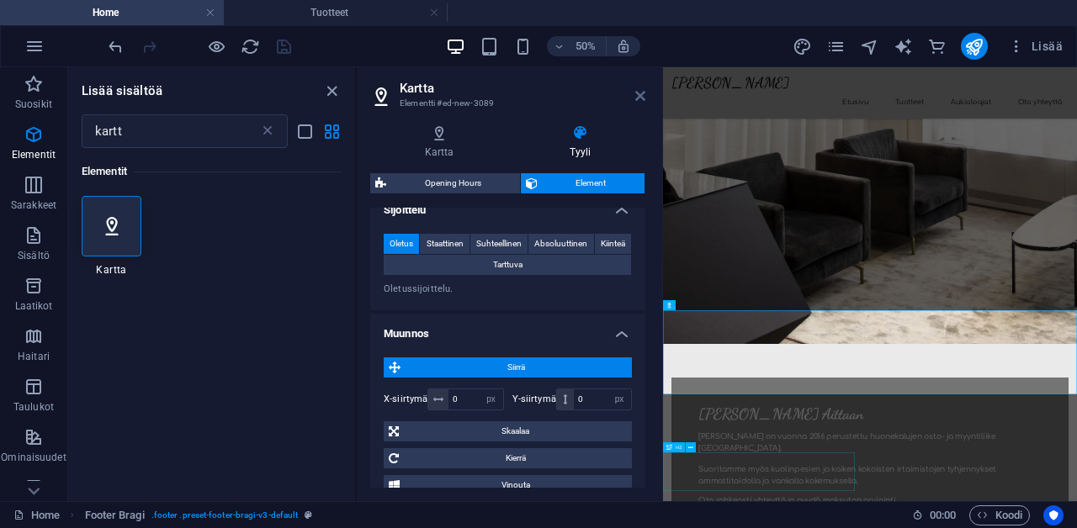
click at [642, 96] on icon at bounding box center [640, 95] width 10 height 13
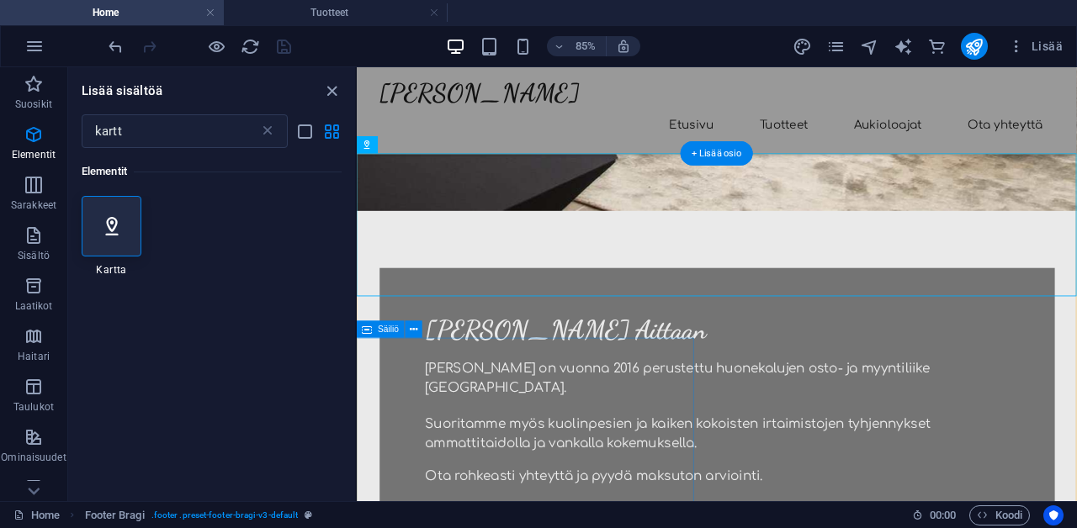
scroll to position [538, 0]
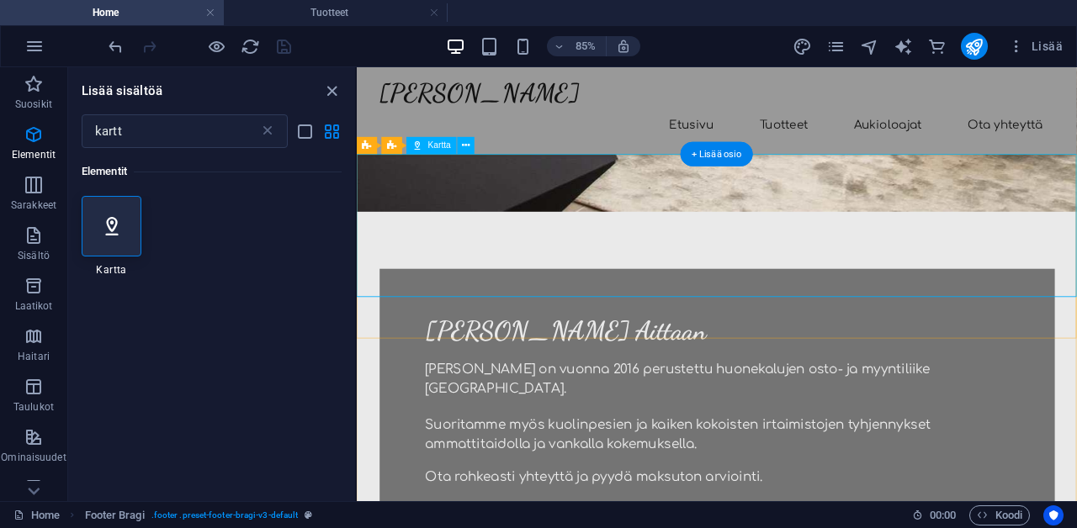
click at [468, 147] on icon at bounding box center [466, 146] width 8 height 15
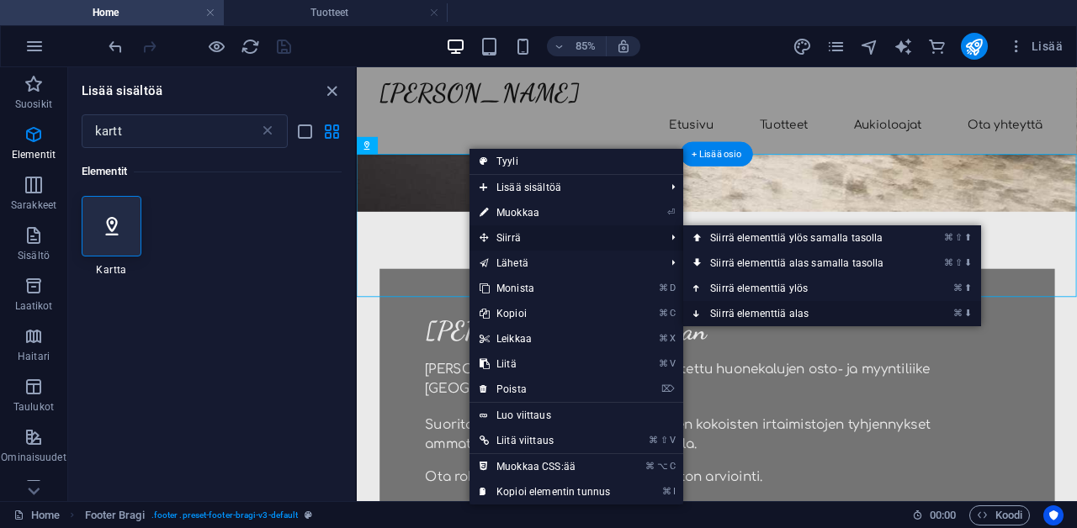
click at [726, 311] on link "⌘ ⬇ Siirrä elementtiä alas" at bounding box center [800, 313] width 234 height 25
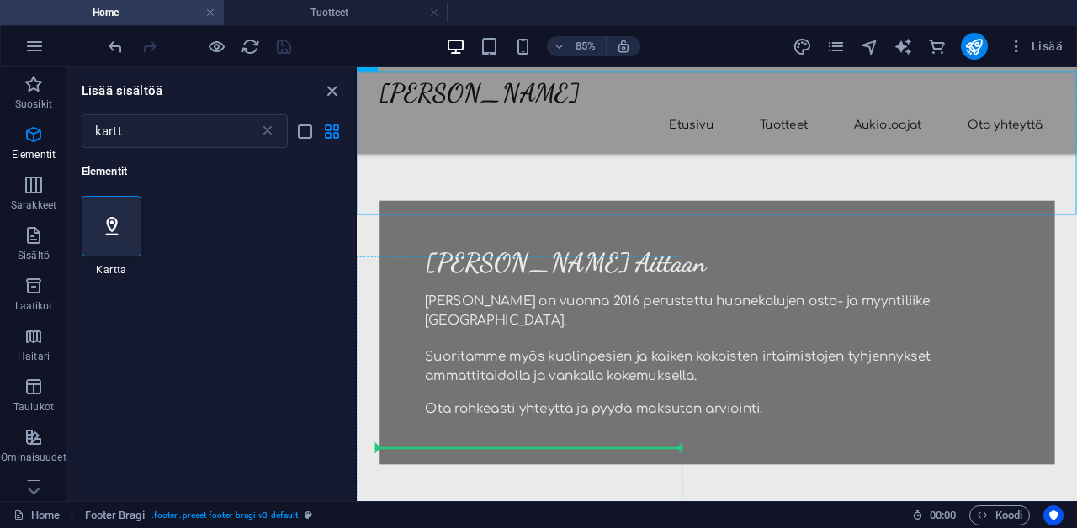
scroll to position [714, 0]
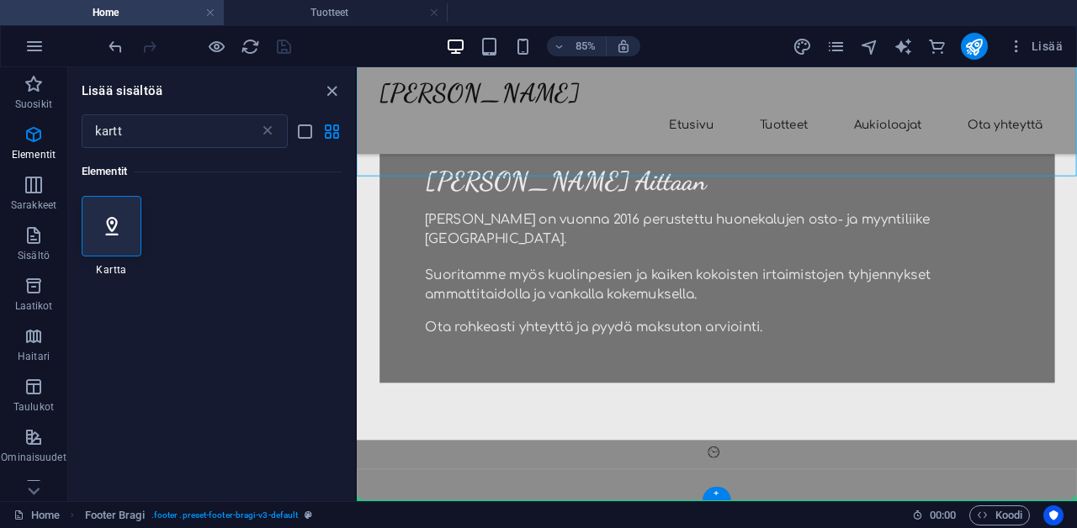
drag, startPoint x: 654, startPoint y: 247, endPoint x: 772, endPoint y: 565, distance: 339.4
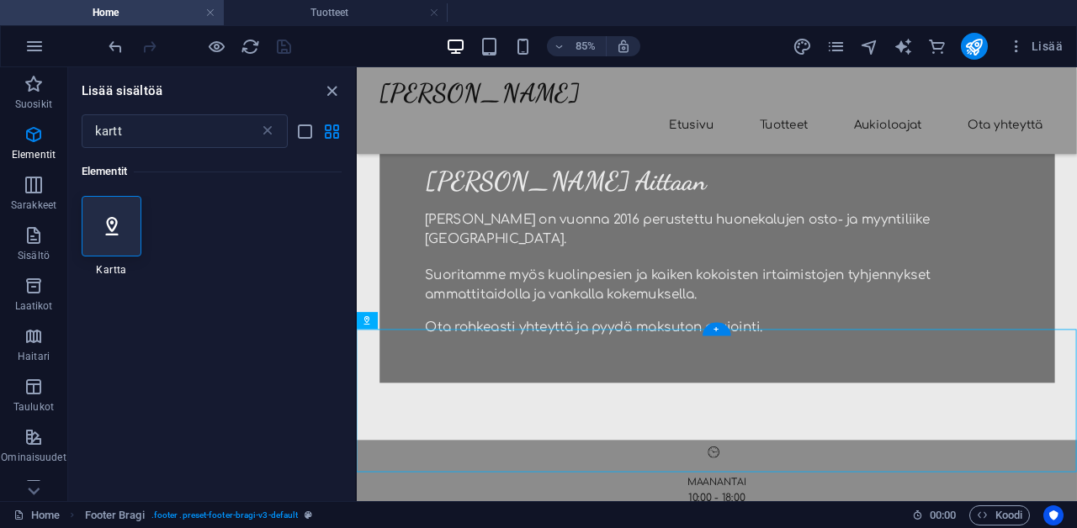
scroll to position [686, 0]
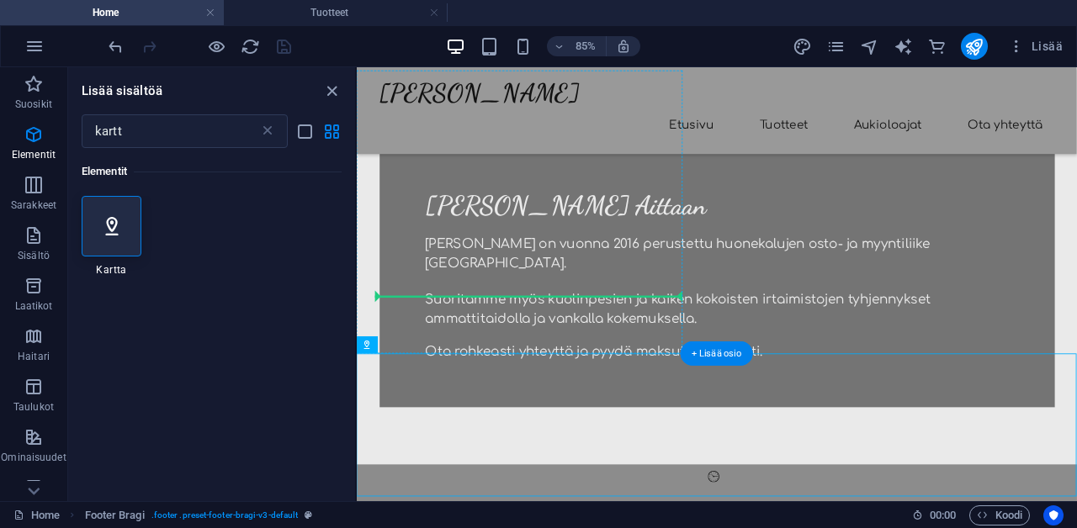
drag, startPoint x: 747, startPoint y: 484, endPoint x: 729, endPoint y: 333, distance: 151.7
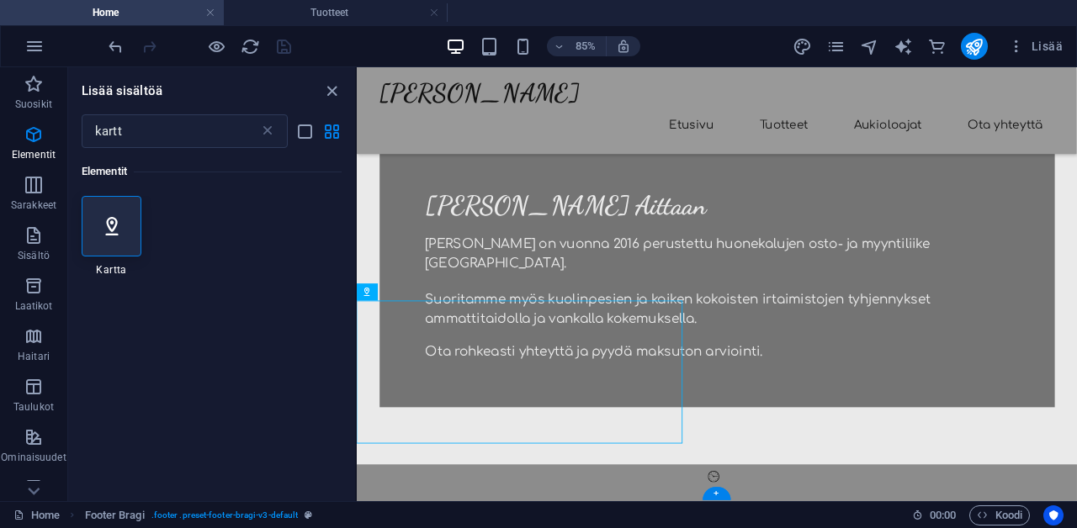
scroll to position [681, 0]
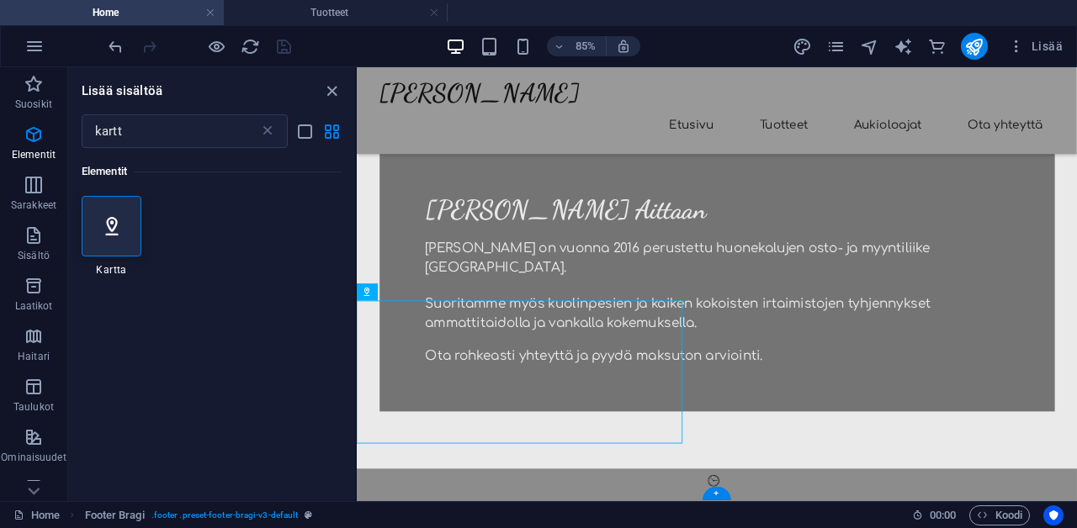
drag, startPoint x: 495, startPoint y: 403, endPoint x: 1039, endPoint y: 290, distance: 555.9
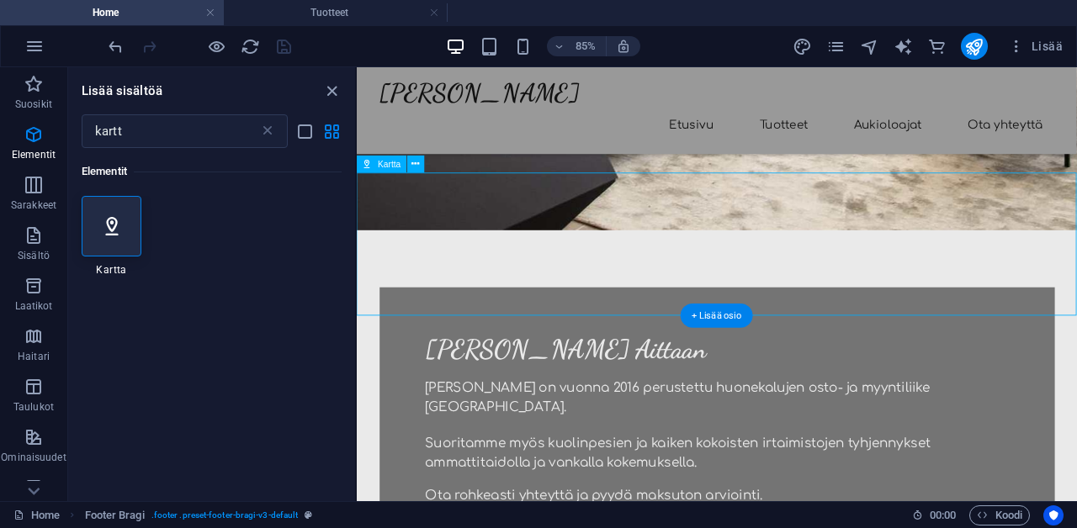
scroll to position [517, 0]
drag, startPoint x: 989, startPoint y: 248, endPoint x: 1041, endPoint y: 406, distance: 165.5
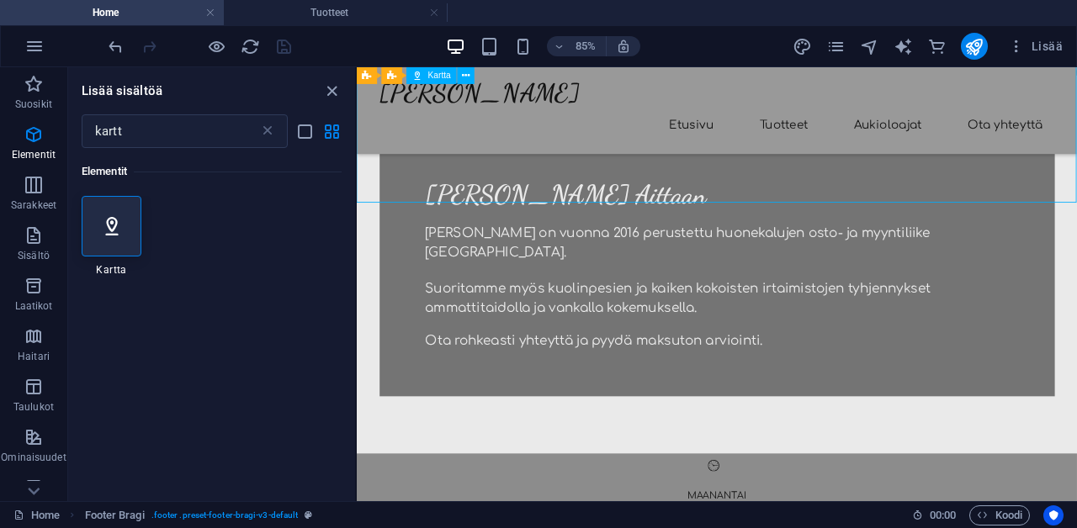
scroll to position [681, 0]
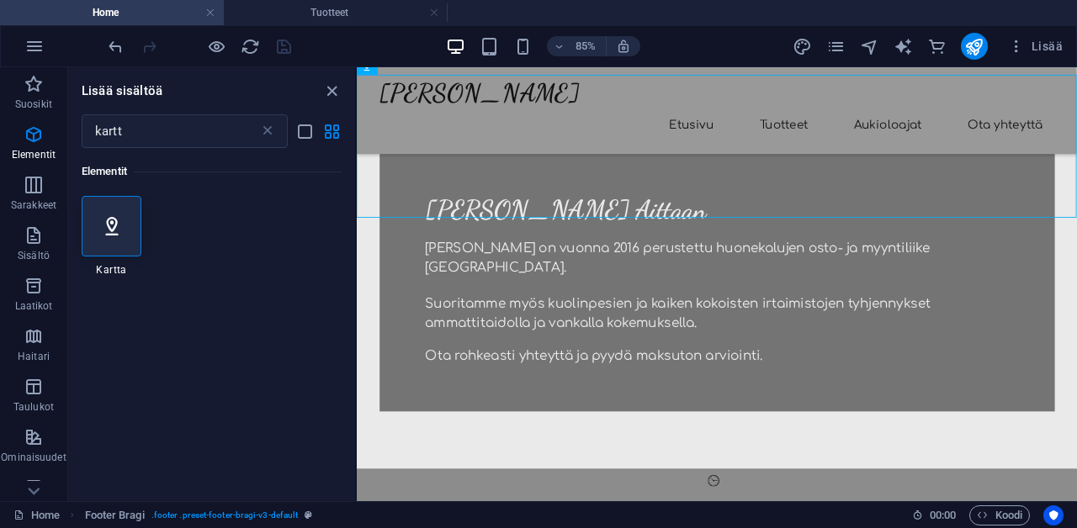
drag, startPoint x: 892, startPoint y: 188, endPoint x: 922, endPoint y: 451, distance: 264.3
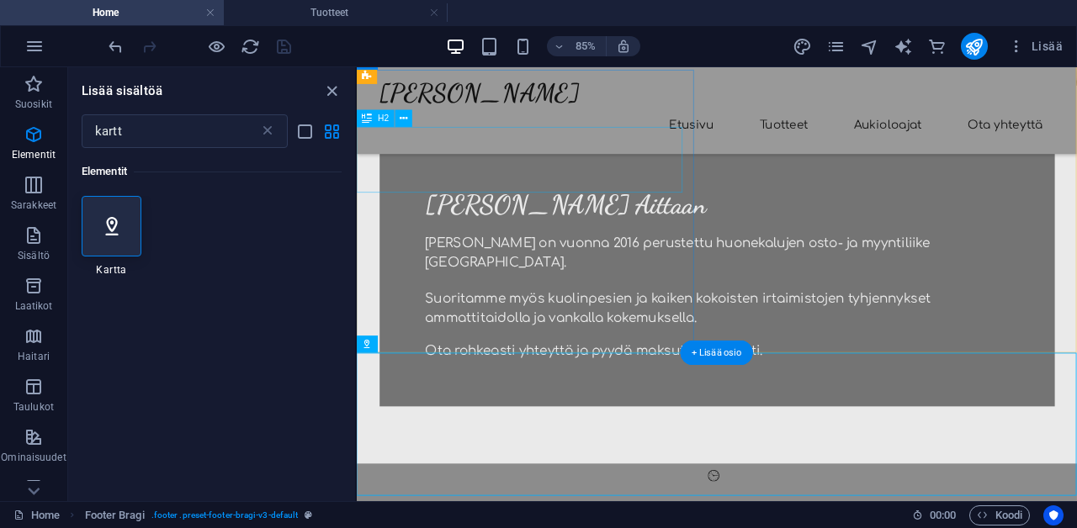
scroll to position [686, 0]
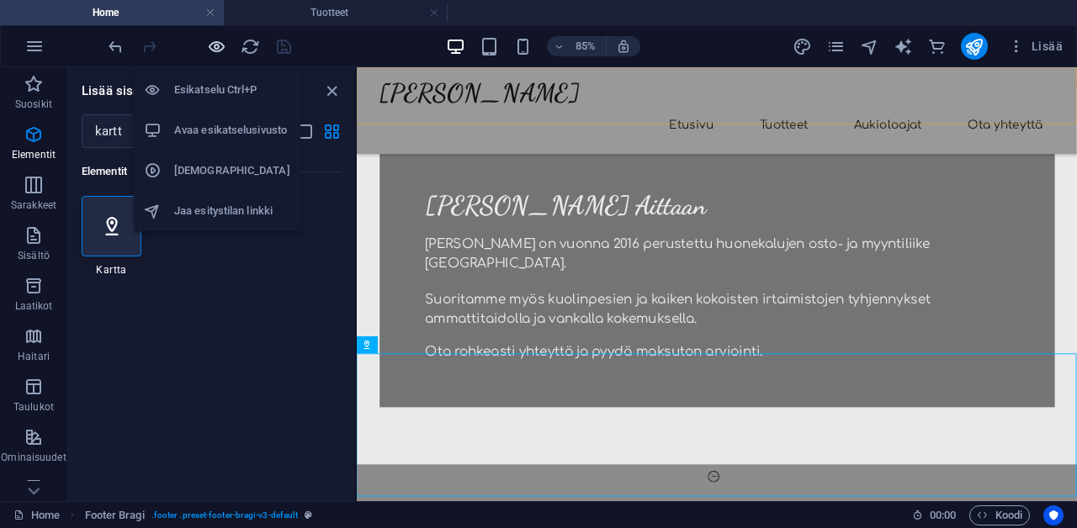
click at [221, 44] on icon "button" at bounding box center [216, 46] width 19 height 19
click at [218, 50] on icon "button" at bounding box center [216, 46] width 19 height 19
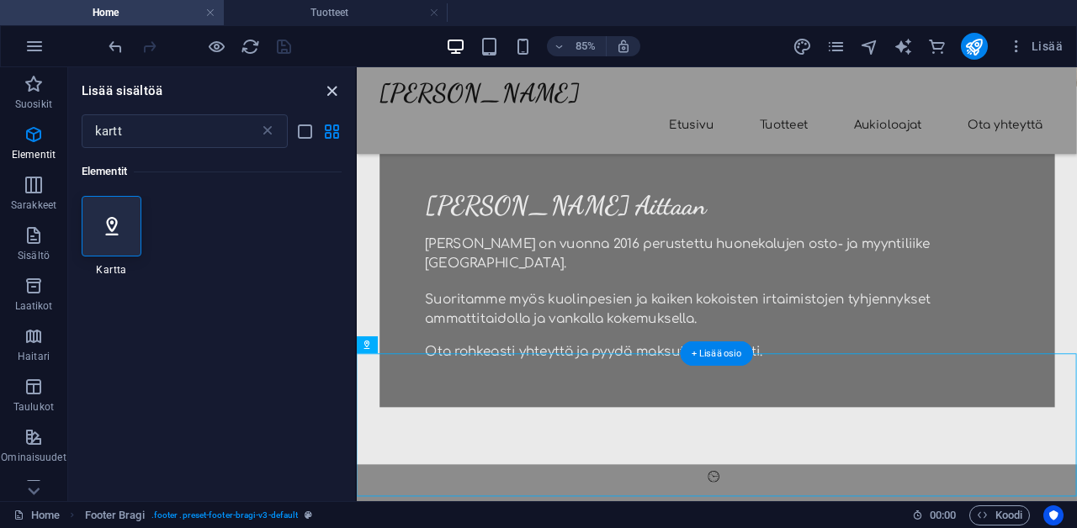
click at [330, 91] on icon "close panel" at bounding box center [331, 91] width 19 height 19
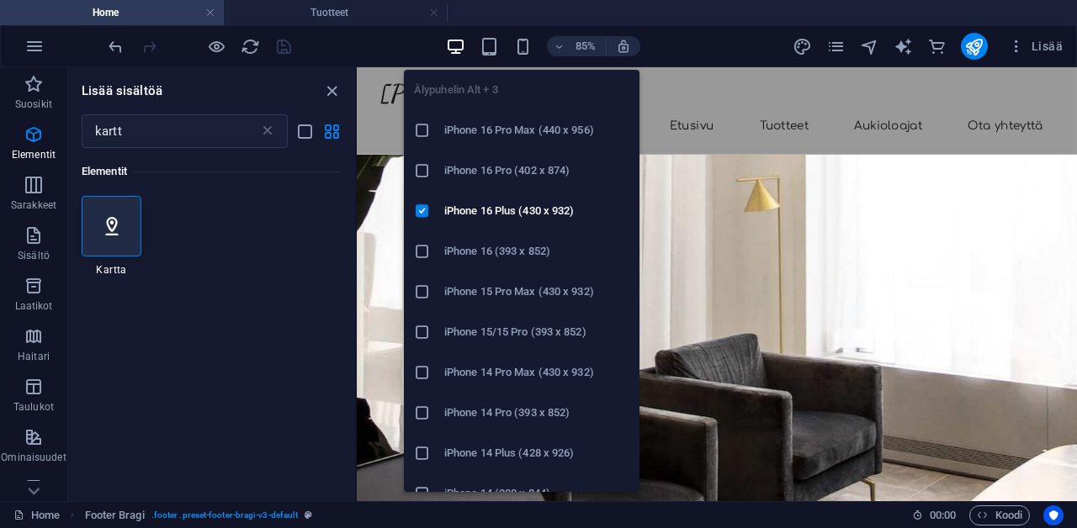
scroll to position [0, 0]
click at [524, 42] on icon "button" at bounding box center [522, 46] width 19 height 19
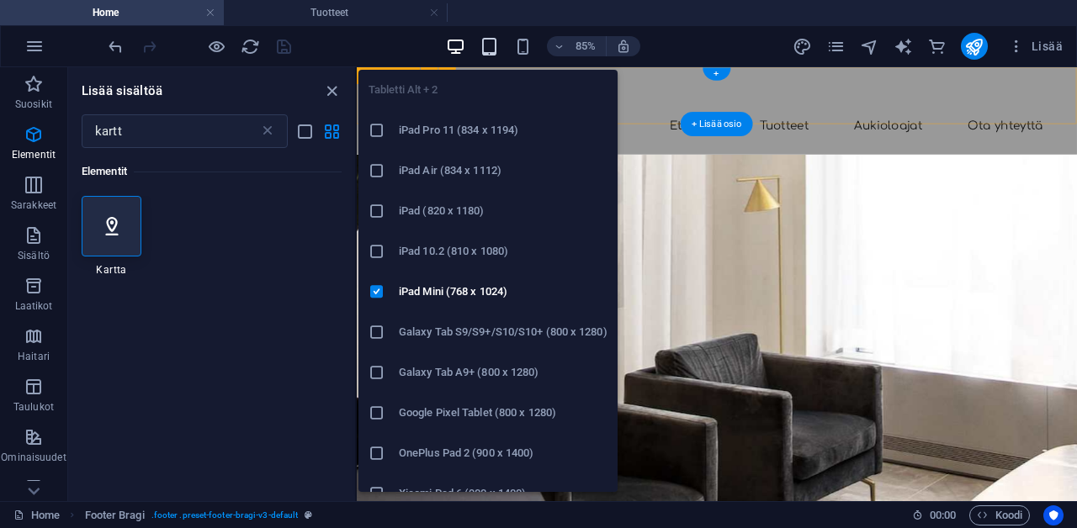
click at [492, 50] on icon "button" at bounding box center [489, 46] width 19 height 19
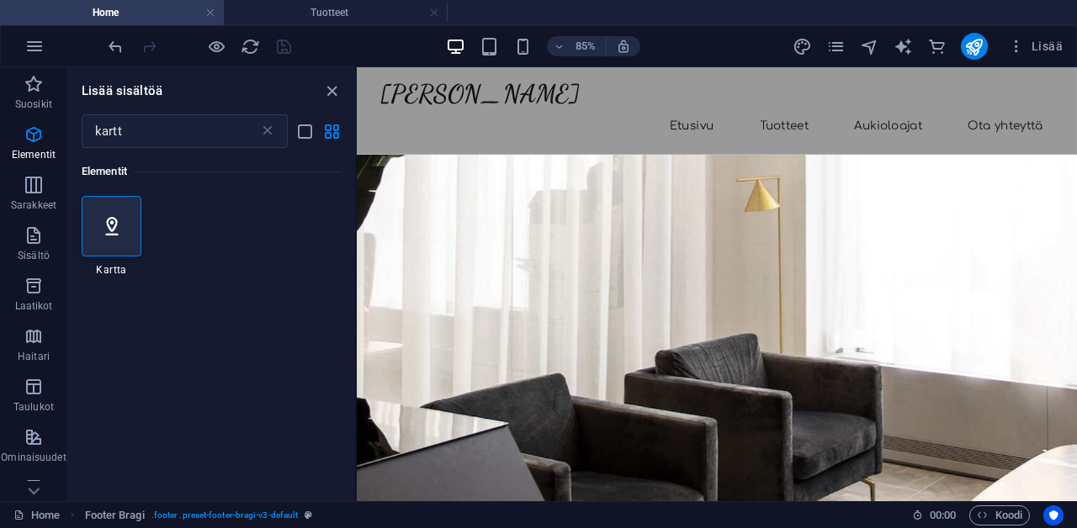
click at [280, 50] on div at bounding box center [199, 46] width 188 height 27
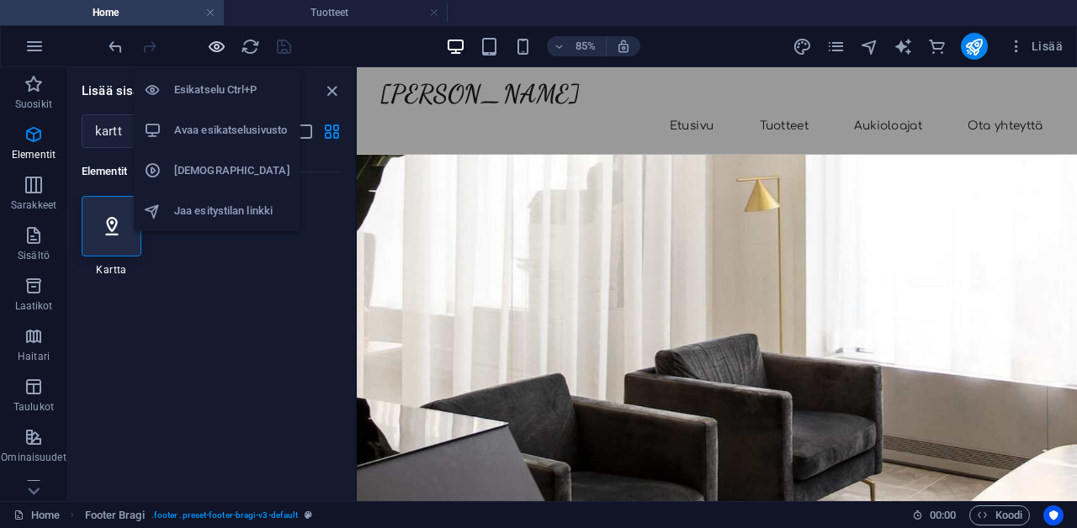
click at [214, 42] on icon "button" at bounding box center [216, 46] width 19 height 19
click at [215, 99] on h6 "Esikatselu Ctrl+P" at bounding box center [232, 90] width 116 height 20
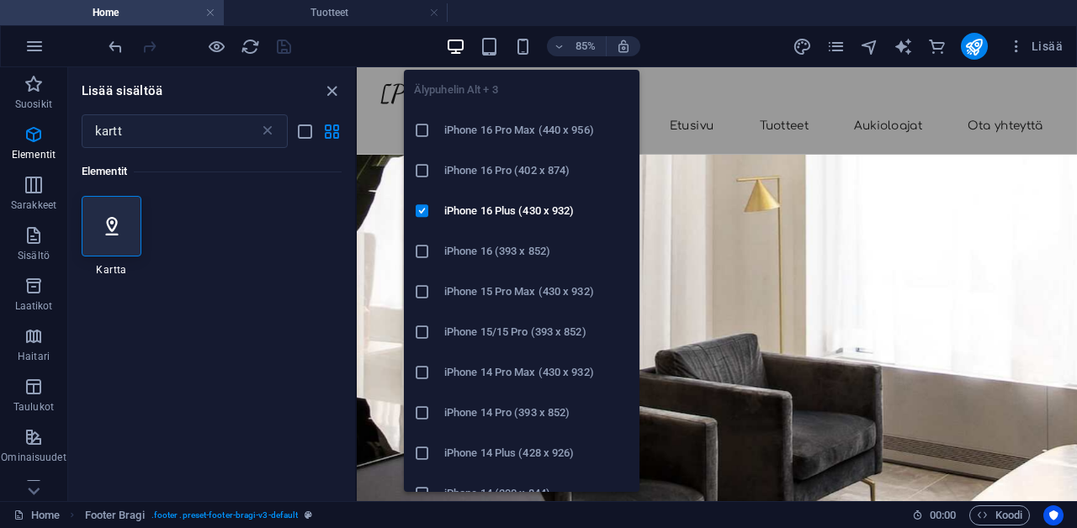
click at [535, 174] on h6 "iPhone 16 Pro (402 x 874)" at bounding box center [536, 171] width 185 height 20
click at [517, 47] on icon "button" at bounding box center [522, 46] width 19 height 19
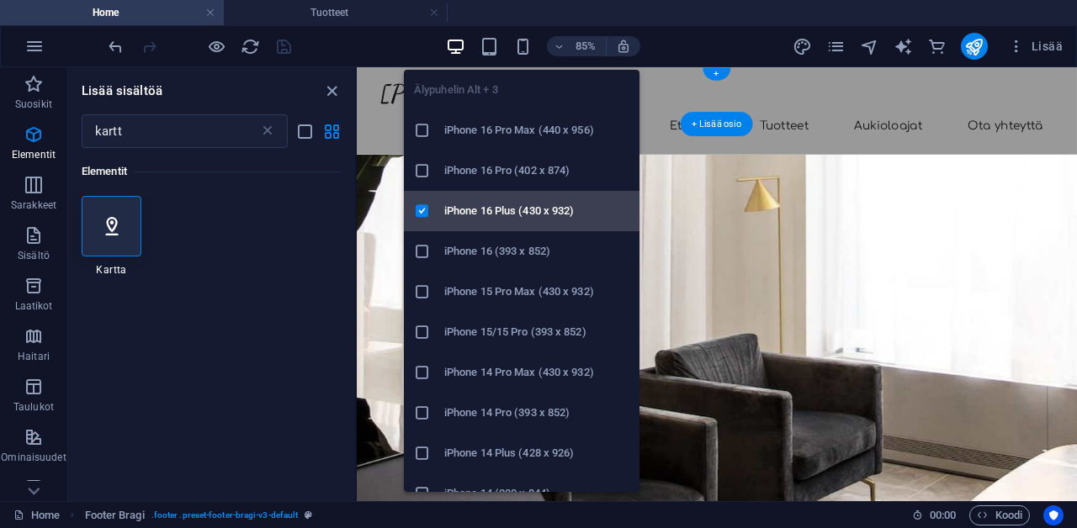
click at [505, 198] on li "iPhone 16 Plus (430 x 932)" at bounding box center [522, 211] width 236 height 40
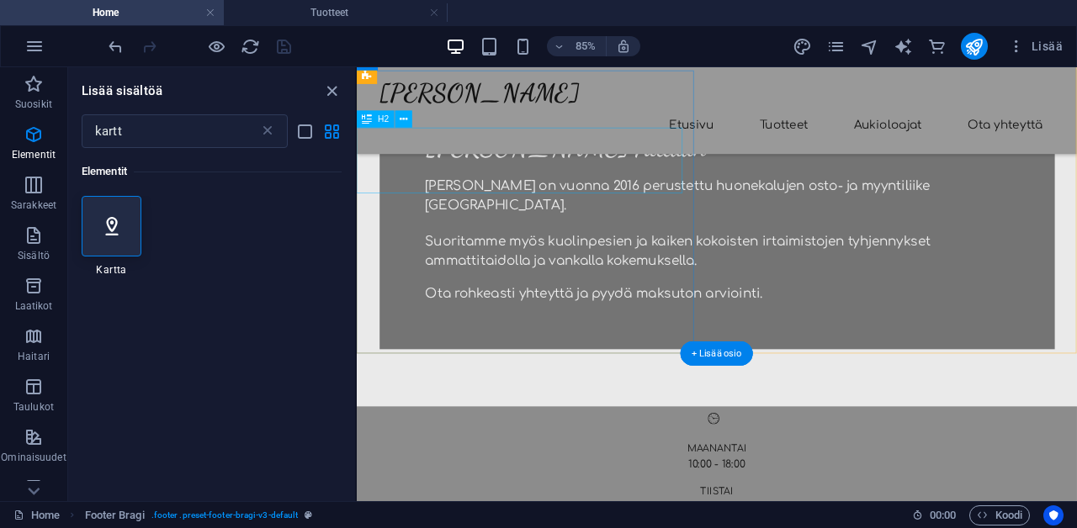
scroll to position [686, 0]
click at [331, 88] on icon "close panel" at bounding box center [331, 91] width 19 height 19
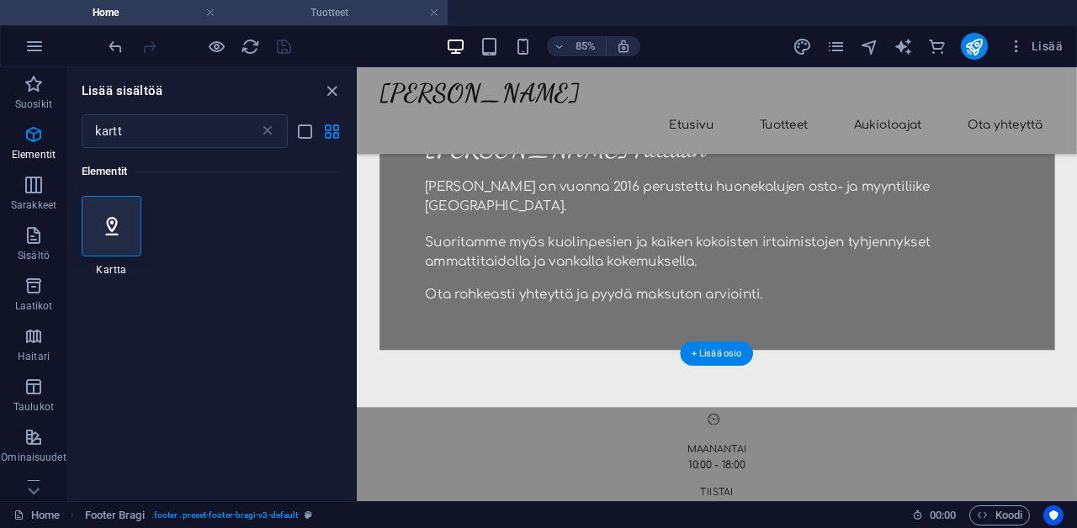
click at [313, 24] on li "Tuotteet" at bounding box center [336, 12] width 224 height 25
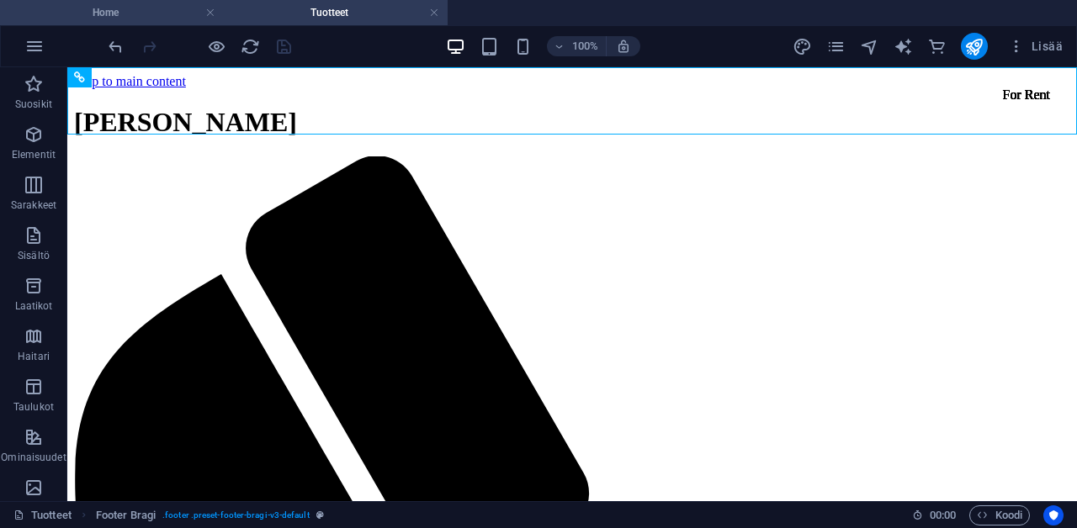
click at [153, 8] on h4 "Home" at bounding box center [112, 12] width 224 height 19
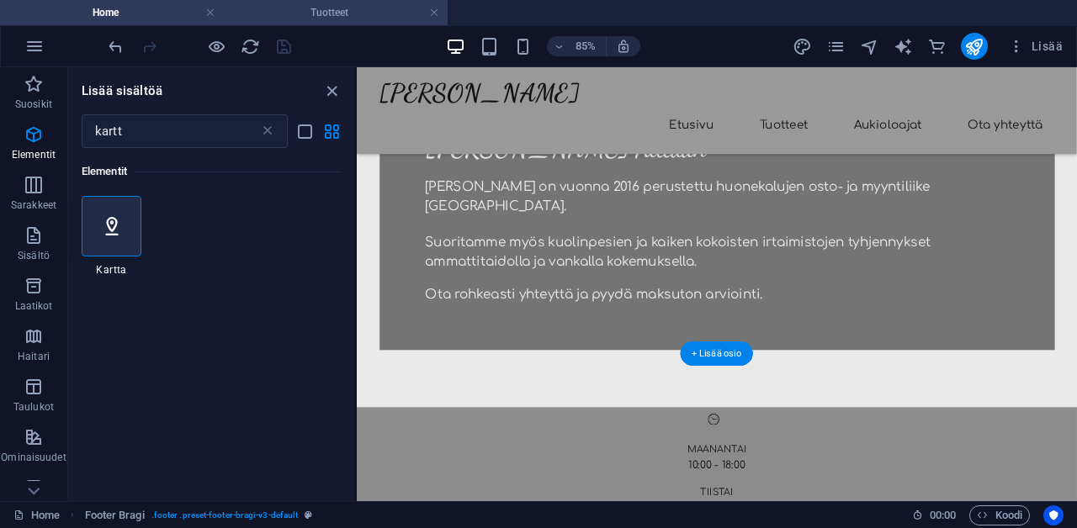
click at [292, 6] on h4 "Tuotteet" at bounding box center [336, 12] width 224 height 19
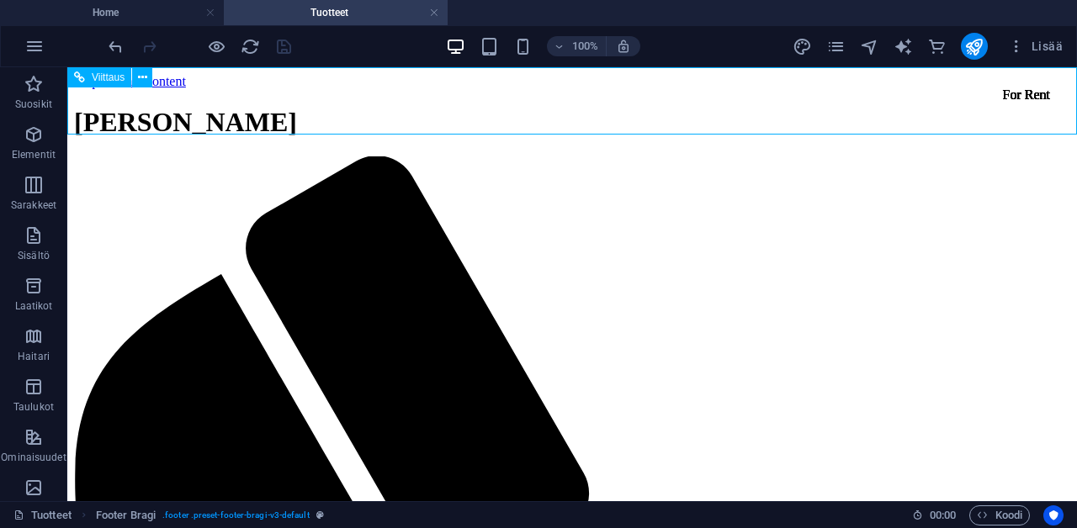
click at [150, 78] on button at bounding box center [142, 77] width 20 height 20
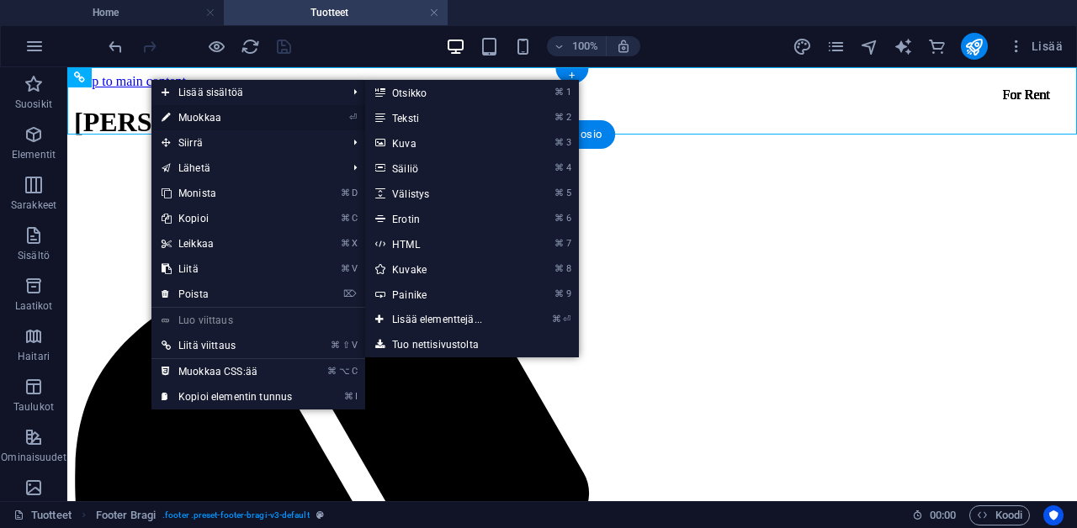
click at [178, 115] on link "⏎ Muokkaa" at bounding box center [226, 117] width 151 height 25
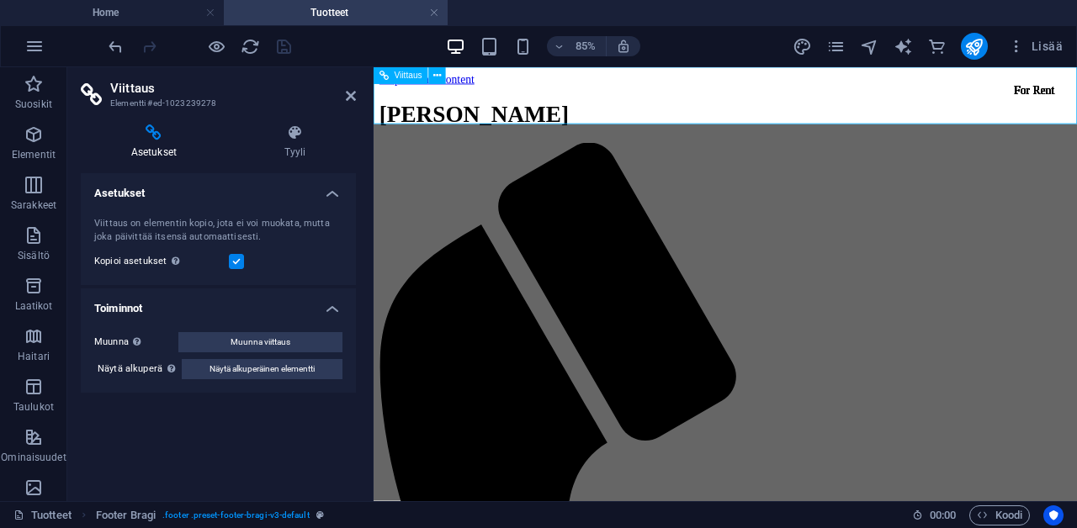
click at [347, 100] on icon at bounding box center [351, 95] width 10 height 13
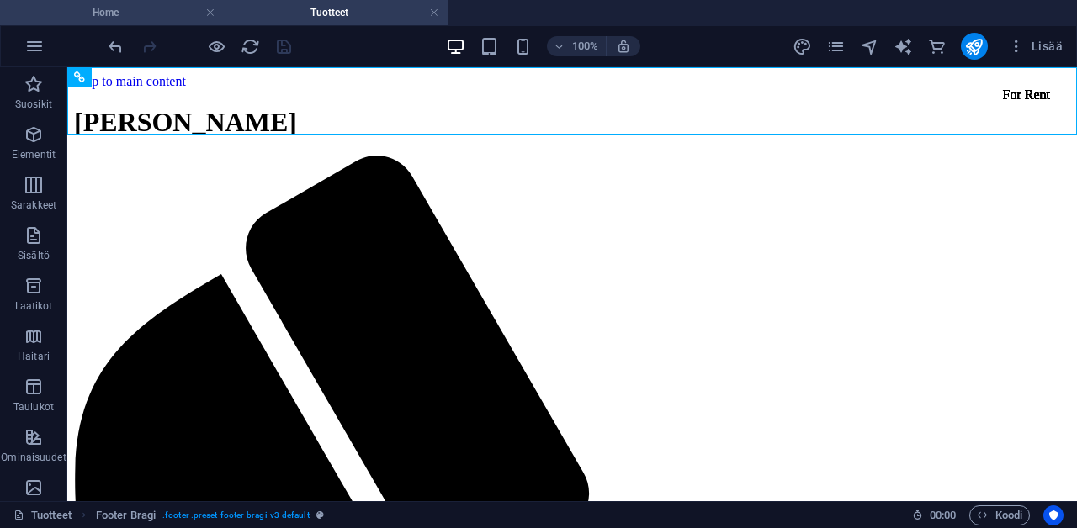
click at [189, 19] on h4 "Home" at bounding box center [112, 12] width 224 height 19
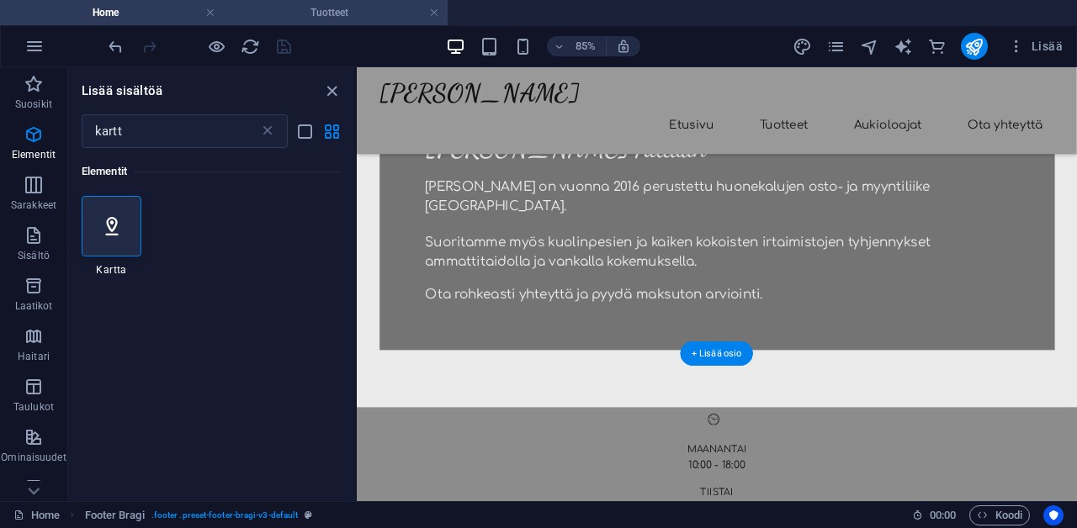
click at [265, 16] on h4 "Tuotteet" at bounding box center [336, 12] width 224 height 19
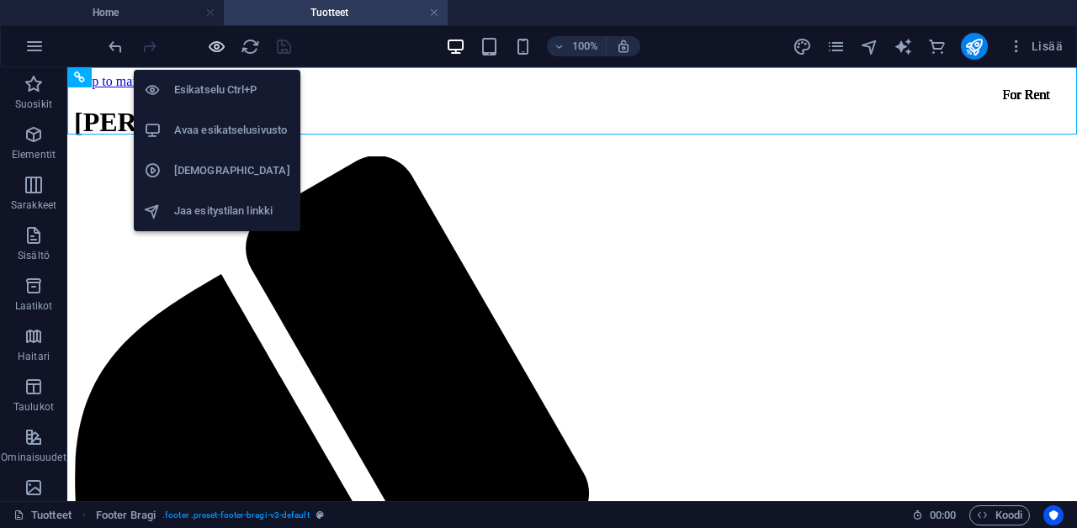
click at [220, 50] on icon "button" at bounding box center [216, 46] width 19 height 19
click at [216, 46] on icon "button" at bounding box center [216, 46] width 19 height 19
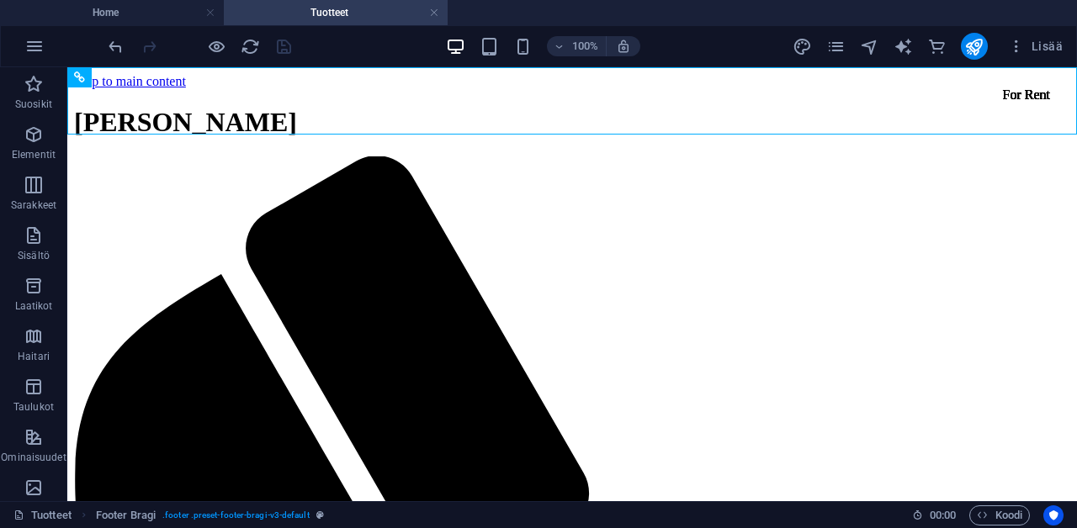
click at [358, 51] on div "100% Lisää" at bounding box center [587, 46] width 964 height 27
click at [171, 19] on h4 "Home" at bounding box center [112, 12] width 224 height 19
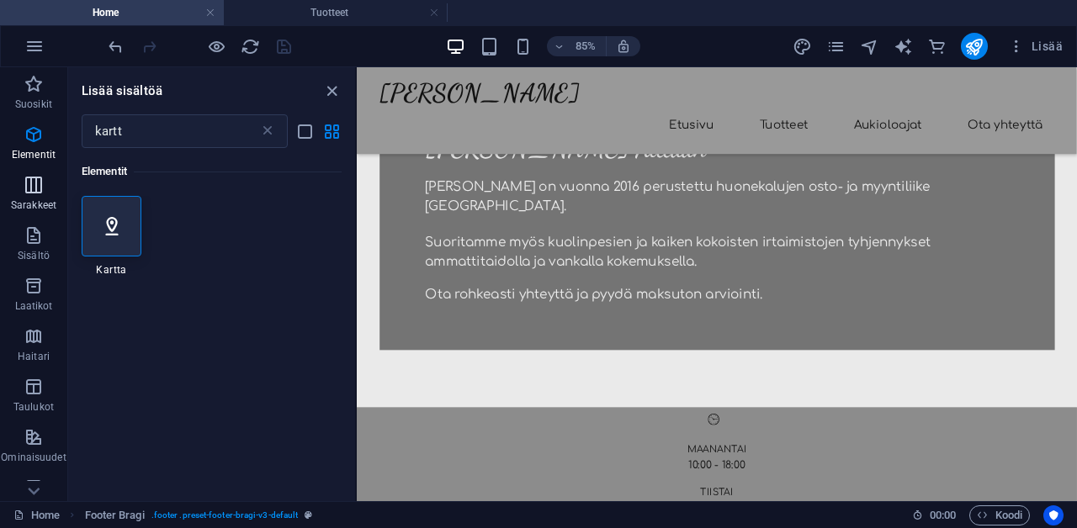
click at [41, 194] on icon "button" at bounding box center [34, 185] width 20 height 20
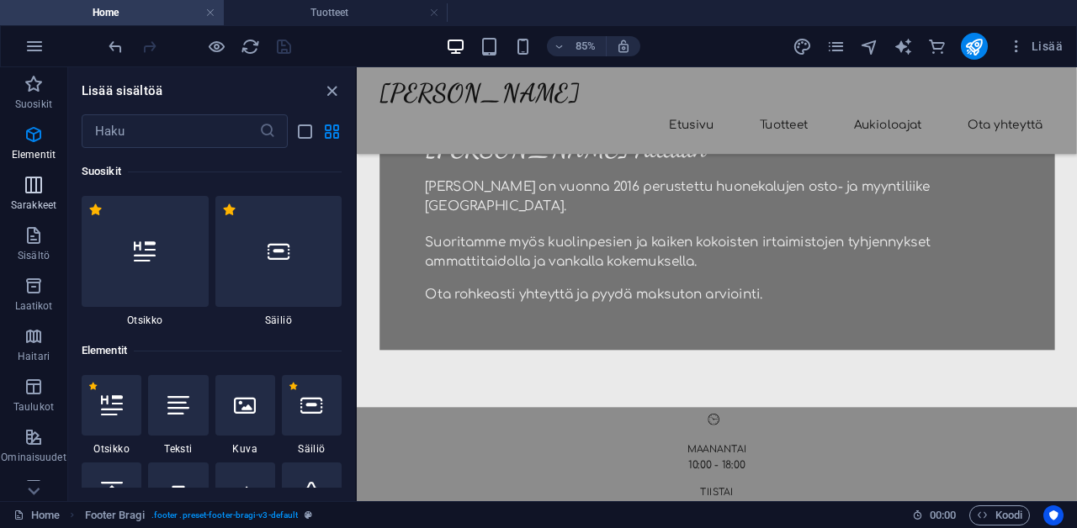
click at [41, 194] on icon "button" at bounding box center [34, 185] width 20 height 20
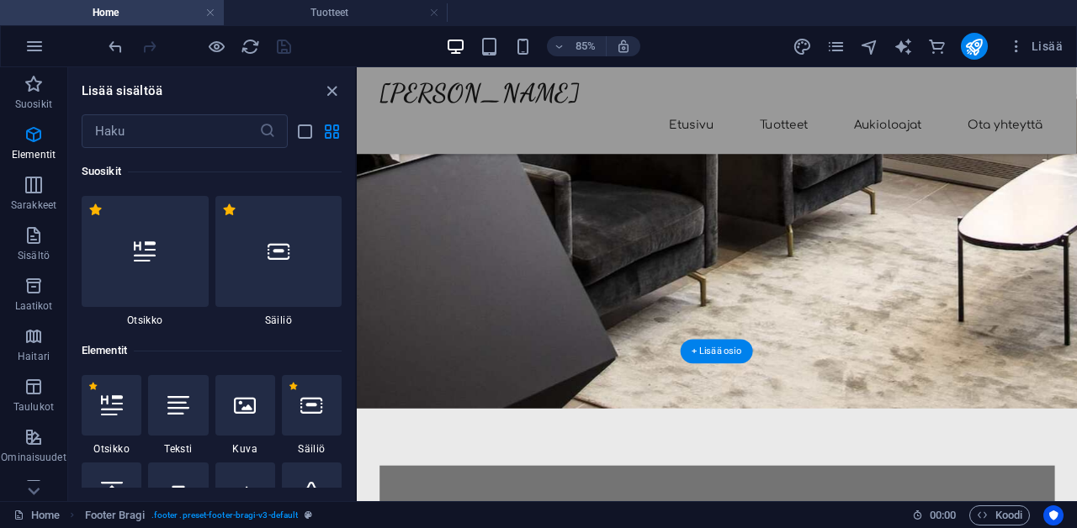
scroll to position [305, 0]
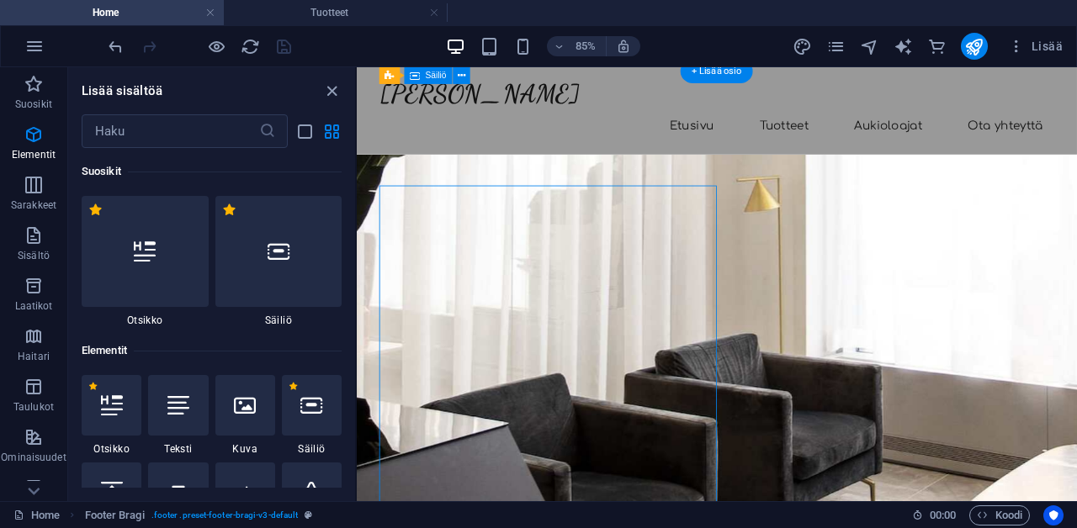
scroll to position [0, 0]
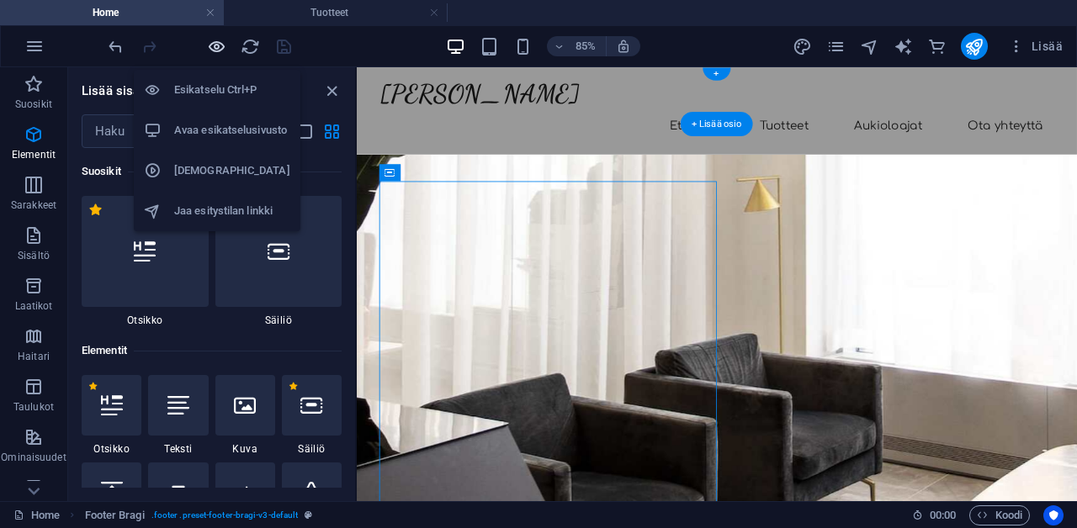
click at [219, 50] on icon "button" at bounding box center [216, 46] width 19 height 19
click at [219, 51] on icon "button" at bounding box center [216, 46] width 19 height 19
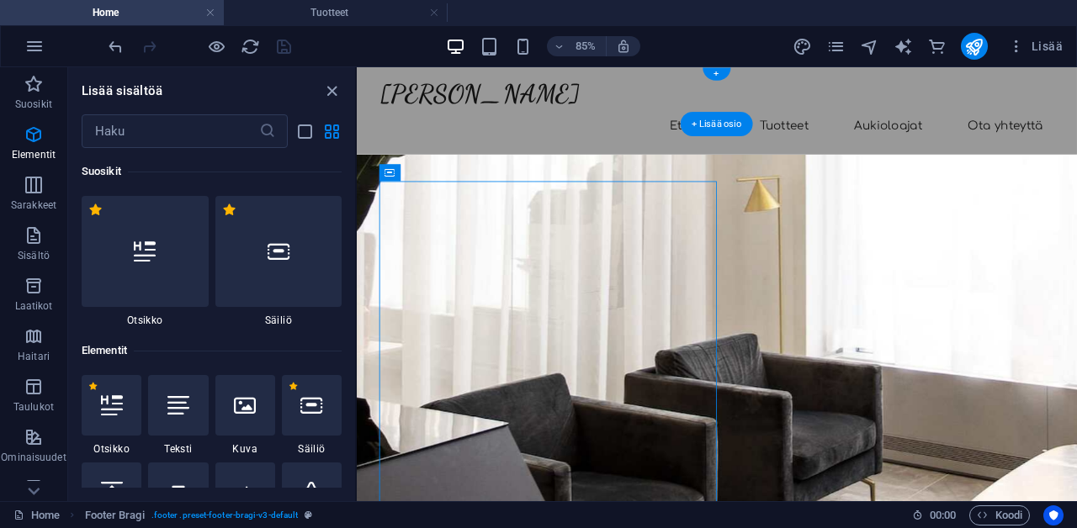
click at [335, 52] on div "85% Lisää" at bounding box center [587, 46] width 964 height 27
